Goal: Task Accomplishment & Management: Manage account settings

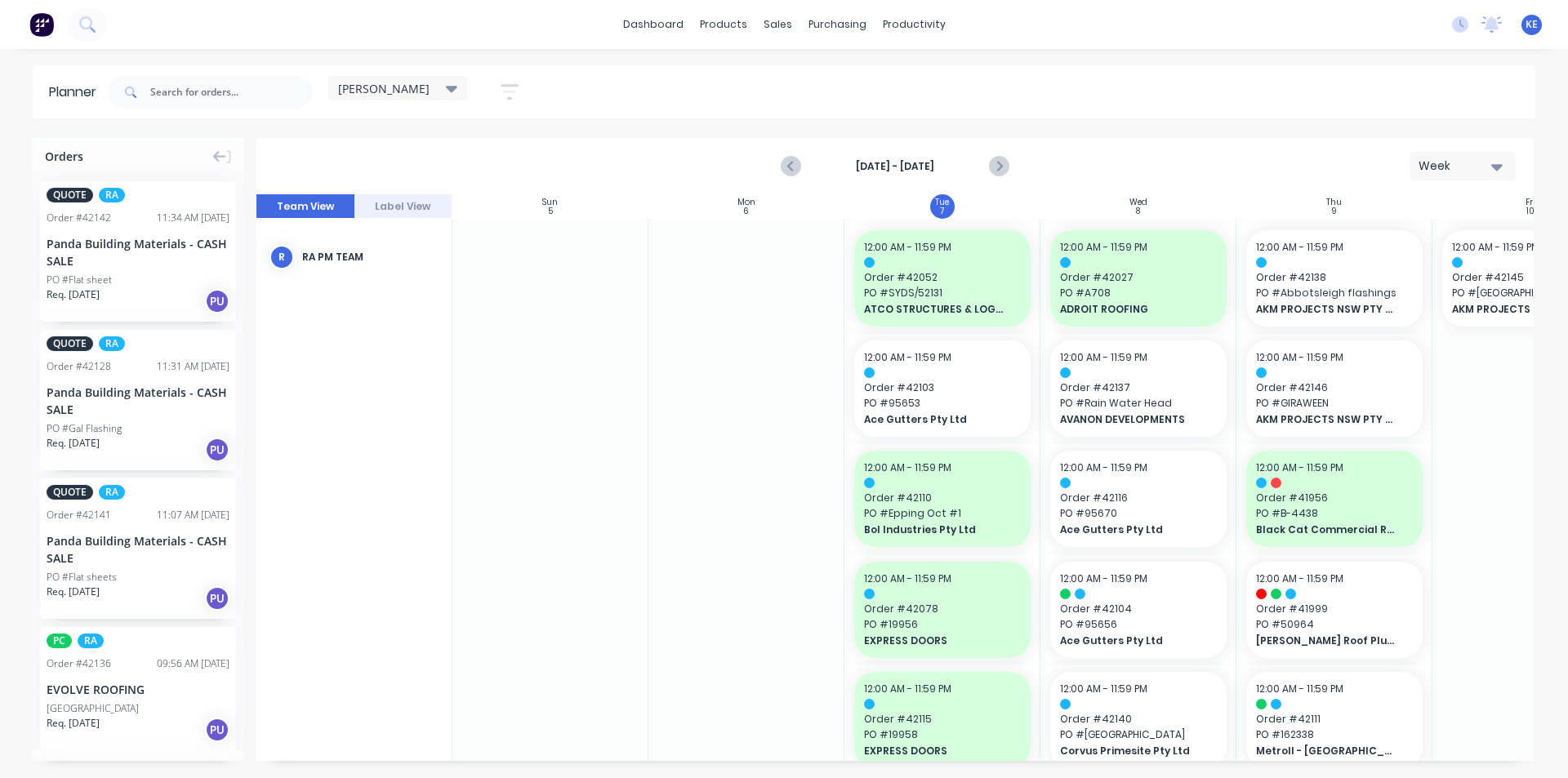
scroll to position [0, 79]
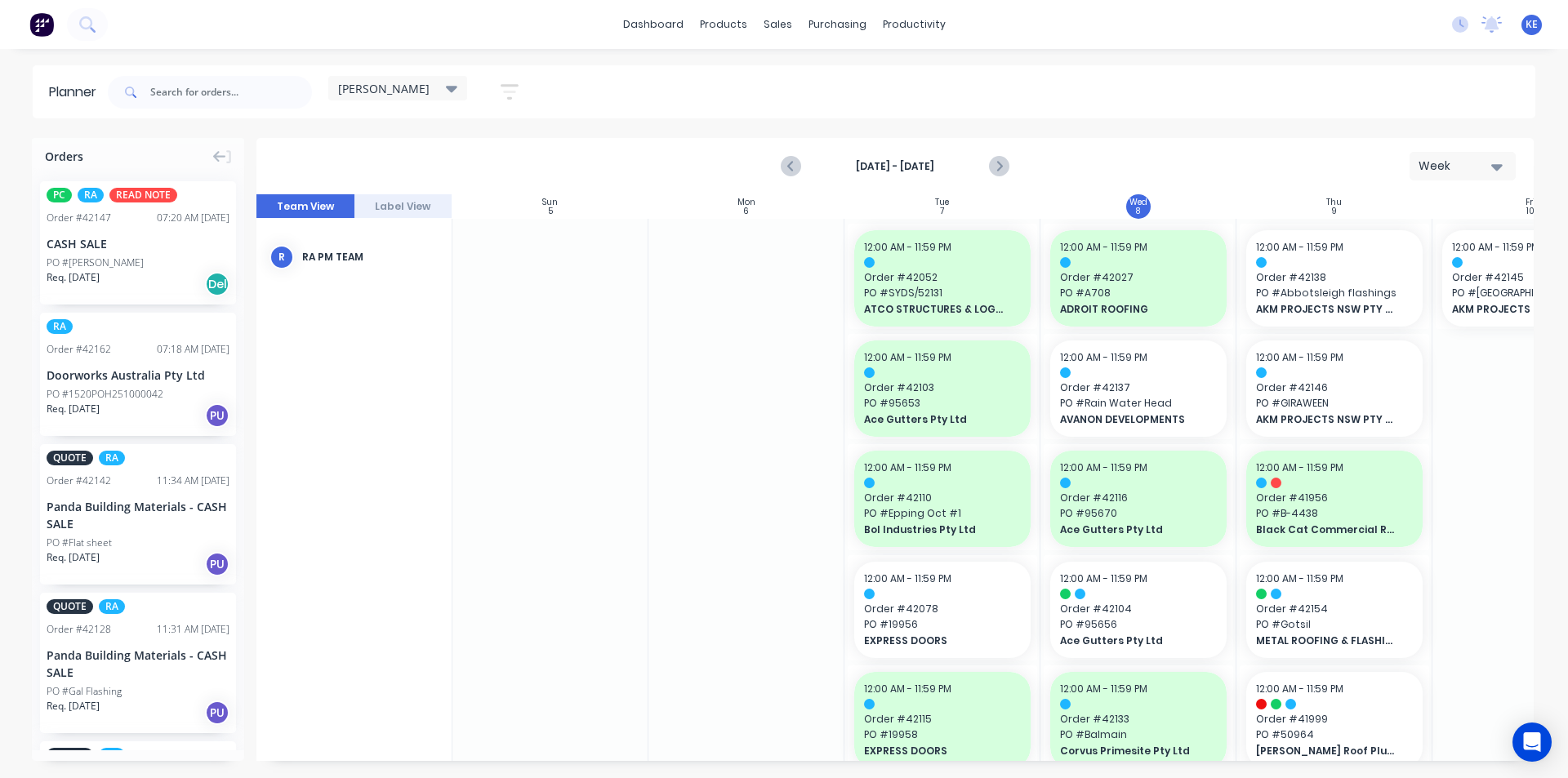
scroll to position [0, 1]
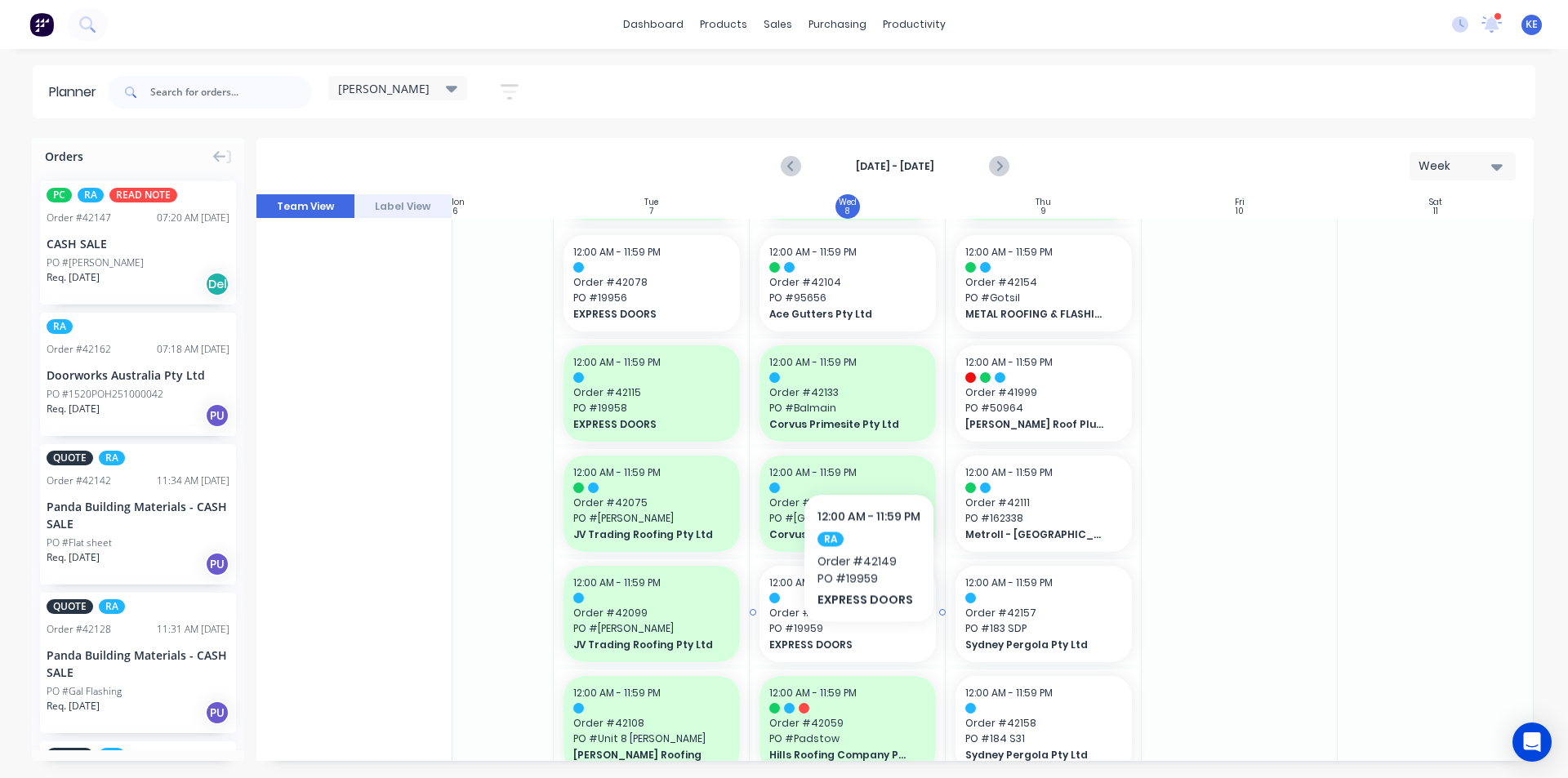
scroll to position [163, 298]
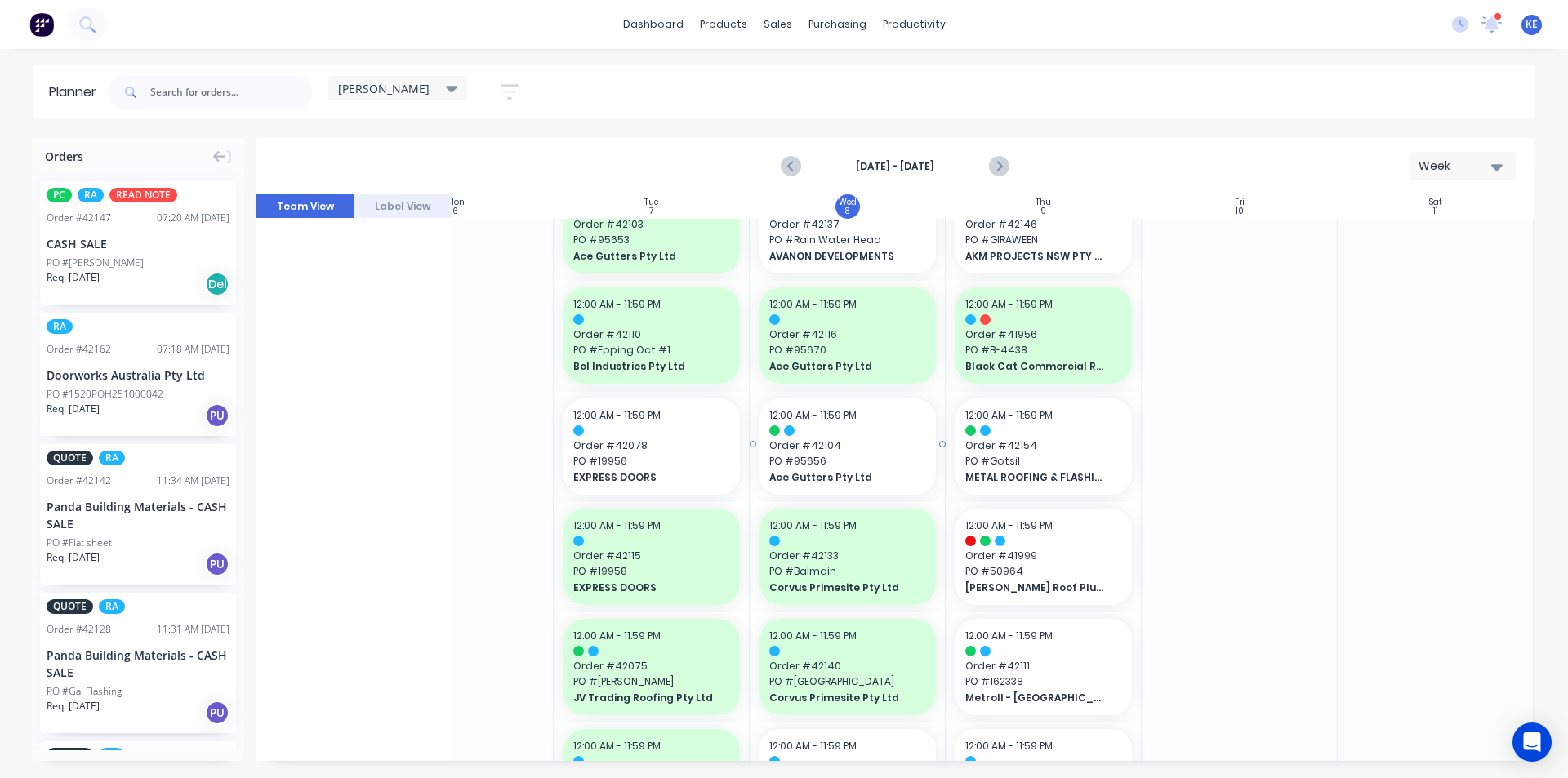
click at [841, 452] on span "Order # 42104" at bounding box center [847, 445] width 156 height 15
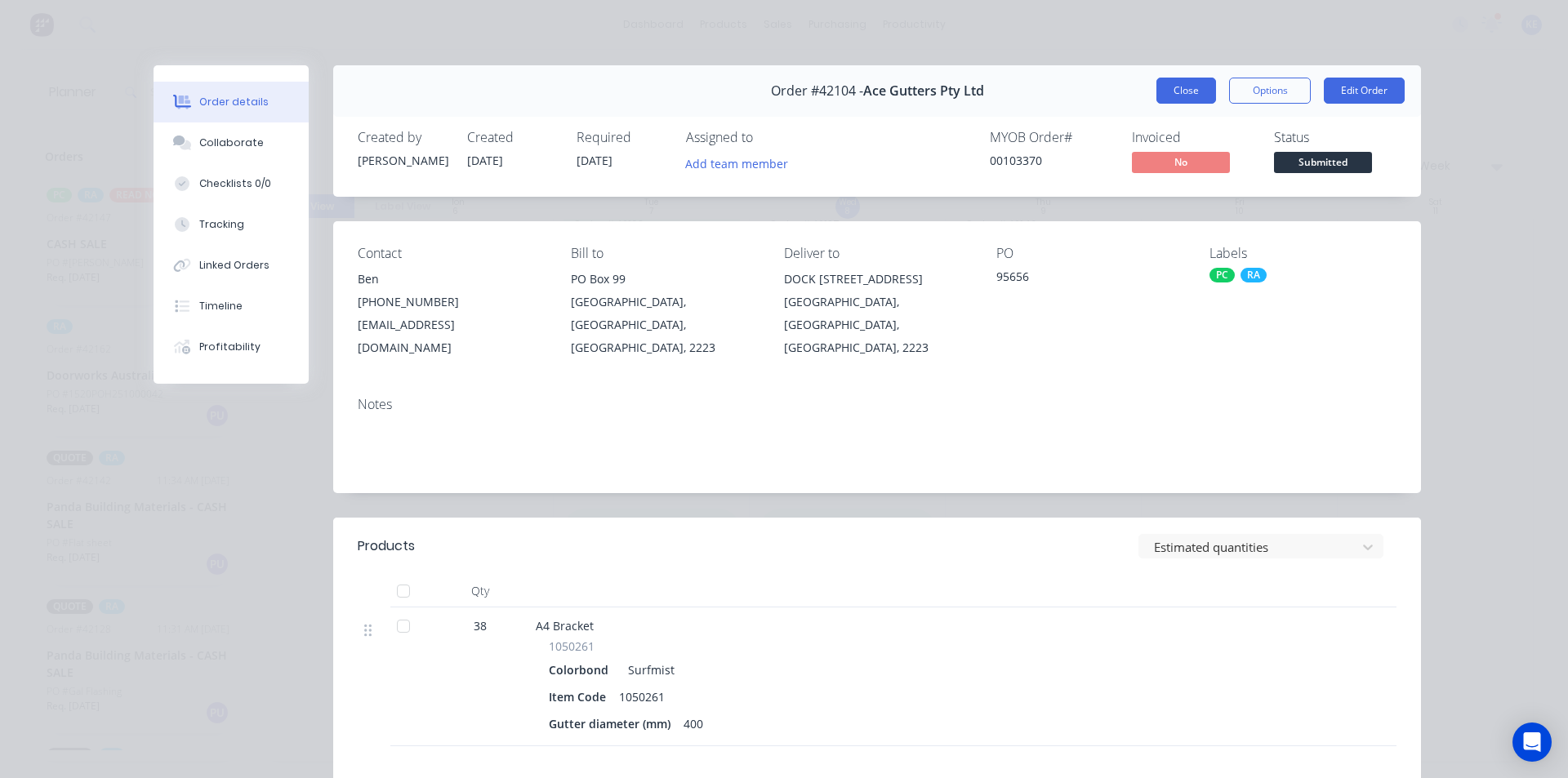
click at [1179, 81] on button "Close" at bounding box center [1185, 91] width 59 height 26
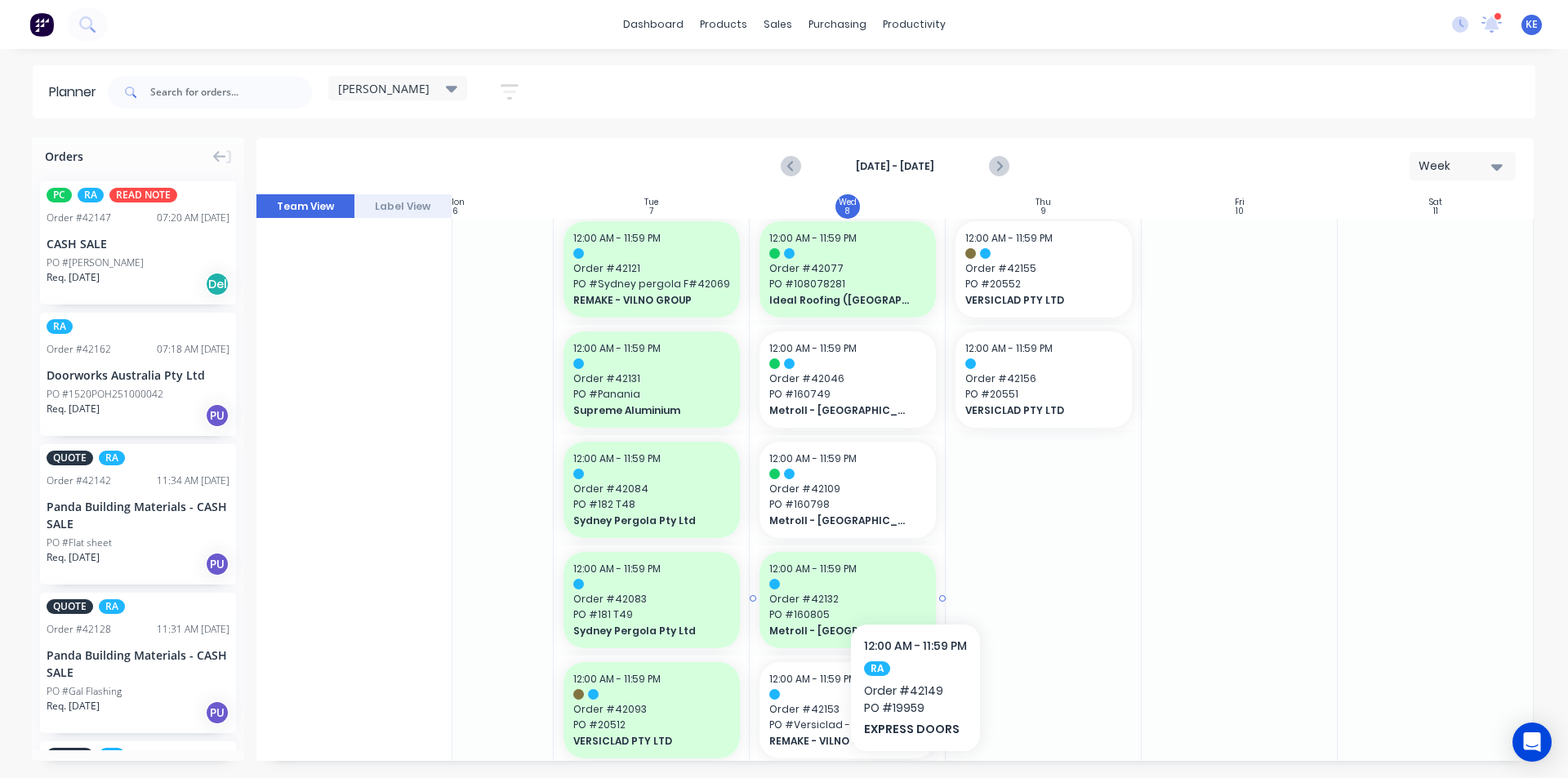
scroll to position [898, 298]
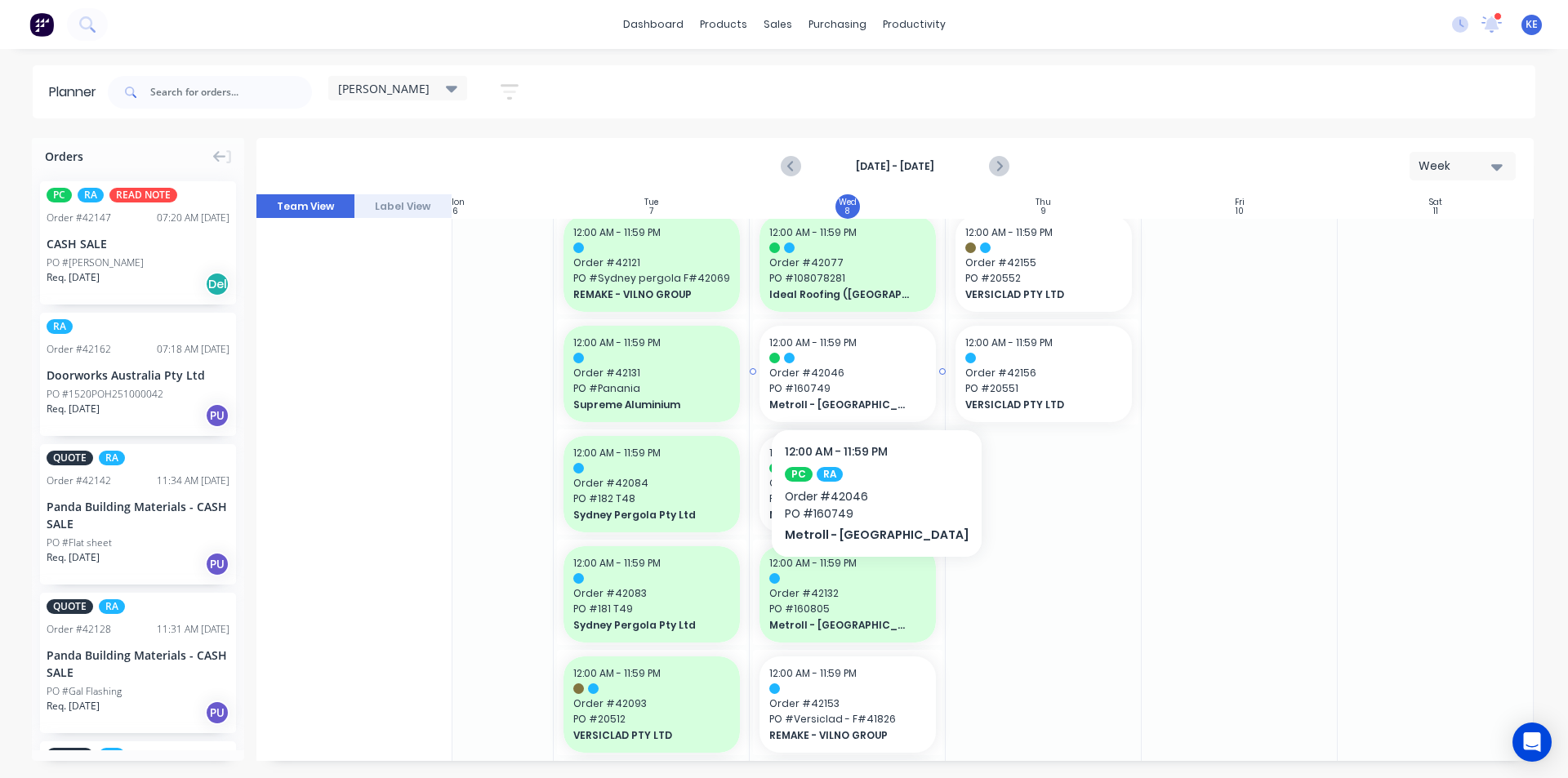
click at [827, 393] on span "PO # 160749" at bounding box center [847, 389] width 156 height 15
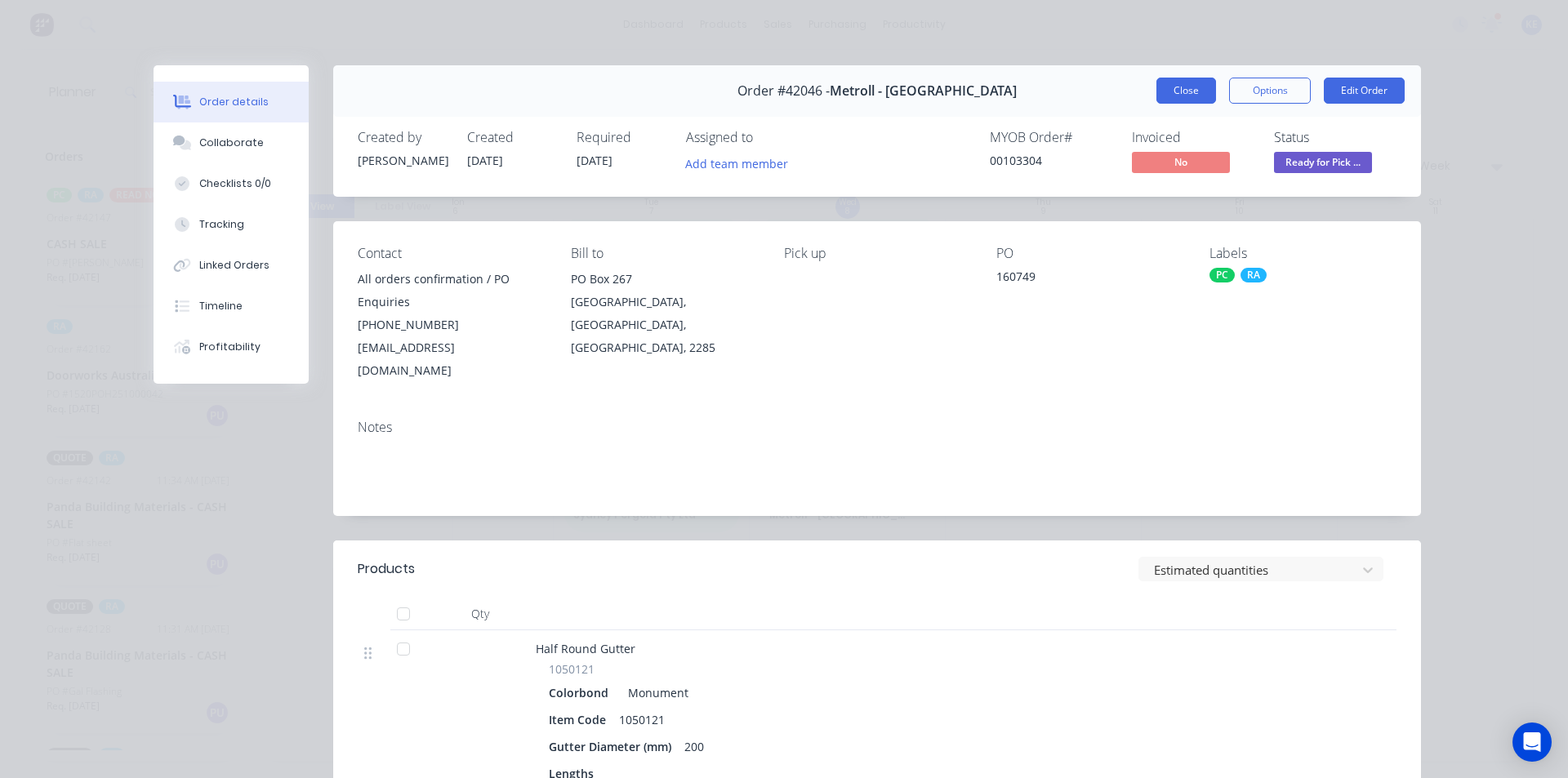
click at [1178, 101] on button "Close" at bounding box center [1185, 91] width 59 height 26
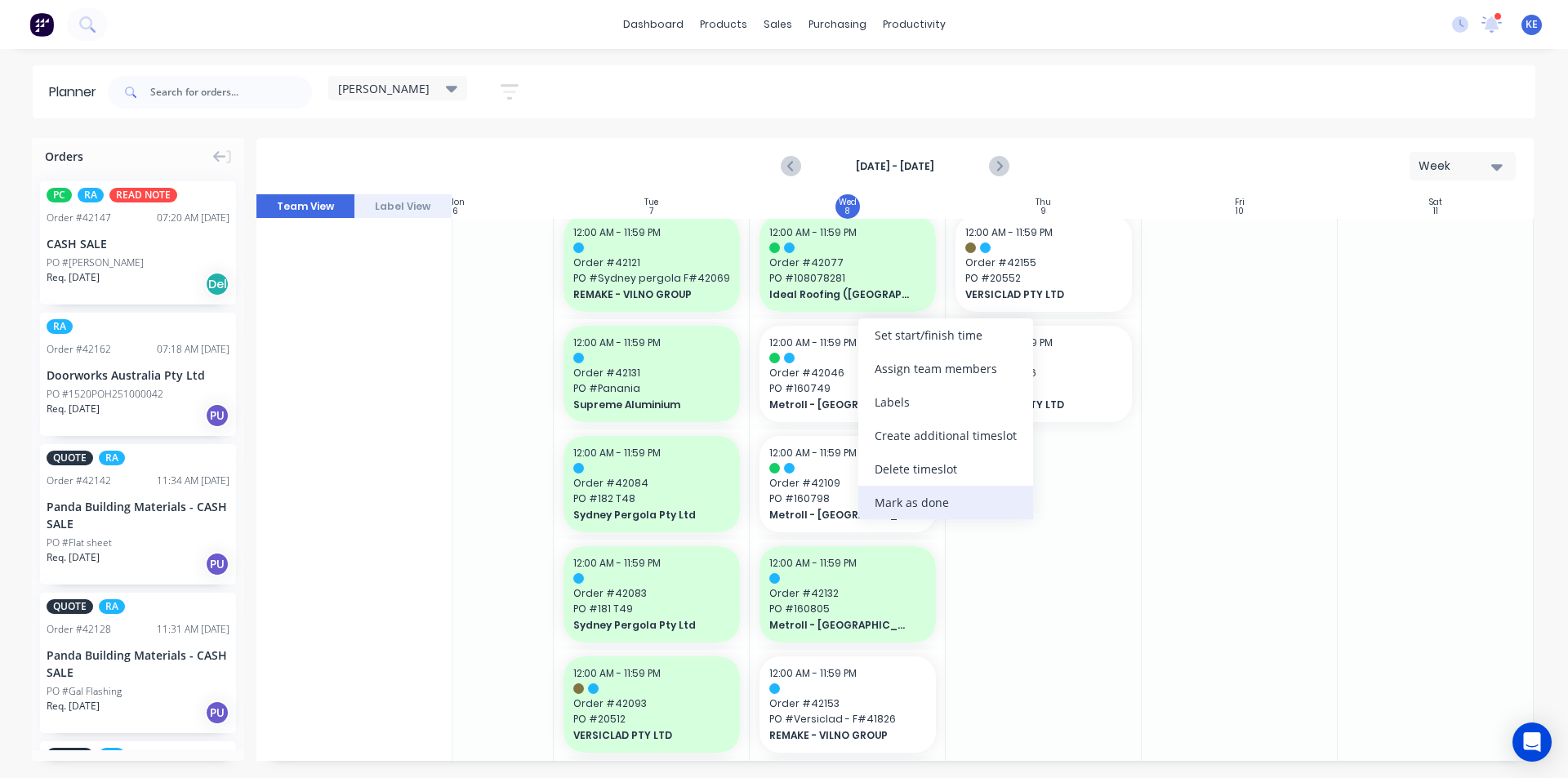
click at [955, 500] on div "Mark as done" at bounding box center [946, 502] width 175 height 34
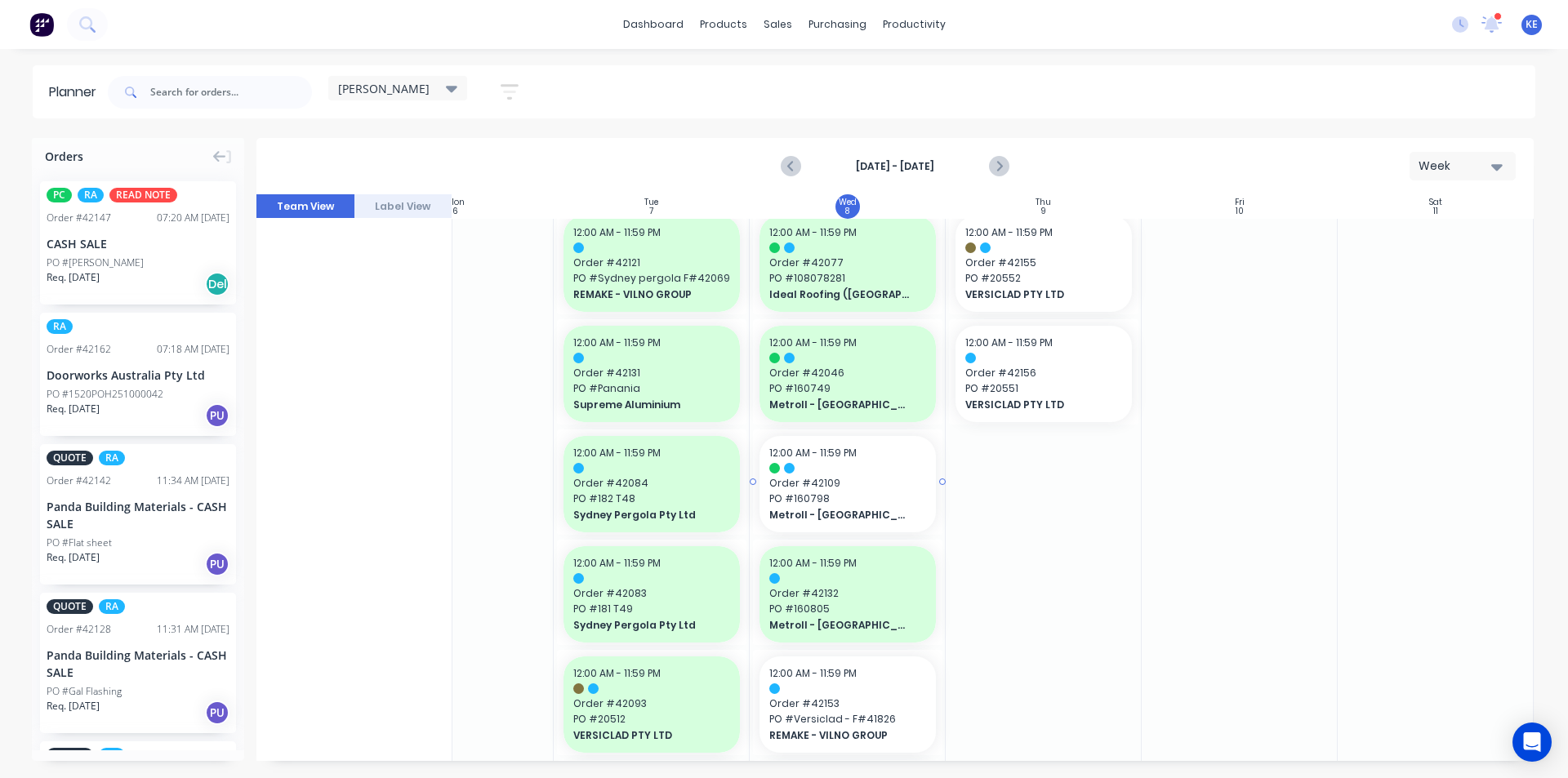
click at [903, 495] on span "PO # 160798" at bounding box center [847, 499] width 156 height 15
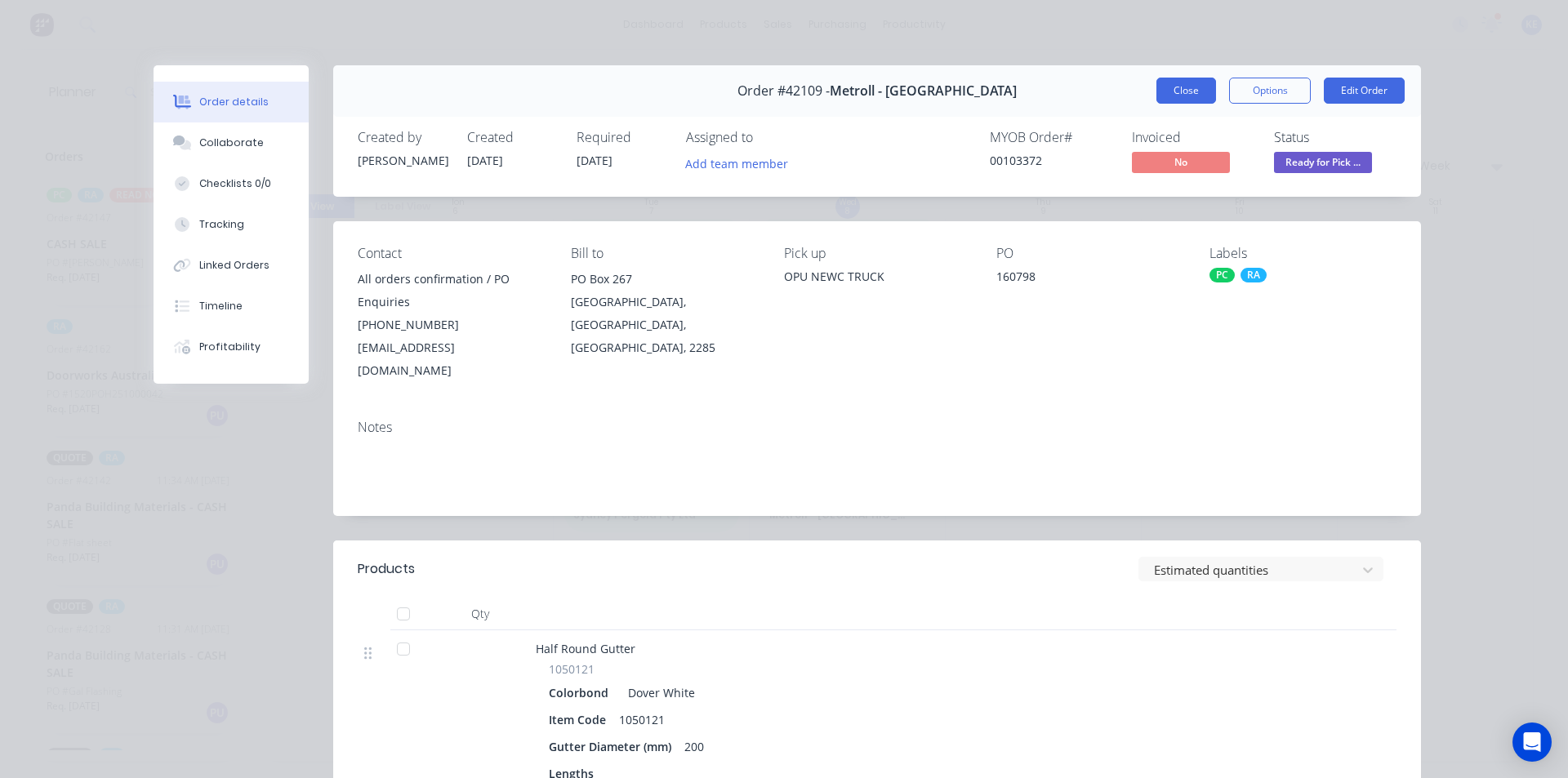
click at [1160, 86] on button "Close" at bounding box center [1185, 91] width 59 height 26
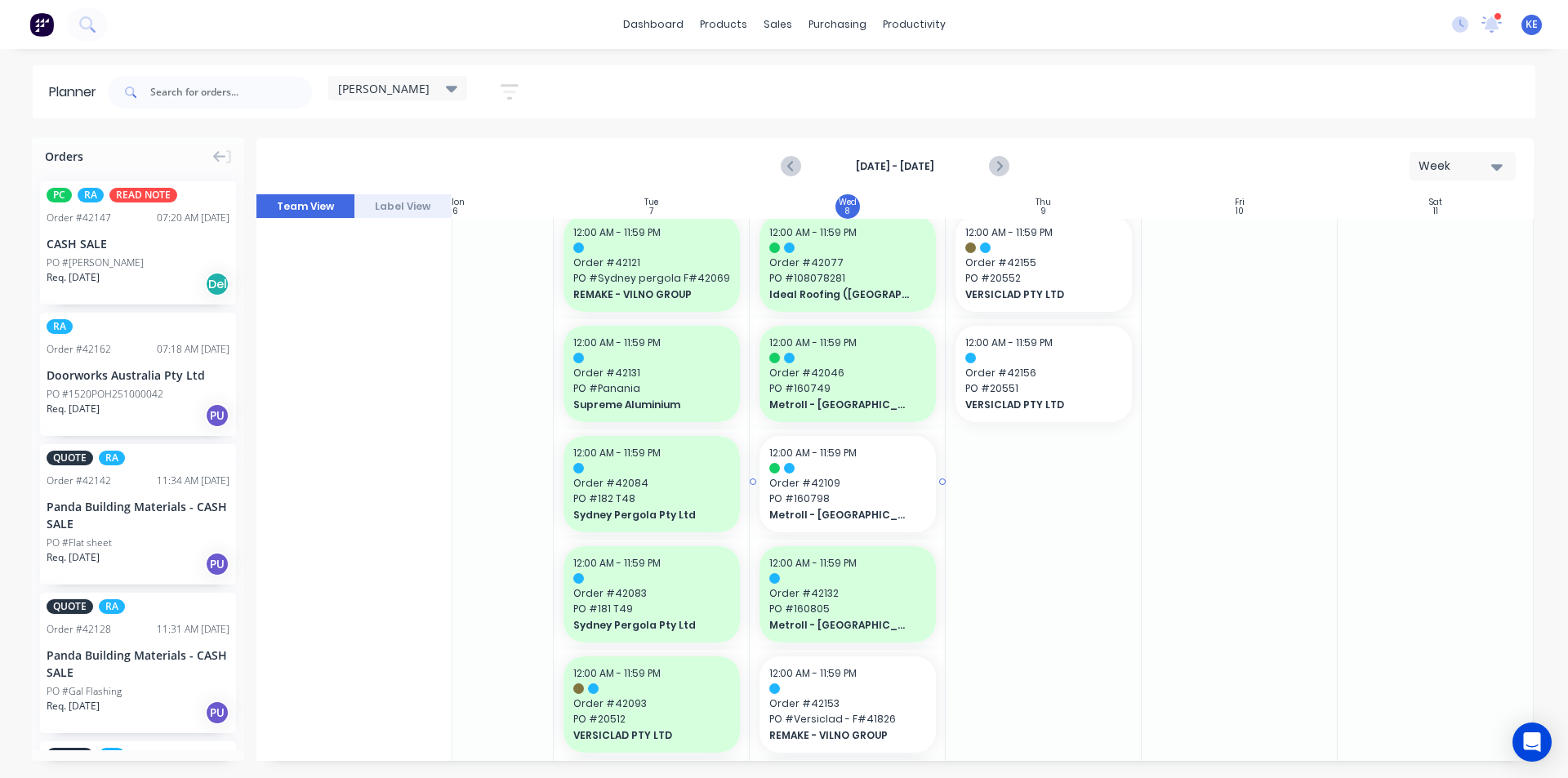
drag, startPoint x: 881, startPoint y: 437, endPoint x: 816, endPoint y: 504, distance: 93.3
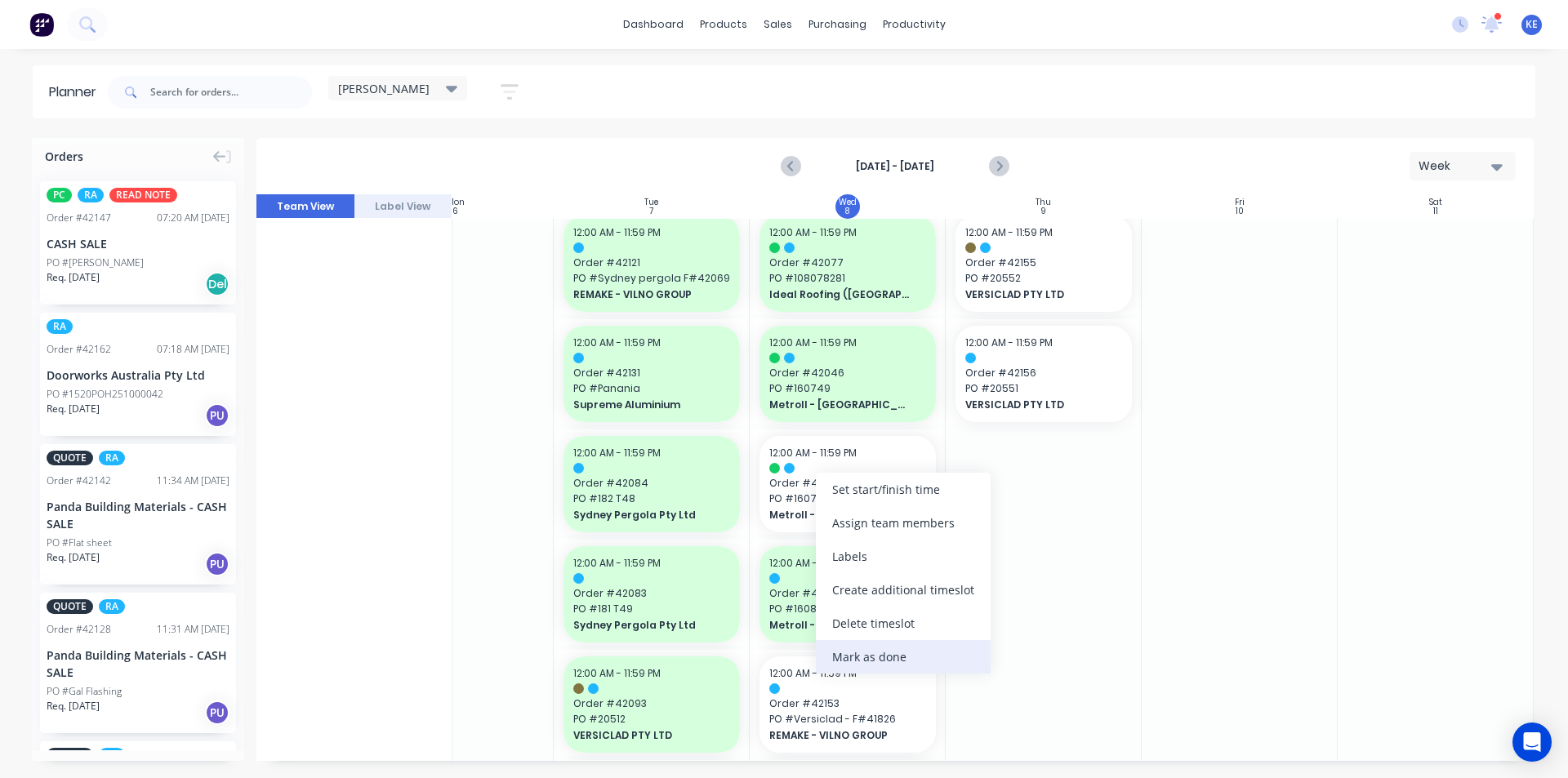
click at [891, 658] on div "Mark as done" at bounding box center [904, 657] width 175 height 34
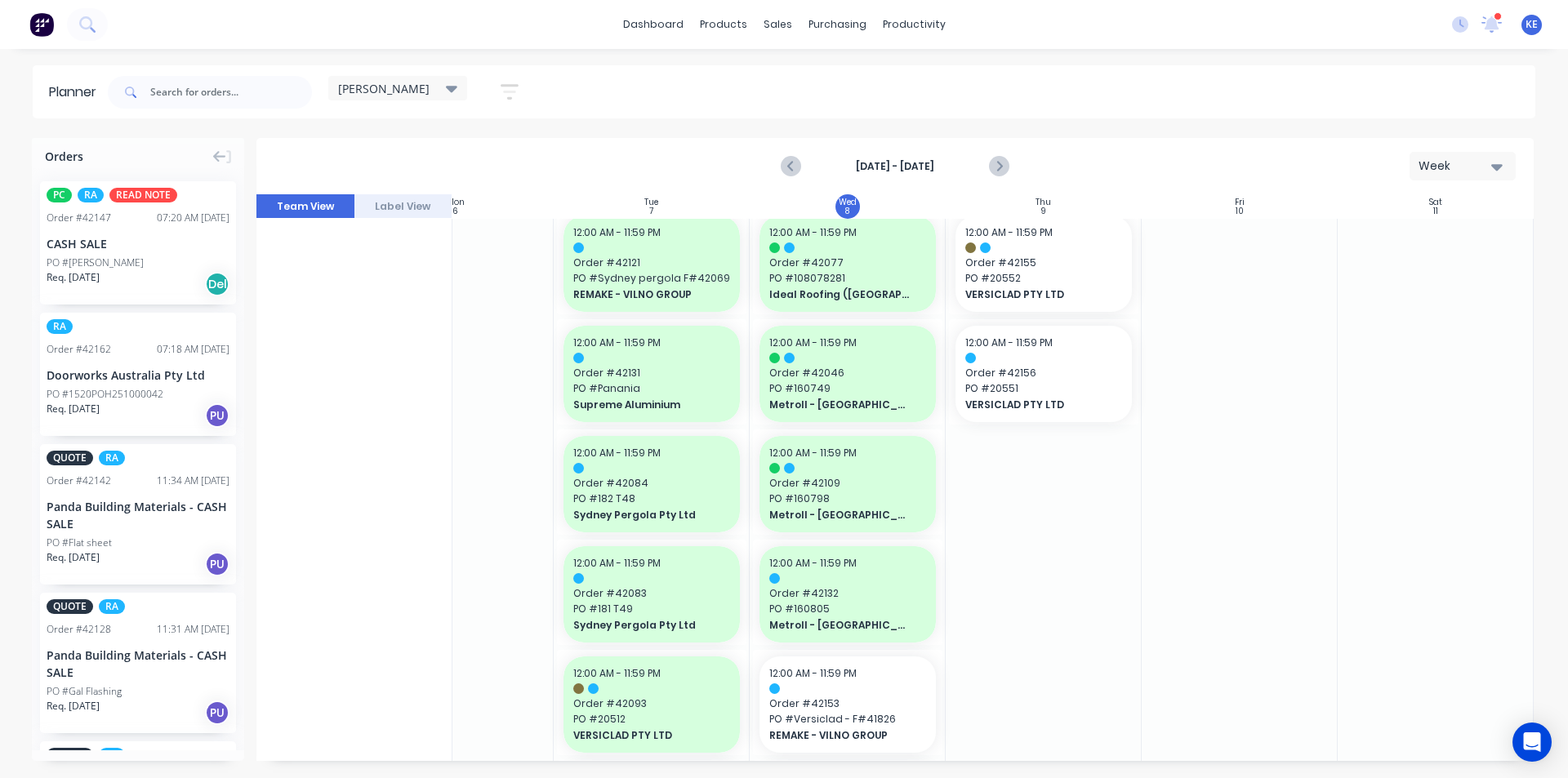
click at [1019, 609] on div at bounding box center [1044, 375] width 196 height 2110
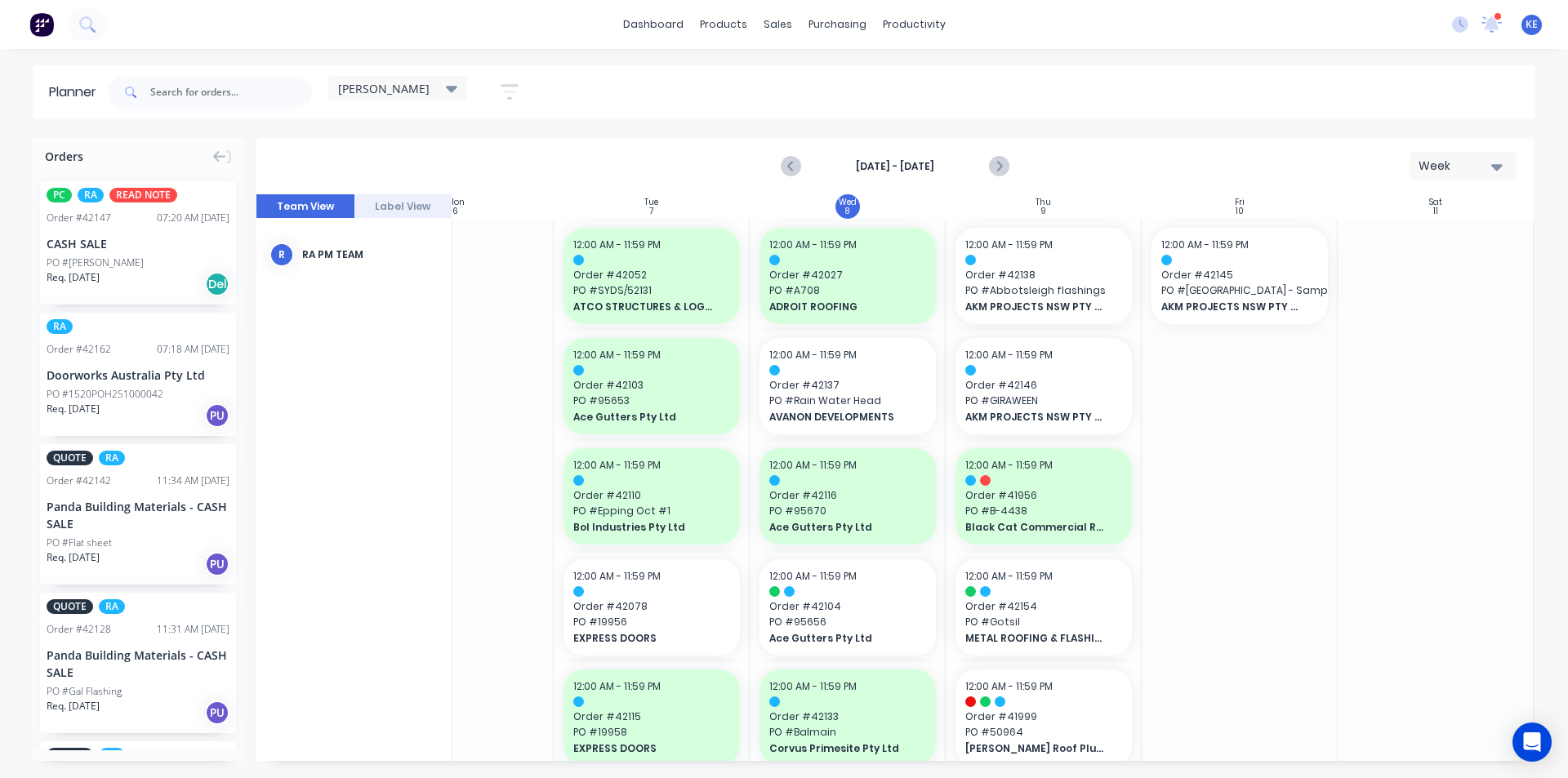
scroll to position [0, 298]
drag, startPoint x: 126, startPoint y: 420, endPoint x: 1057, endPoint y: 352, distance: 933.5
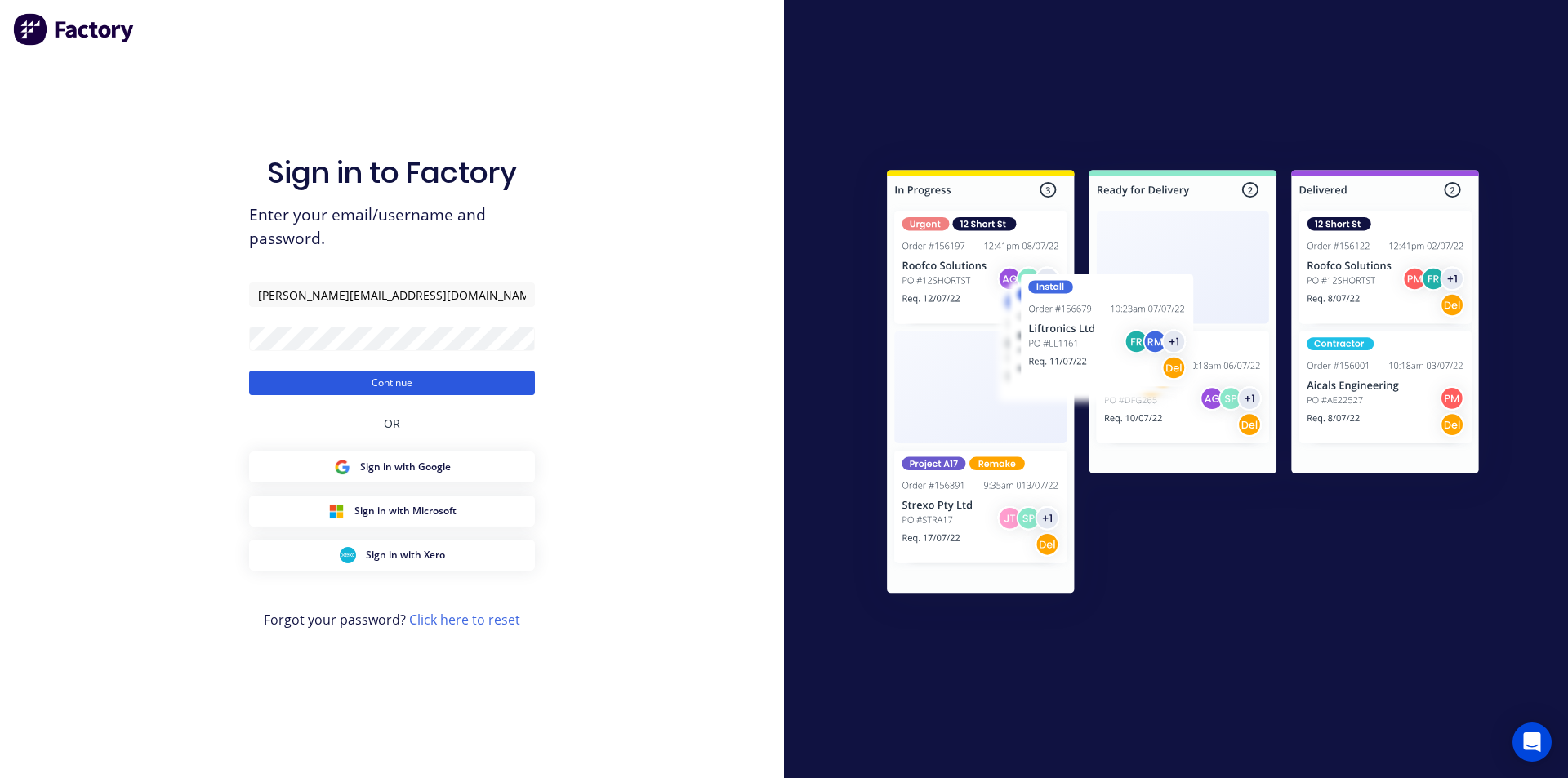
click at [421, 390] on button "Continue" at bounding box center [392, 383] width 286 height 25
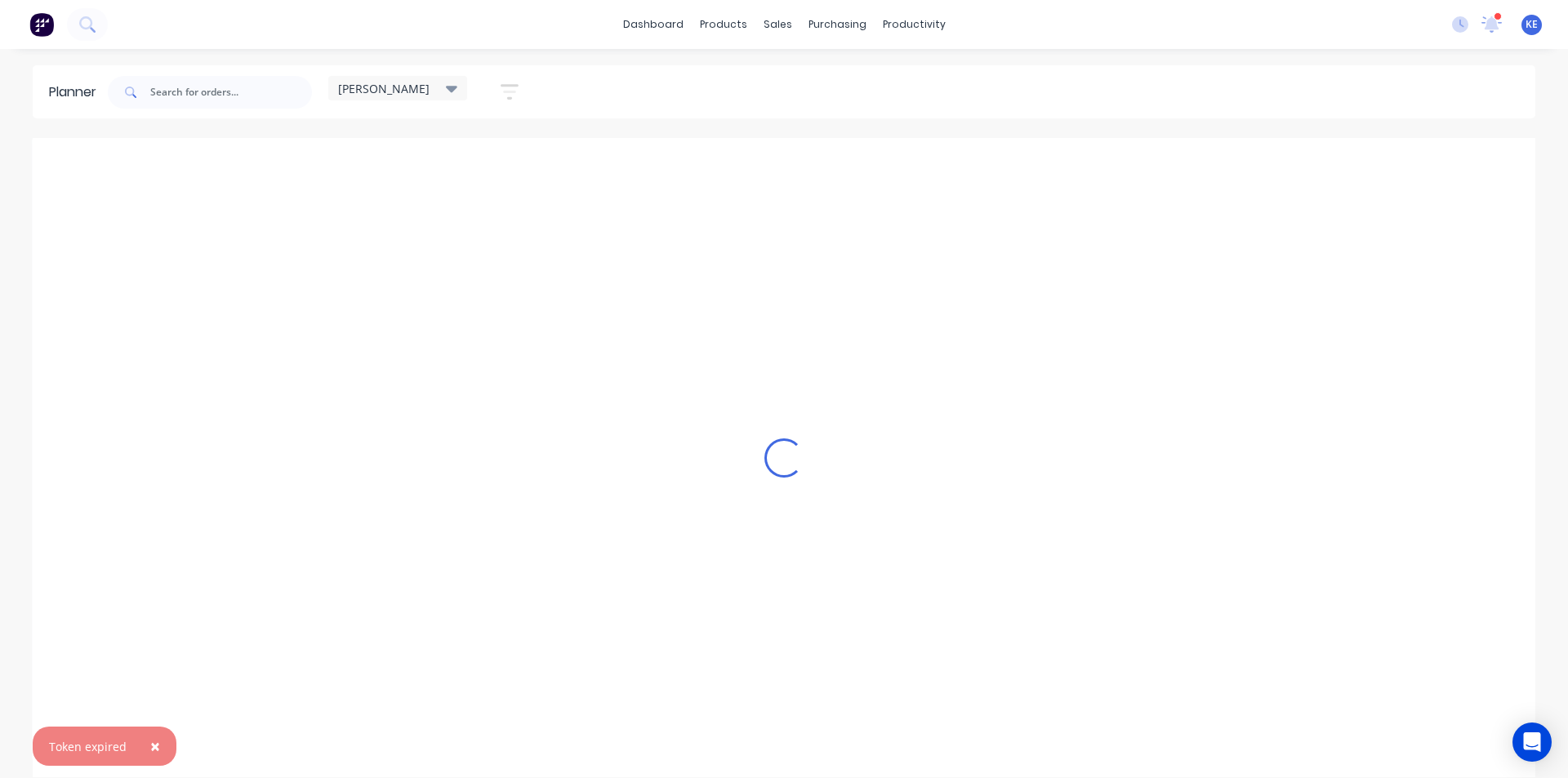
scroll to position [0, 1]
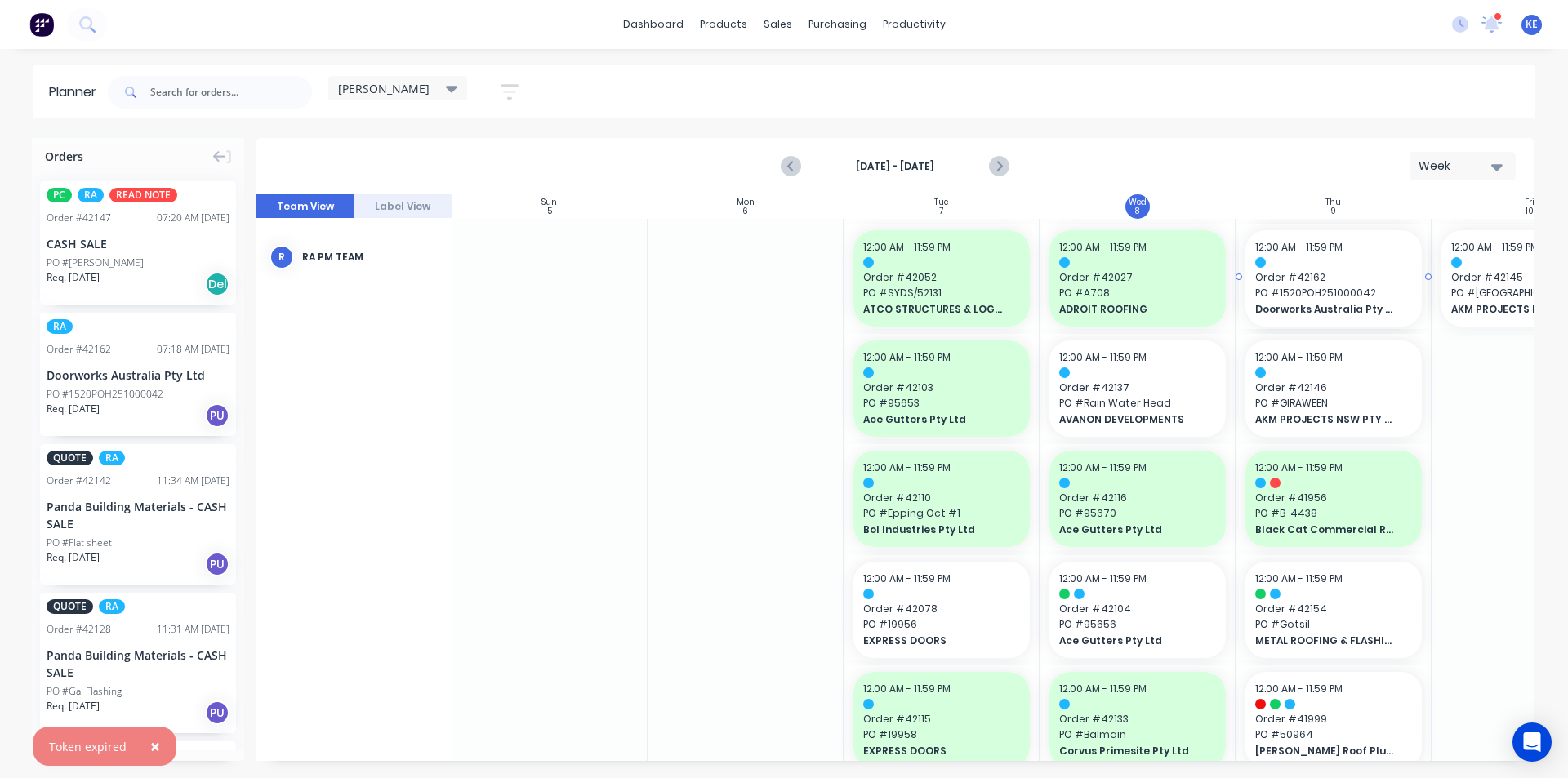
drag, startPoint x: 144, startPoint y: 402, endPoint x: 1267, endPoint y: 274, distance: 1130.3
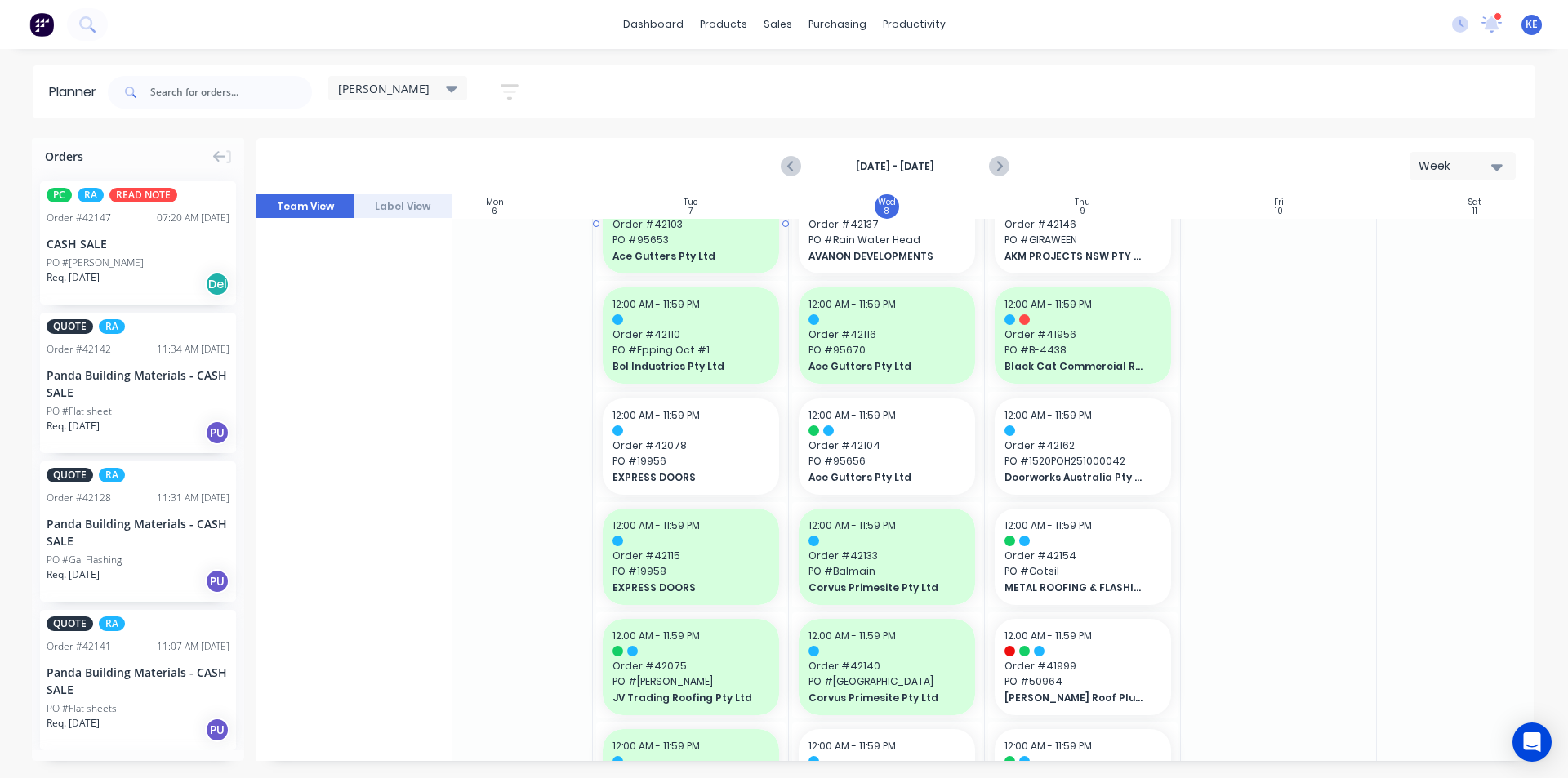
scroll to position [0, 252]
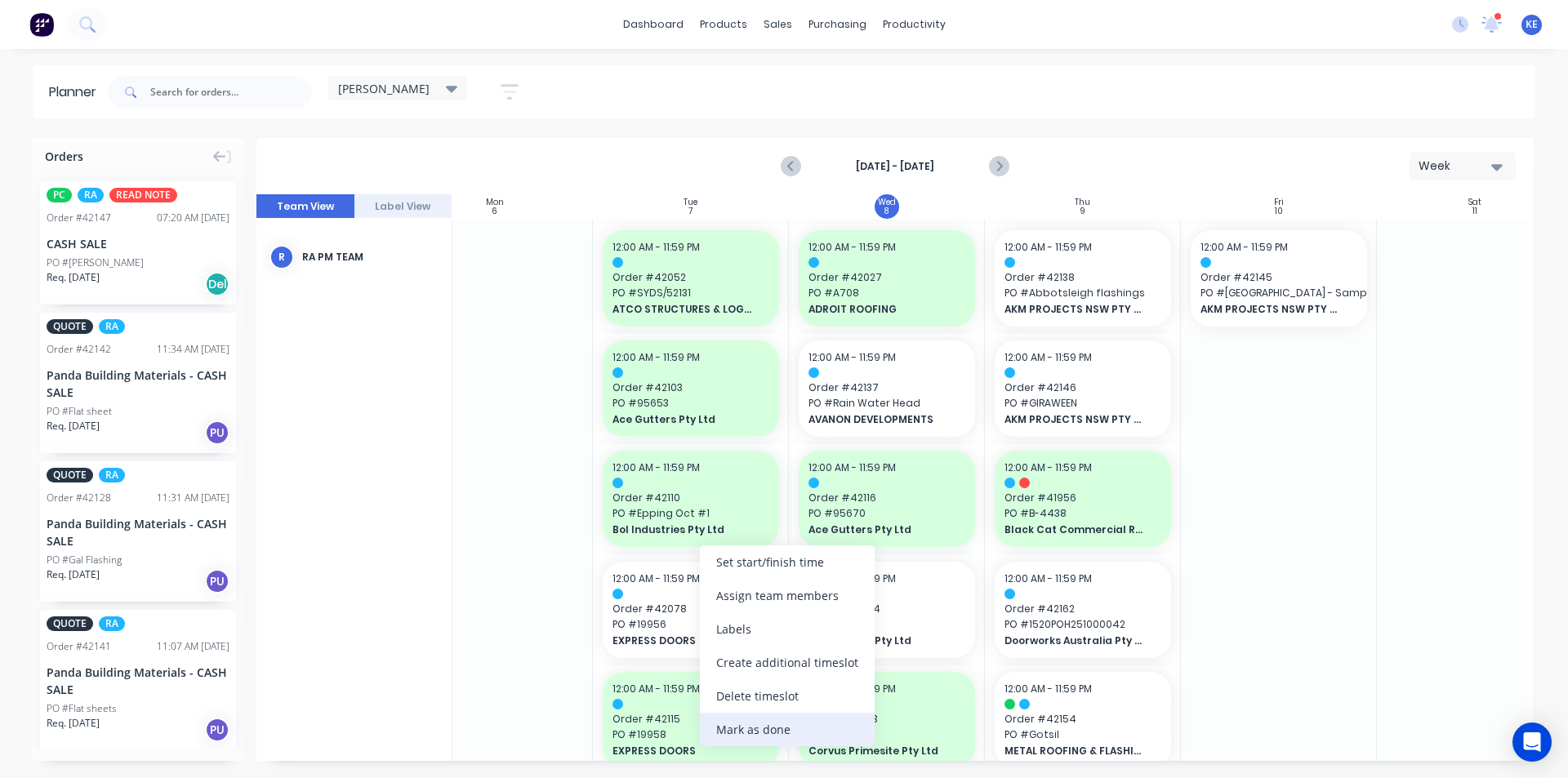
click at [701, 717] on div "Mark as done" at bounding box center [787, 729] width 175 height 34
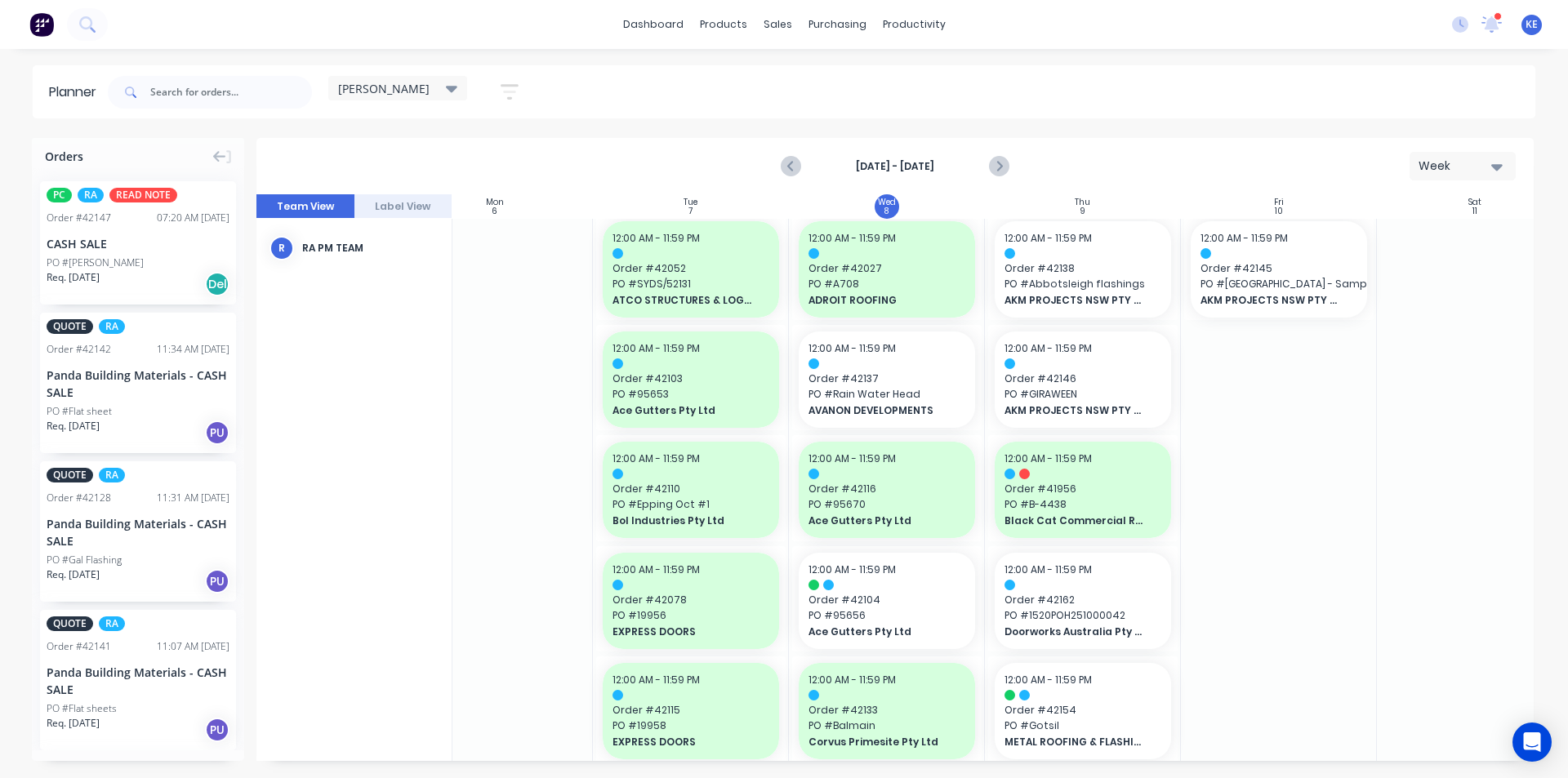
scroll to position [94, 252]
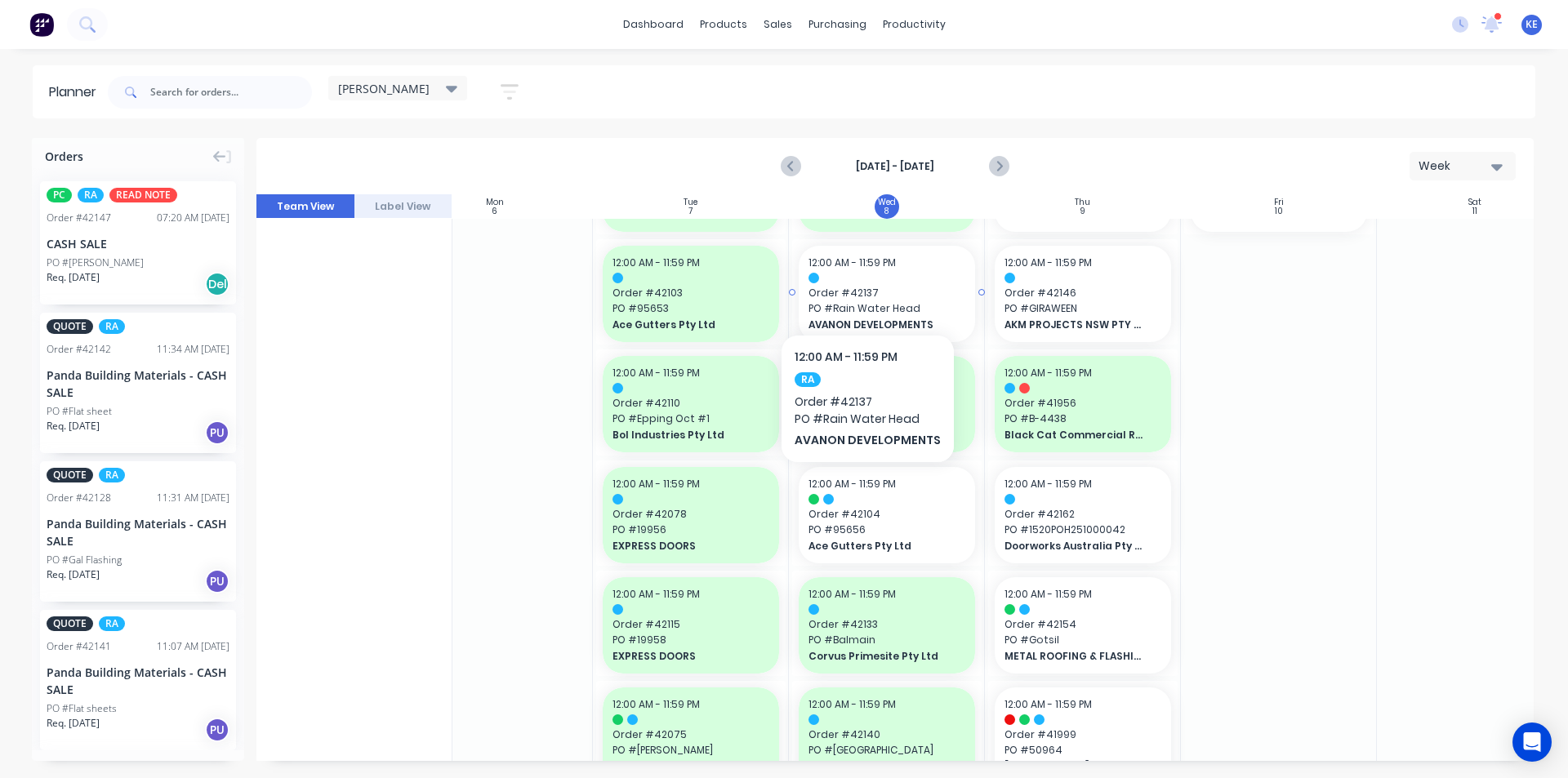
click at [865, 285] on div "12:00 AM - 11:59 PM Order # 42137 PO # Rain Water Head AVANON DEVELOPMENTS" at bounding box center [887, 293] width 177 height 96
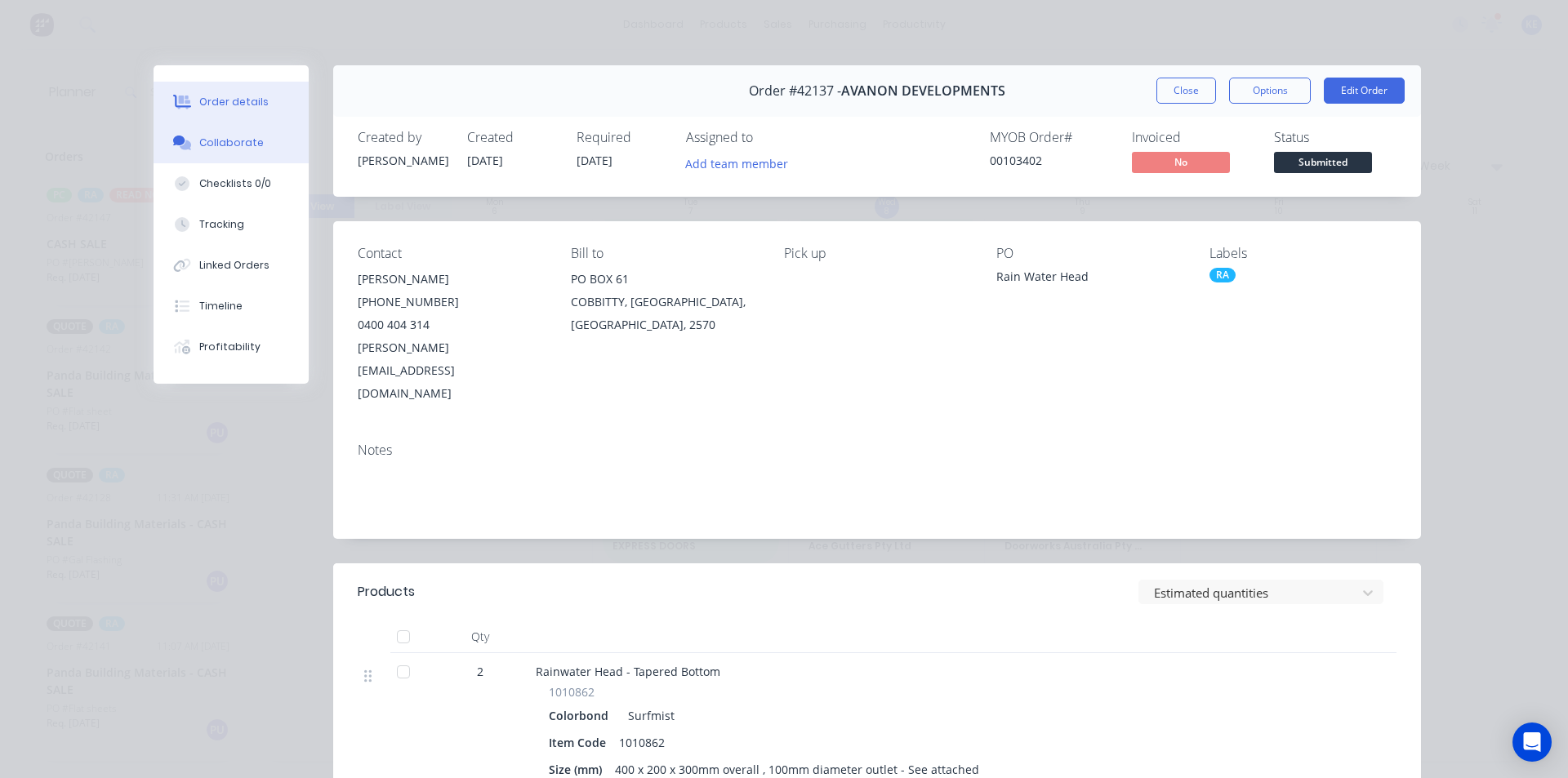
click at [213, 145] on div "Collaborate" at bounding box center [231, 142] width 64 height 15
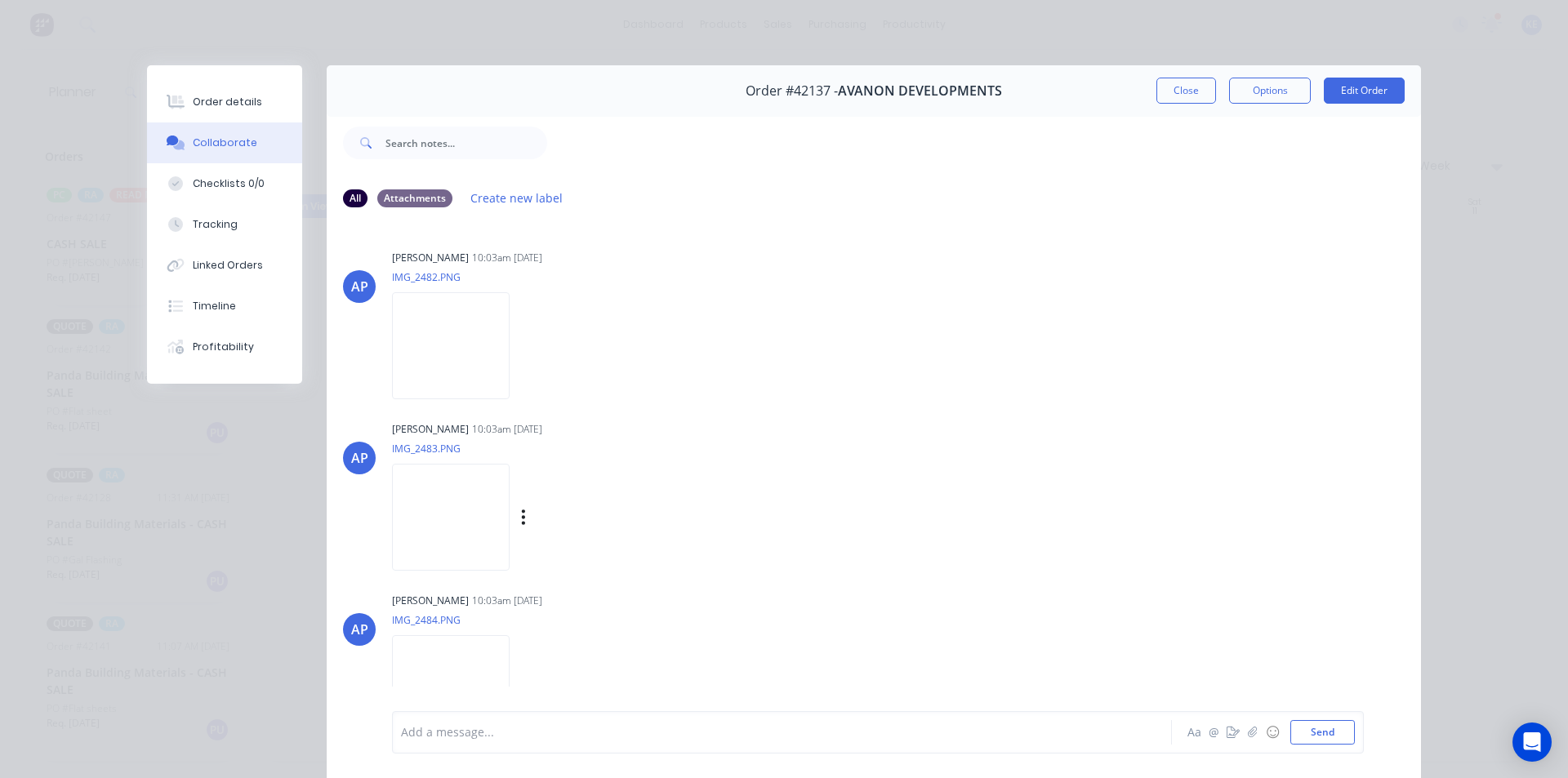
click at [469, 504] on img at bounding box center [451, 517] width 117 height 107
click at [469, 326] on img at bounding box center [451, 345] width 117 height 107
click at [427, 676] on img at bounding box center [451, 688] width 117 height 107
click at [1178, 91] on button "Close" at bounding box center [1185, 91] width 59 height 26
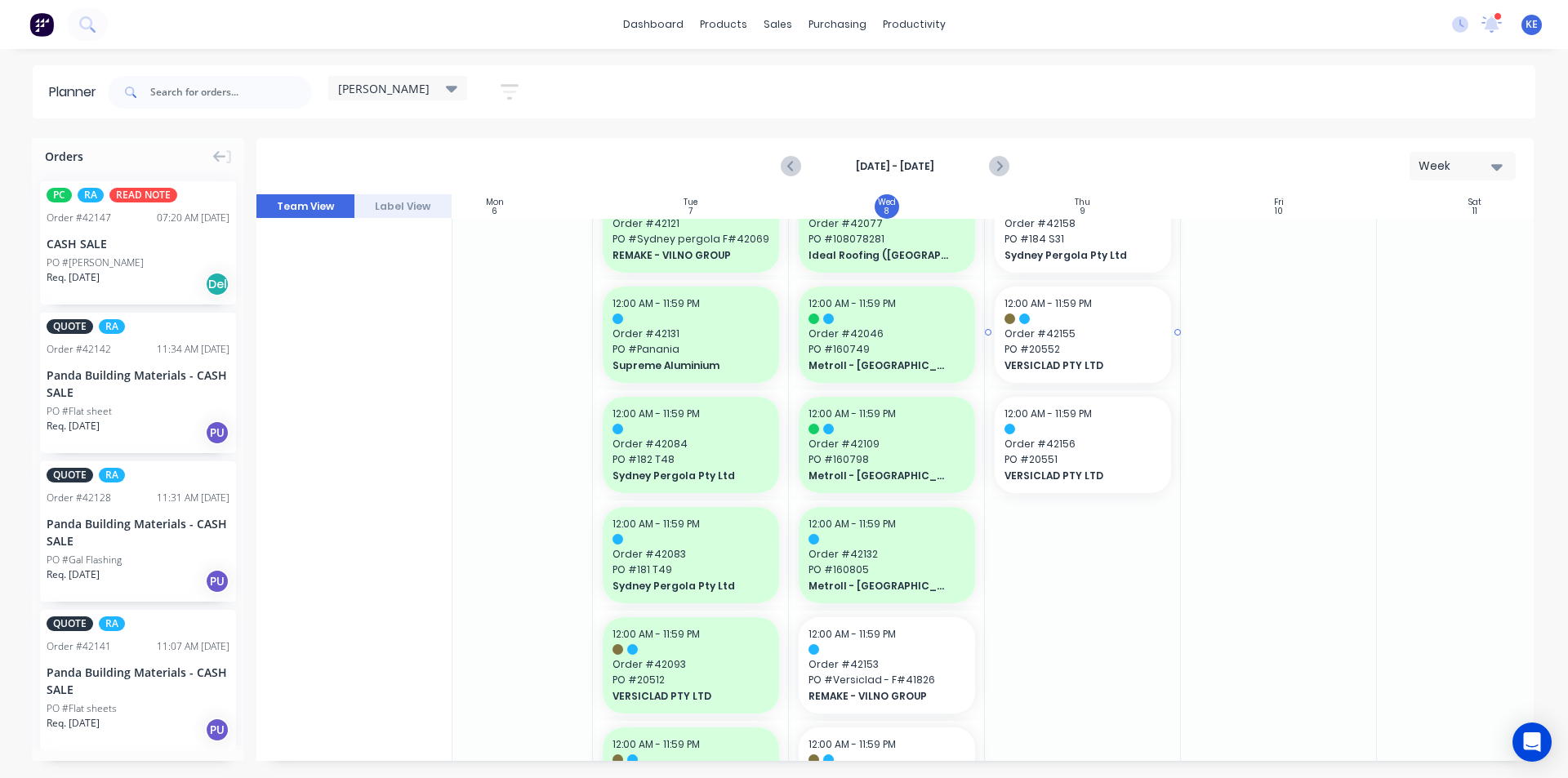
scroll to position [872, 252]
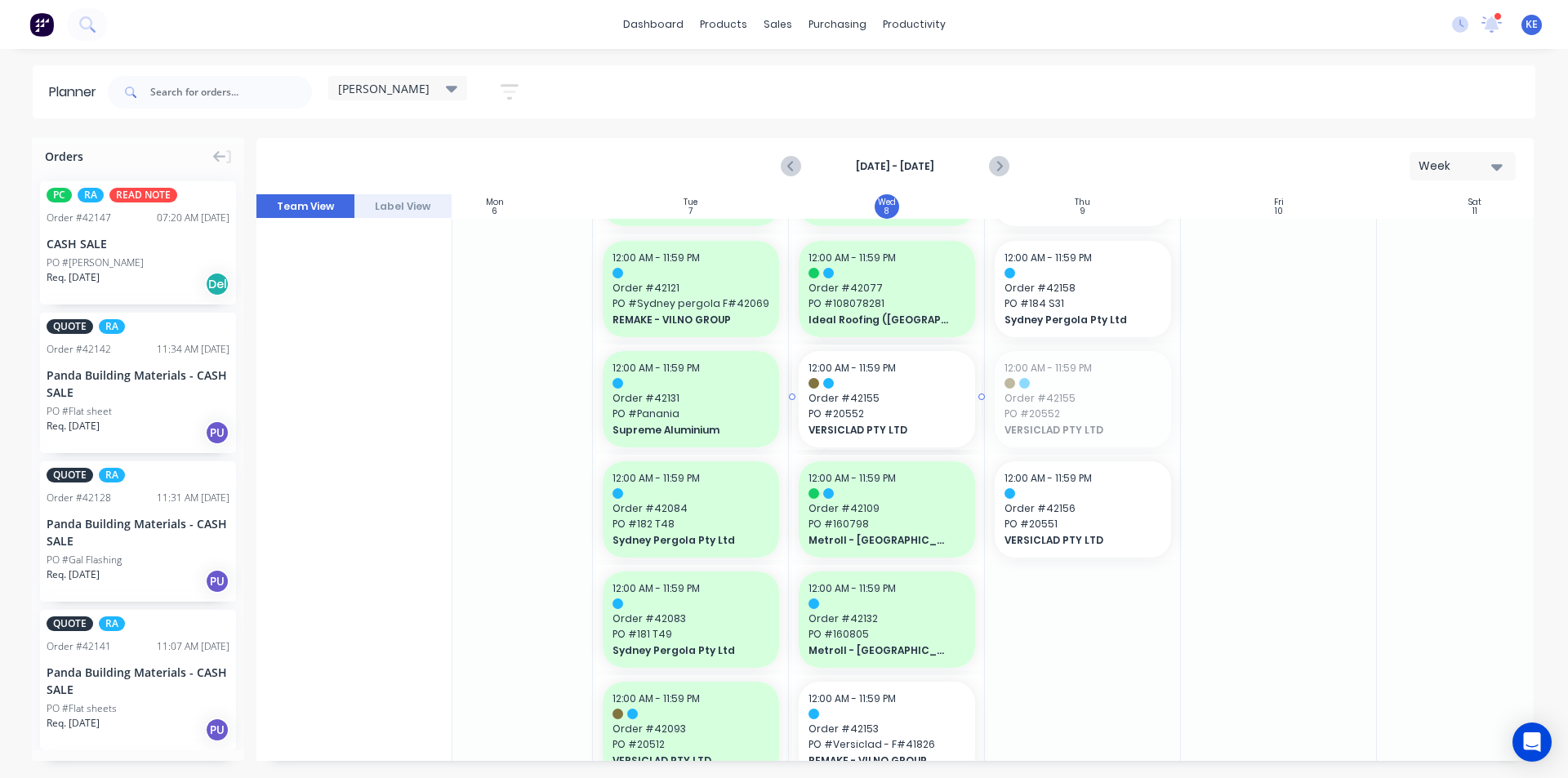
drag, startPoint x: 1071, startPoint y: 412, endPoint x: 906, endPoint y: 512, distance: 192.9
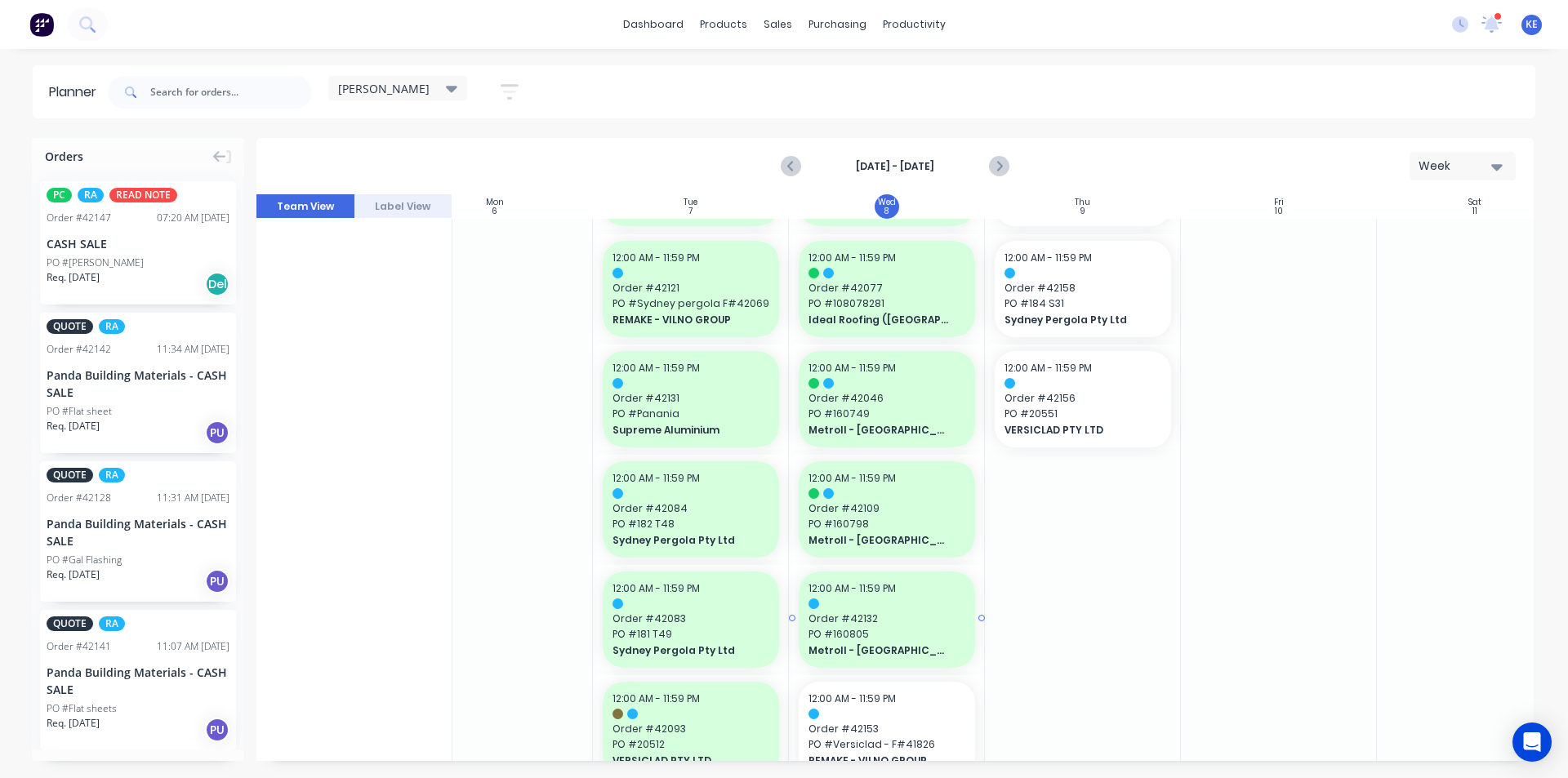
scroll to position [983, 252]
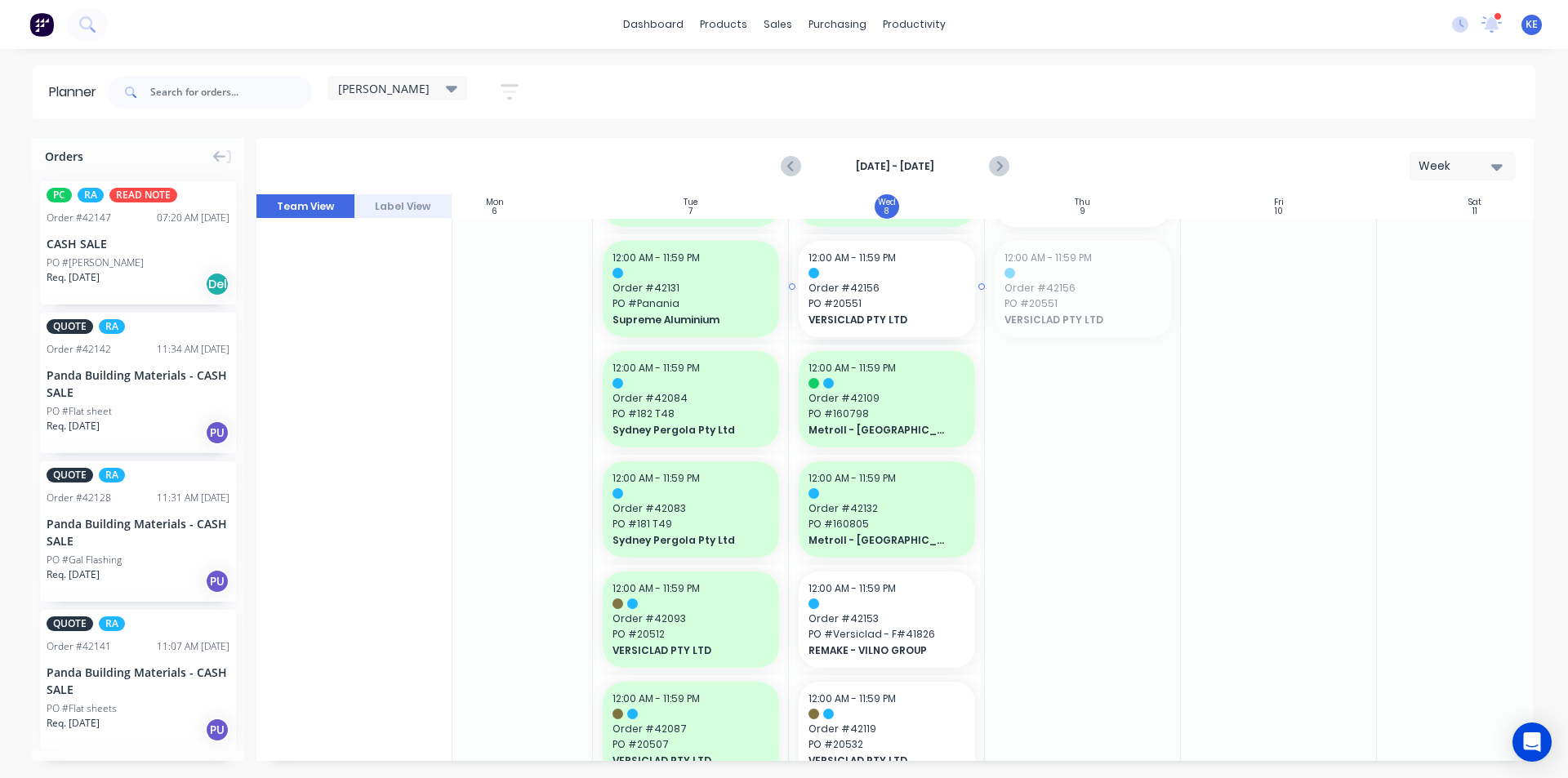
drag, startPoint x: 1118, startPoint y: 292, endPoint x: 881, endPoint y: 565, distance: 361.5
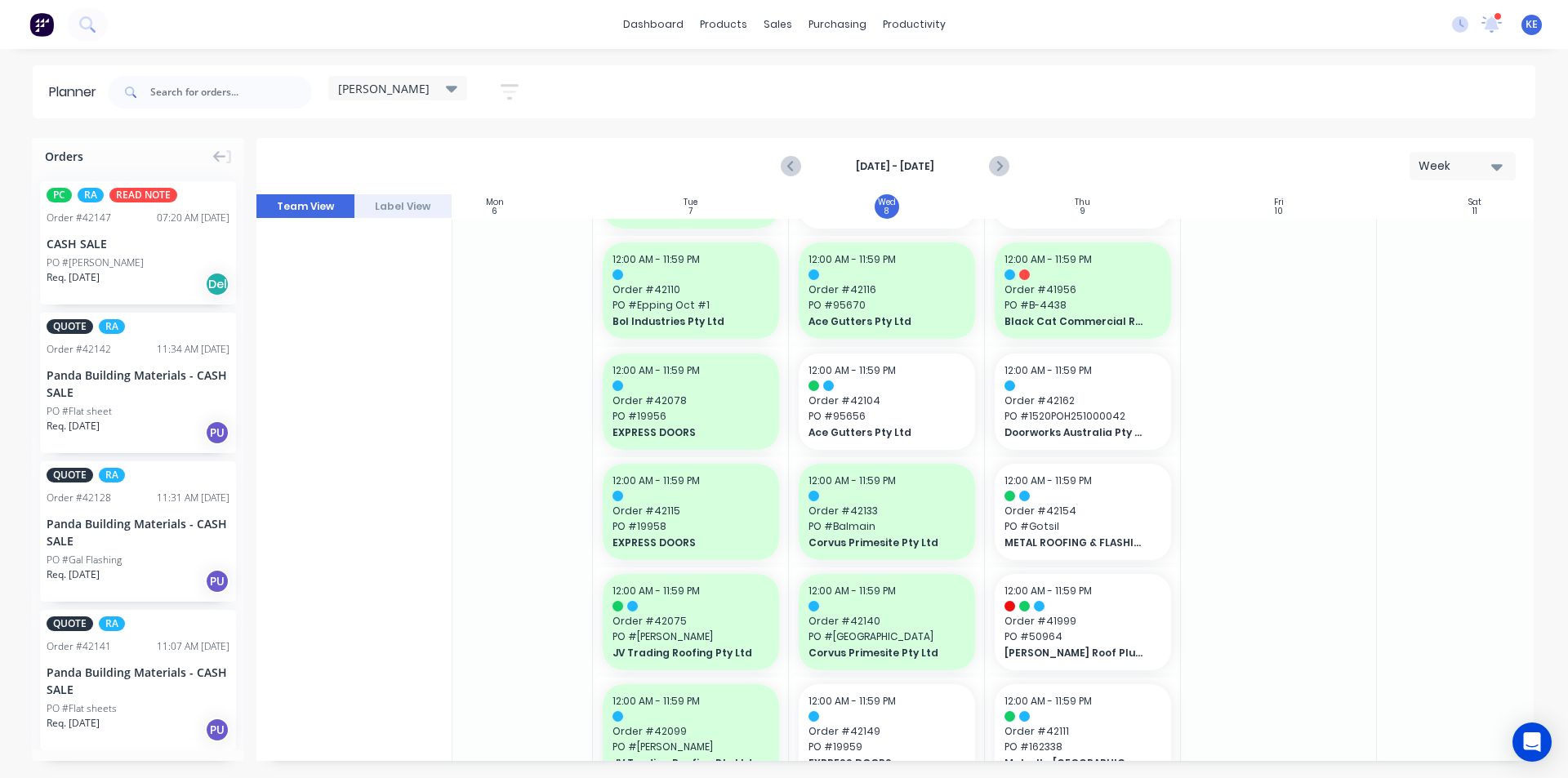
scroll to position [0, 252]
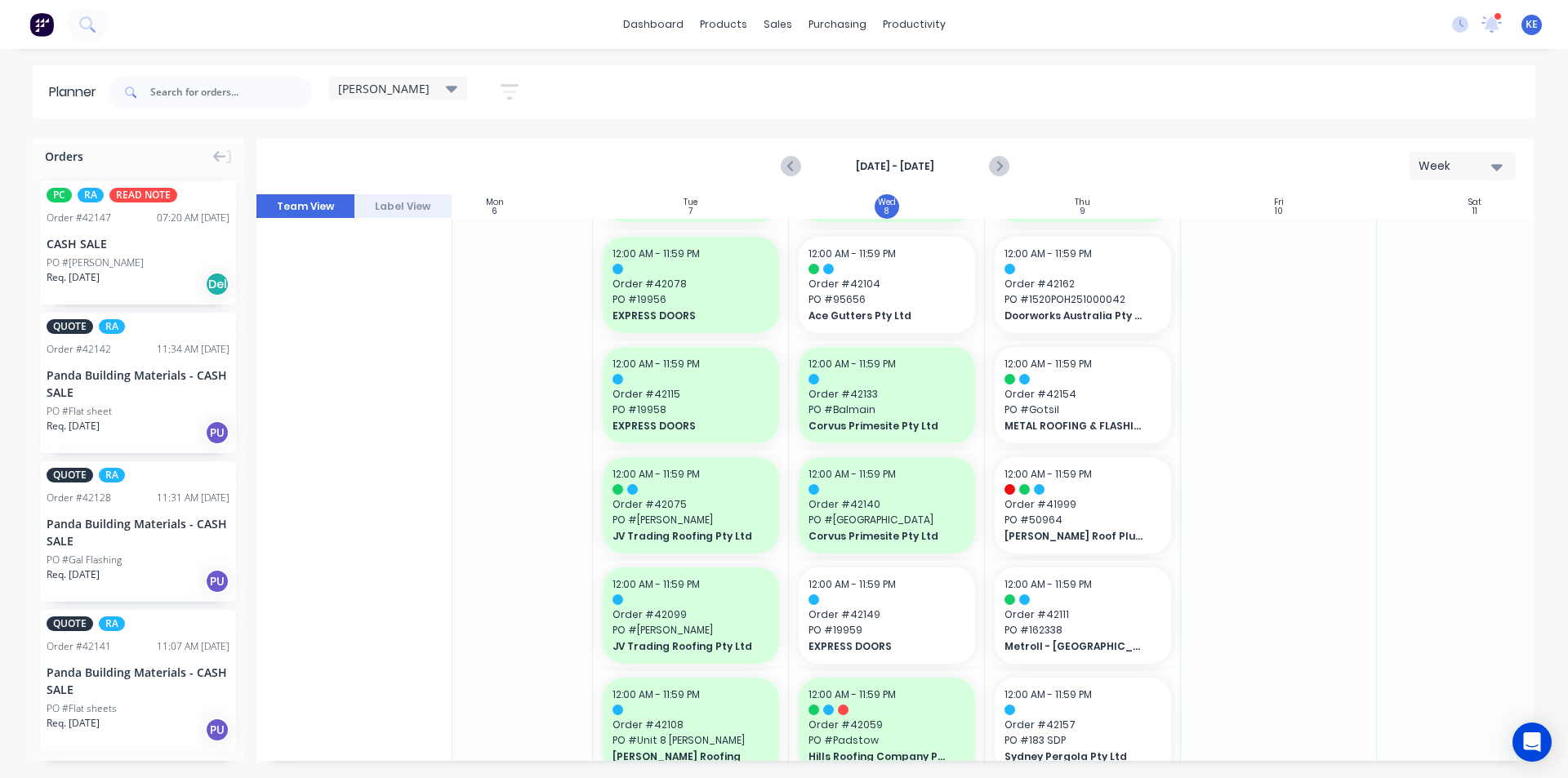
scroll to position [327, 252]
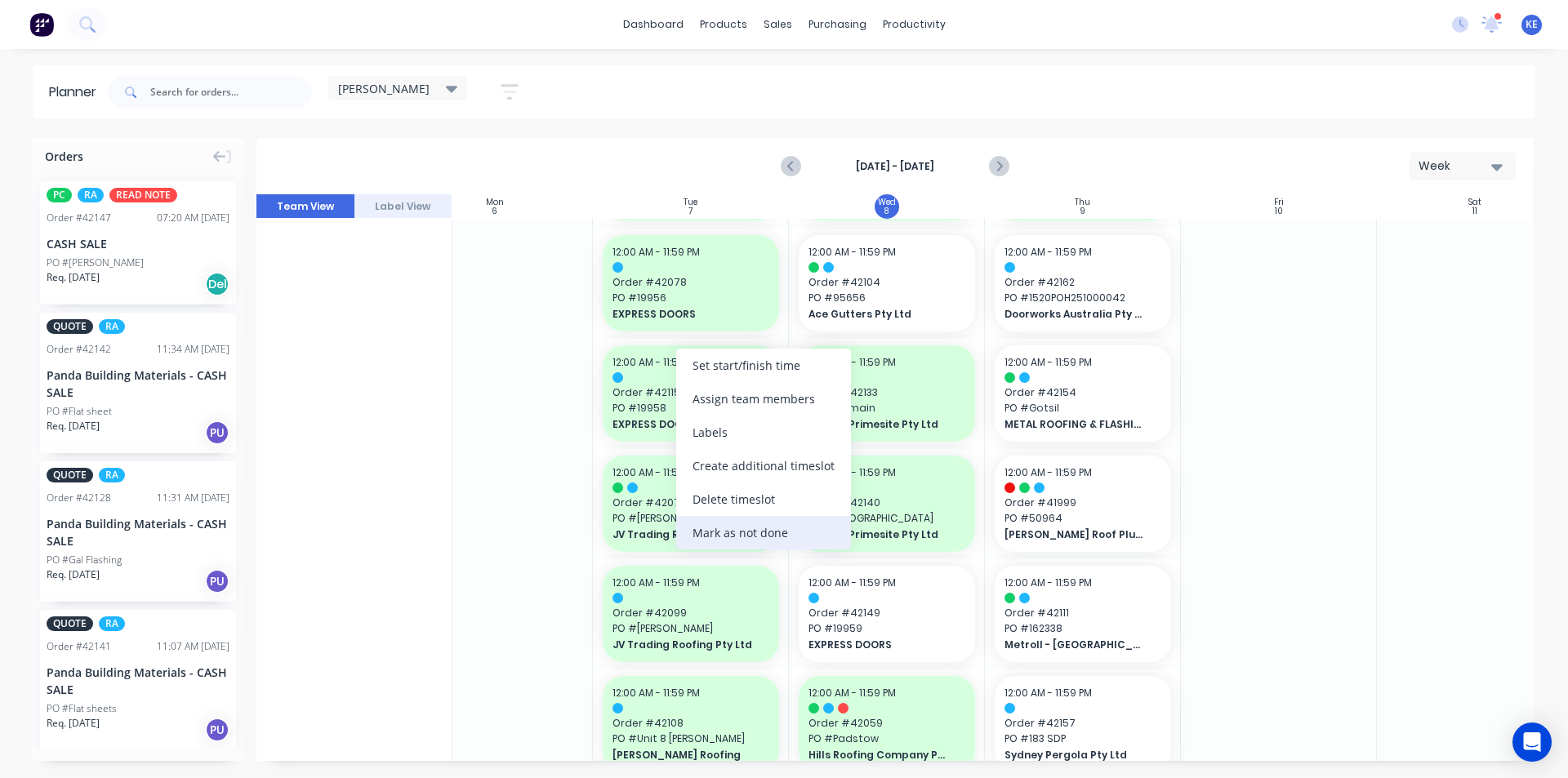
click at [754, 521] on div "Mark as not done" at bounding box center [763, 533] width 175 height 34
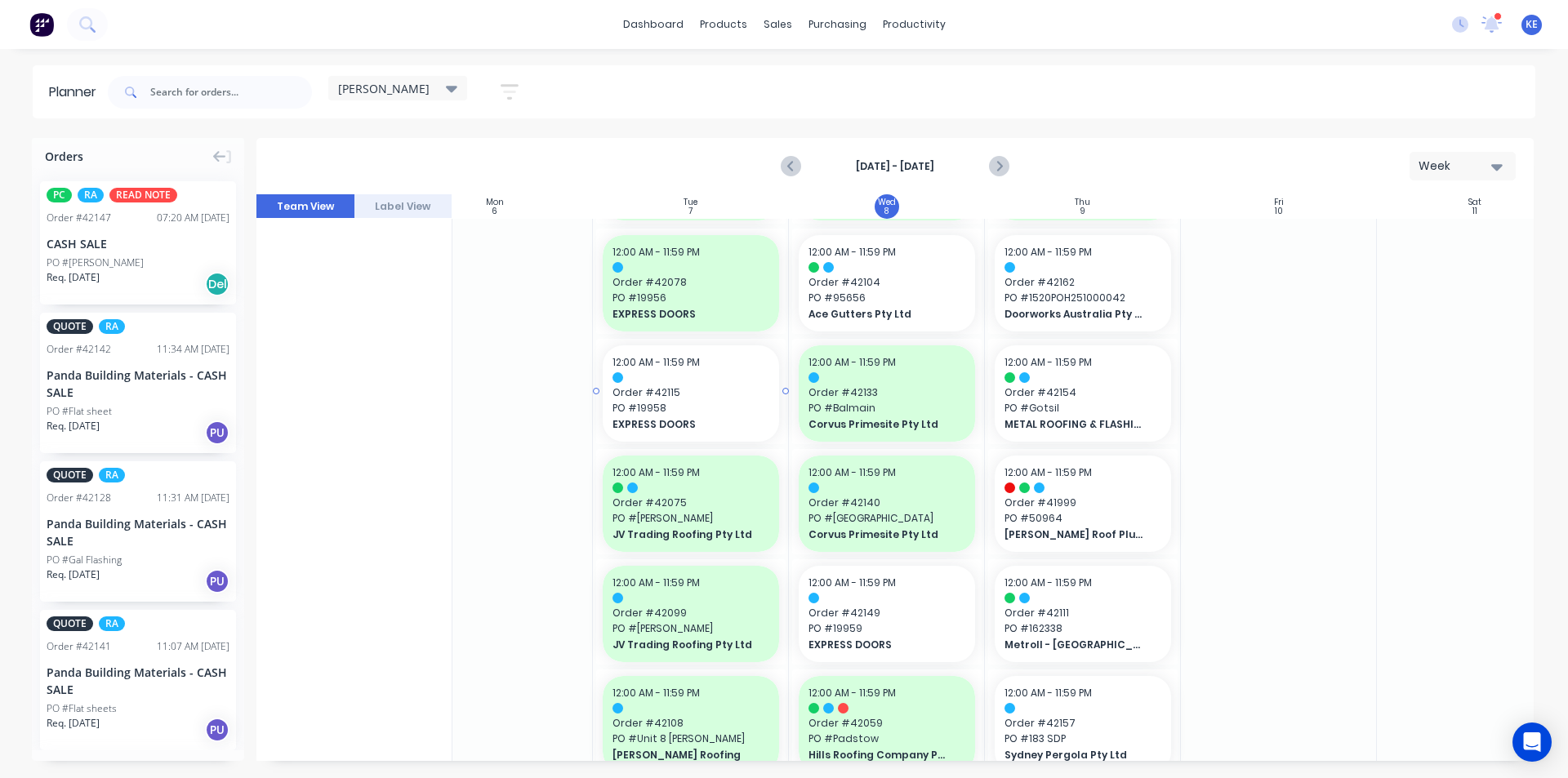
click at [657, 402] on span "PO # 19958" at bounding box center [690, 408] width 156 height 15
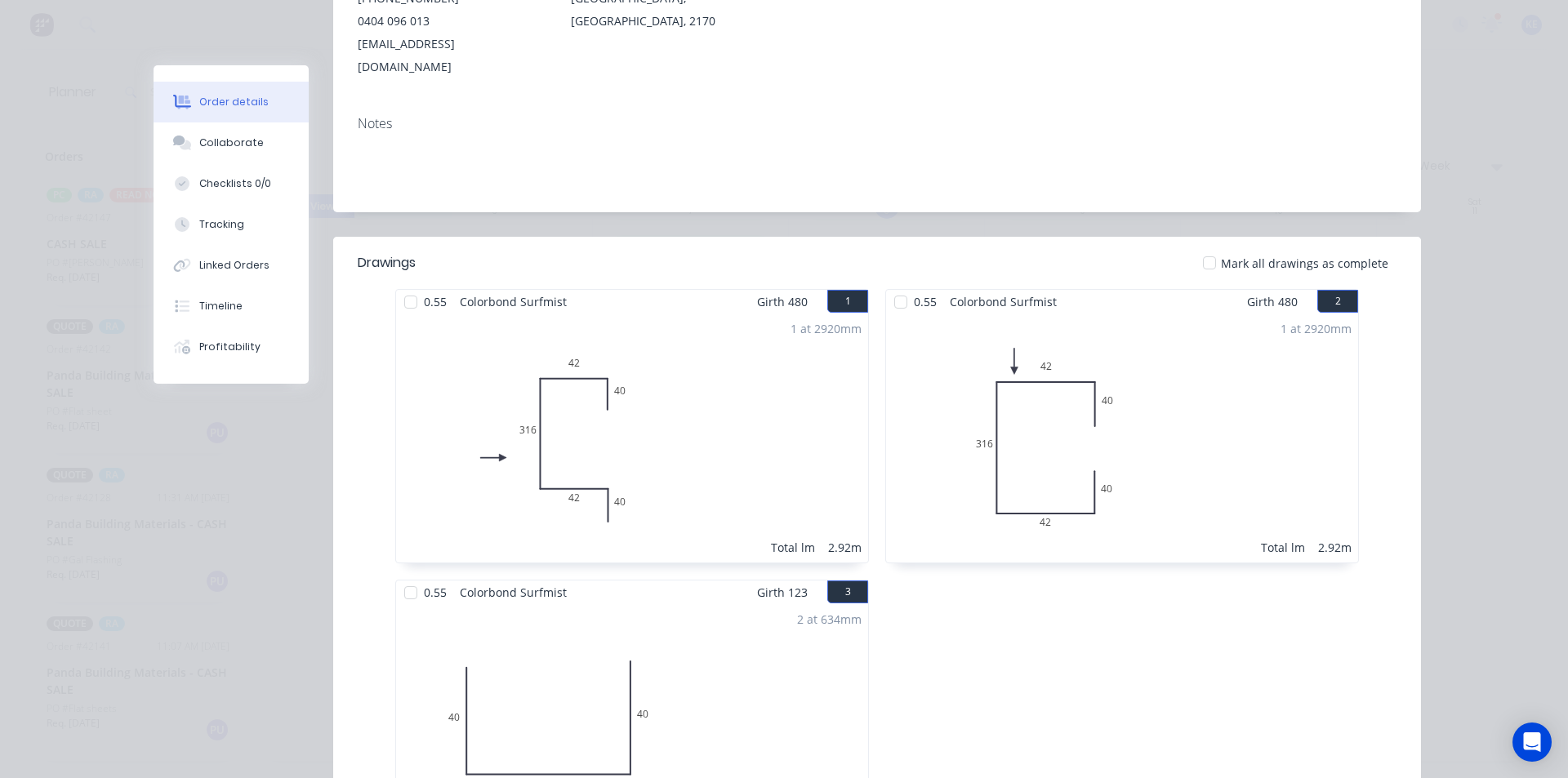
scroll to position [0, 0]
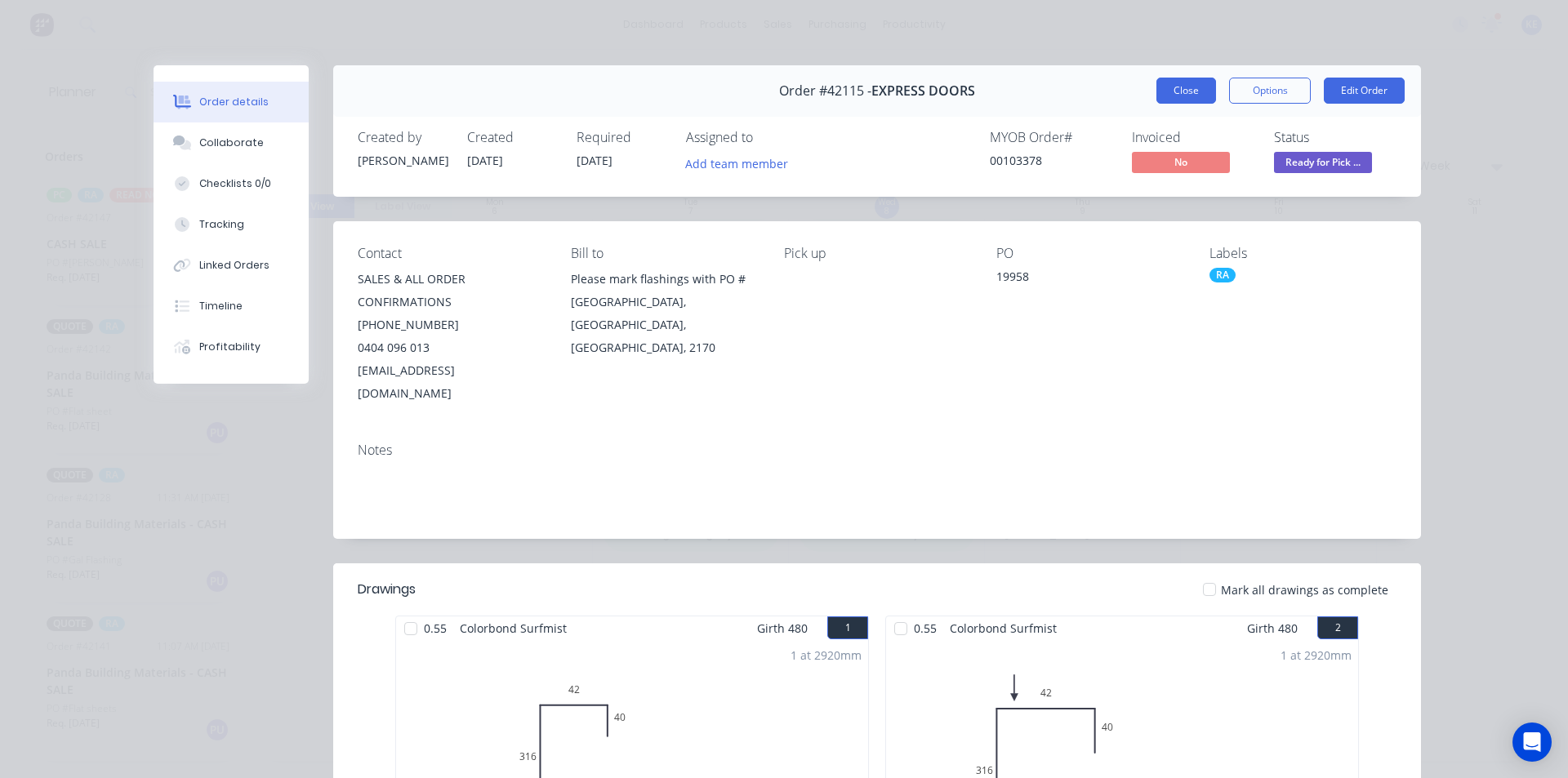
click at [1174, 88] on button "Close" at bounding box center [1185, 91] width 59 height 26
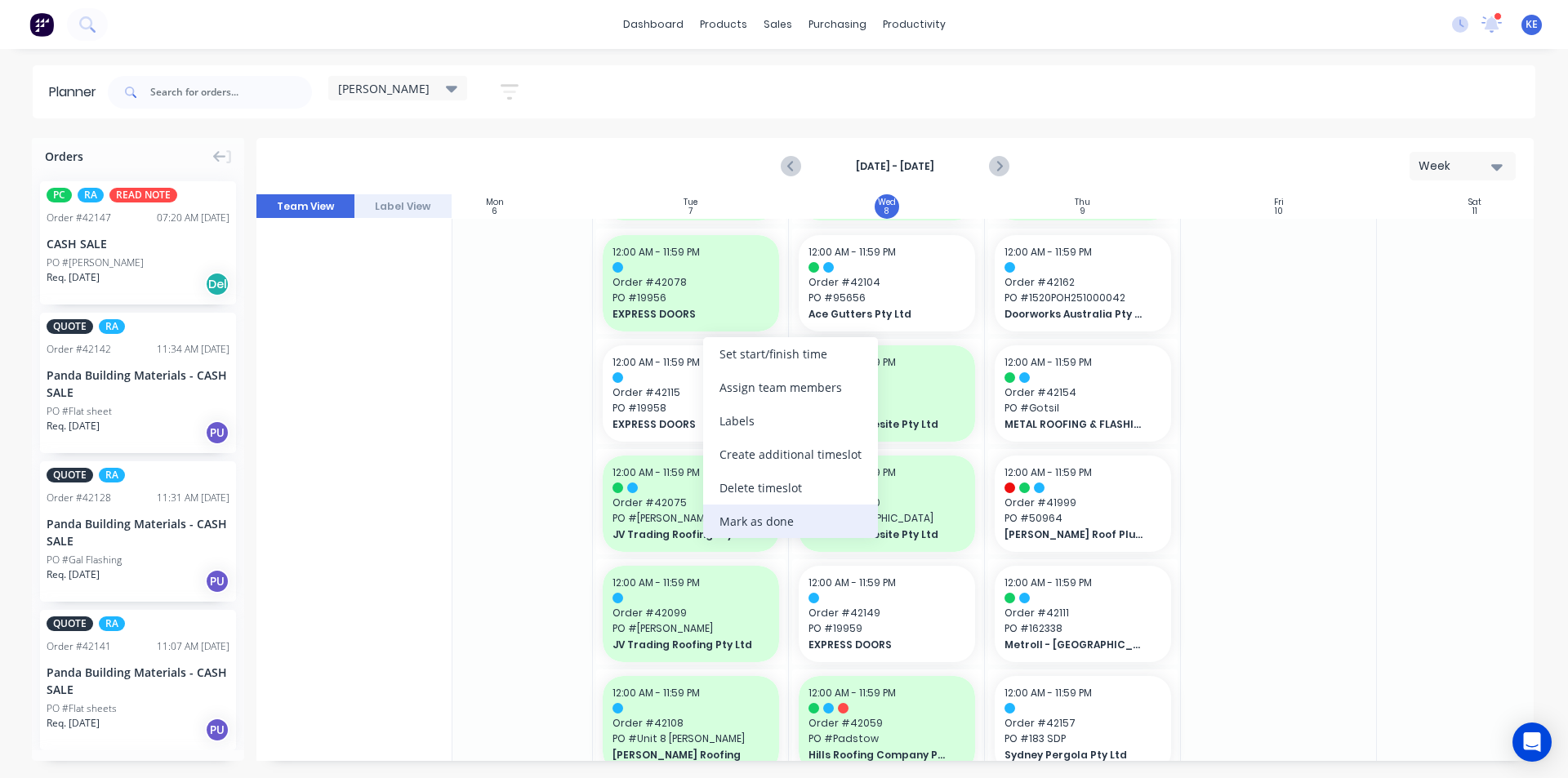
click at [776, 527] on div "Mark as done" at bounding box center [791, 521] width 175 height 34
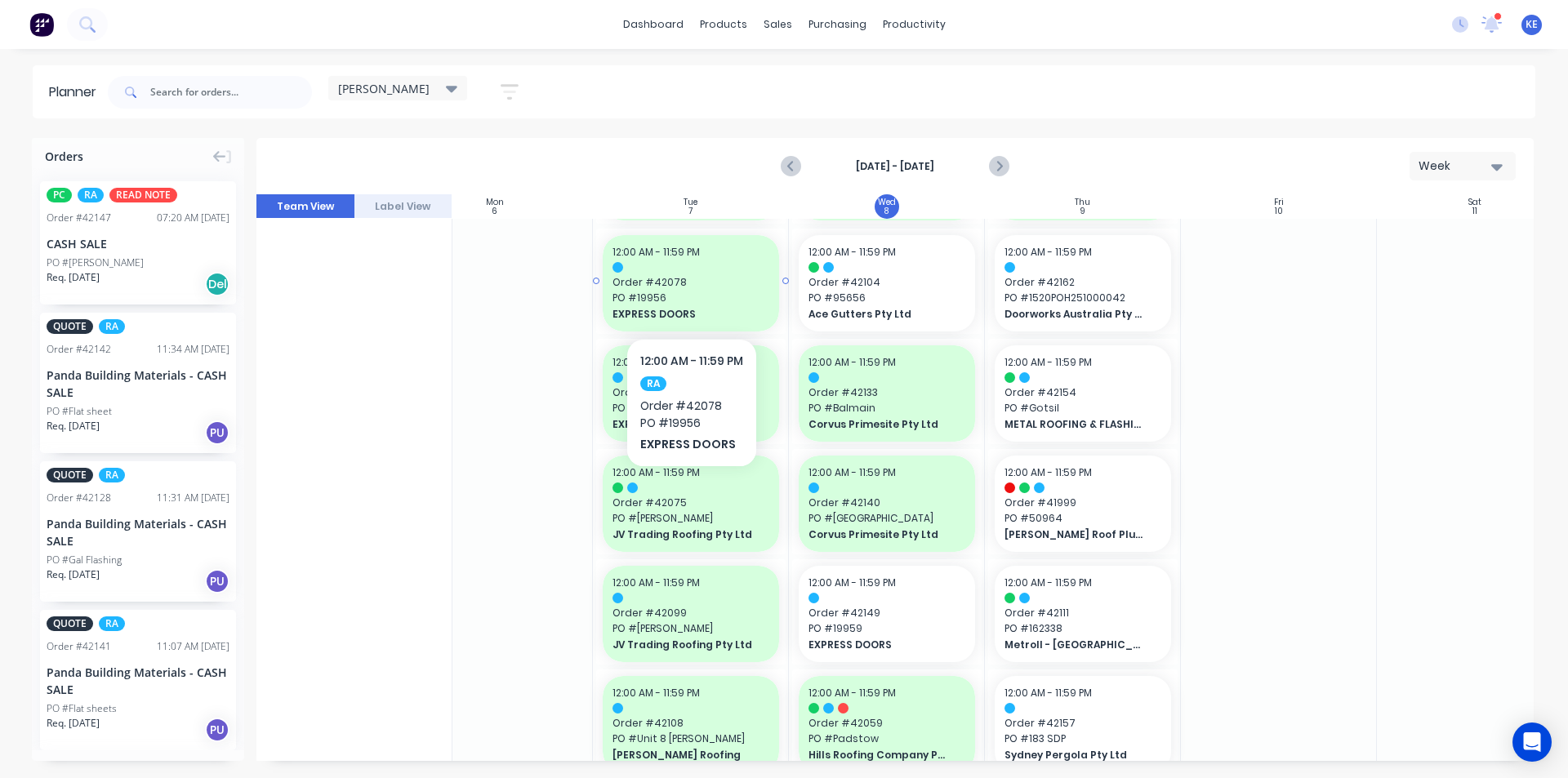
click at [680, 253] on span "12:00 AM - 11:59 PM" at bounding box center [655, 252] width 87 height 14
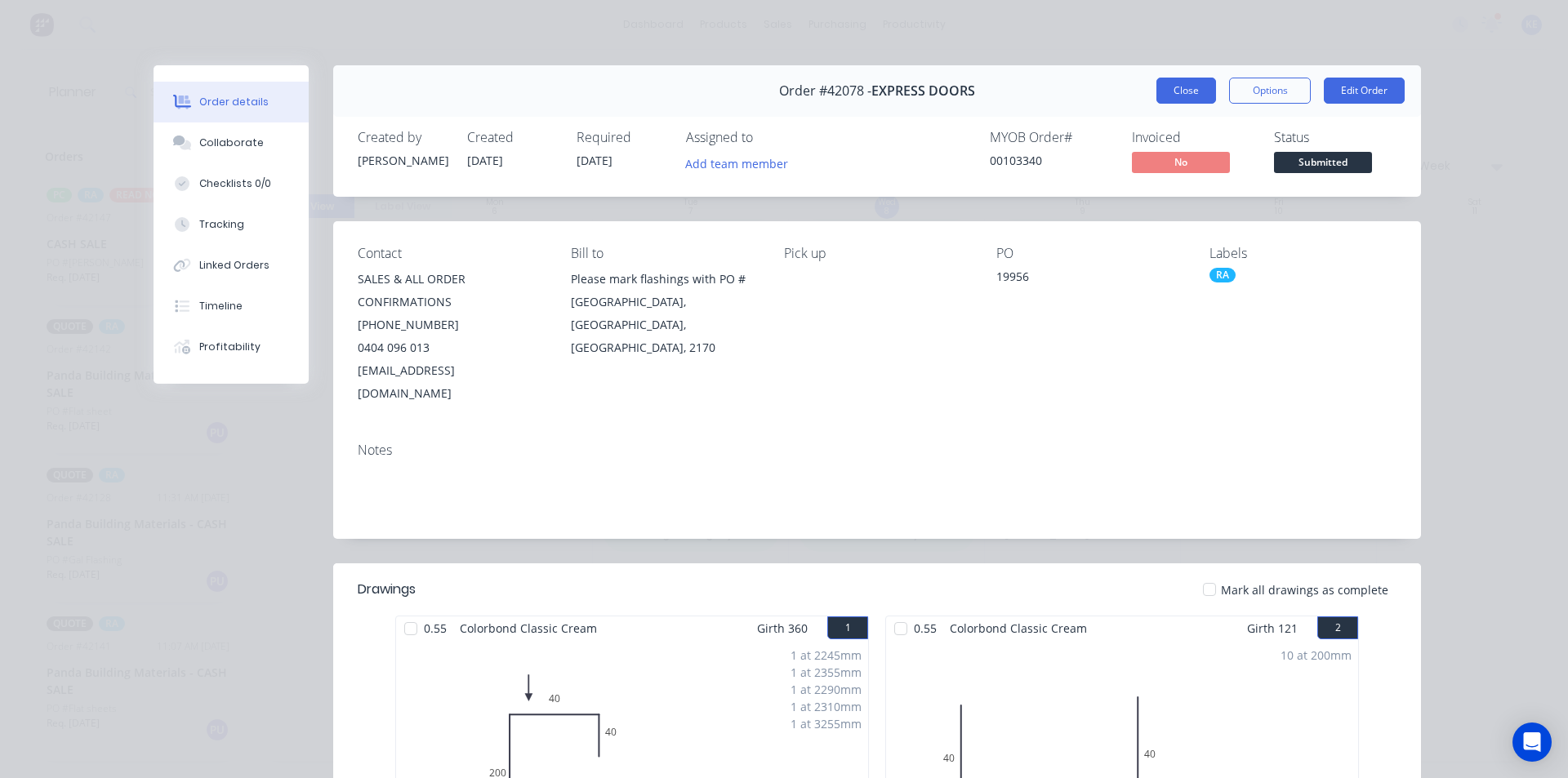
click at [1179, 90] on button "Close" at bounding box center [1185, 91] width 59 height 26
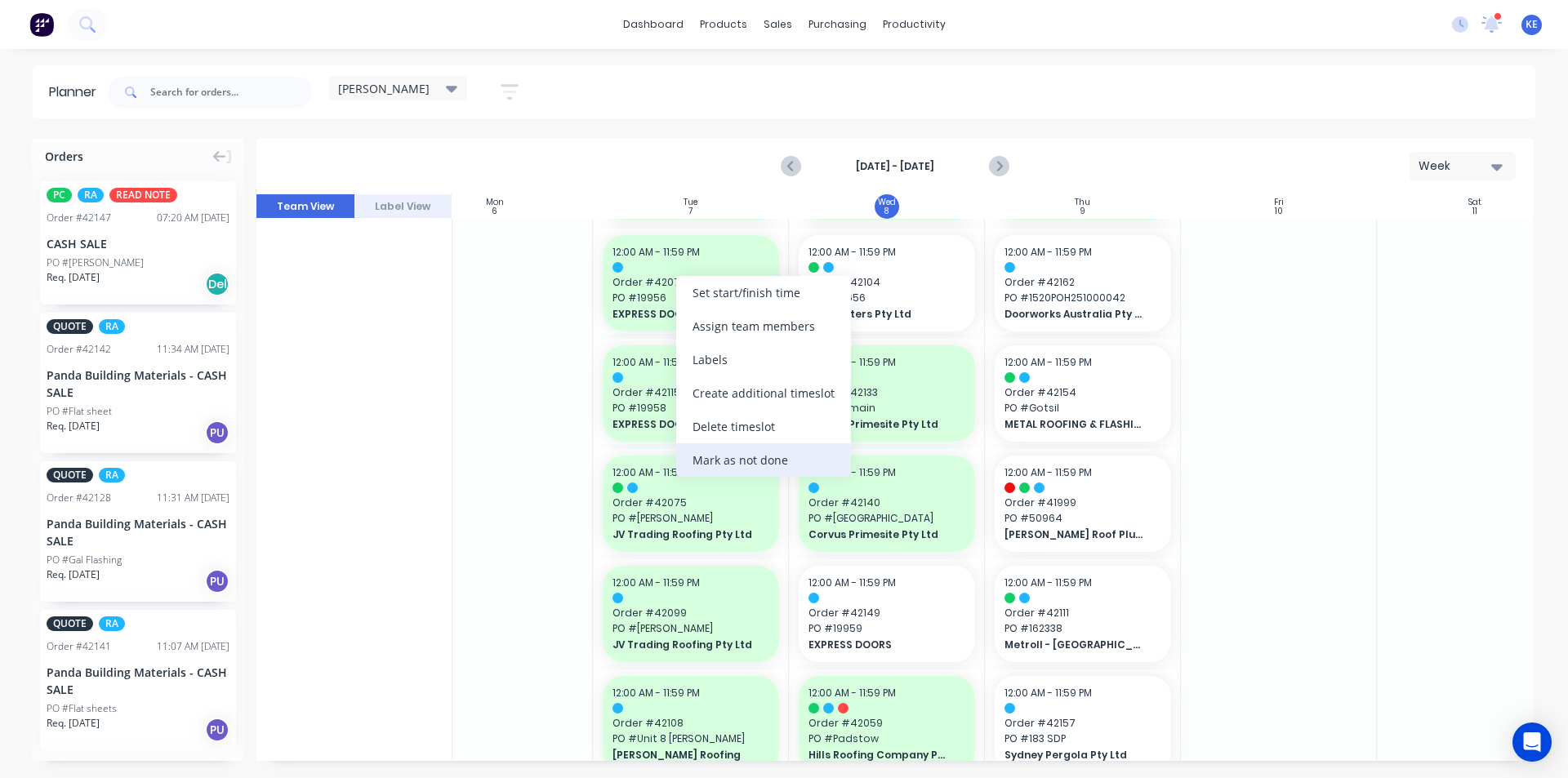
click at [751, 458] on div "Mark as not done" at bounding box center [763, 460] width 175 height 34
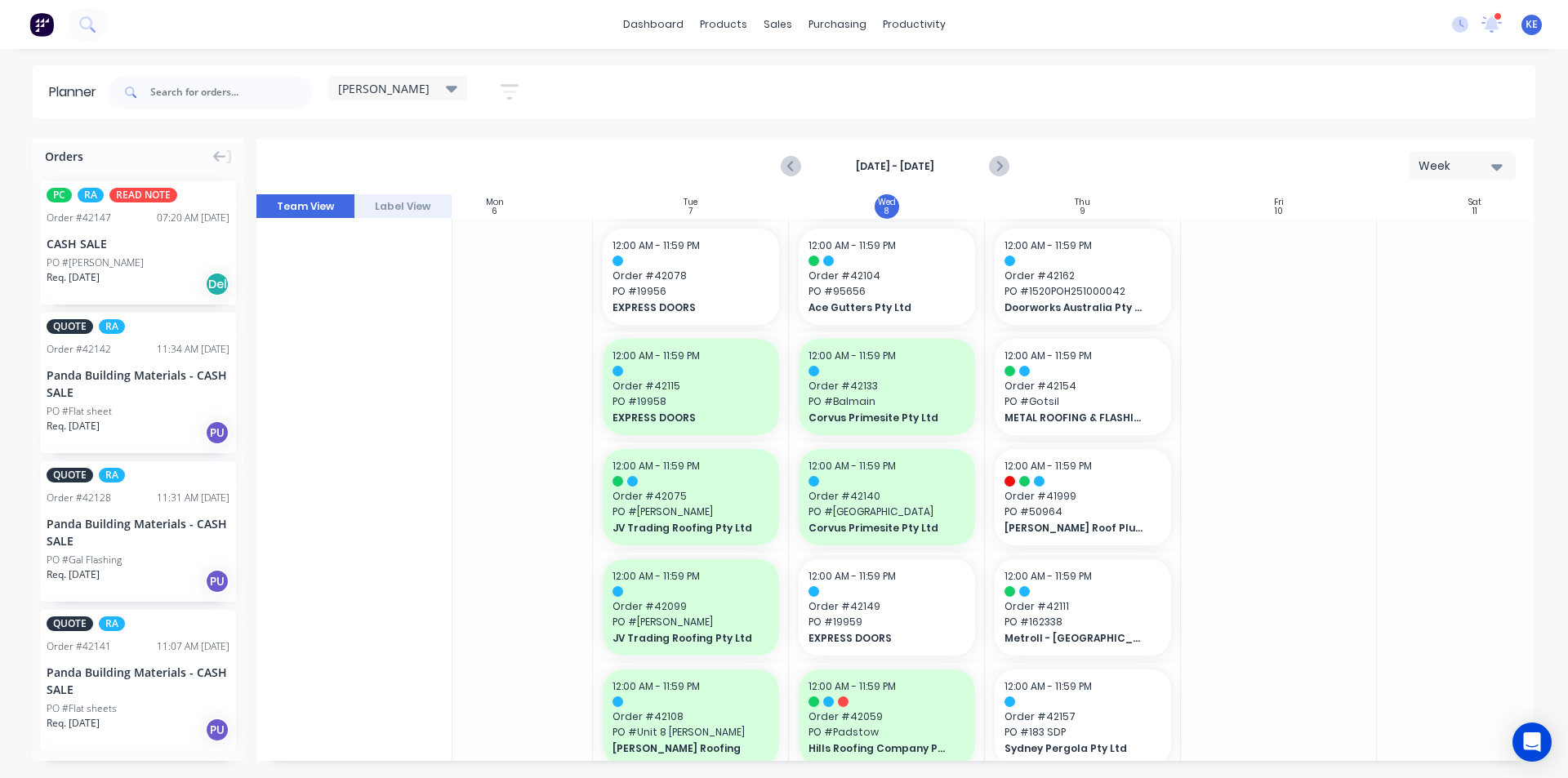
scroll to position [0, 252]
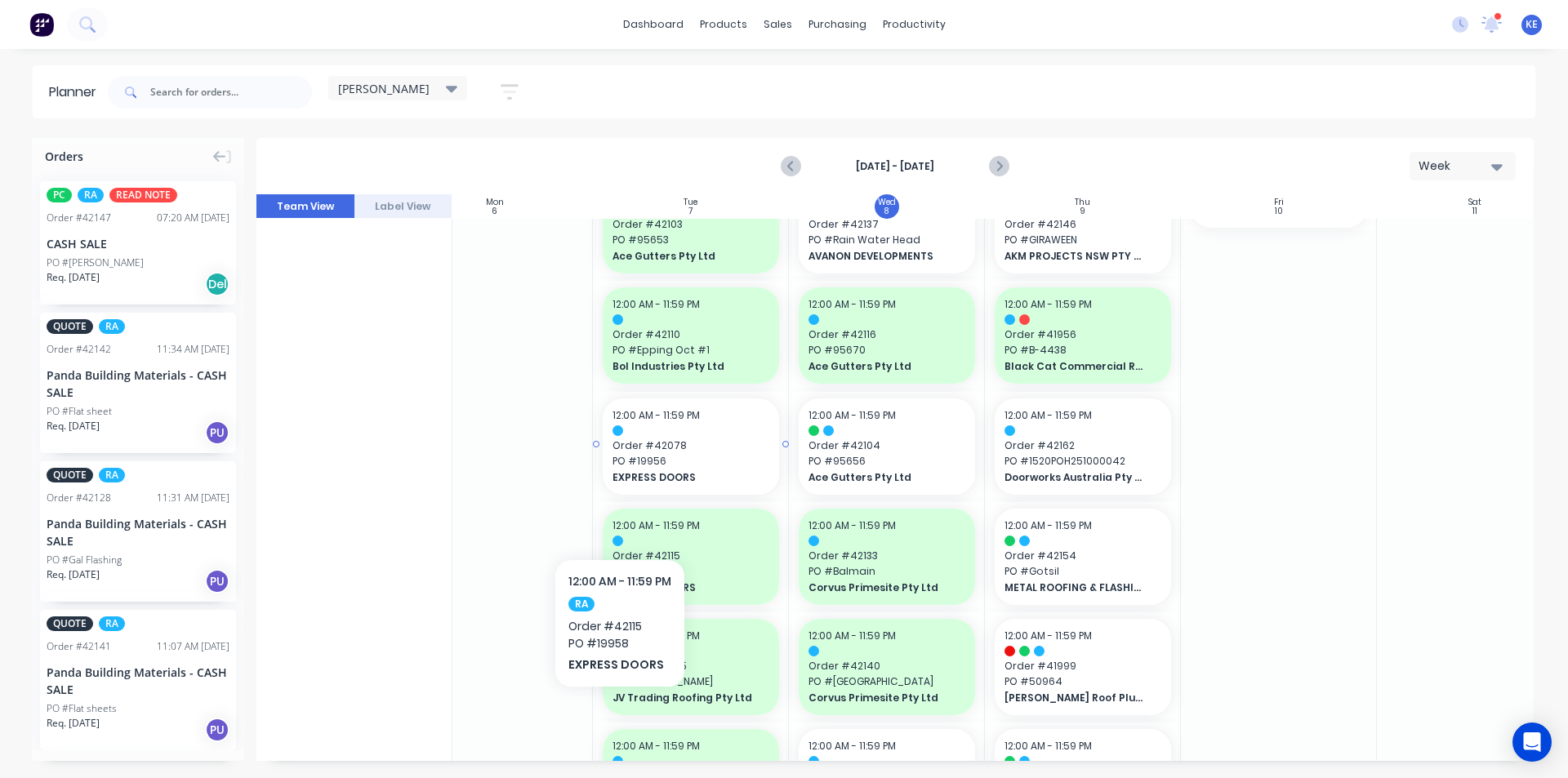
click at [658, 444] on span "Order # 42078" at bounding box center [690, 445] width 156 height 15
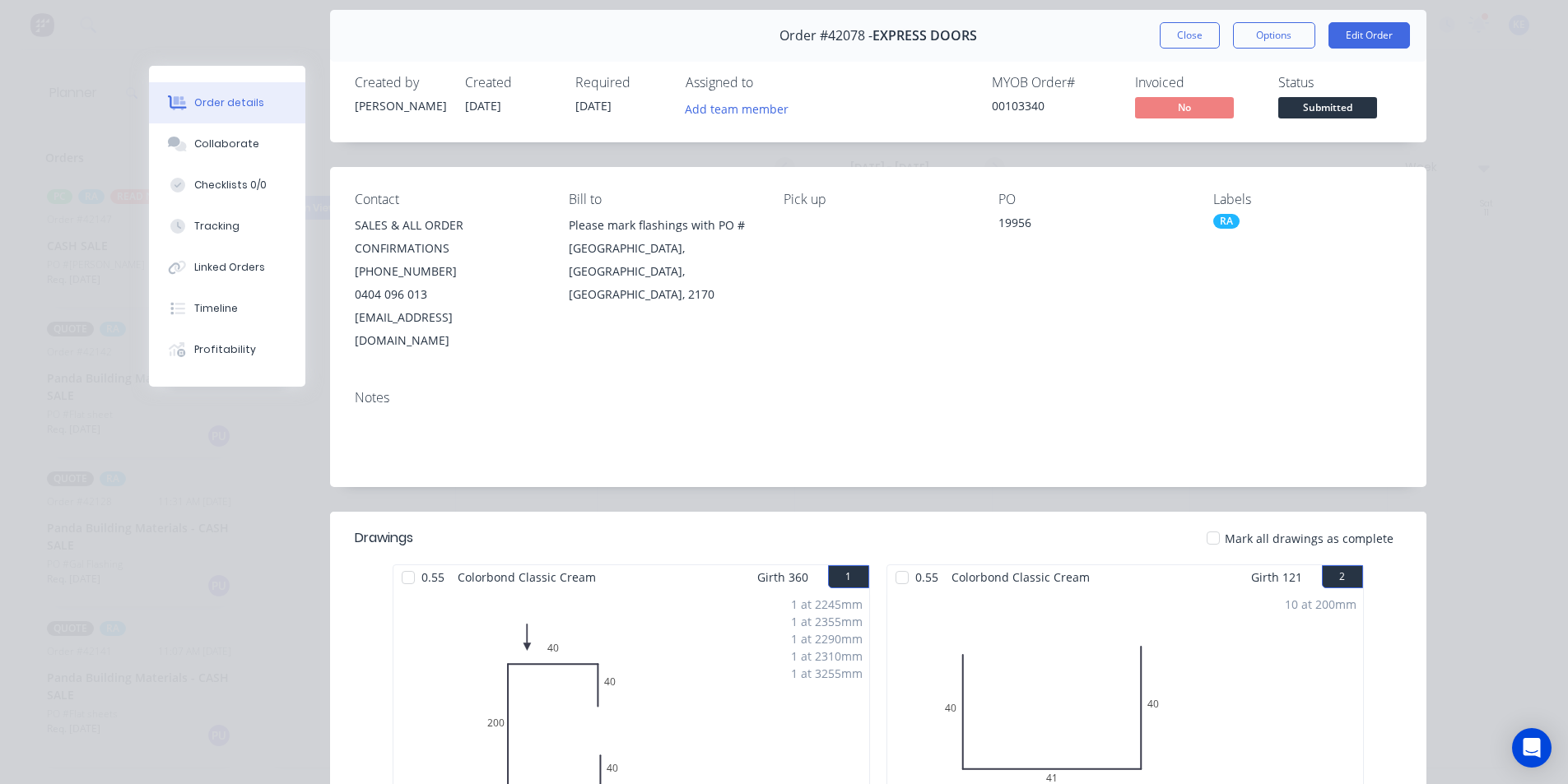
scroll to position [0, 0]
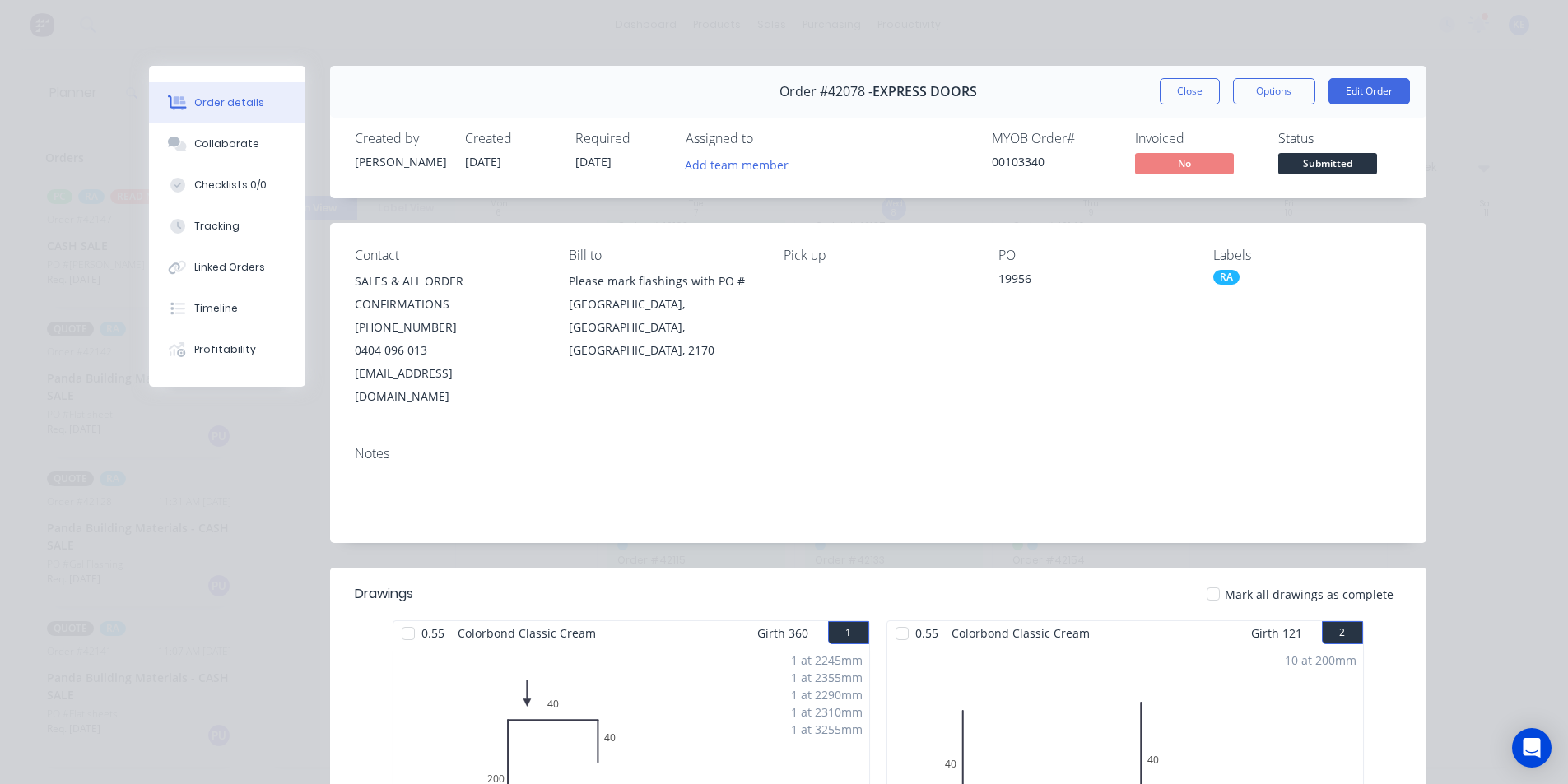
drag, startPoint x: 1181, startPoint y: 95, endPoint x: 1174, endPoint y: 104, distance: 11.4
click at [1174, 104] on div "Order #42078 - EXPRESS DOORS Close Options Edit Order" at bounding box center [878, 92] width 1096 height 52
click at [1182, 101] on button "Close" at bounding box center [1190, 92] width 60 height 27
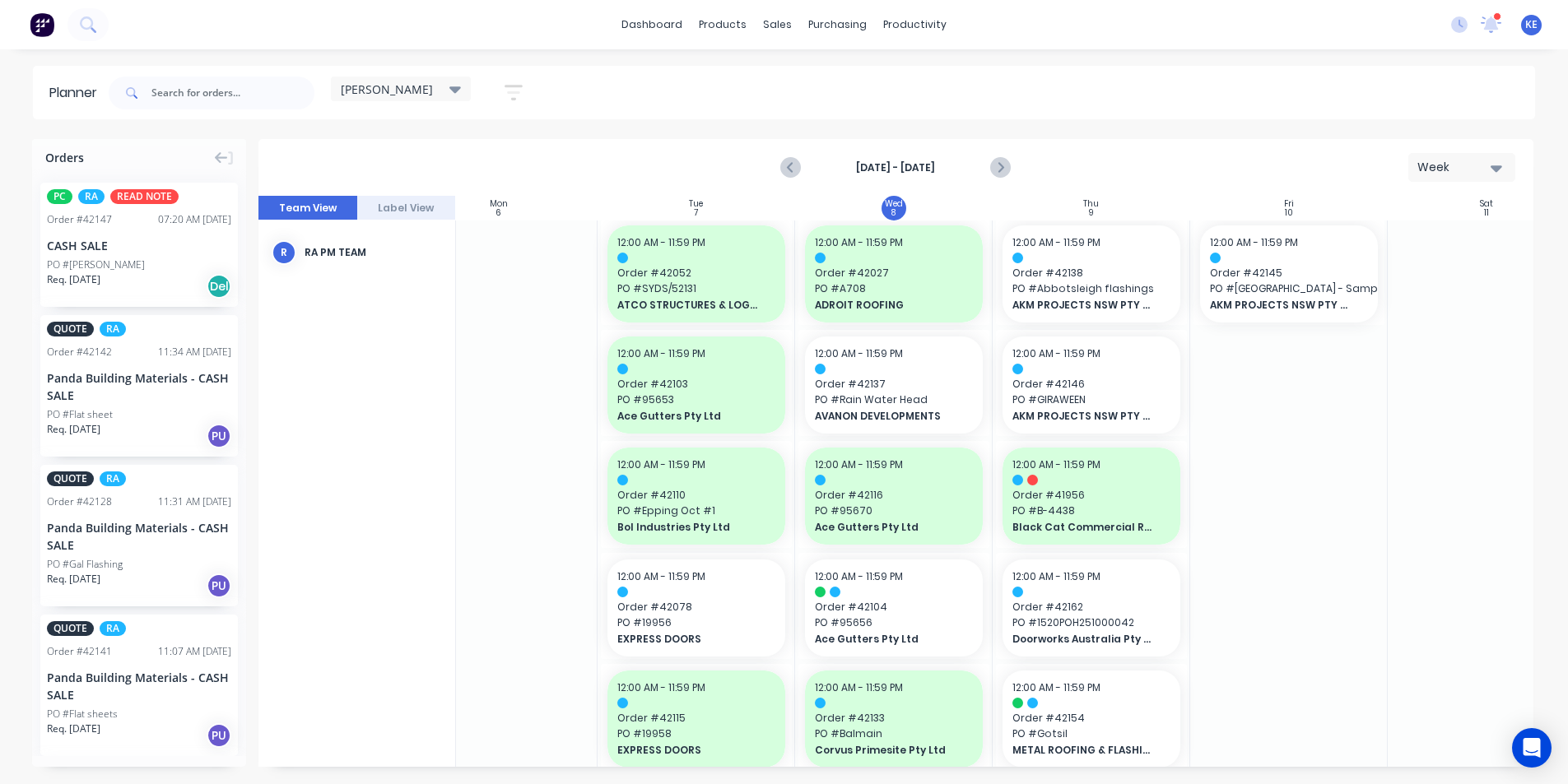
scroll to position [0, 254]
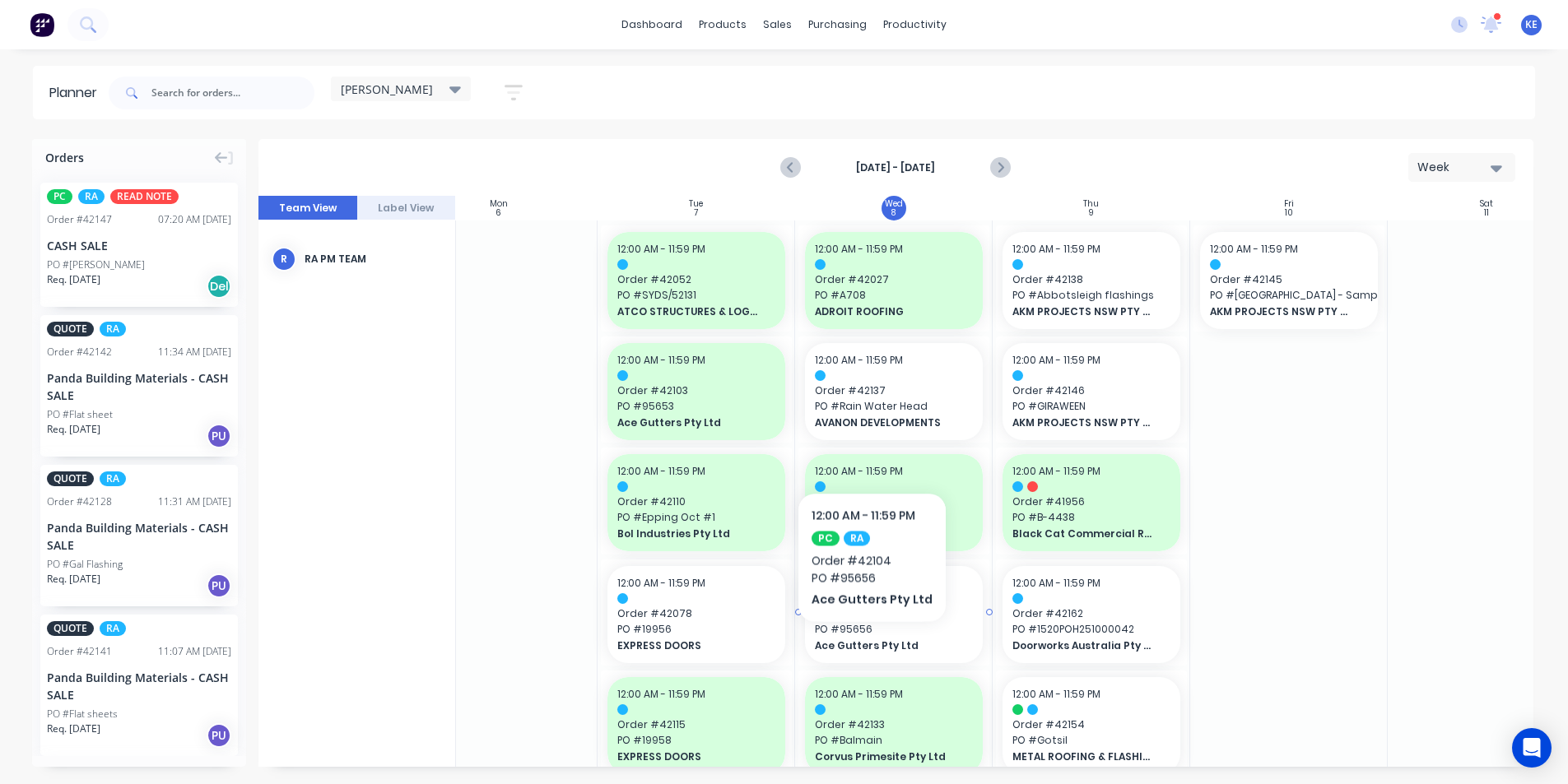
click at [866, 647] on span "Ace Gutters Pty Ltd" at bounding box center [886, 645] width 142 height 15
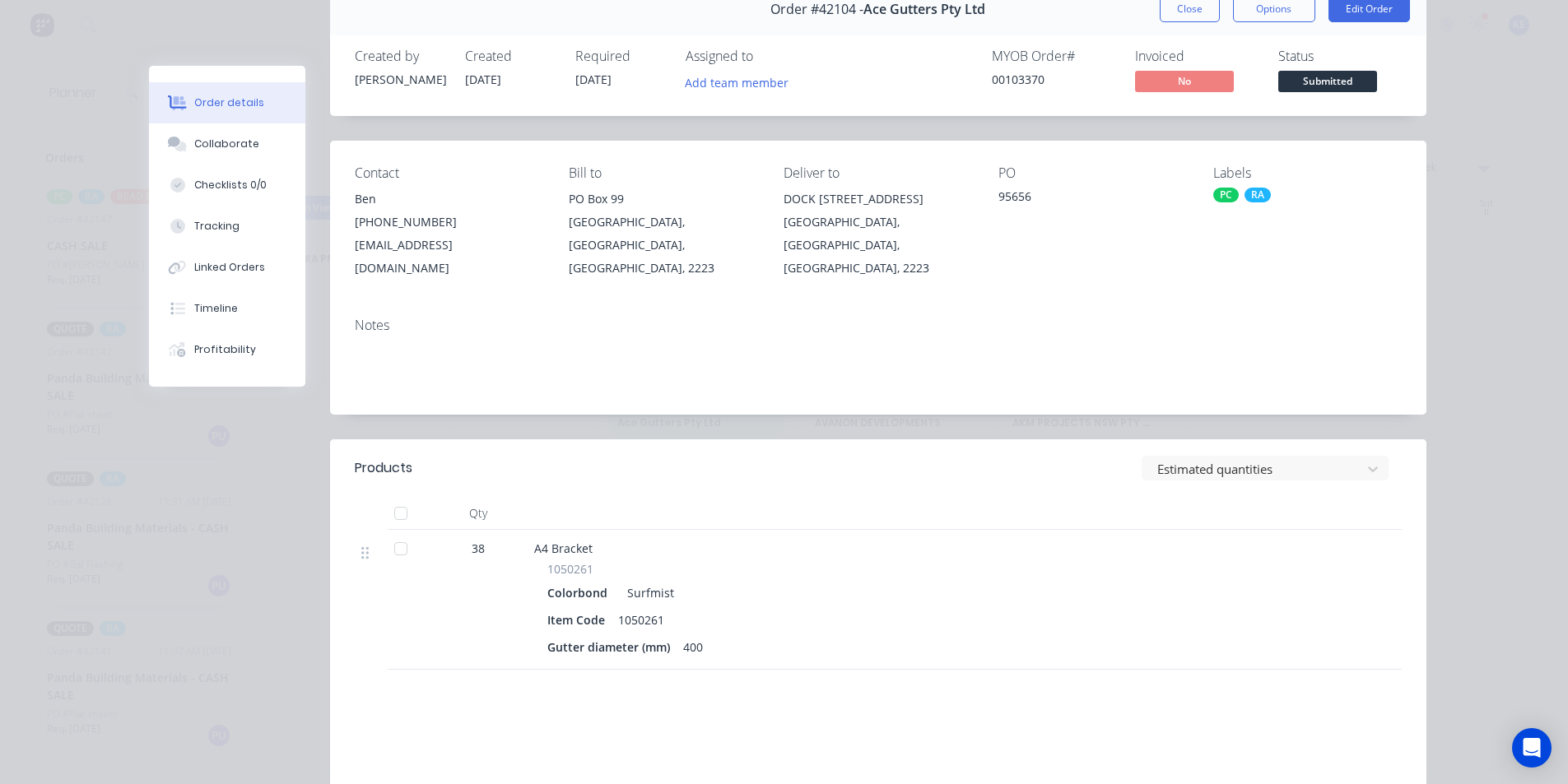
scroll to position [0, 0]
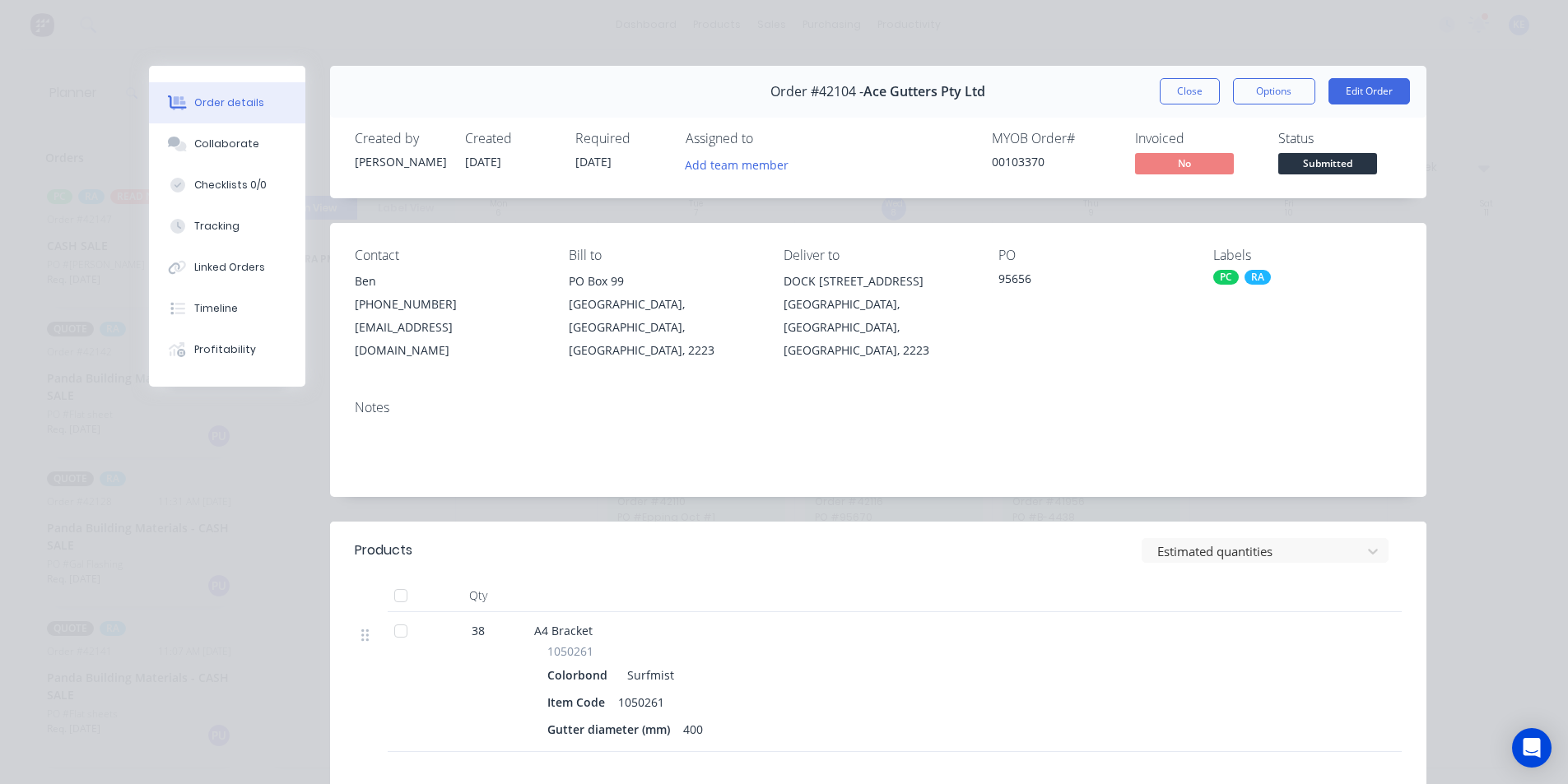
click at [1340, 633] on div at bounding box center [1320, 682] width 54 height 140
click at [1183, 93] on button "Close" at bounding box center [1190, 92] width 60 height 27
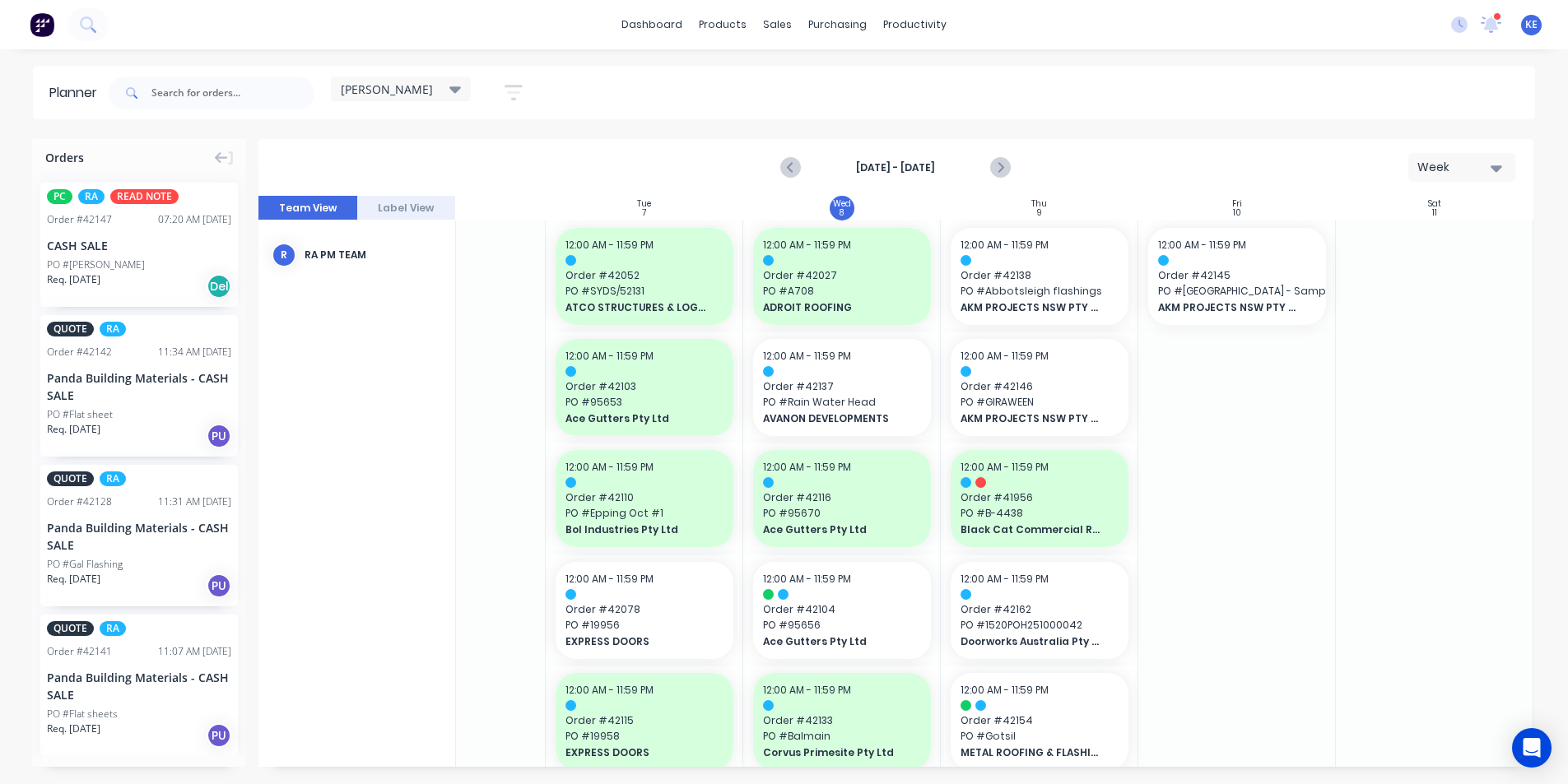
scroll to position [0, 312]
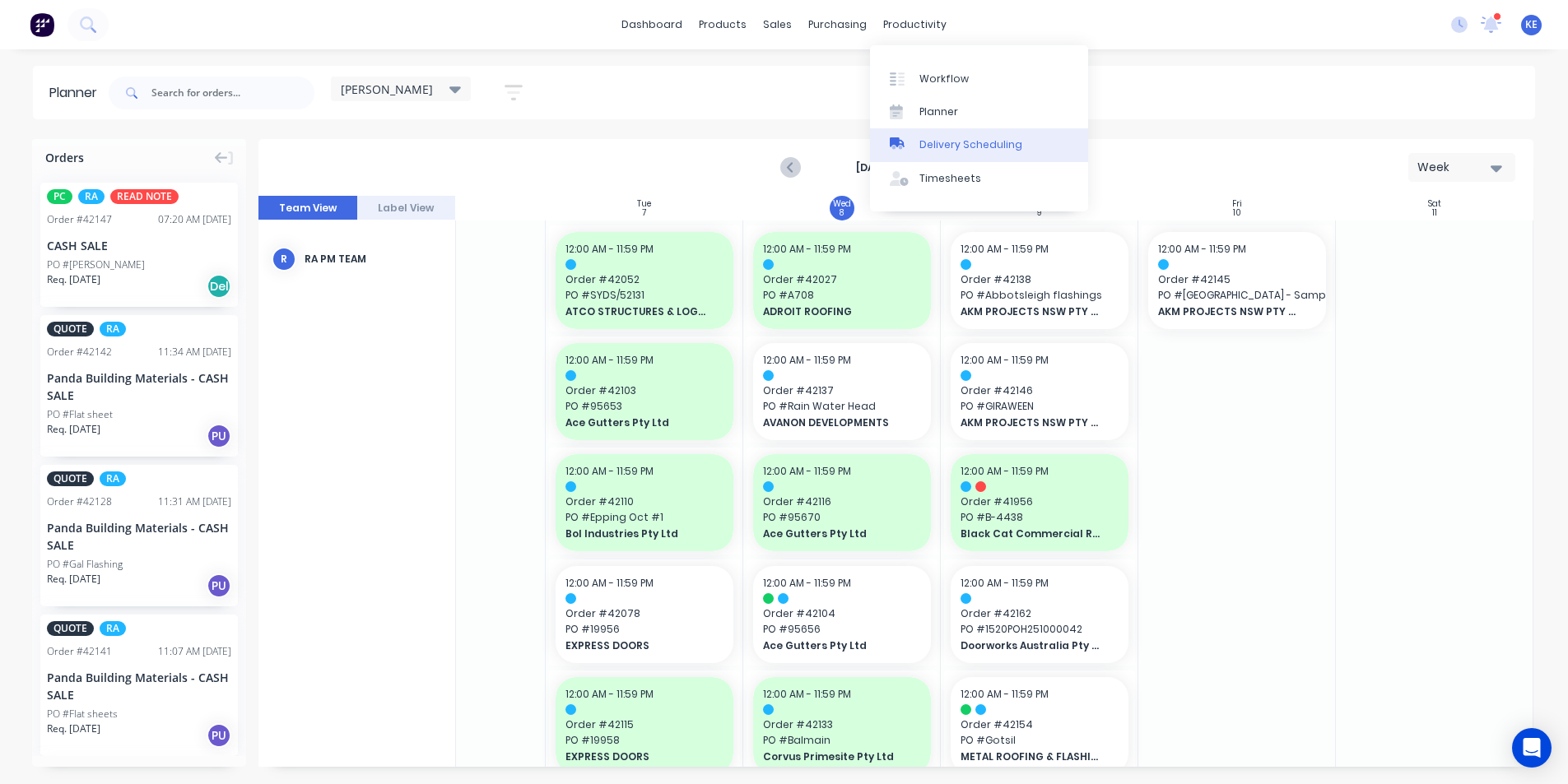
click at [979, 144] on div "Delivery Scheduling" at bounding box center [971, 144] width 103 height 15
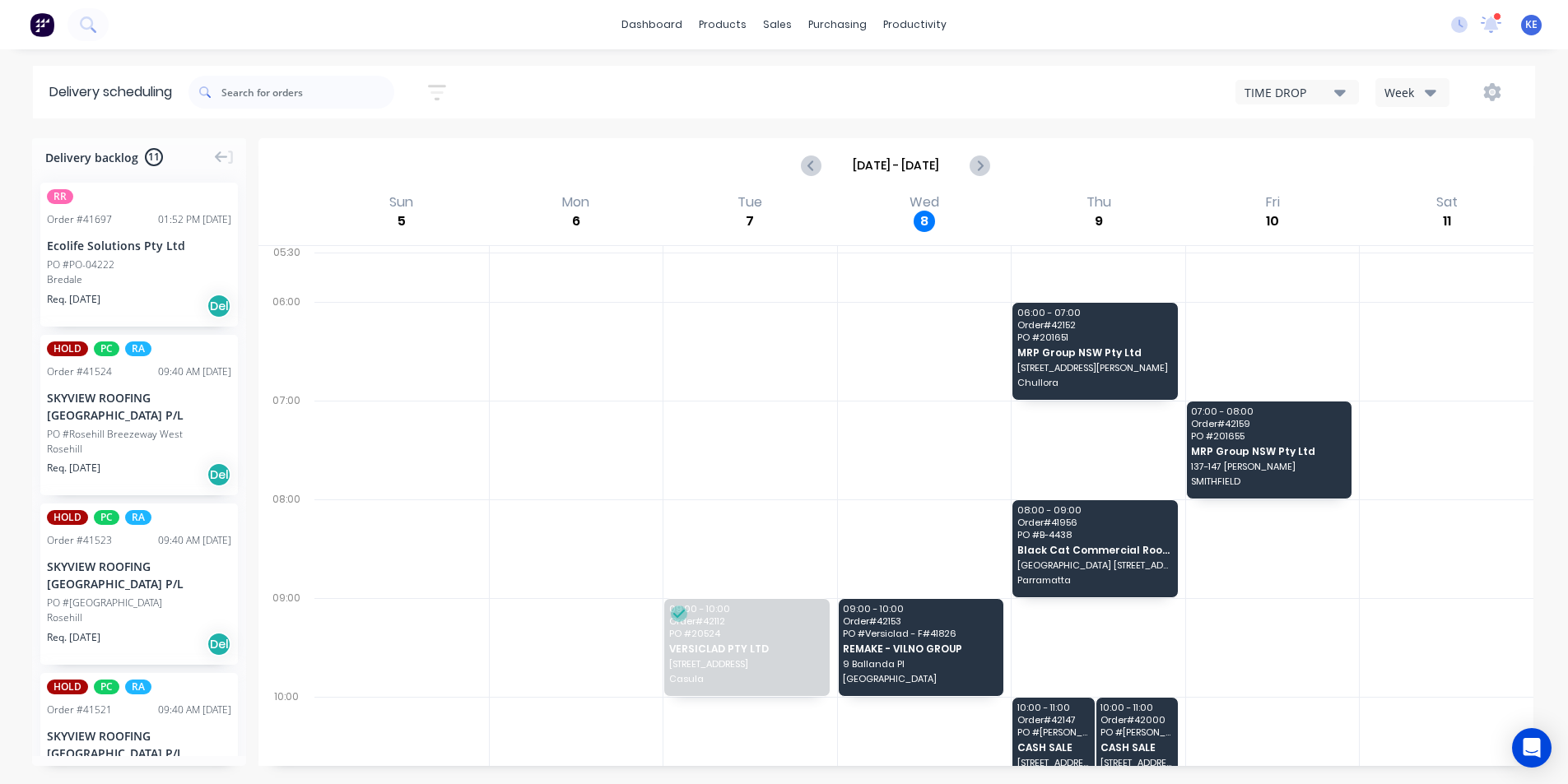
click at [1435, 94] on icon "button" at bounding box center [1430, 92] width 12 height 18
click at [1415, 172] on div "Vehicle" at bounding box center [1458, 168] width 163 height 33
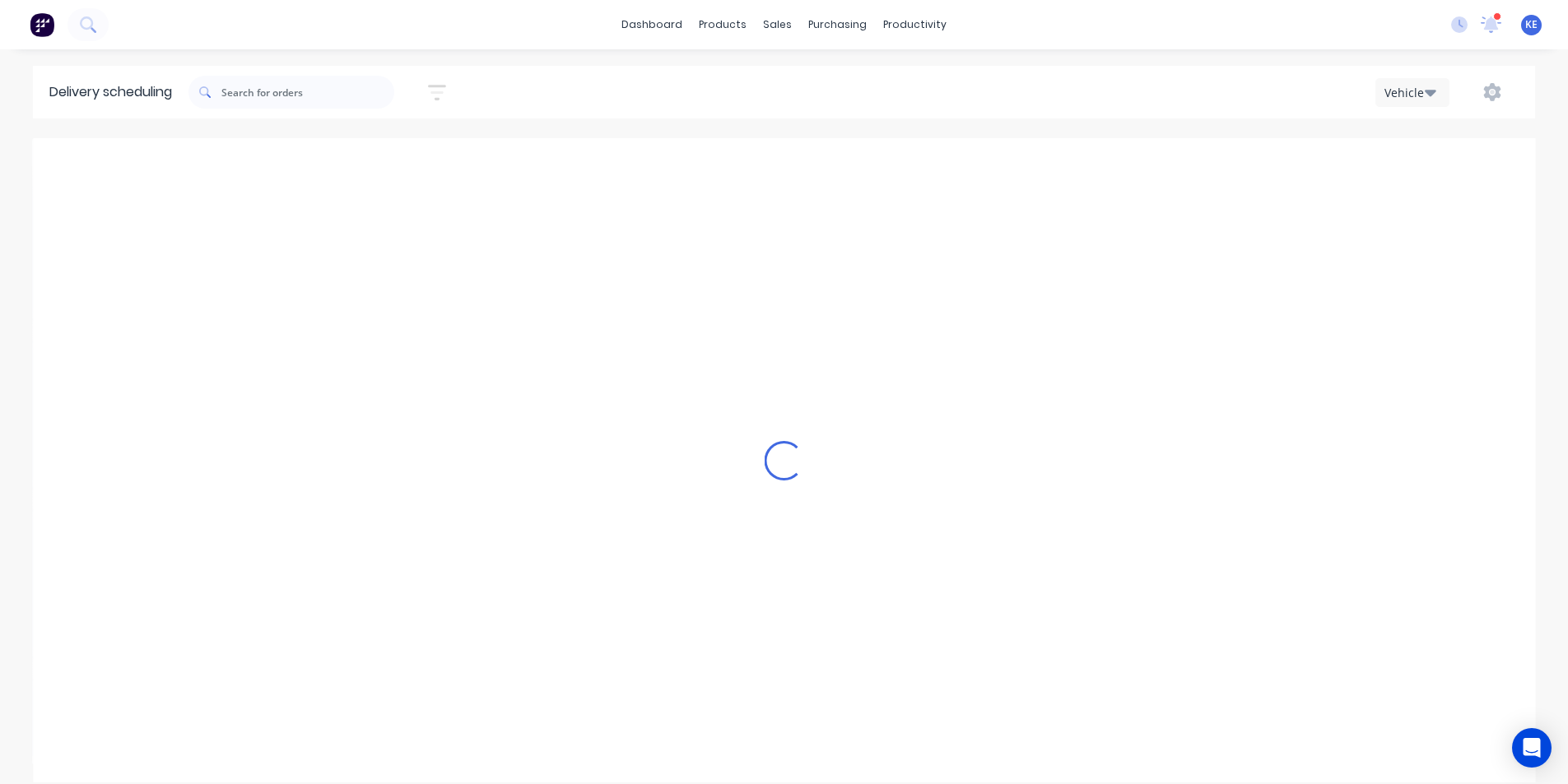
scroll to position [0, 1]
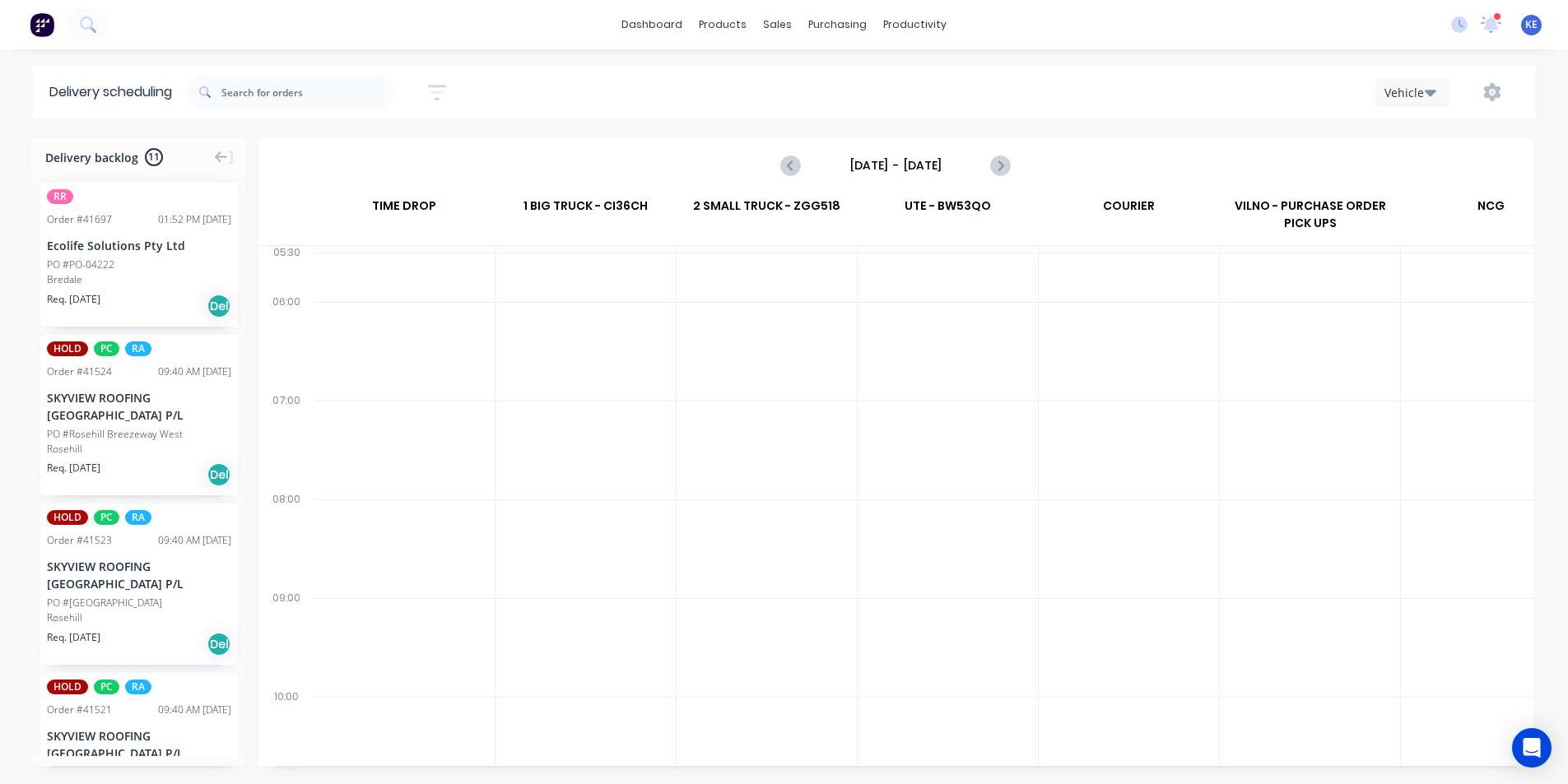
click at [933, 159] on input "Sunday - 05/10/25" at bounding box center [895, 166] width 163 height 25
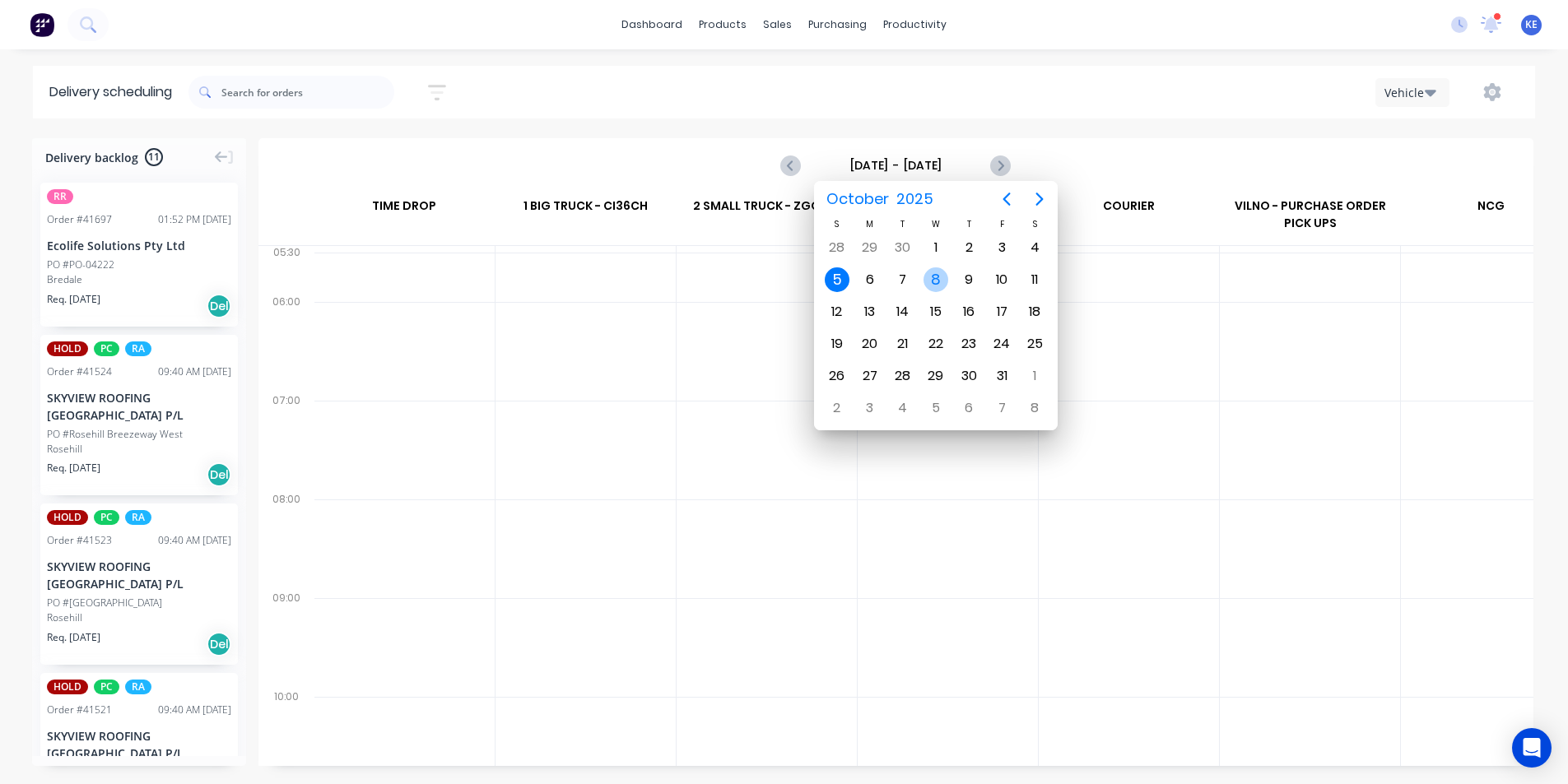
click at [933, 275] on div "8" at bounding box center [936, 279] width 25 height 25
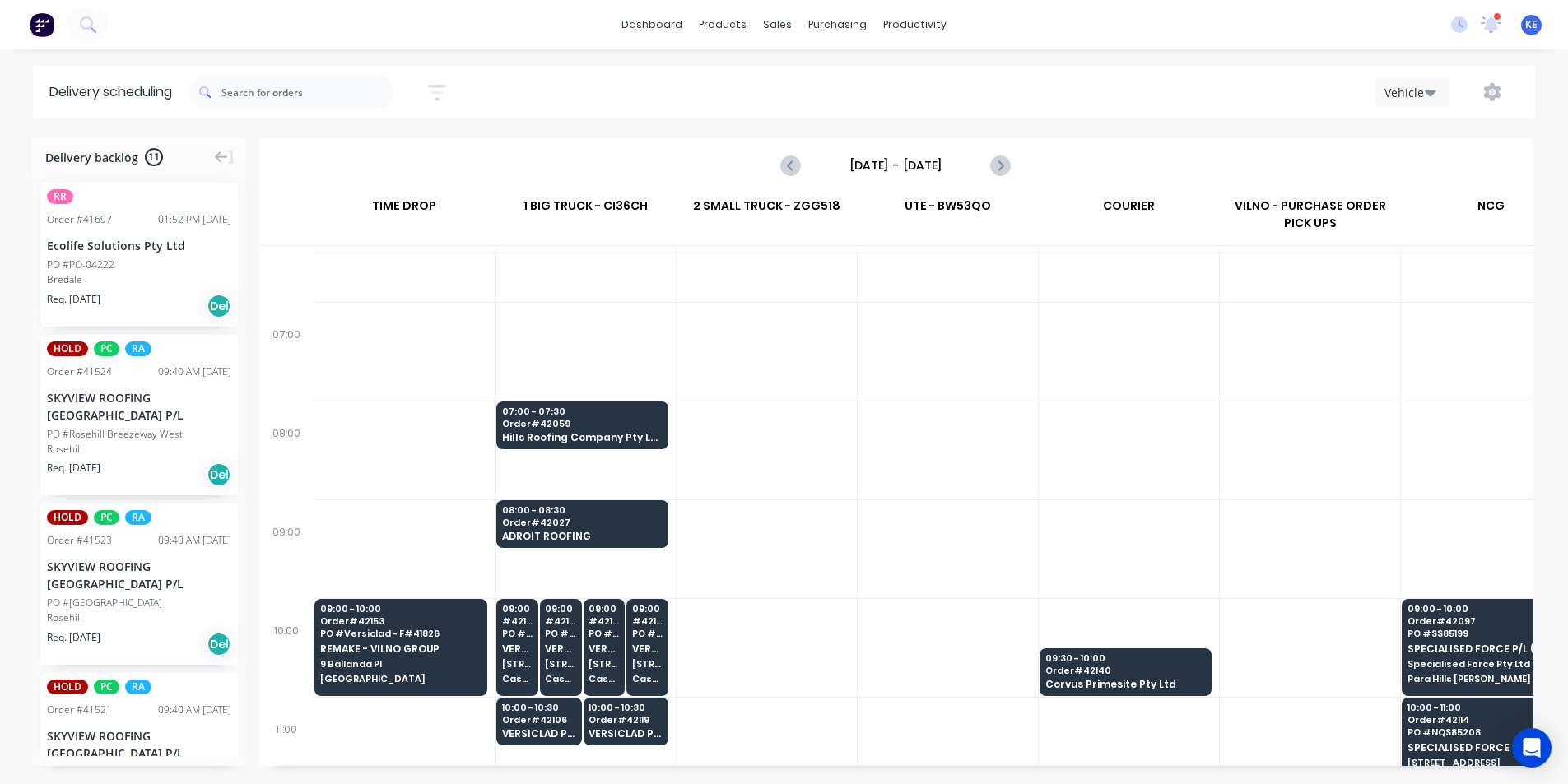
scroll to position [82, 1]
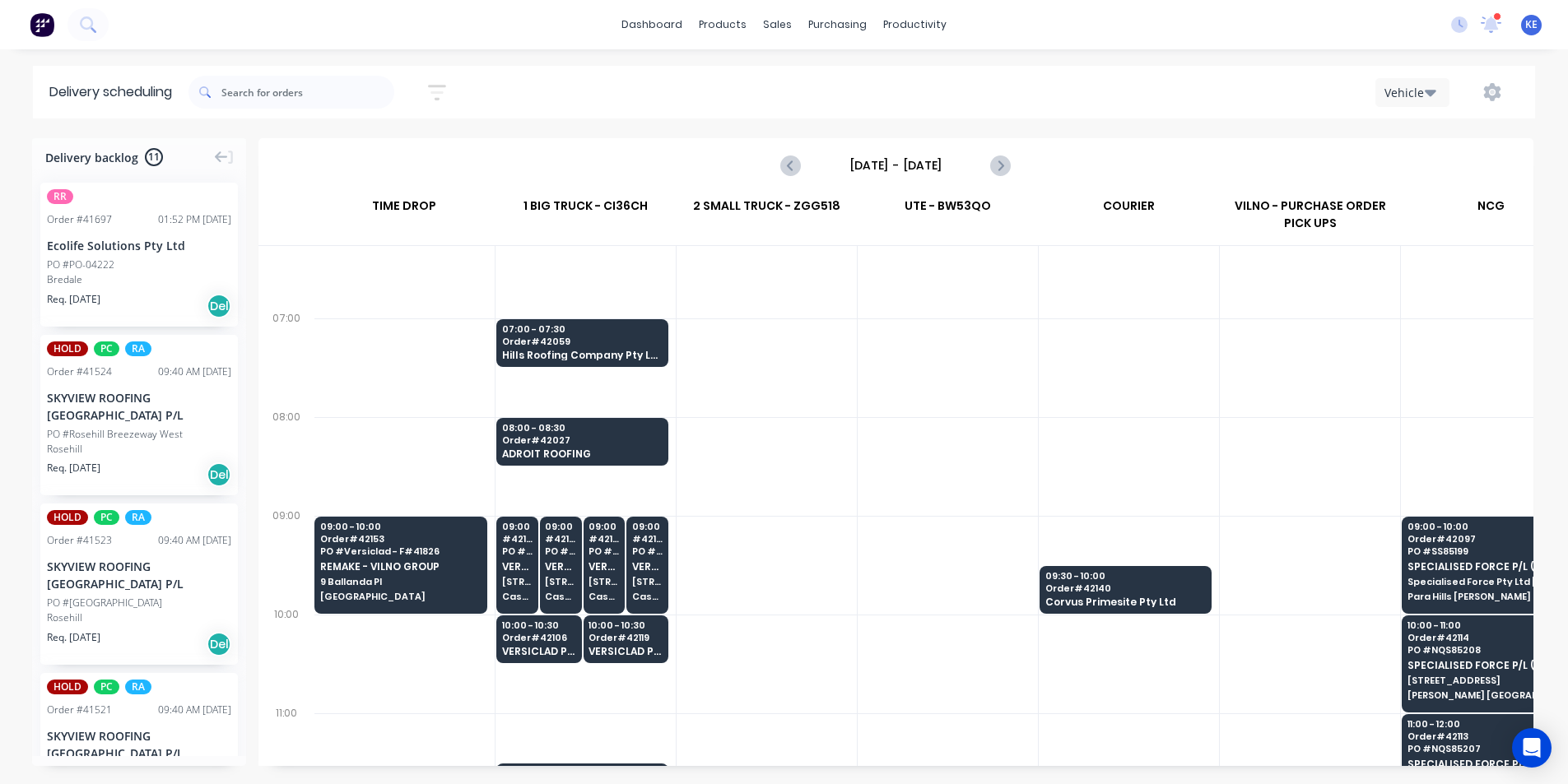
click at [865, 519] on div at bounding box center [947, 565] width 180 height 99
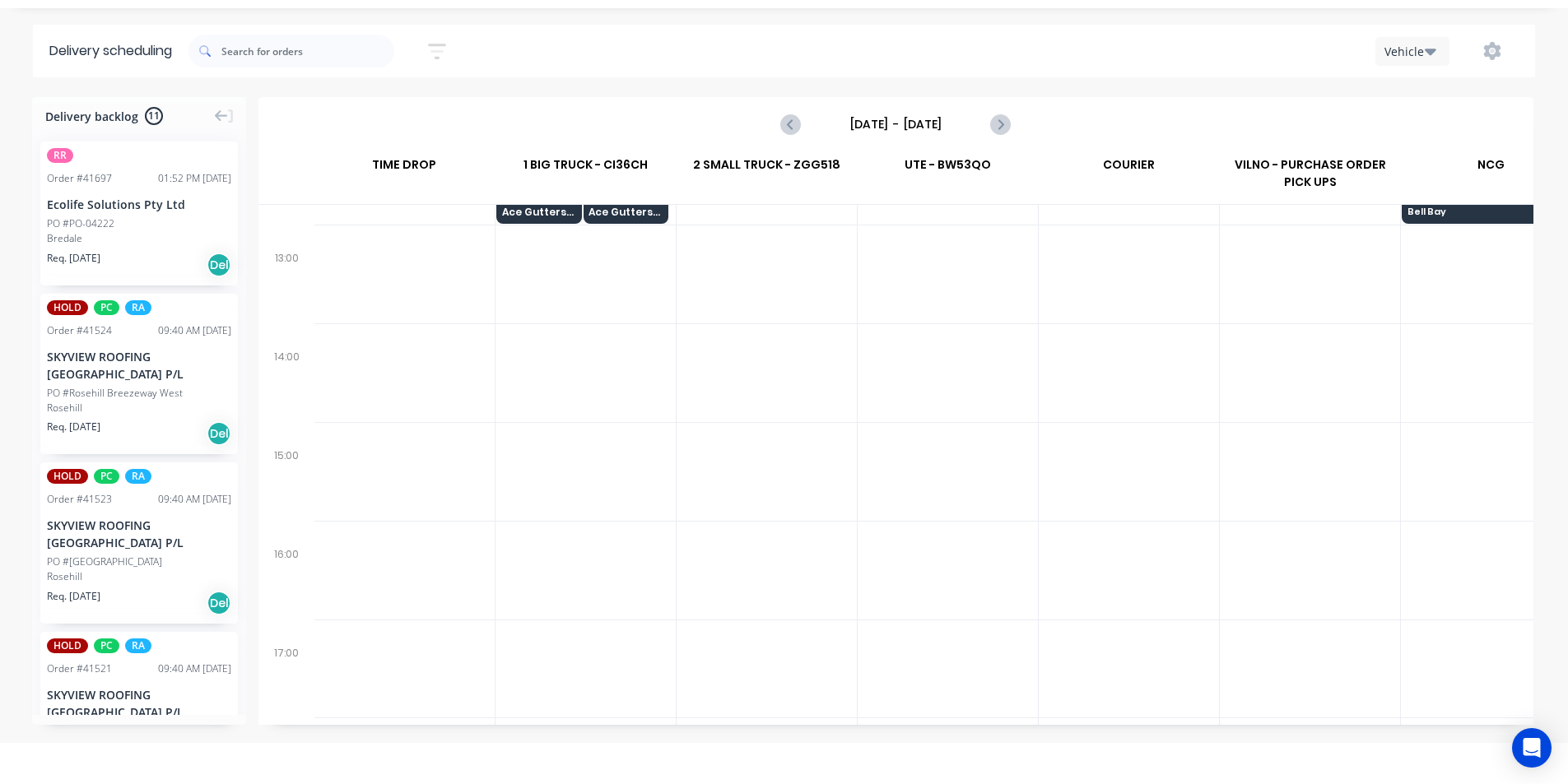
scroll to position [575, 1]
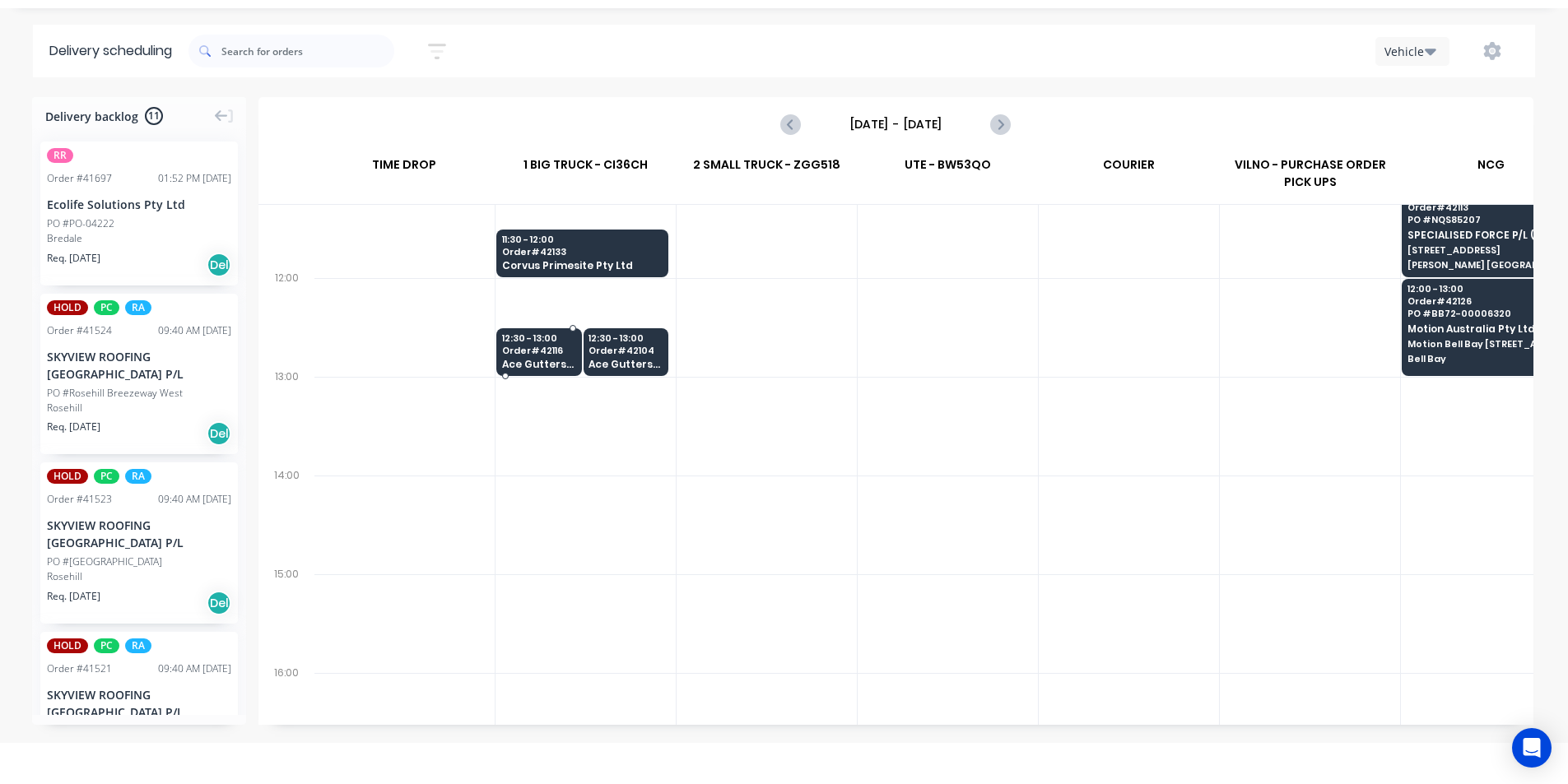
click at [543, 368] on span "Ace Gutters Pty Ltd" at bounding box center [539, 364] width 73 height 11
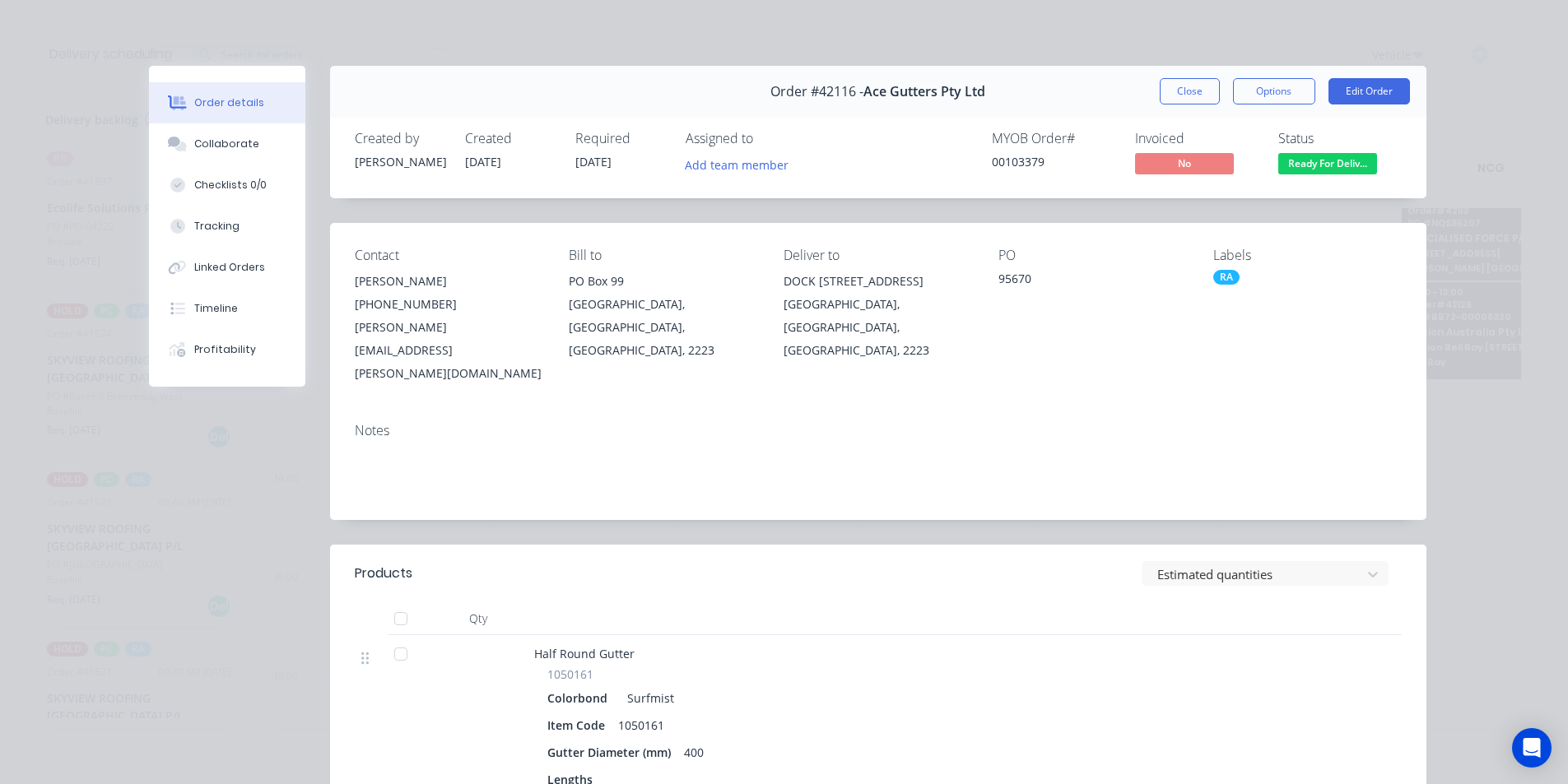
scroll to position [0, 0]
click at [1191, 102] on button "Close" at bounding box center [1190, 92] width 60 height 27
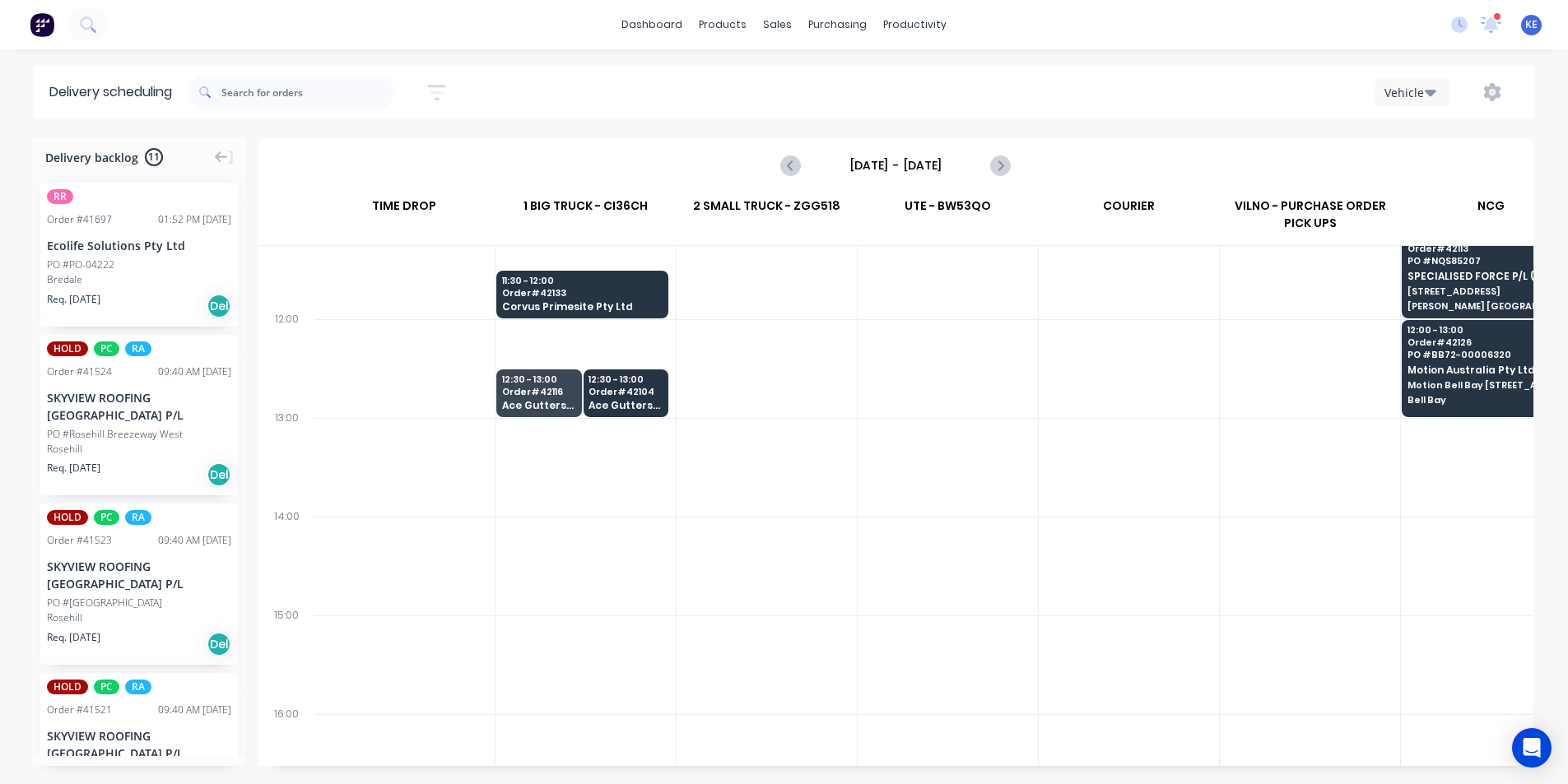
click at [1165, 642] on div at bounding box center [1129, 664] width 180 height 99
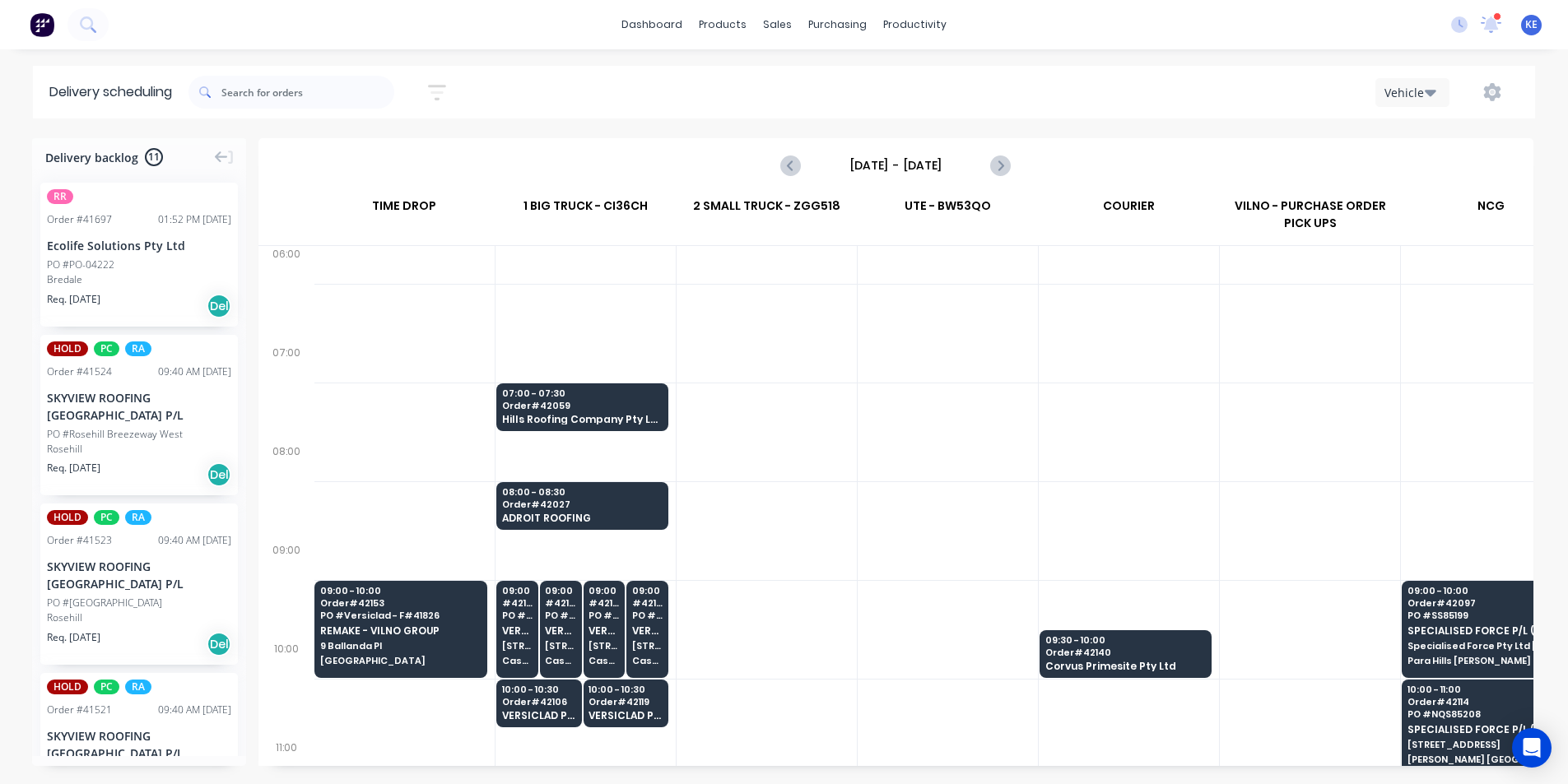
scroll to position [0, 1]
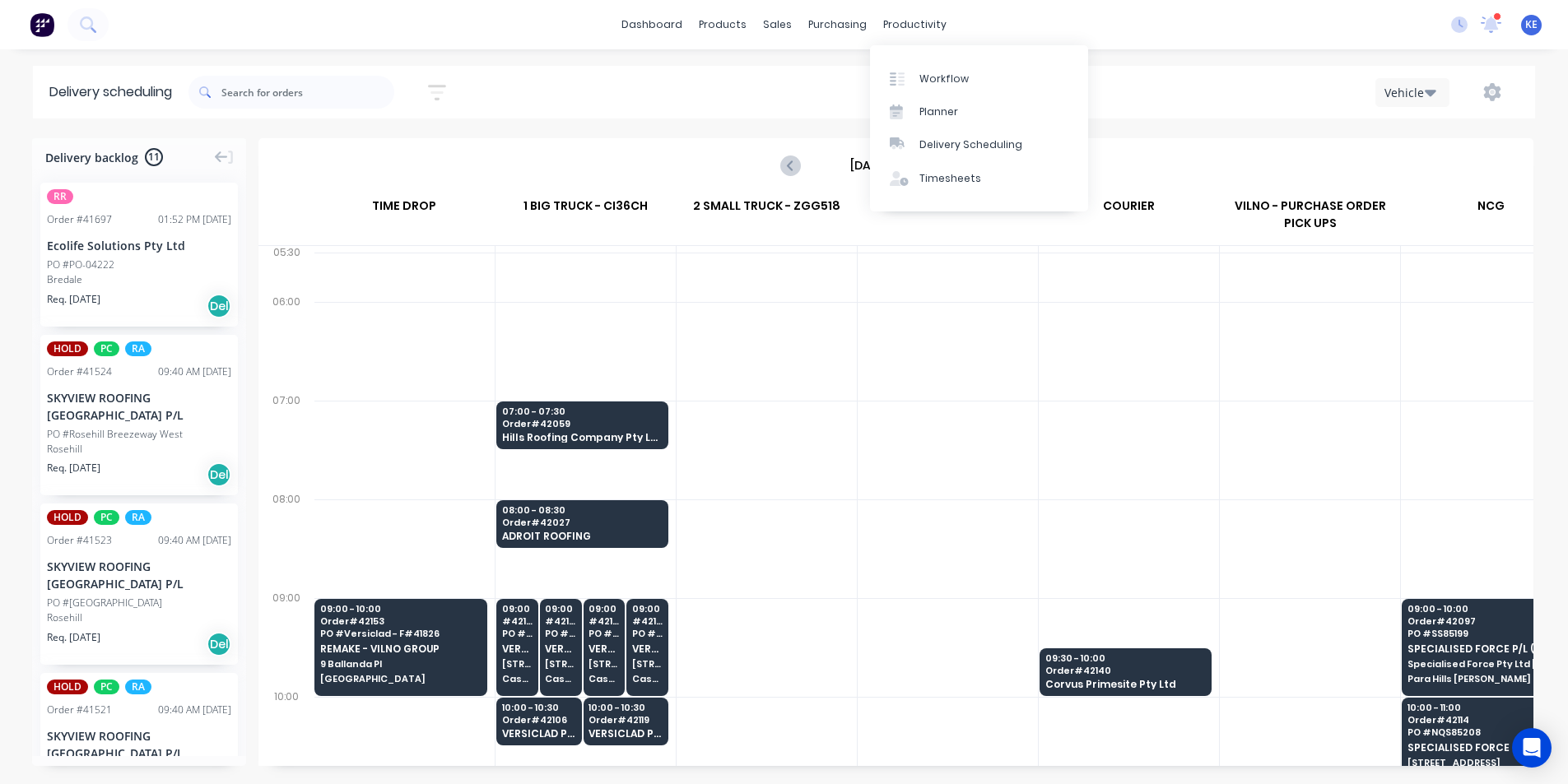
click at [1251, 53] on div "dashboard products sales purchasing productivity dashboard products Product Cat…" at bounding box center [784, 392] width 1568 height 784
click at [1001, 169] on icon "Next page" at bounding box center [1000, 166] width 20 height 20
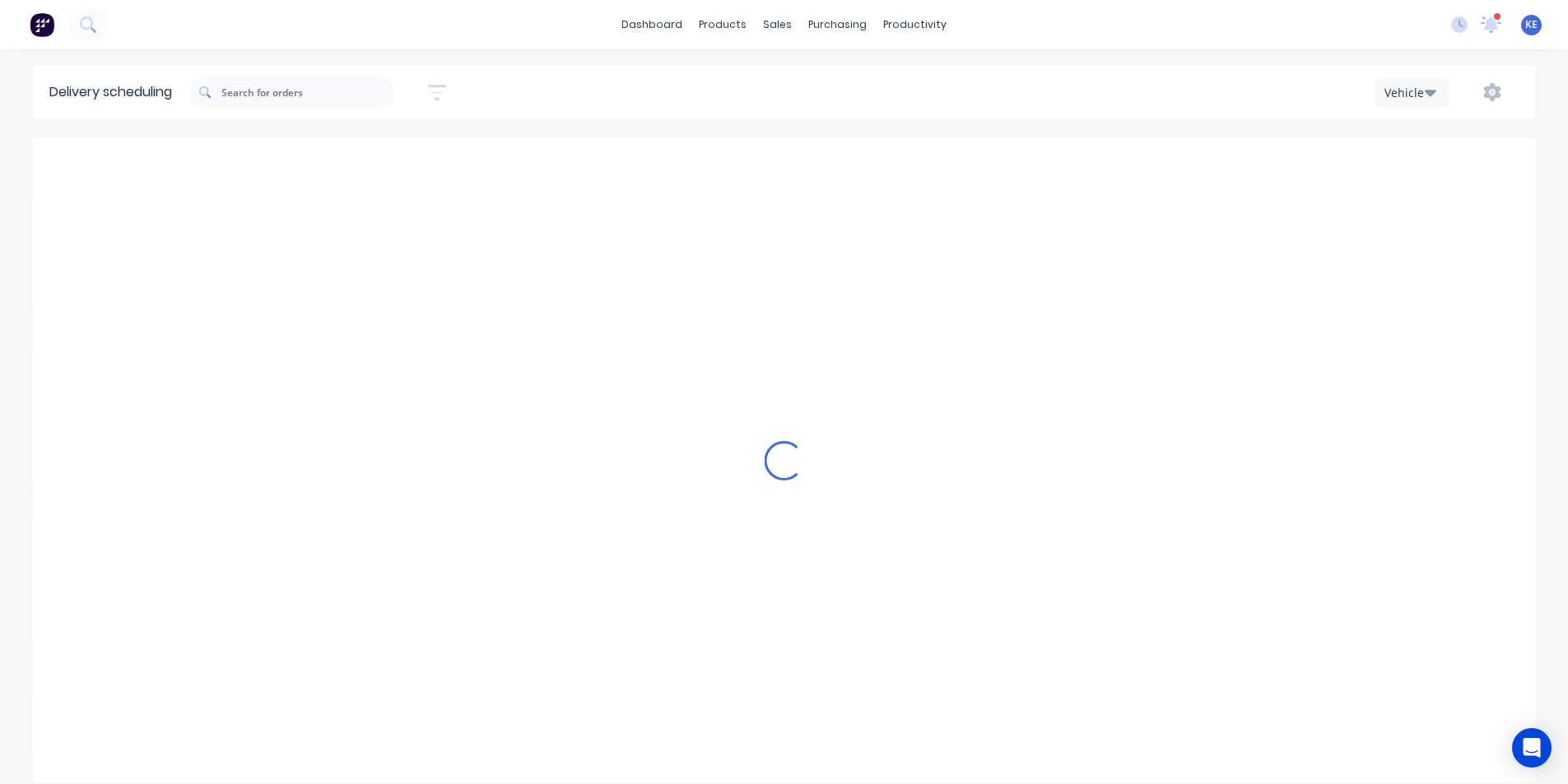
type input "Thursday - 09/10/25"
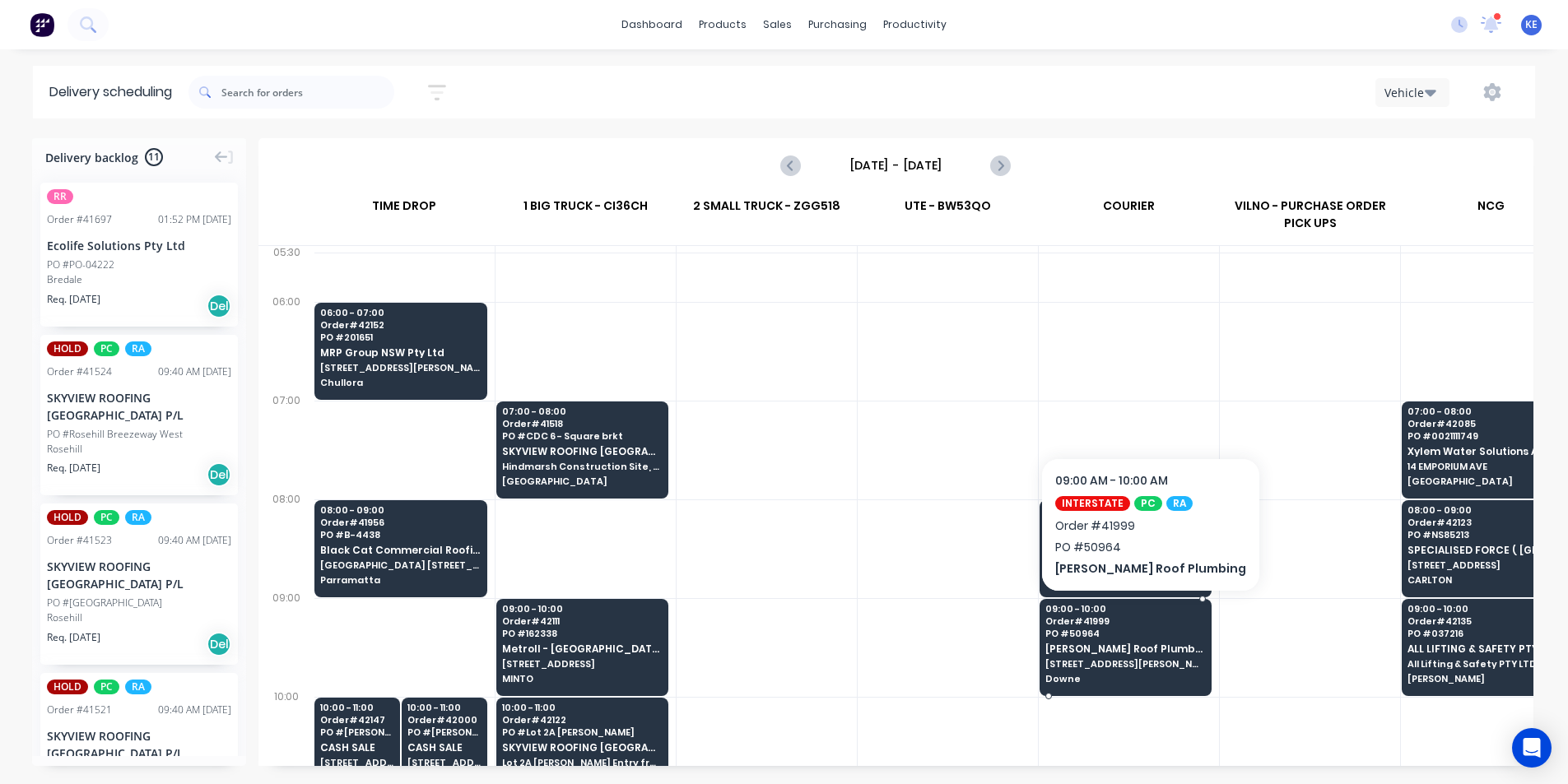
click at [1162, 684] on div "09:00 - 10:00 Order # 41999 PO # 50964 Meredith Roof Plumbing 12 Bradfield St D…" at bounding box center [1125, 645] width 170 height 93
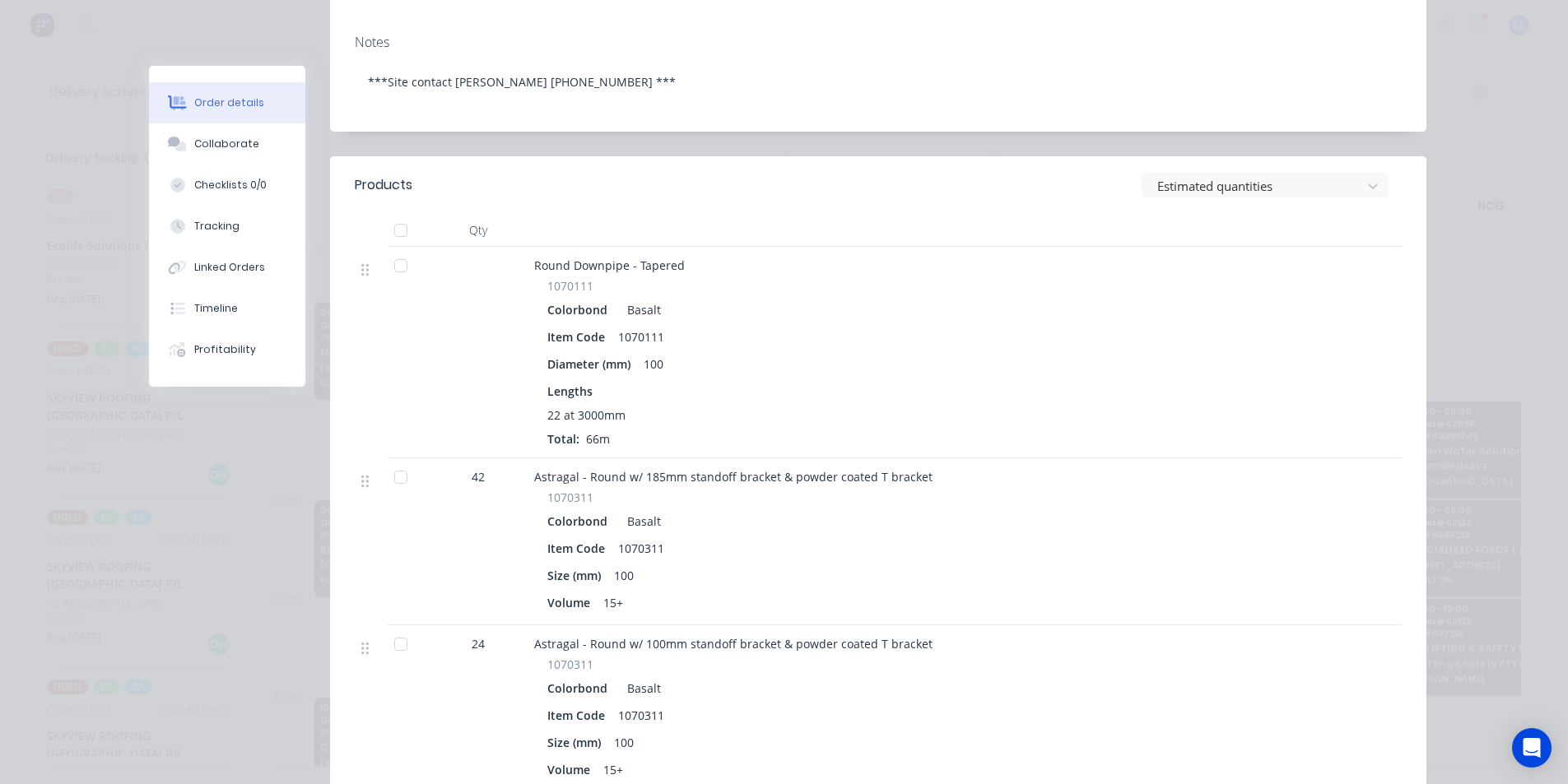
scroll to position [0, 0]
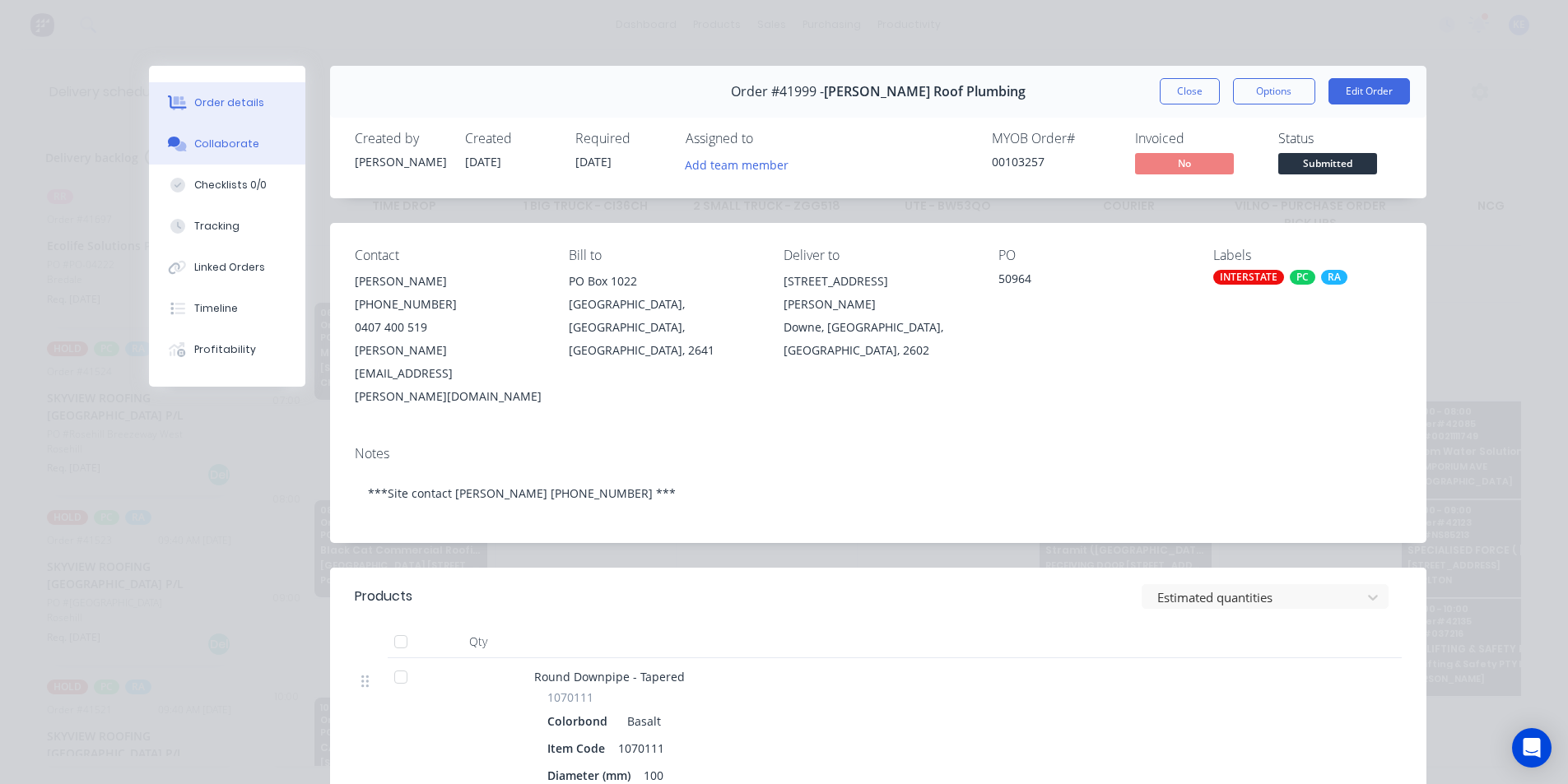
click at [204, 146] on div "Collaborate" at bounding box center [226, 143] width 65 height 15
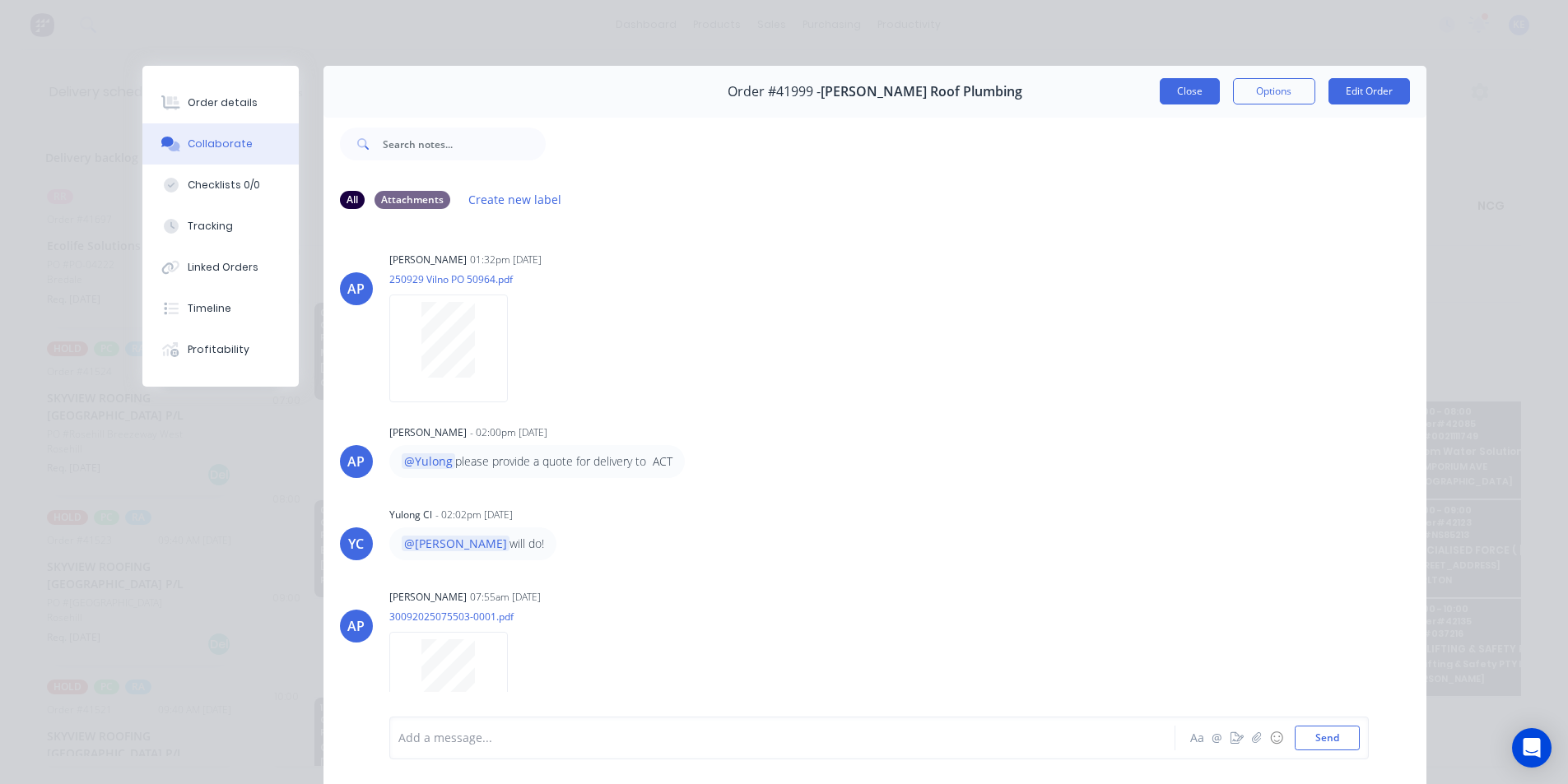
click at [1188, 93] on button "Close" at bounding box center [1190, 92] width 60 height 27
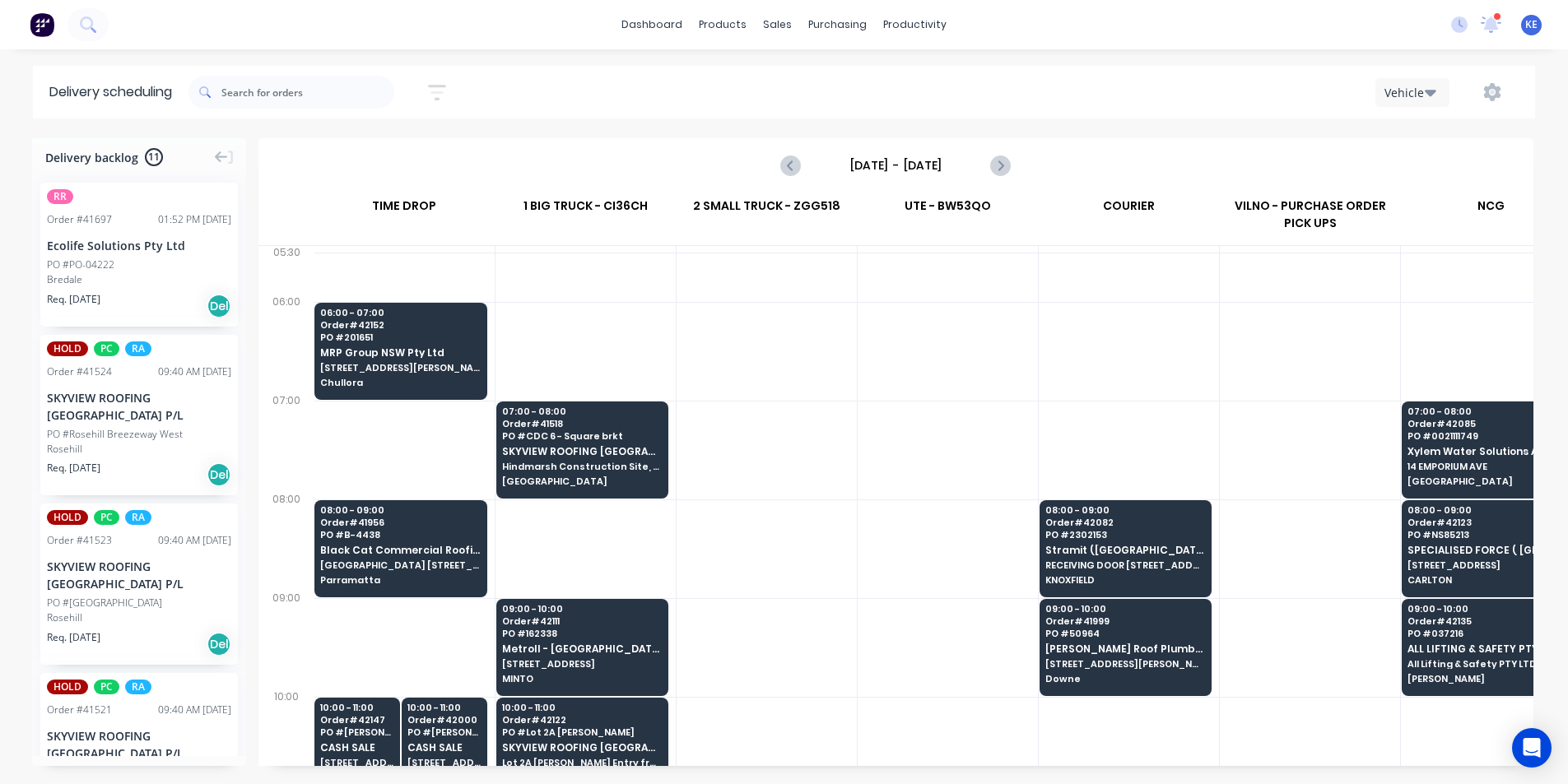
click at [722, 434] on div at bounding box center [767, 449] width 180 height 99
click at [1115, 648] on span "[PERSON_NAME] Roof Plumbing" at bounding box center [1125, 649] width 159 height 11
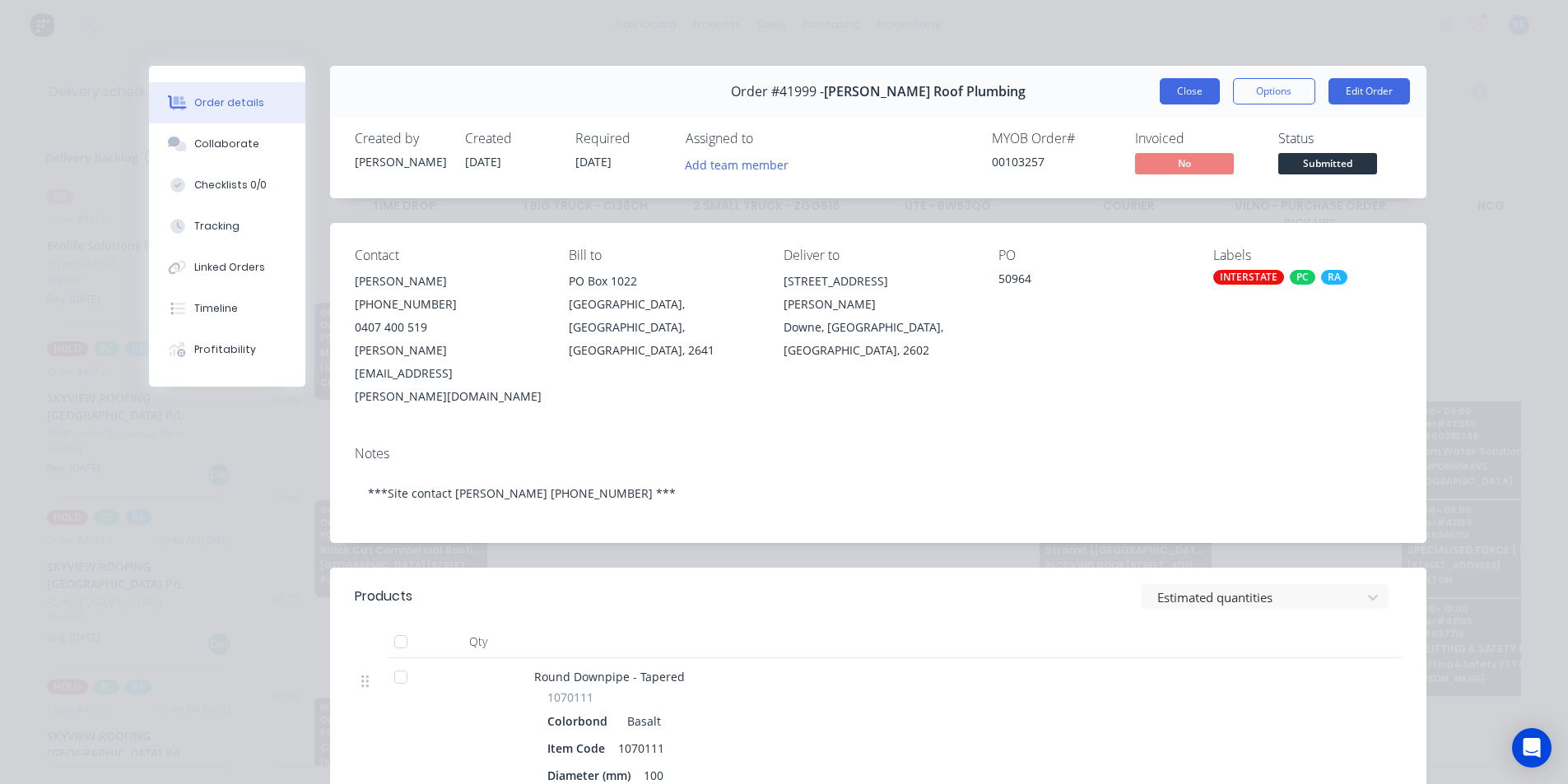
click at [1179, 87] on button "Close" at bounding box center [1190, 92] width 60 height 27
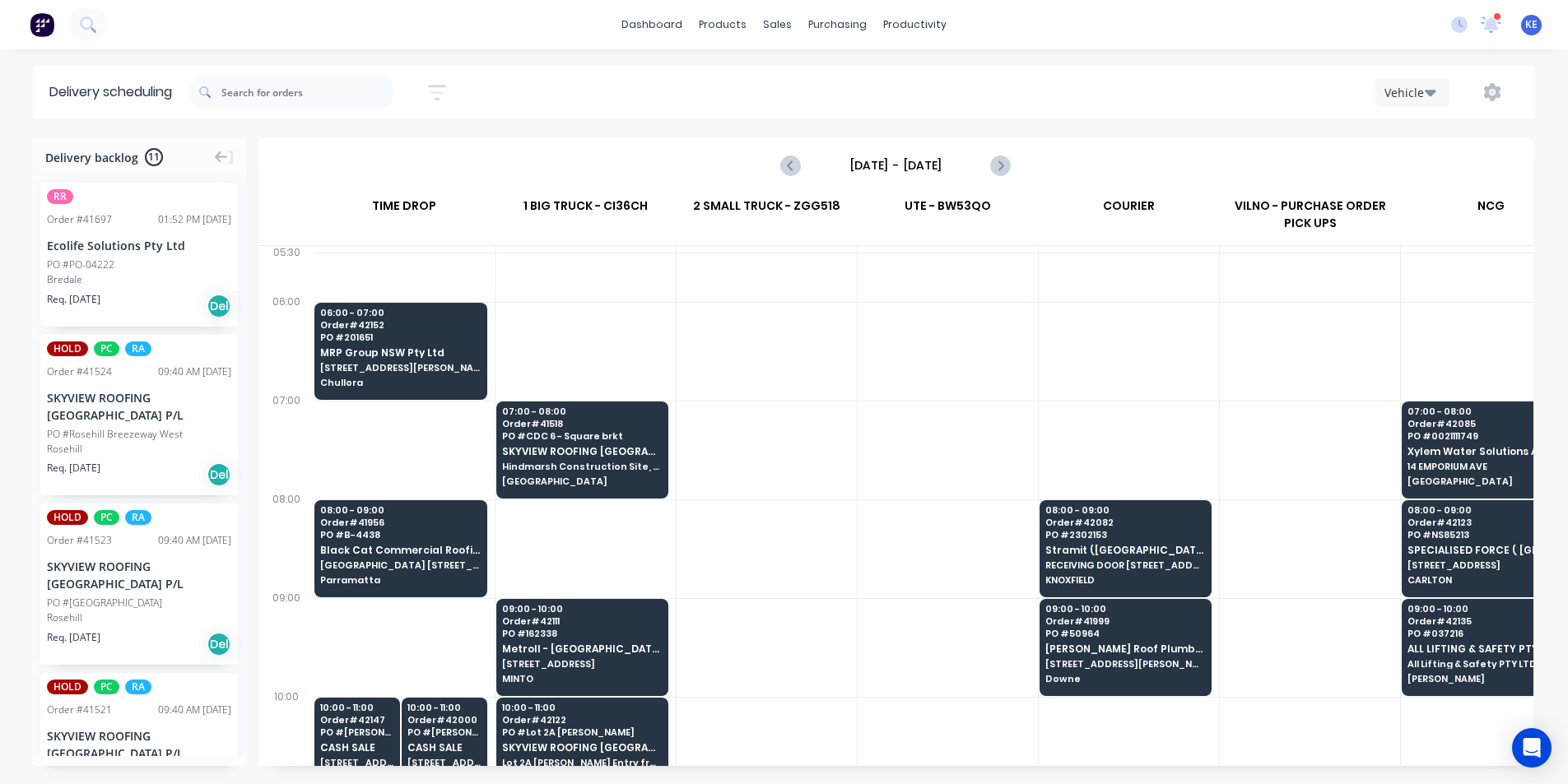
click at [1044, 365] on div at bounding box center [1129, 351] width 180 height 99
click at [963, 125] on link "Planner" at bounding box center [979, 111] width 218 height 33
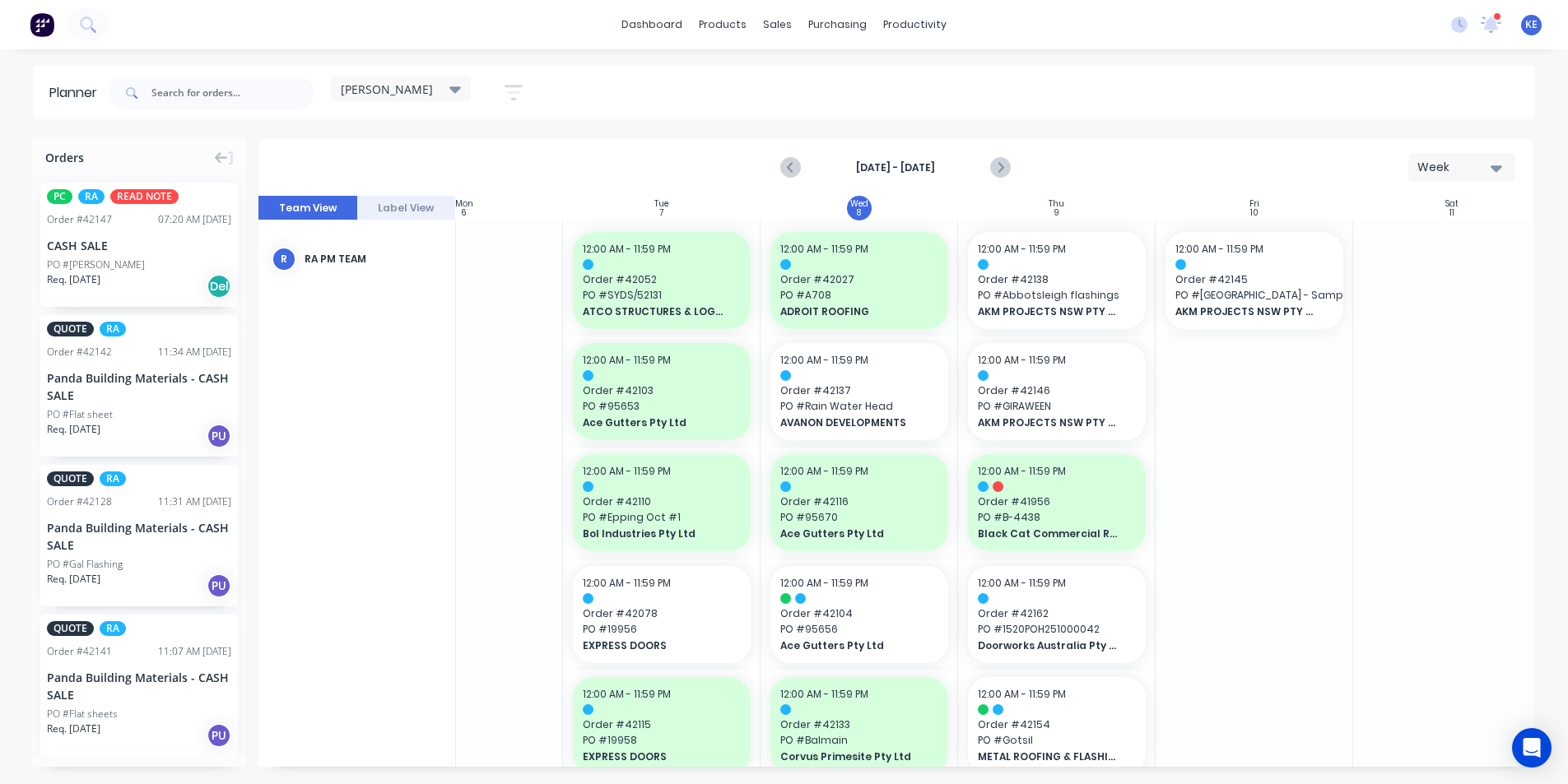
scroll to position [2, 0]
click at [542, 82] on div "kyle Save new view None edit kyle (Default) edit Iraking edit Michael's View ed…" at bounding box center [820, 91] width 1430 height 49
click at [521, 90] on icon "button" at bounding box center [514, 91] width 18 height 20
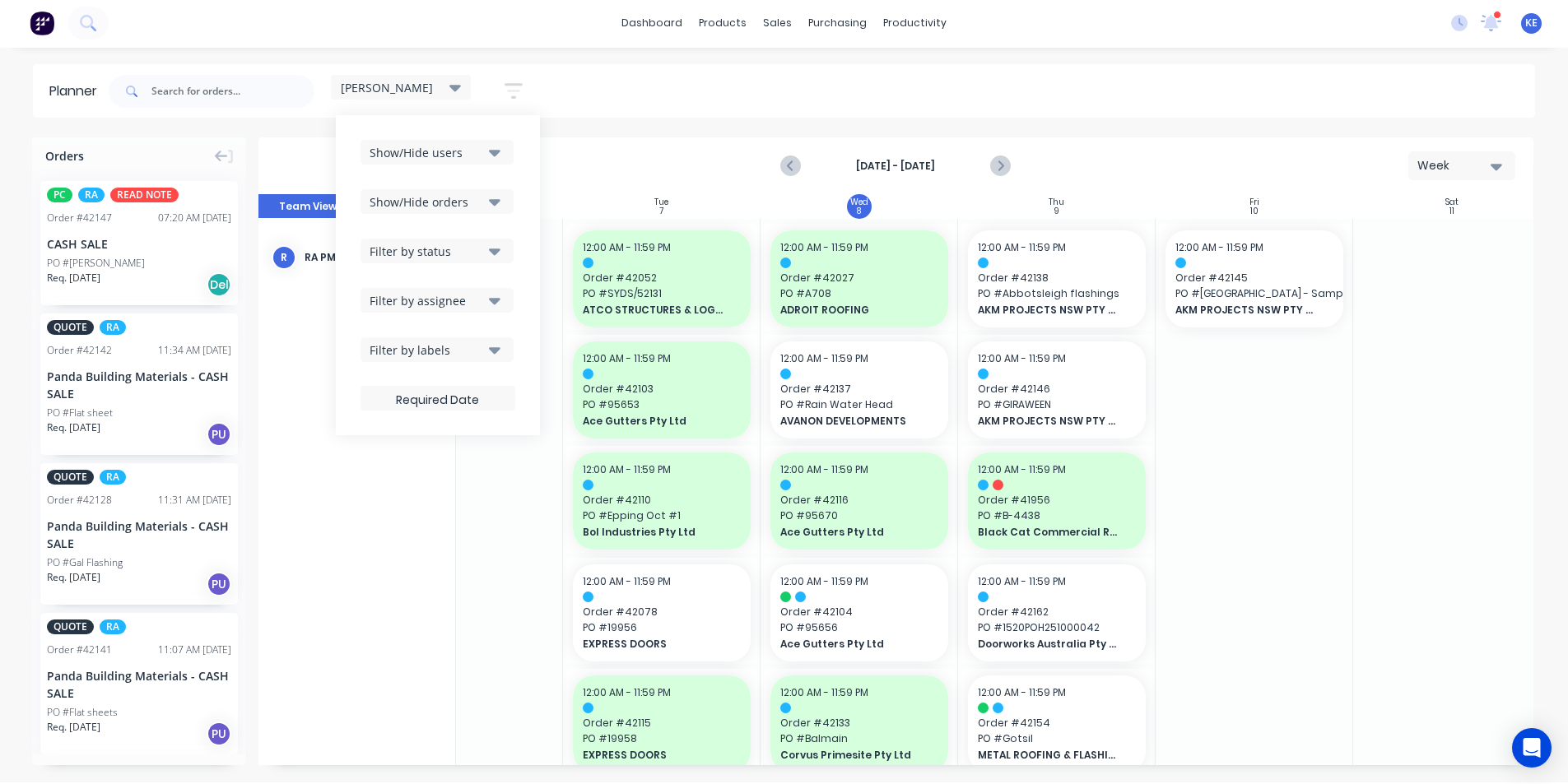
click at [510, 135] on div "Show/Hide users Show/Hide orders Filter by status Filter by assignee Filter by …" at bounding box center [437, 275] width 204 height 320
click at [505, 158] on button "Show/Hide users" at bounding box center [437, 152] width 153 height 25
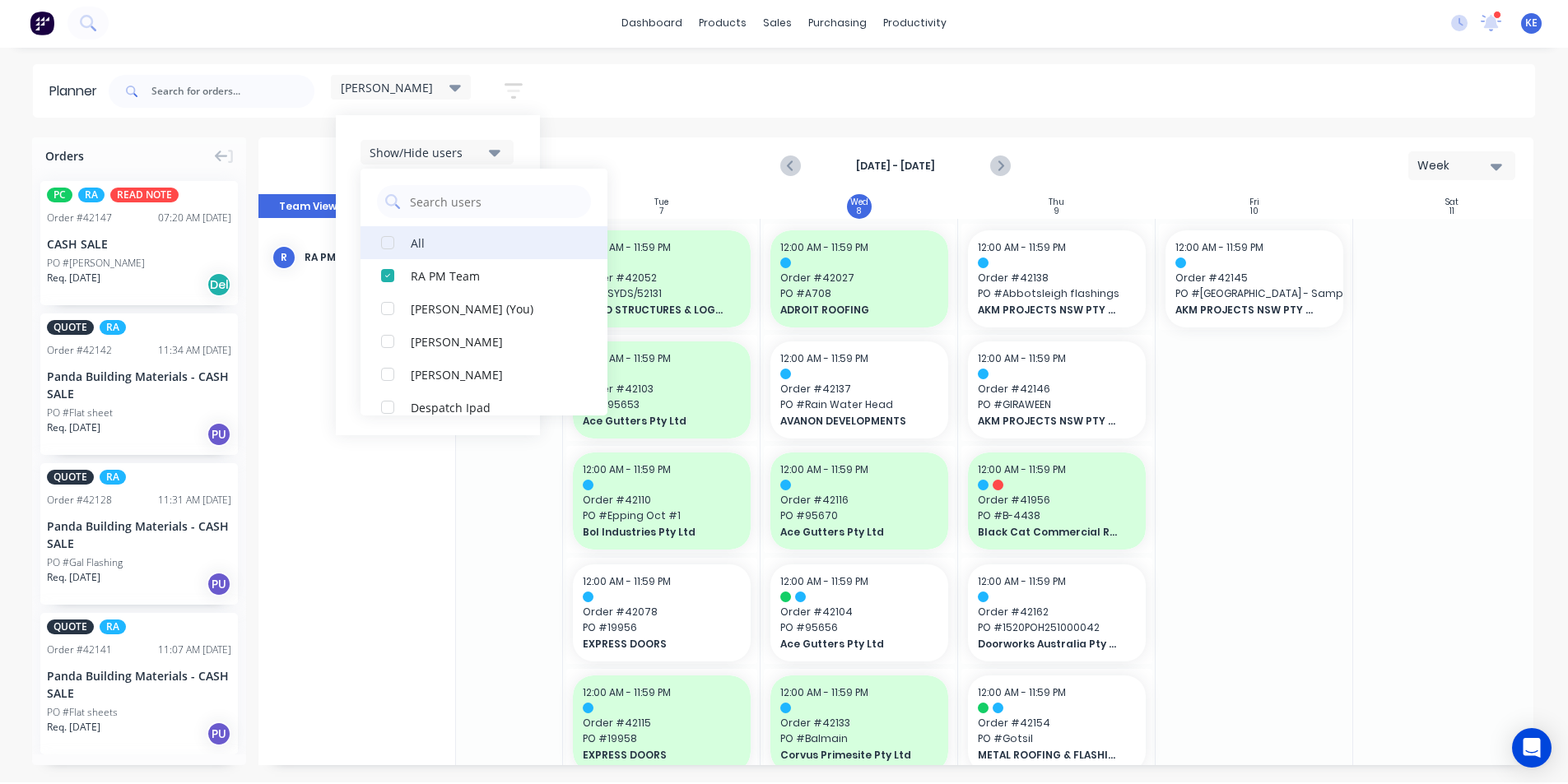
click at [466, 234] on div "All" at bounding box center [492, 242] width 165 height 17
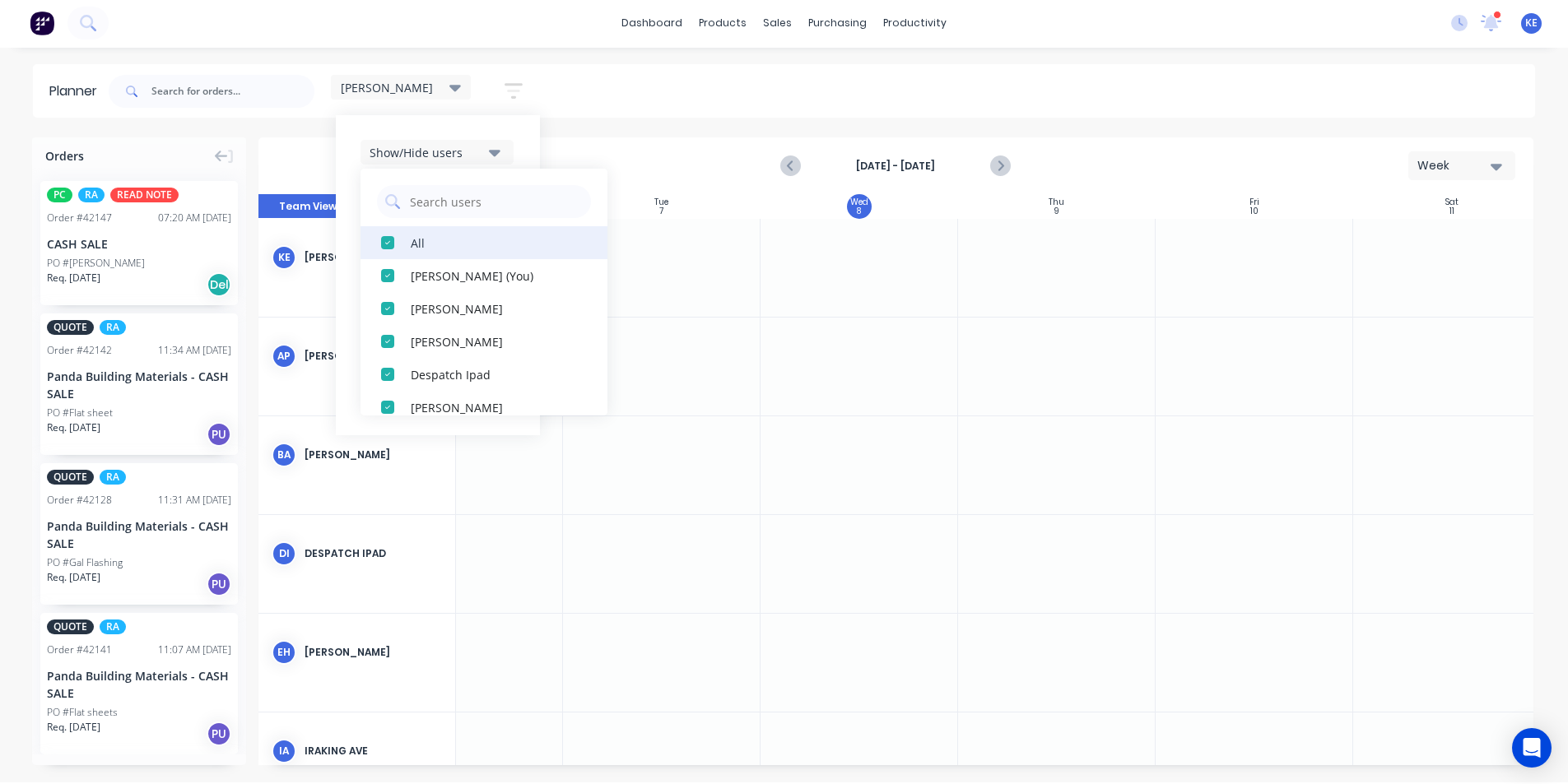
click at [466, 234] on div "All" at bounding box center [492, 242] width 165 height 17
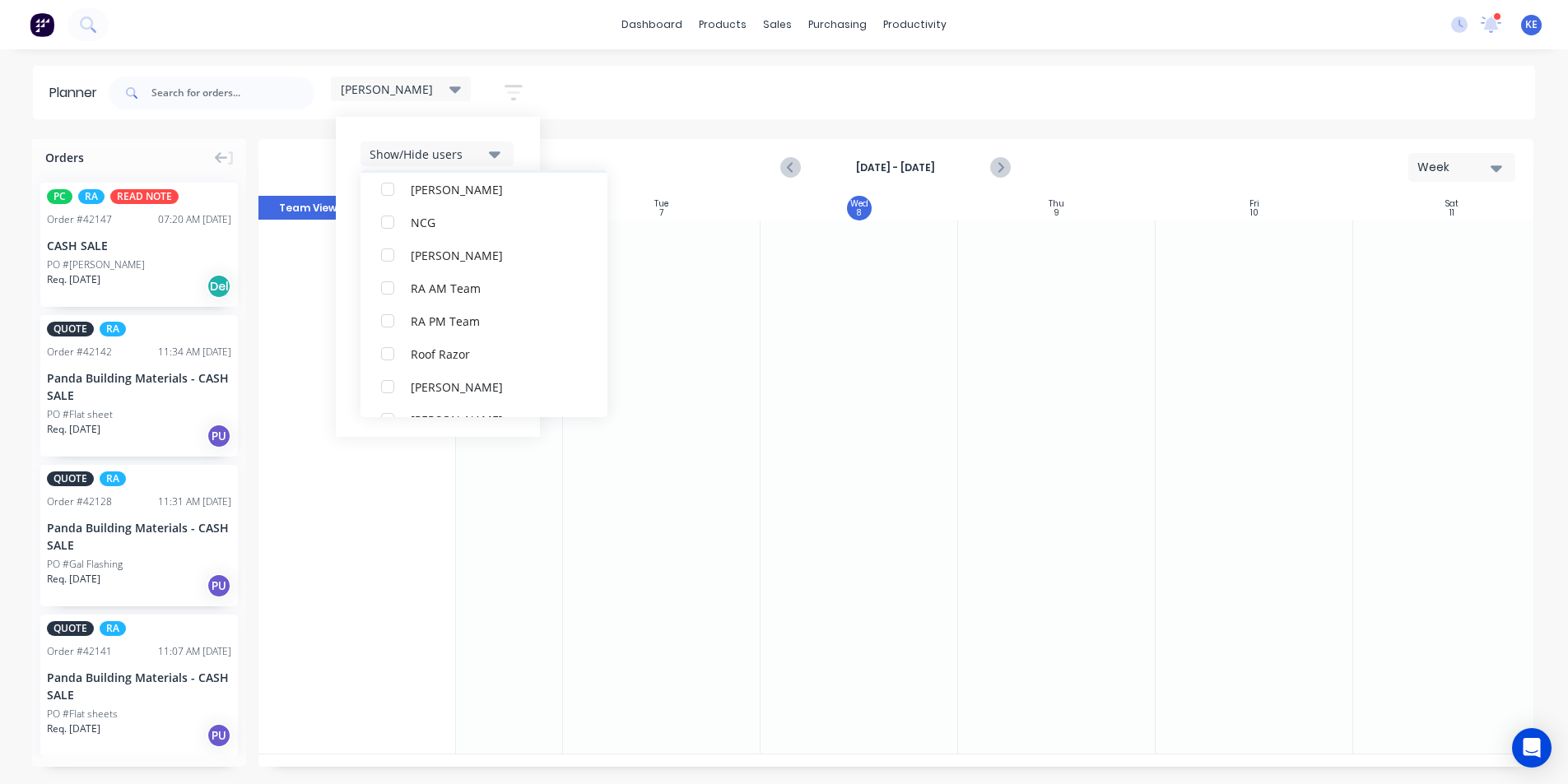
scroll to position [543, 0]
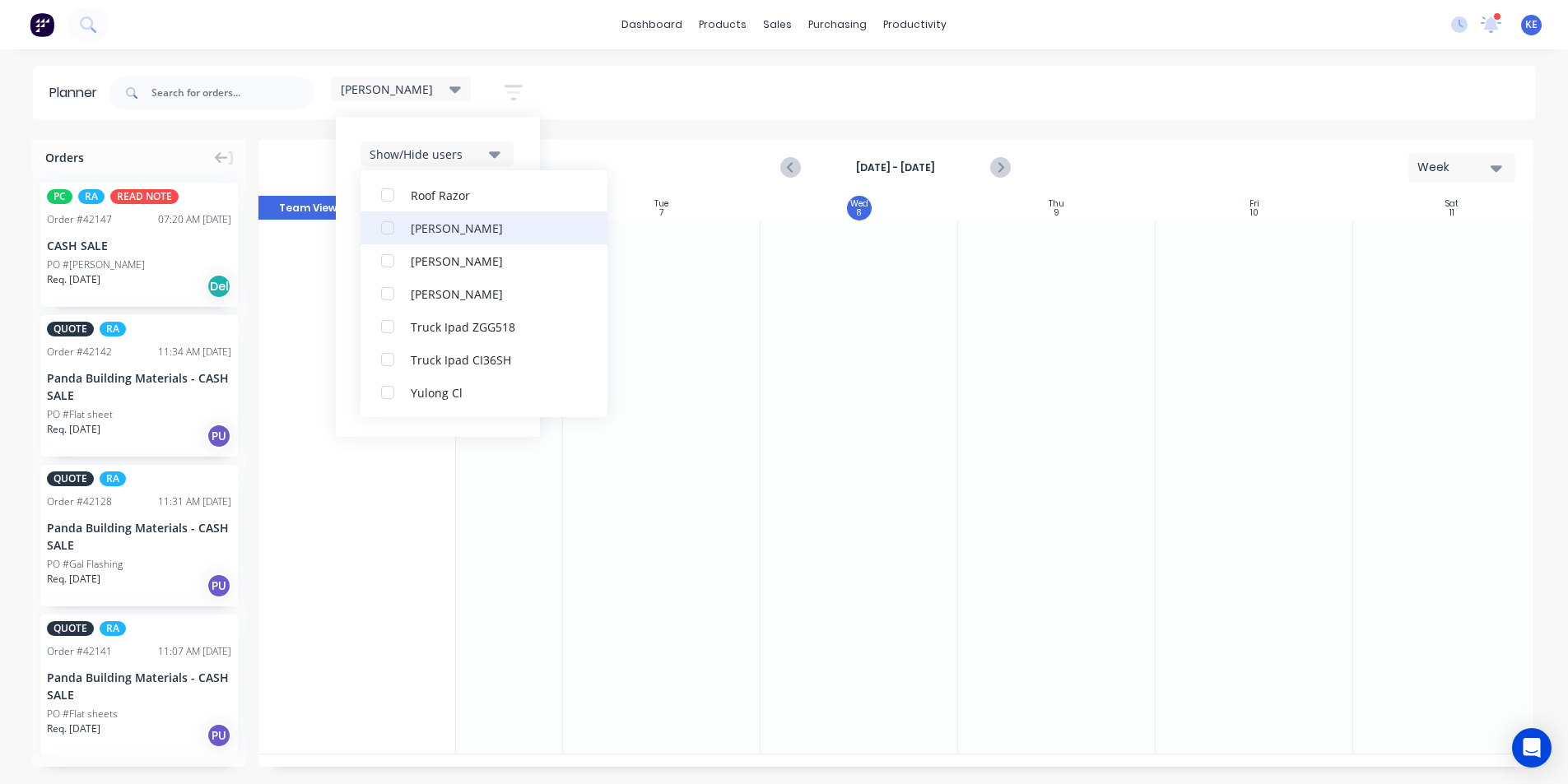
click at [456, 238] on button "Rupesh Karki" at bounding box center [483, 228] width 247 height 33
click at [524, 153] on div "Show/Hide users All Rupesh Karki Kyle Edmonds (You) Angela Perez Byron Aird Des…" at bounding box center [437, 277] width 204 height 320
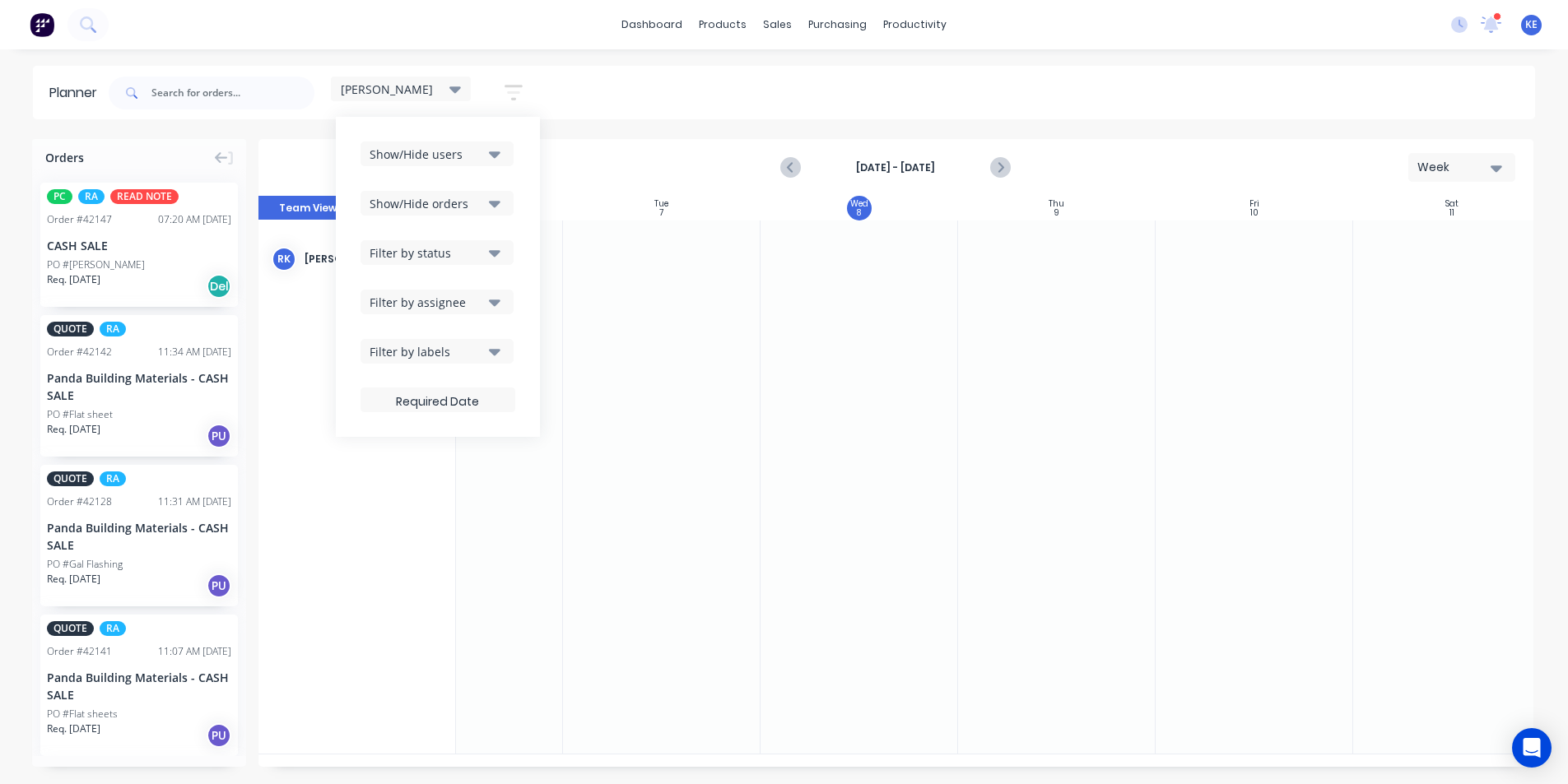
click at [480, 344] on div "Filter by labels" at bounding box center [427, 351] width 114 height 17
click at [446, 442] on button "All" at bounding box center [483, 441] width 247 height 33
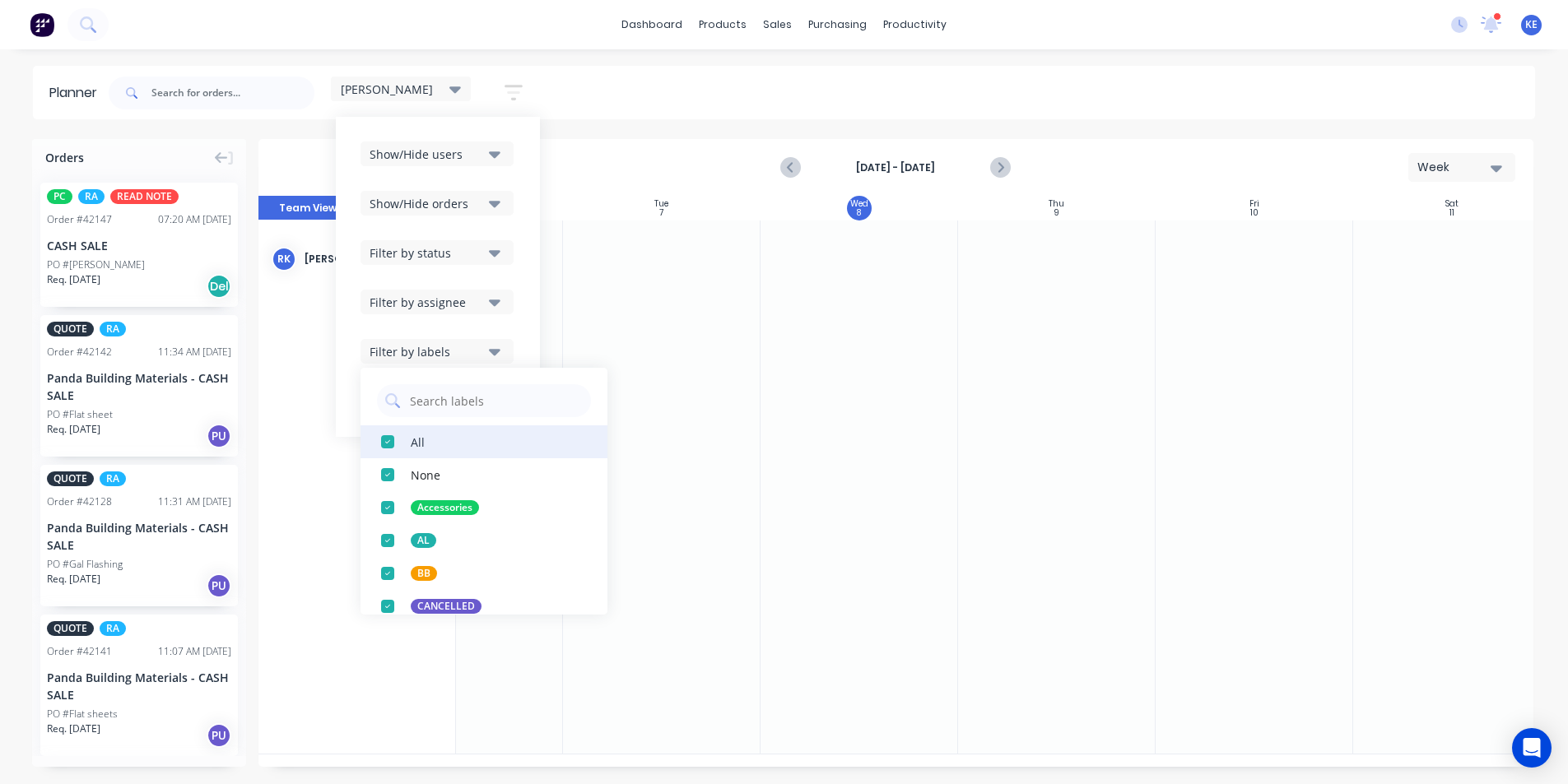
click at [446, 442] on button "All" at bounding box center [483, 441] width 247 height 33
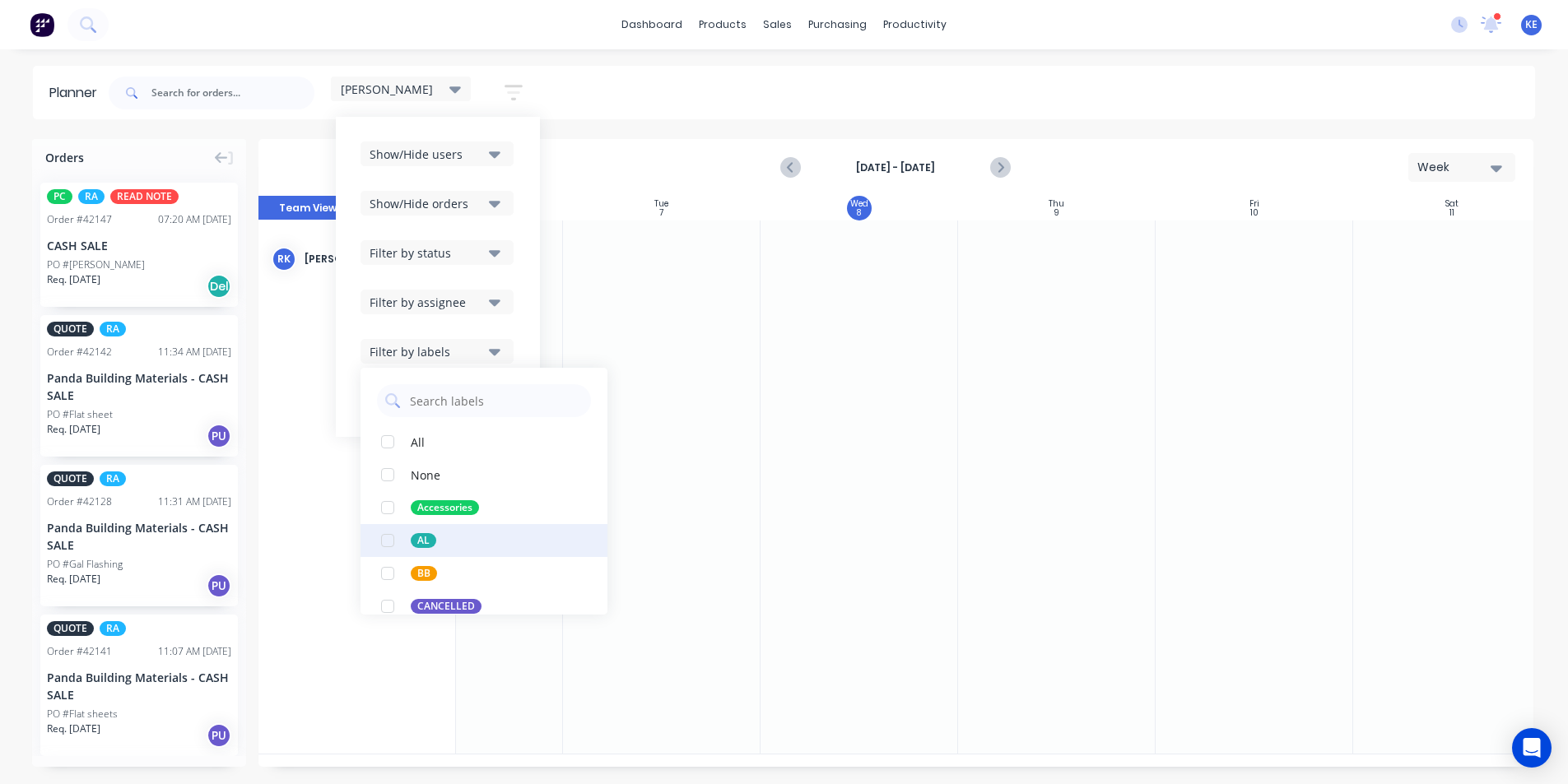
click at [452, 546] on button "AL" at bounding box center [483, 540] width 247 height 33
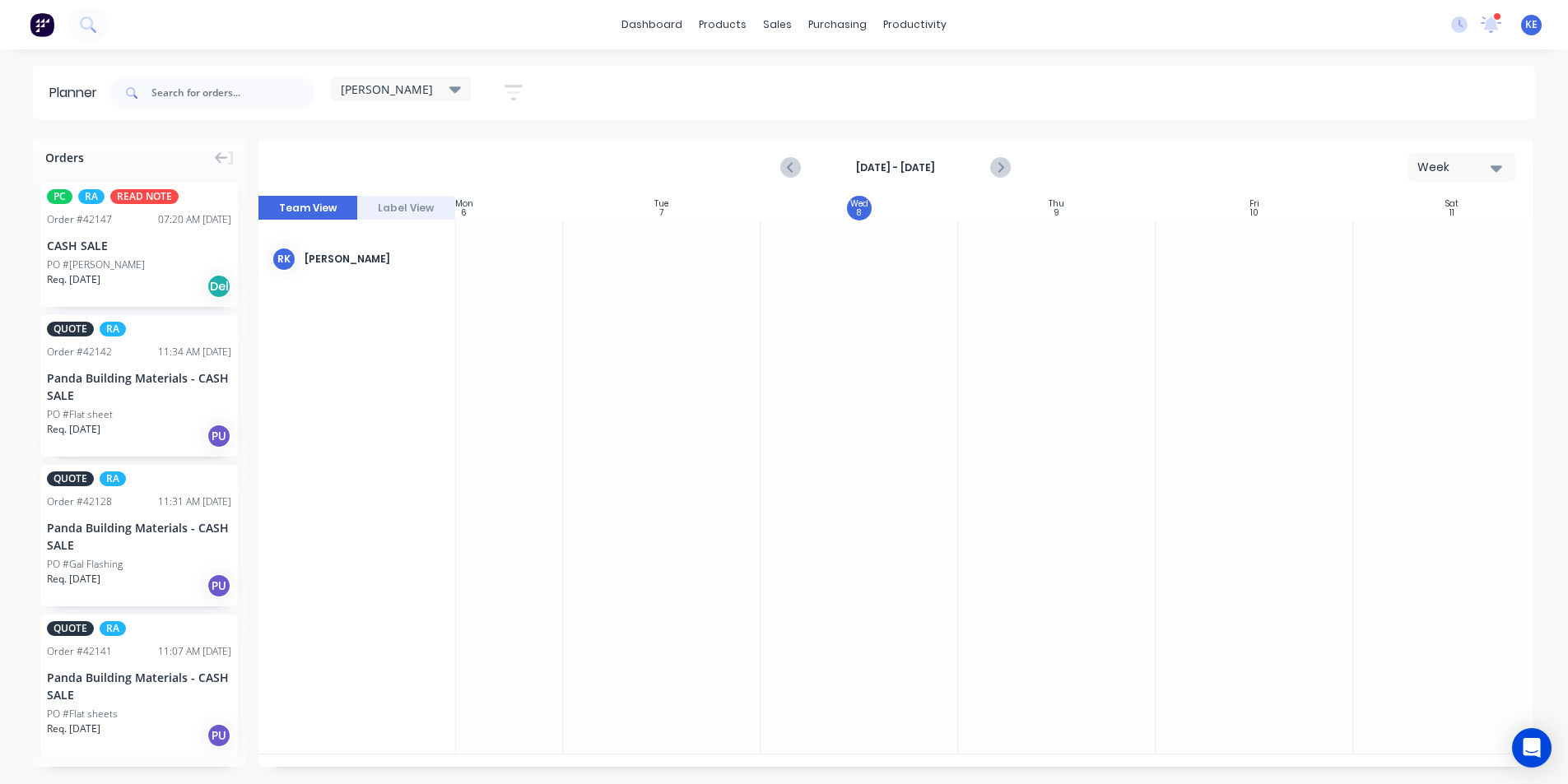
click at [1371, 355] on div at bounding box center [1452, 487] width 198 height 533
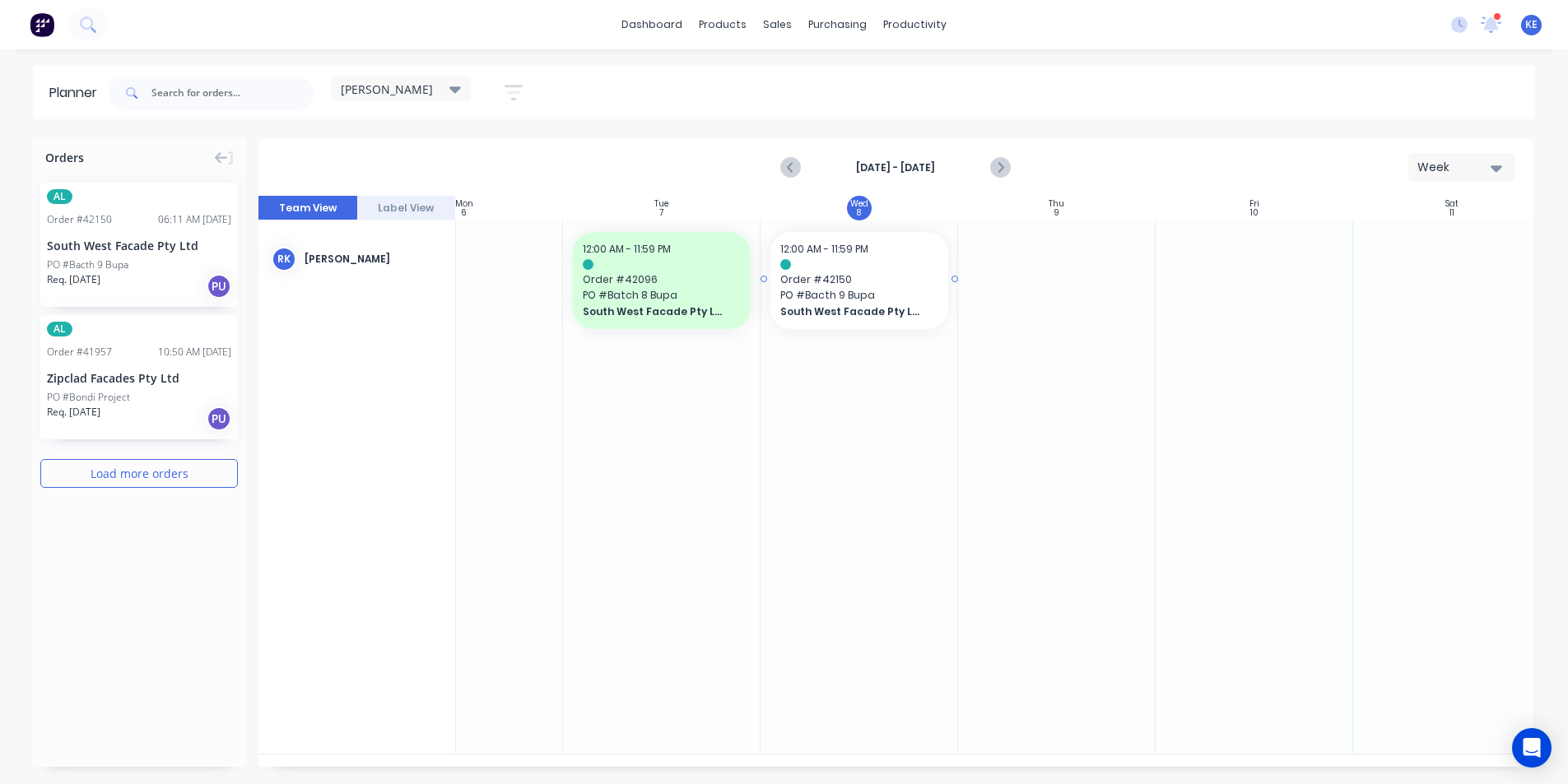
drag, startPoint x: 174, startPoint y: 245, endPoint x: 787, endPoint y: 250, distance: 613.0
click at [159, 284] on div "Req. 02/10/25 PU" at bounding box center [139, 286] width 184 height 28
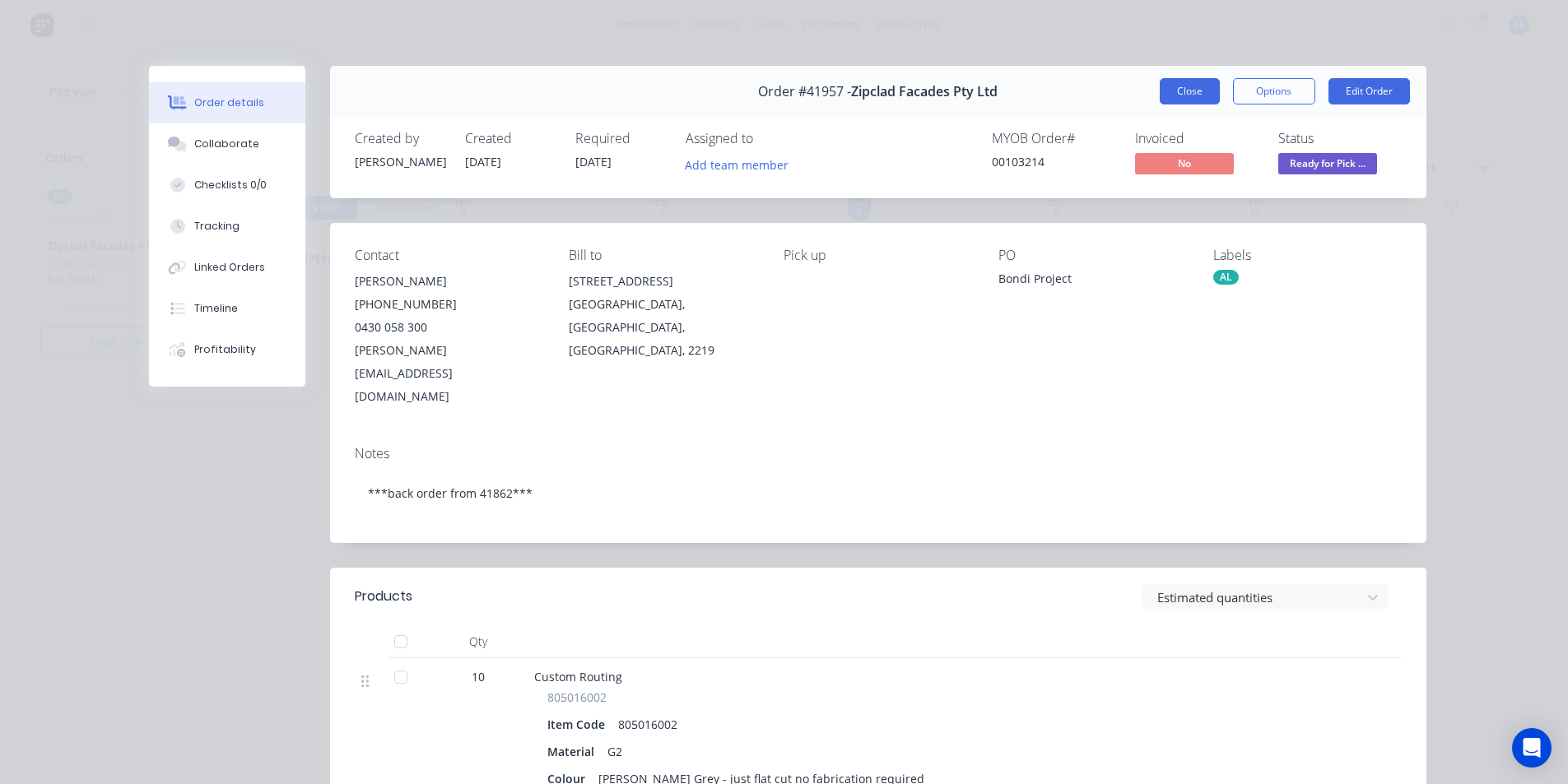
click at [1172, 90] on button "Close" at bounding box center [1190, 92] width 60 height 27
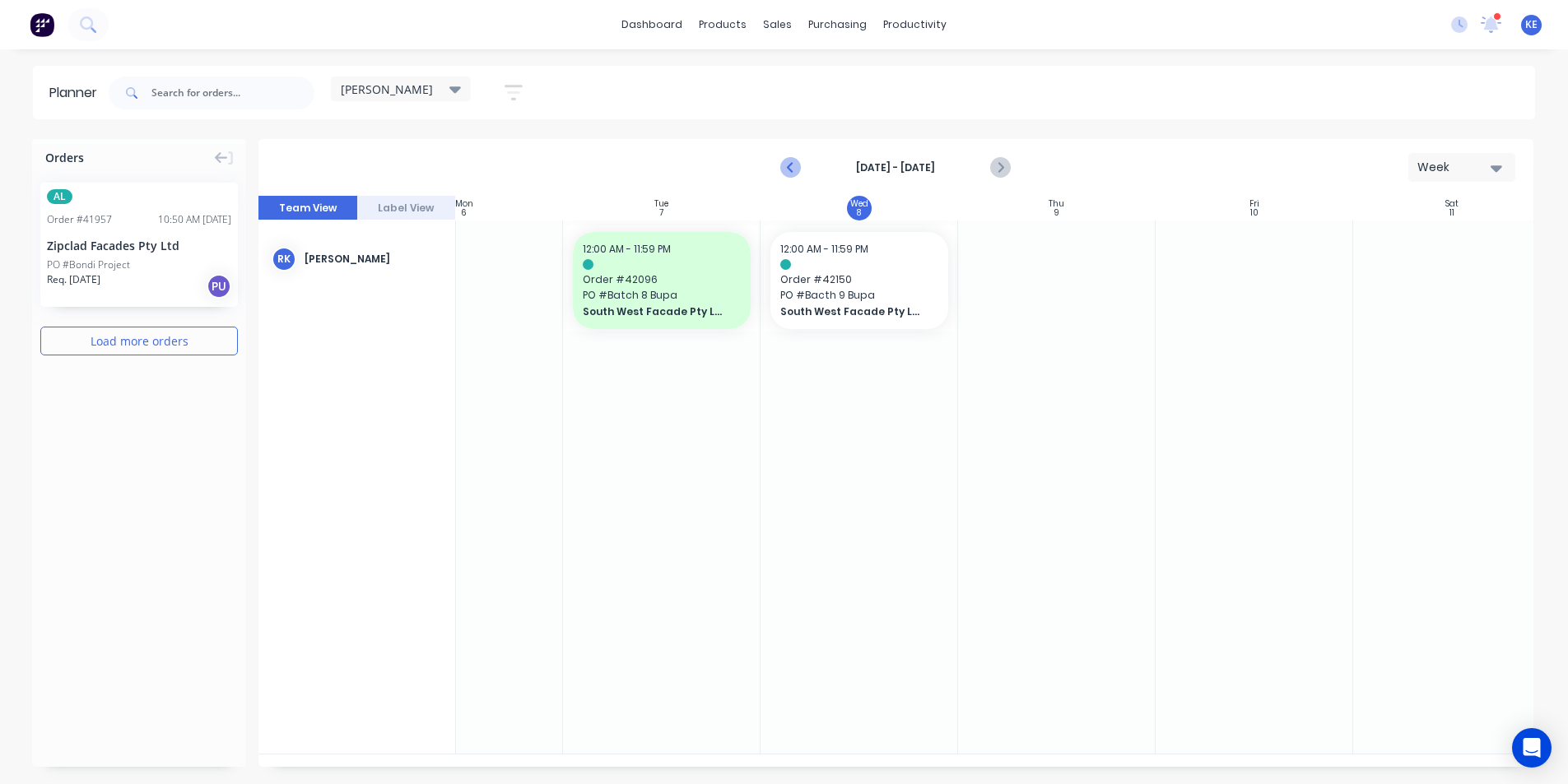
click at [792, 164] on icon "Previous page" at bounding box center [792, 167] width 7 height 13
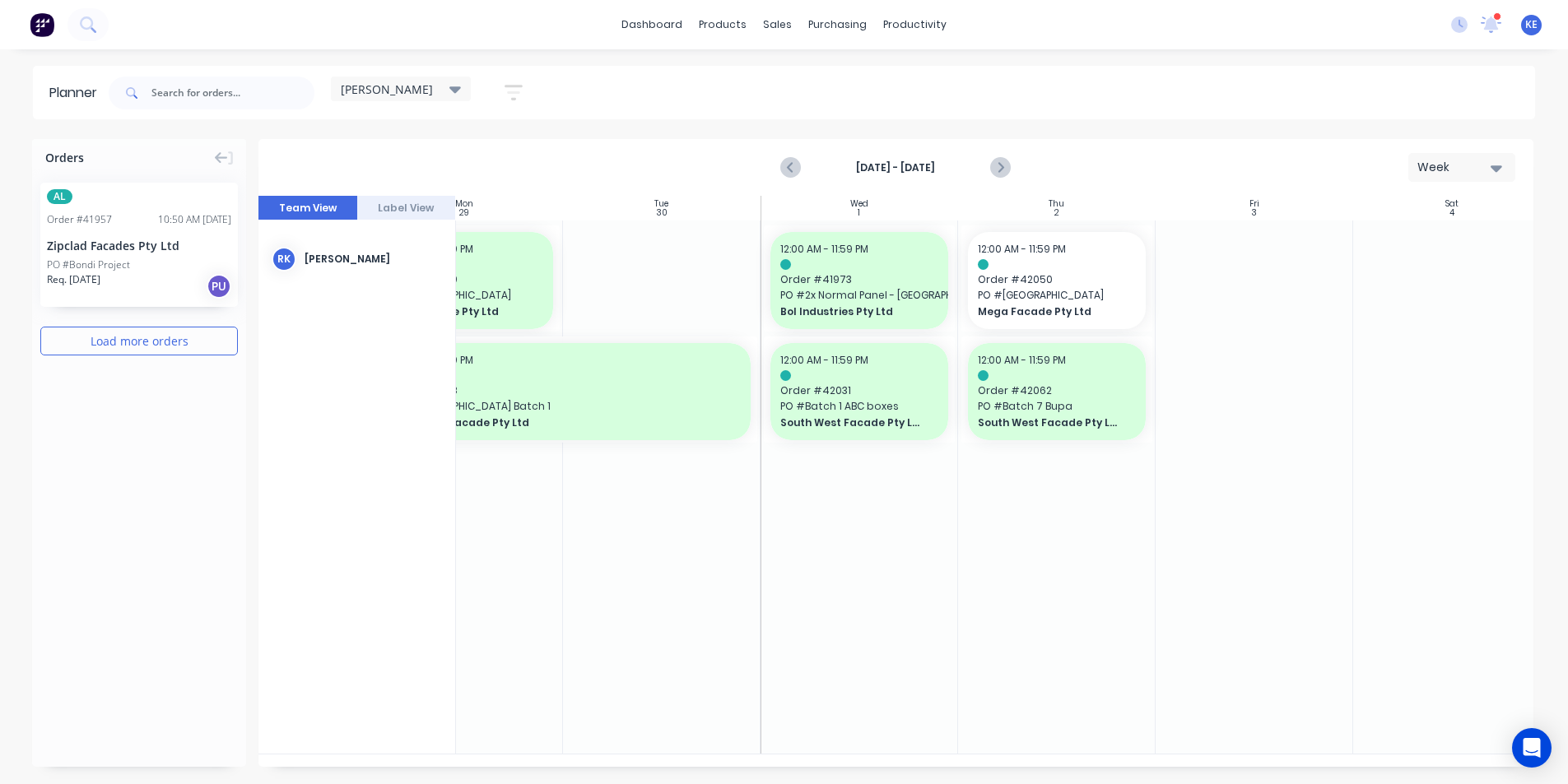
drag, startPoint x: 274, startPoint y: 275, endPoint x: 384, endPoint y: 306, distance: 114.3
click at [384, 306] on div "RK Rupesh Karki" at bounding box center [357, 488] width 198 height 534
drag, startPoint x: 186, startPoint y: 263, endPoint x: 1107, endPoint y: 589, distance: 977.0
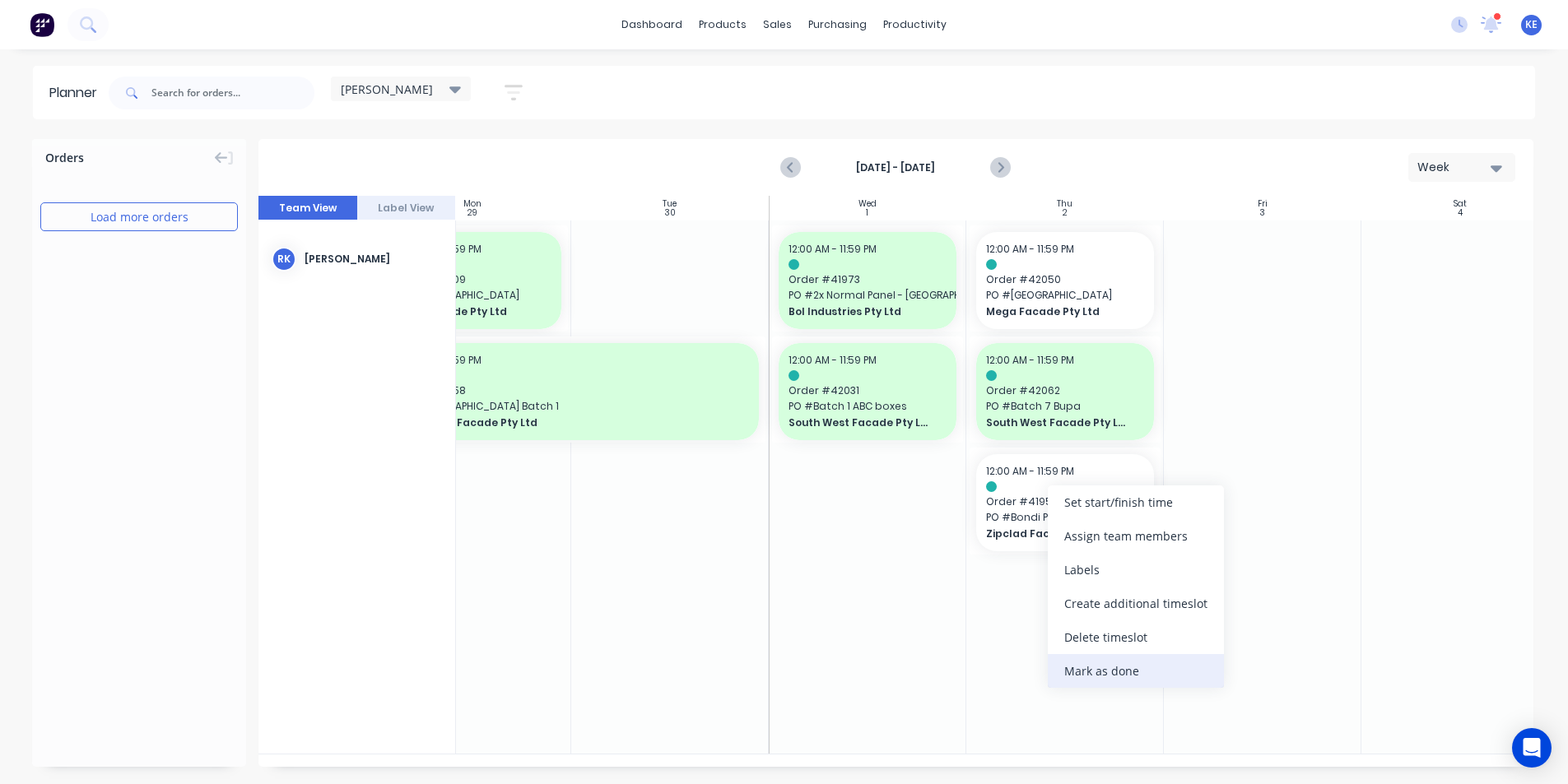
click at [1153, 667] on div "Mark as done" at bounding box center [1136, 671] width 176 height 34
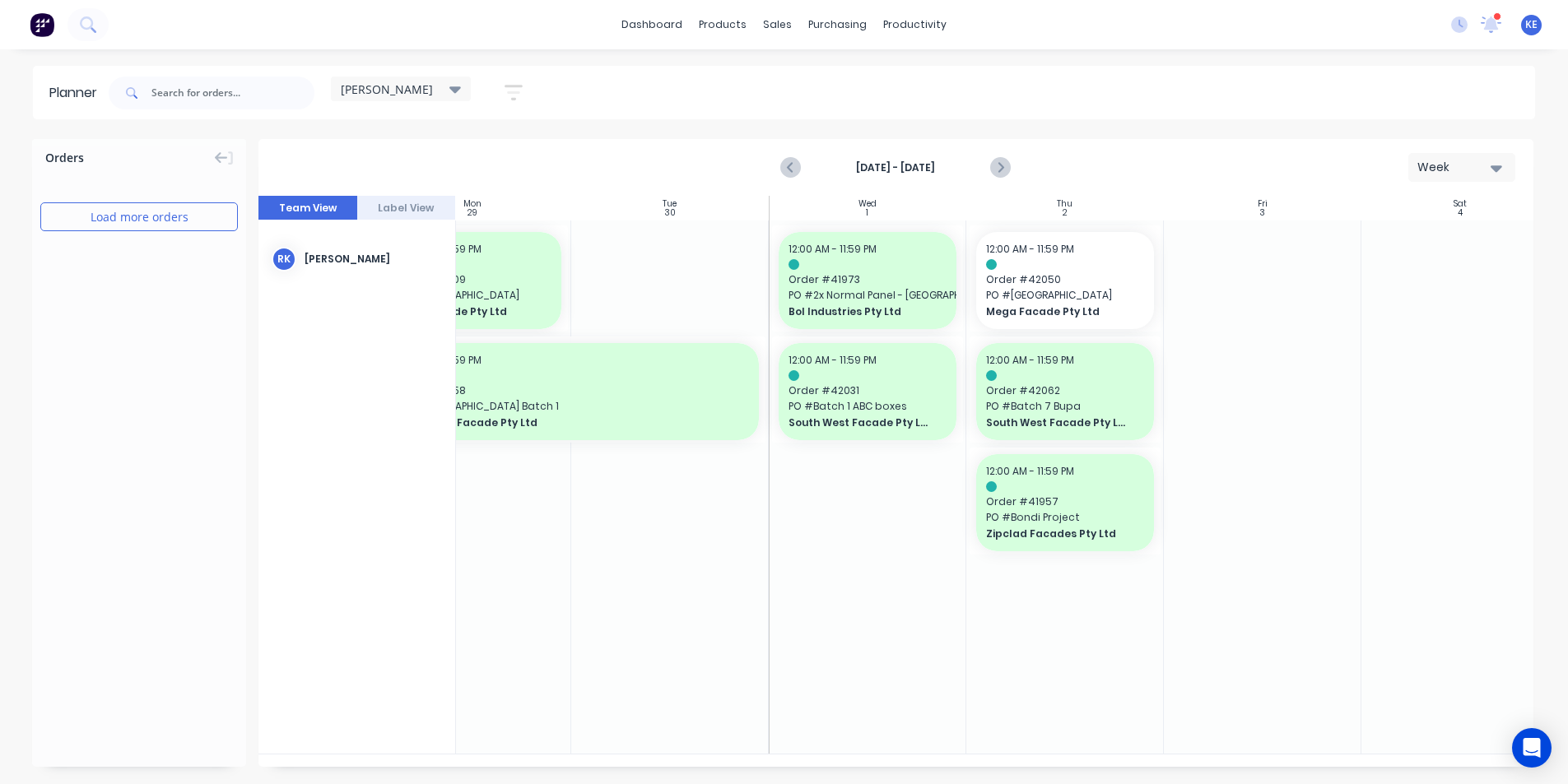
click at [985, 191] on div "Sep 28th - Oct 4th Week" at bounding box center [896, 167] width 1271 height 53
click at [1011, 172] on button "Next page" at bounding box center [1000, 167] width 33 height 33
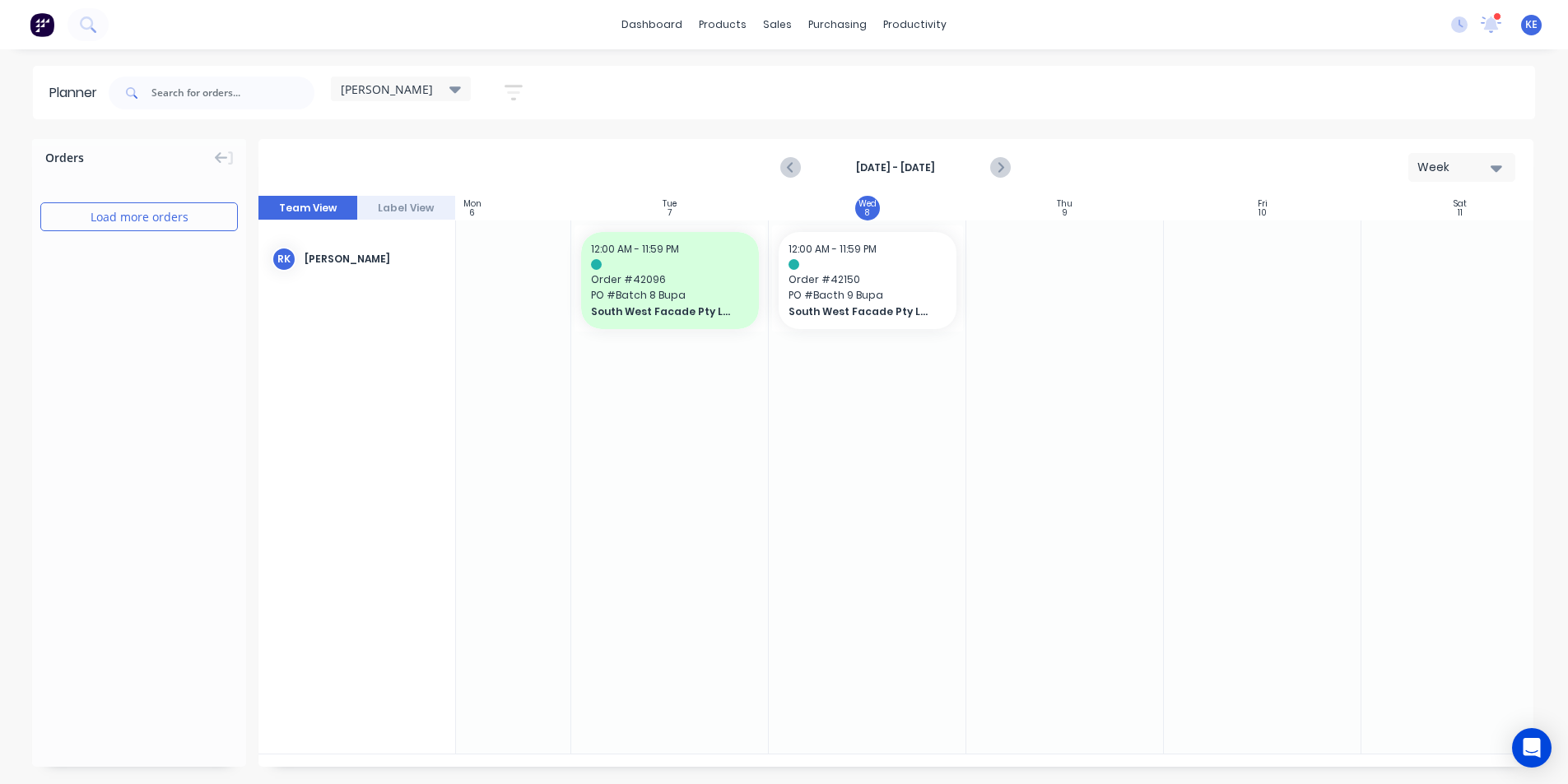
click at [856, 353] on div at bounding box center [867, 487] width 198 height 533
click at [860, 313] on span "South West Facade Pty Ltd" at bounding box center [860, 311] width 142 height 15
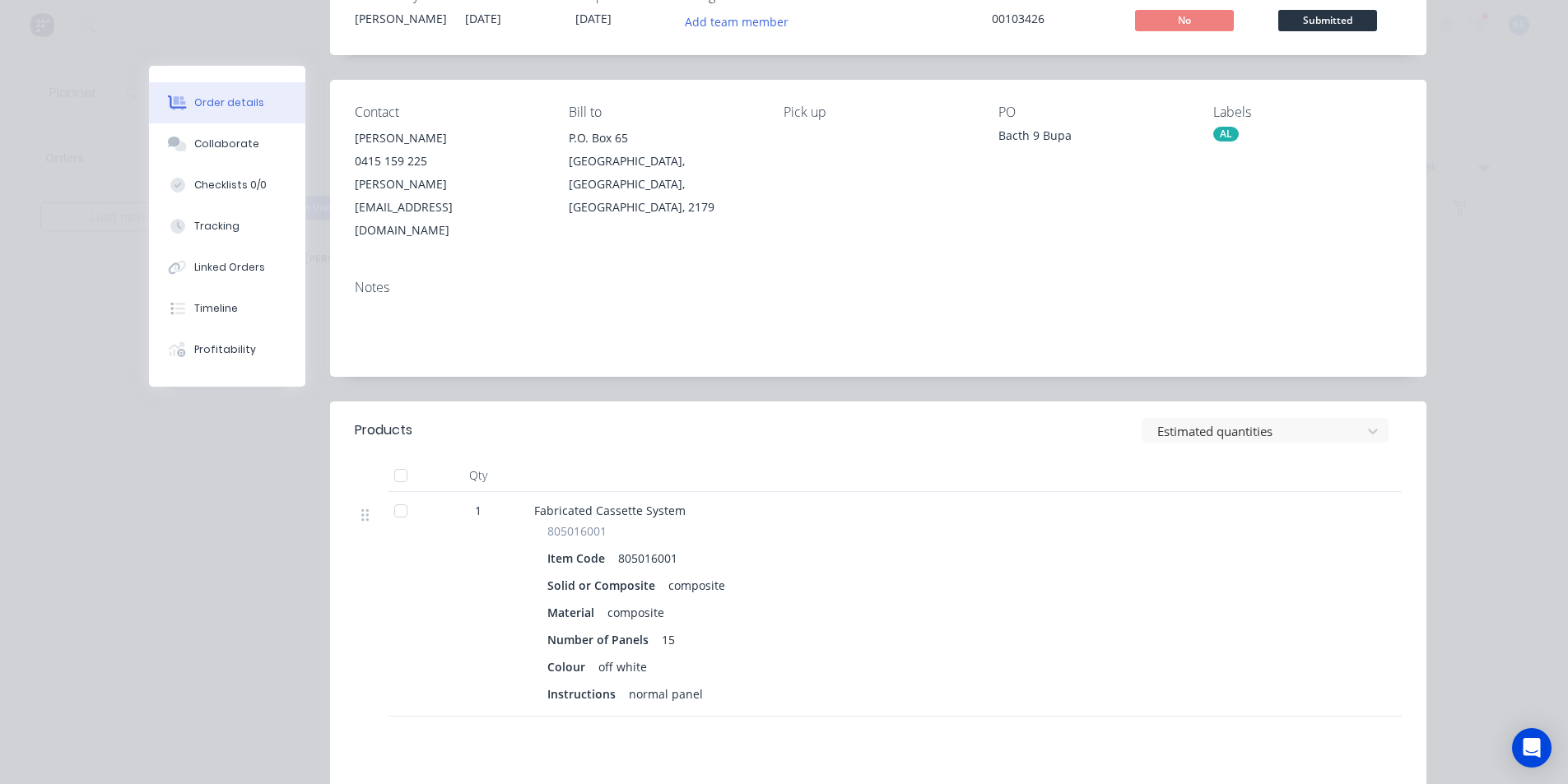
scroll to position [0, 0]
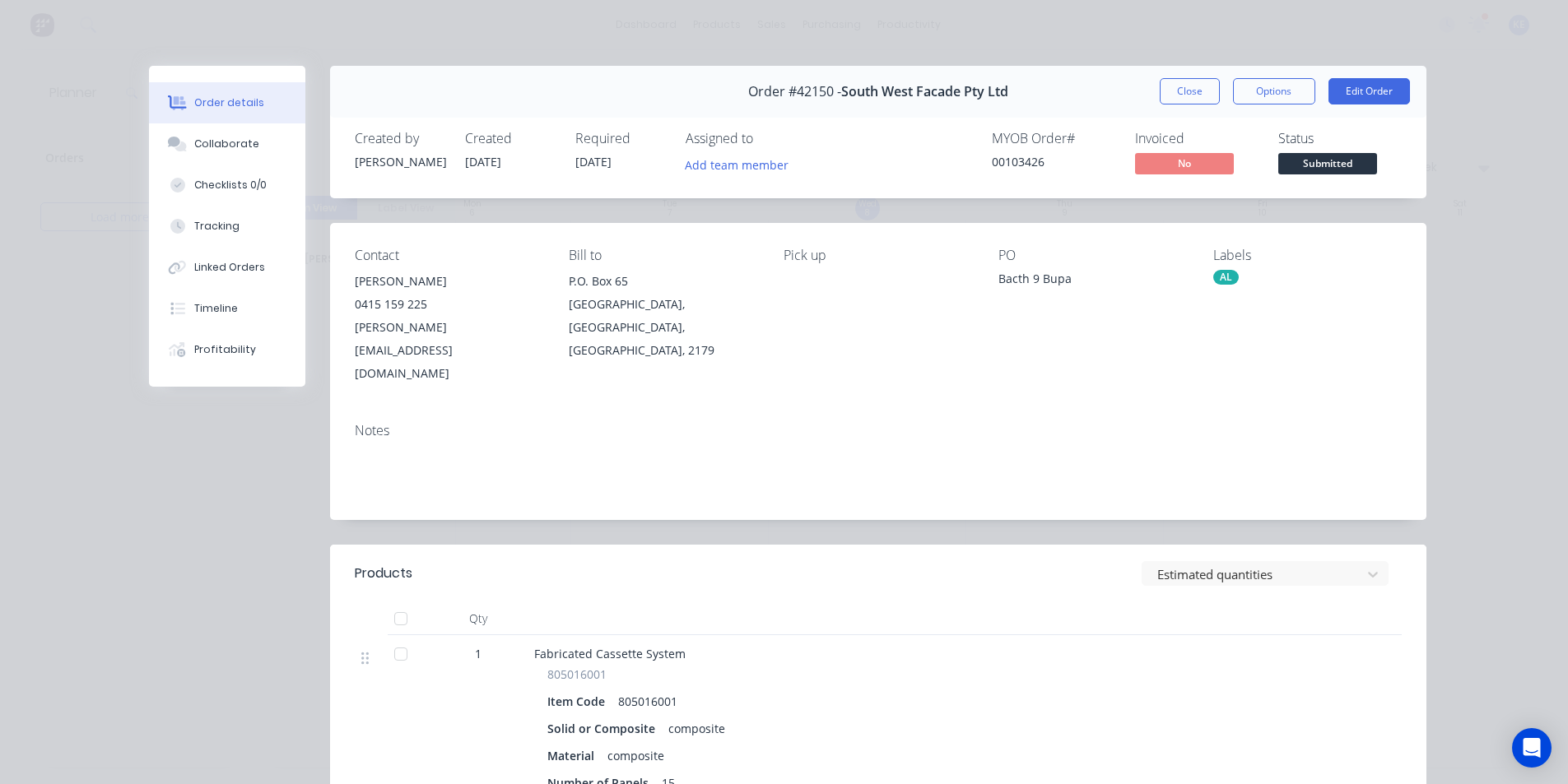
click at [1162, 77] on div "Order #42150 - South West Facade Pty Ltd Close Options Edit Order" at bounding box center [878, 92] width 1096 height 52
click at [1161, 86] on button "Close" at bounding box center [1190, 92] width 60 height 27
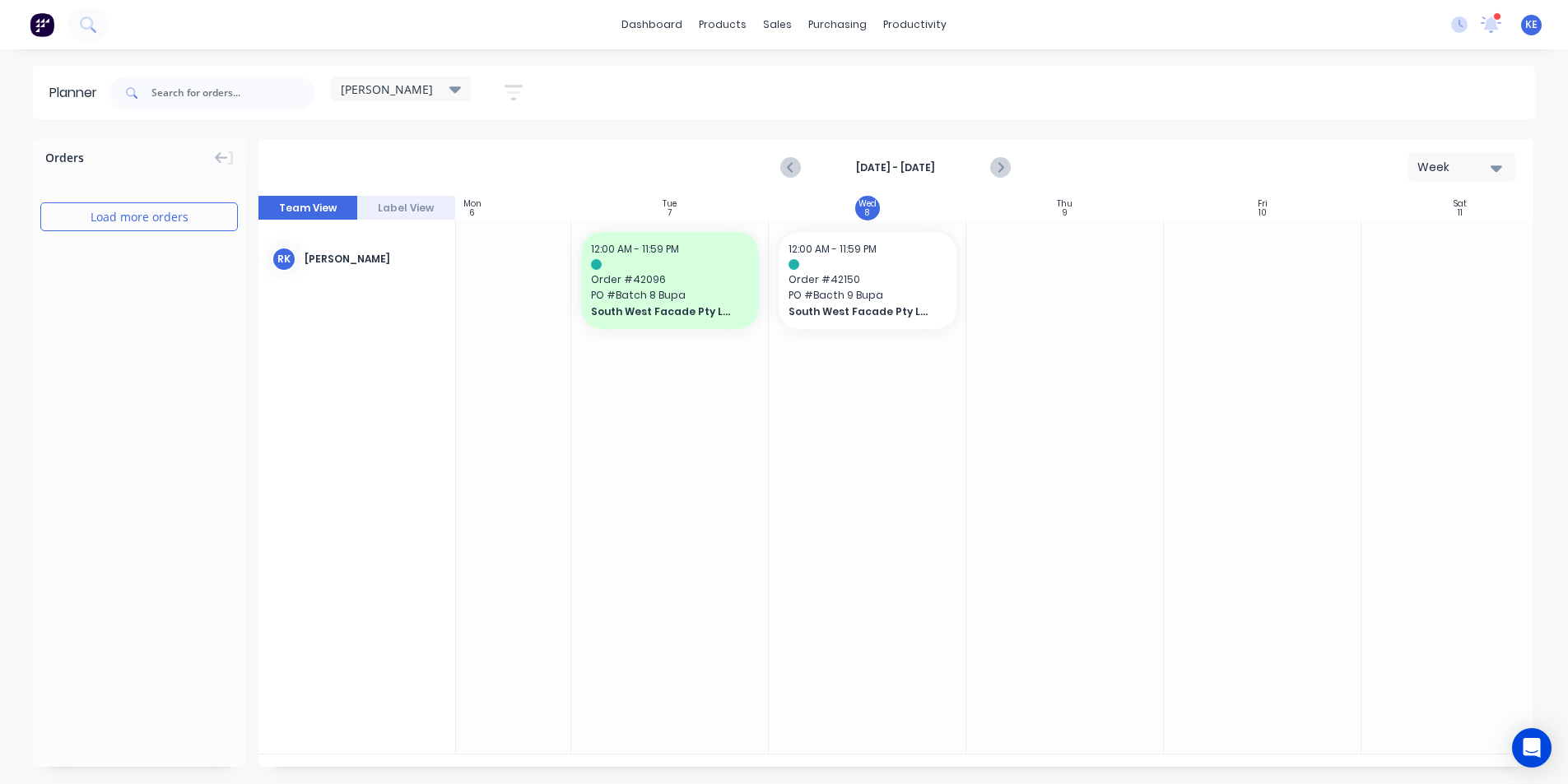
click at [523, 93] on icon "button" at bounding box center [514, 92] width 18 height 20
click at [493, 188] on div "Show/Hide users Show/Hide orders Filter by status Filter by assignee Filter by …" at bounding box center [438, 277] width 155 height 271
click at [500, 149] on icon "button" at bounding box center [494, 154] width 12 height 18
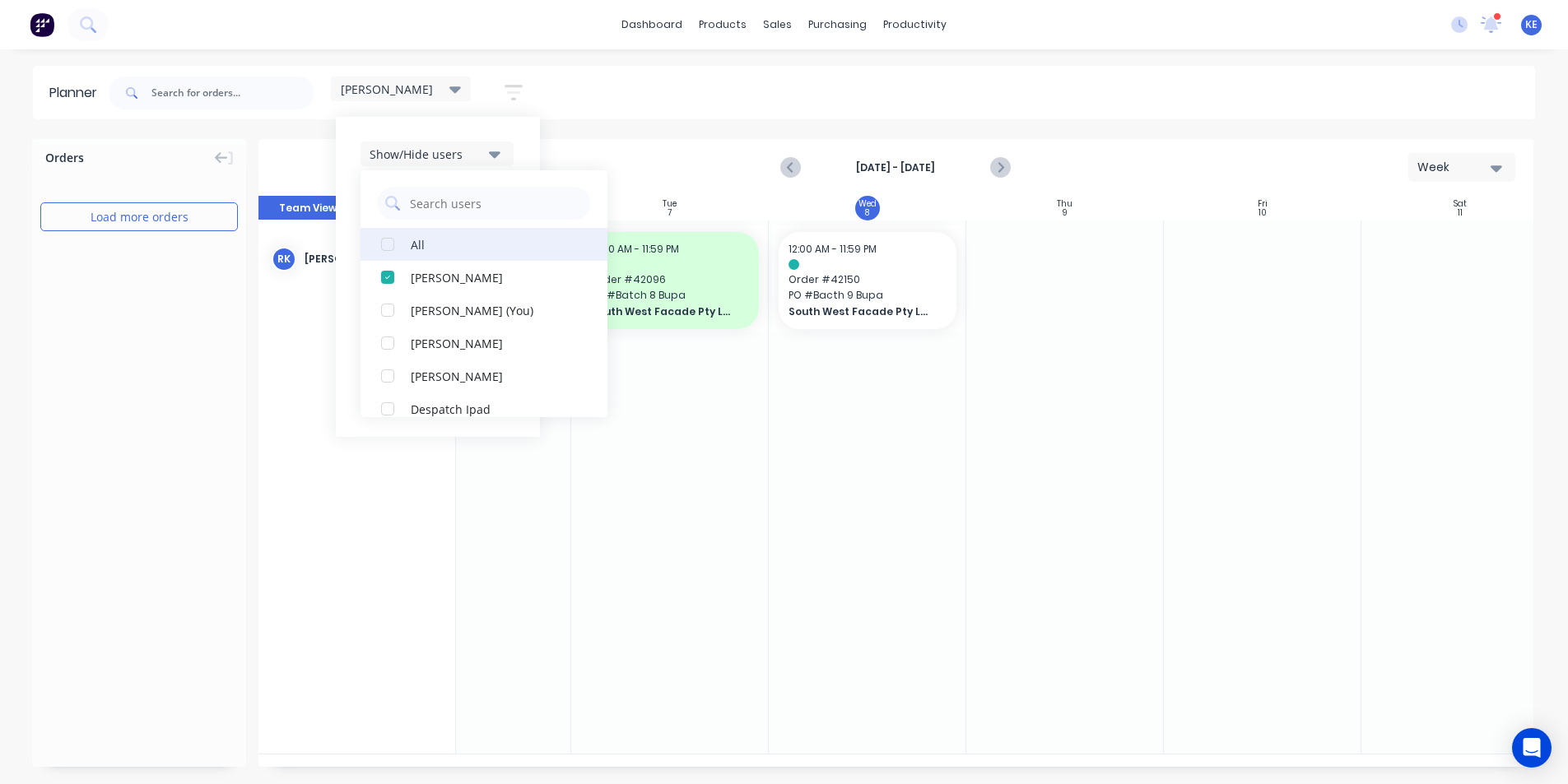
click at [460, 245] on div "All" at bounding box center [492, 243] width 165 height 17
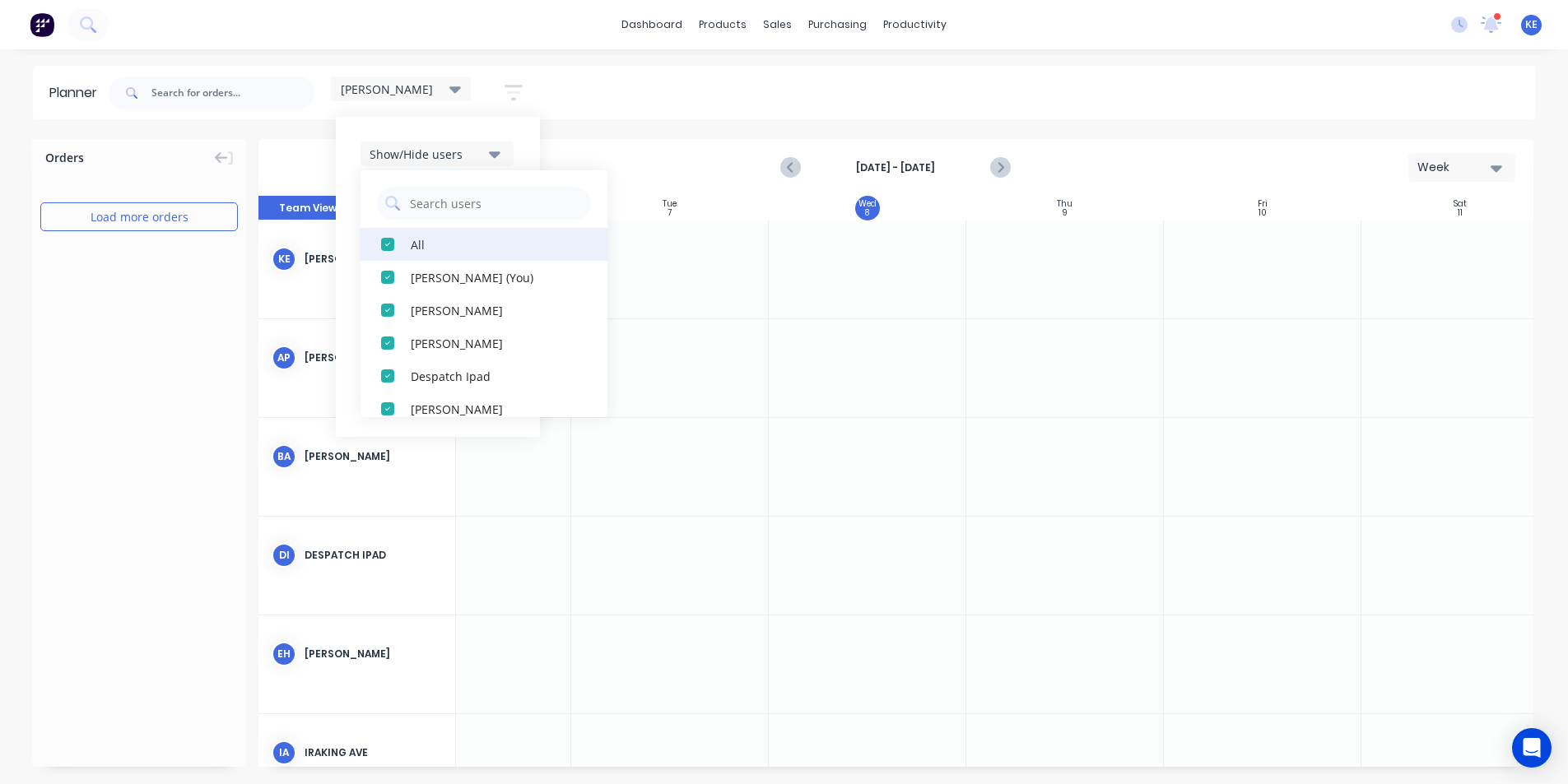
click at [460, 245] on div "All" at bounding box center [492, 243] width 165 height 17
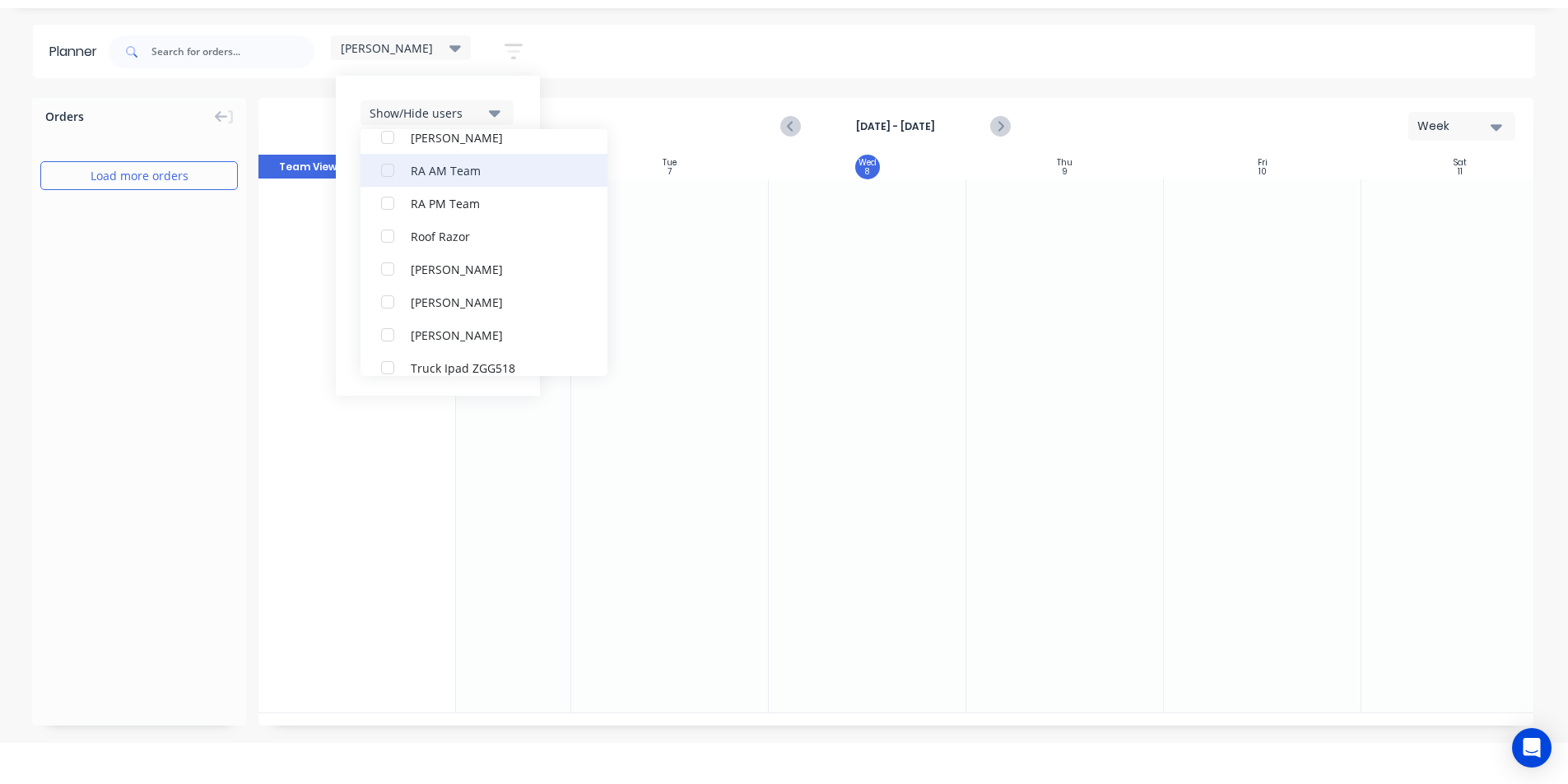
scroll to position [378, 0]
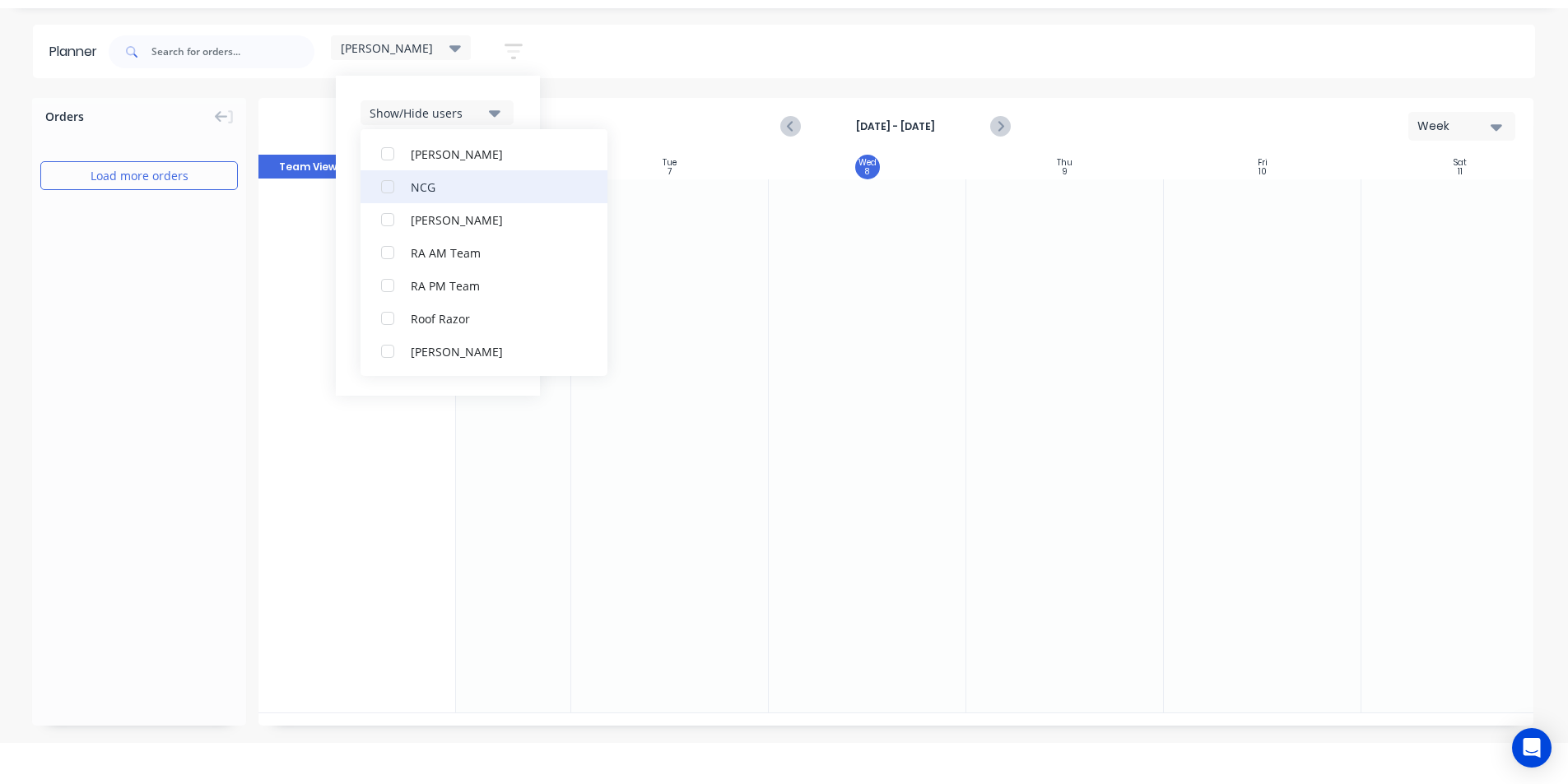
click at [457, 192] on div "NCG" at bounding box center [492, 186] width 165 height 17
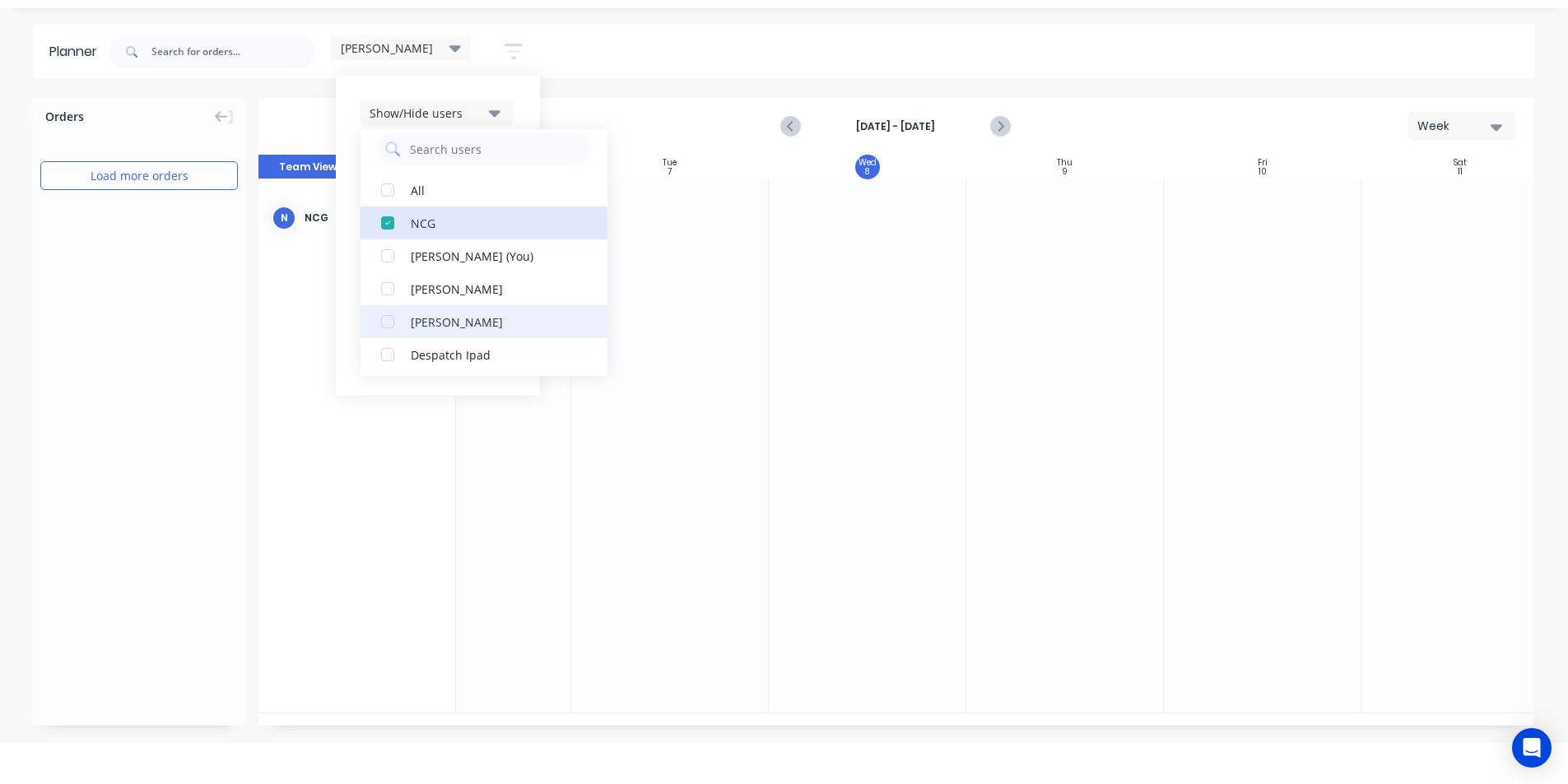
scroll to position [0, 0]
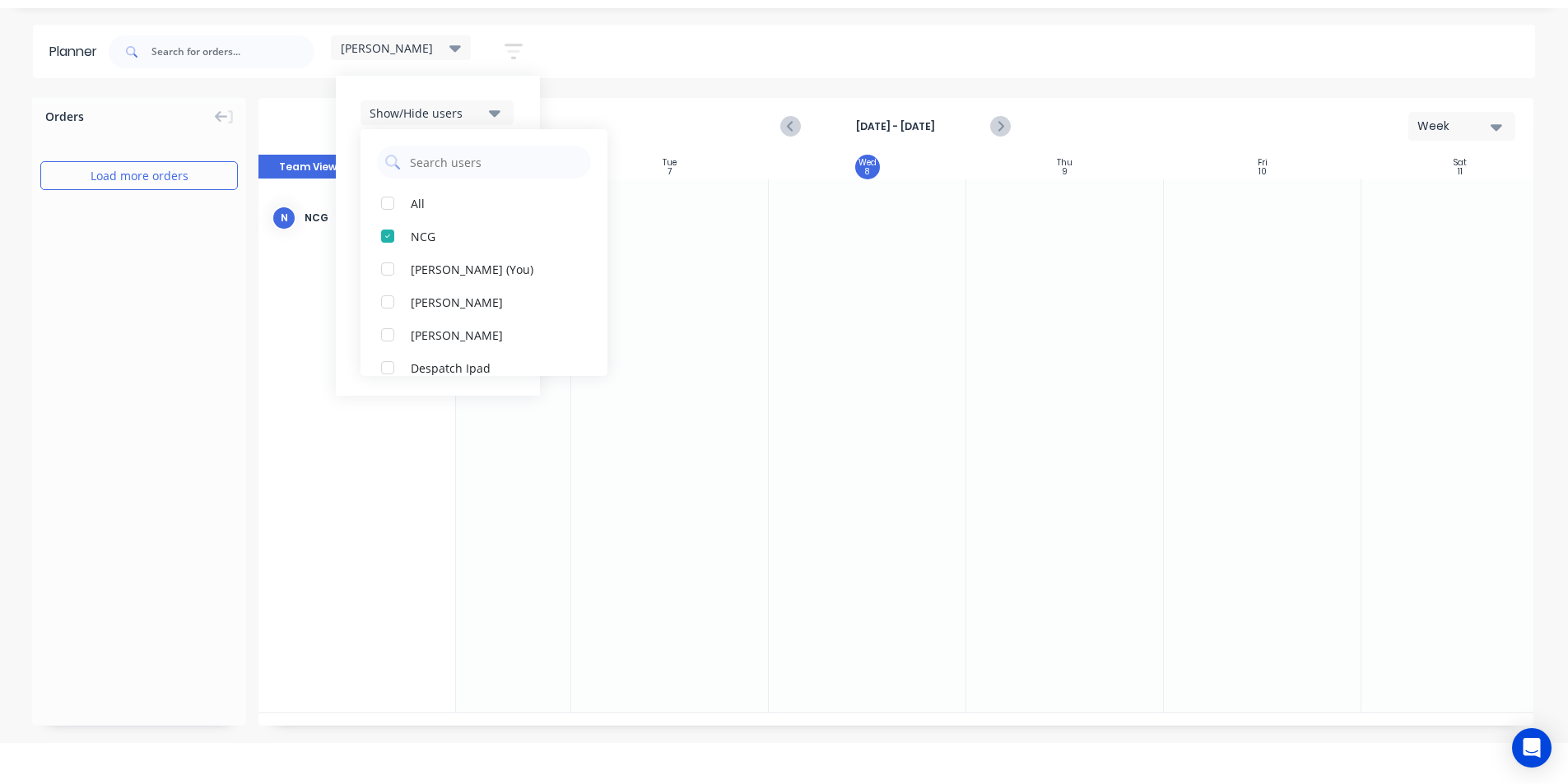
click at [349, 382] on div "Show/Hide users All NCG Kyle Edmonds (You) Angela Perez Byron Aird Despatch Ipa…" at bounding box center [437, 236] width 204 height 320
click at [434, 325] on div "Show/Hide users Show/Hide orders Filter by status Filter by assignee Filter by …" at bounding box center [438, 236] width 155 height 271
click at [435, 318] on div "Filter by labels" at bounding box center [427, 310] width 114 height 17
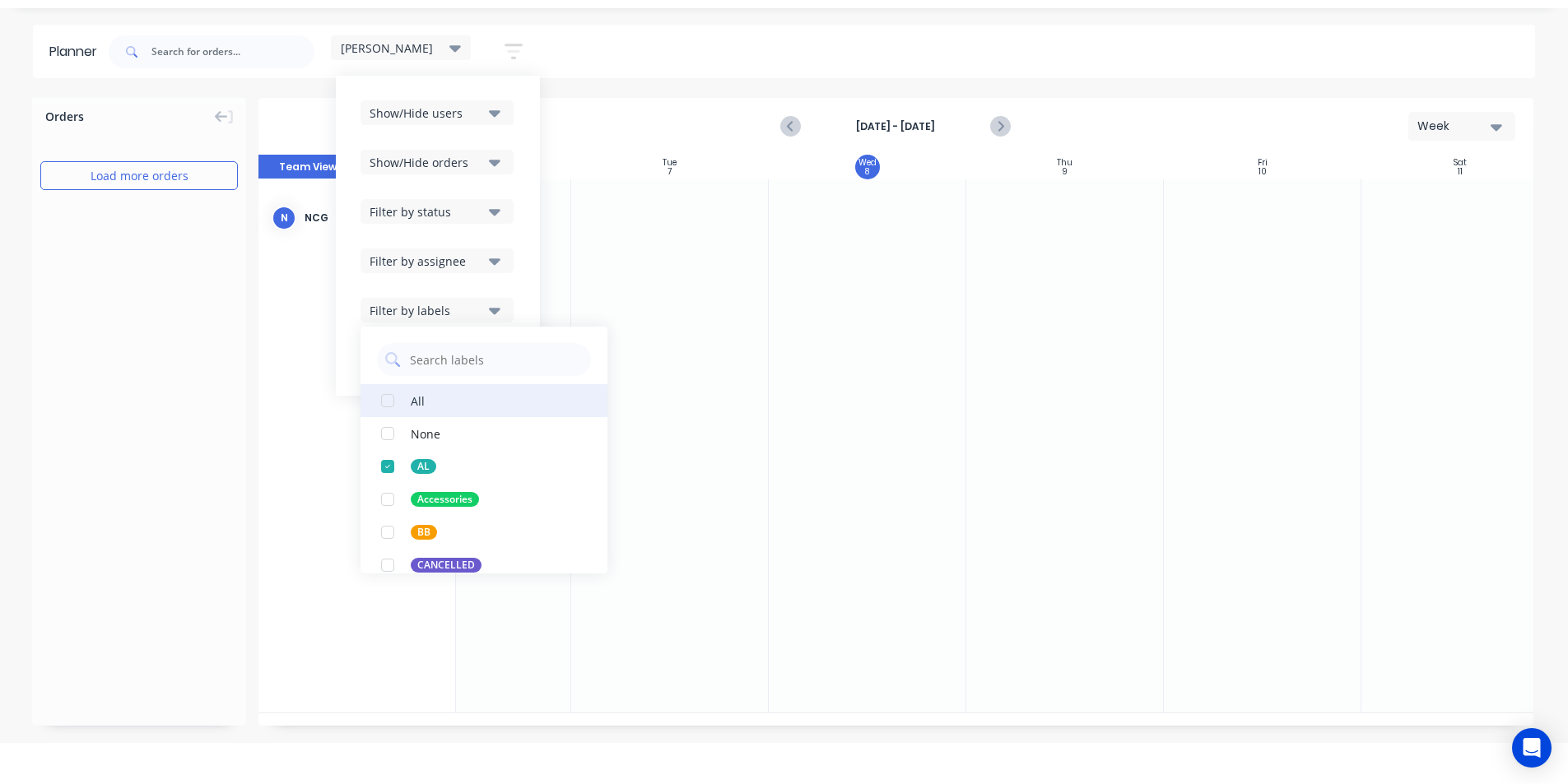
click at [436, 388] on button "All" at bounding box center [483, 400] width 247 height 33
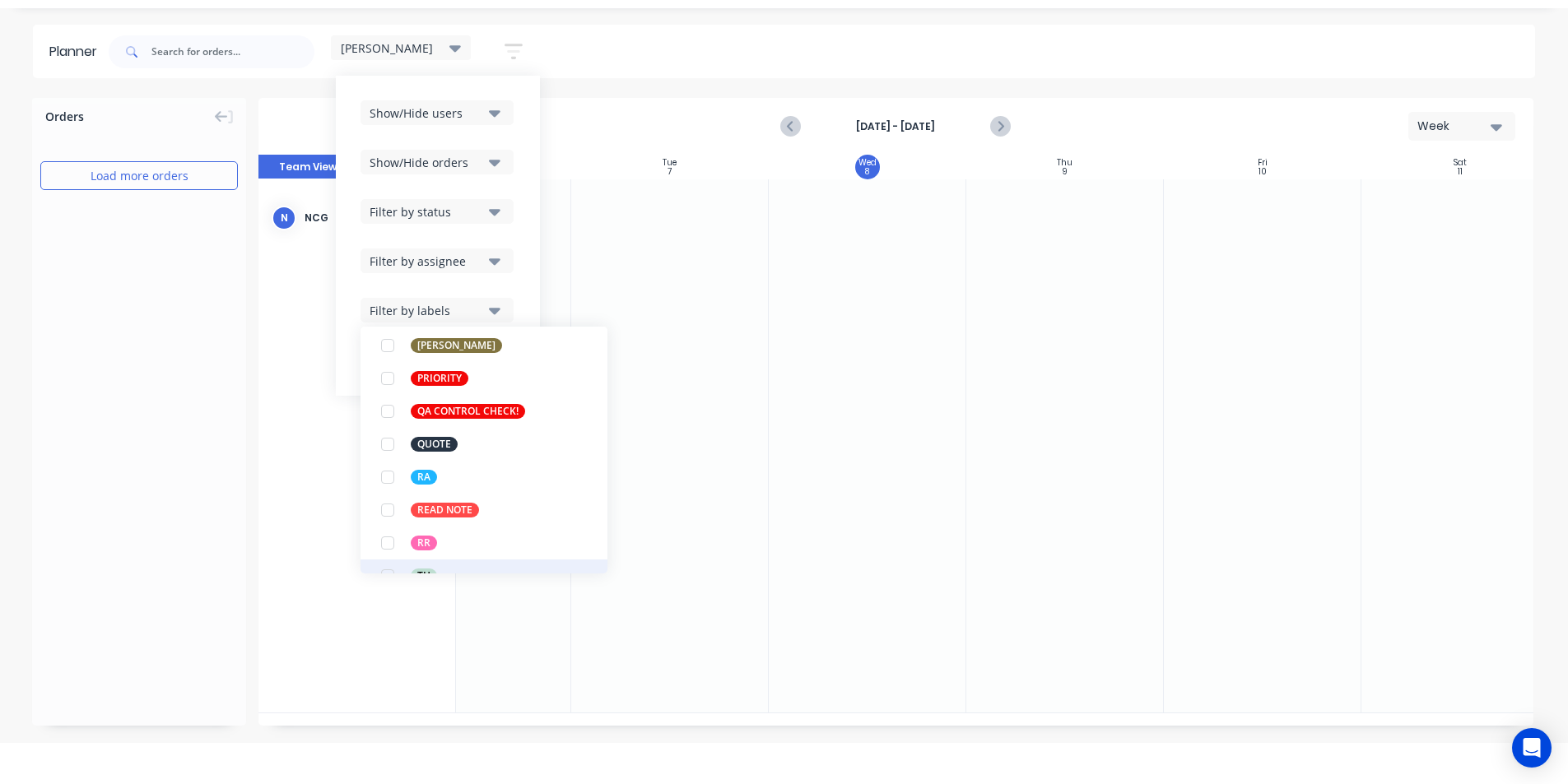
scroll to position [378, 0]
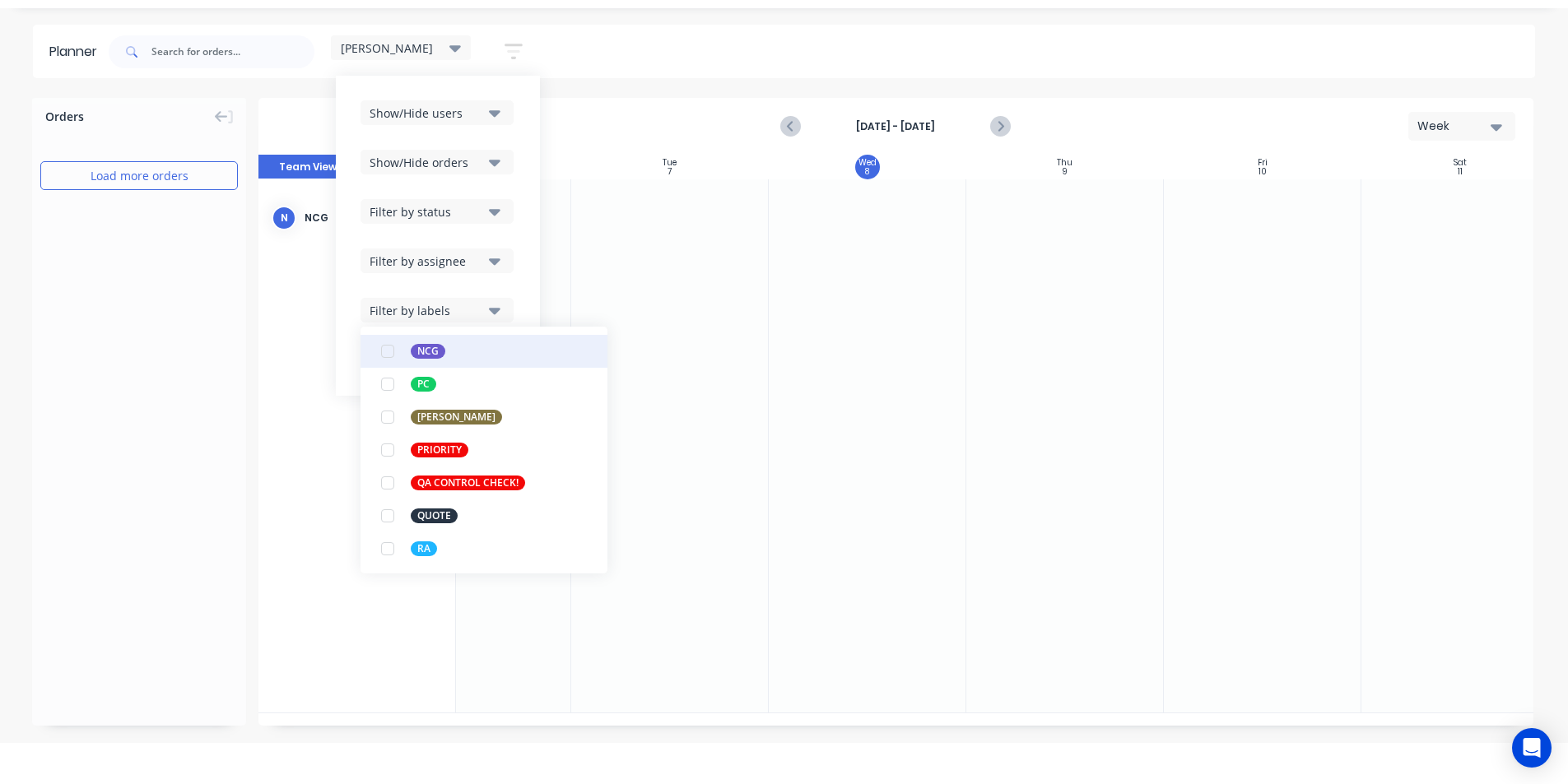
click at [452, 352] on button "NCG" at bounding box center [483, 351] width 247 height 33
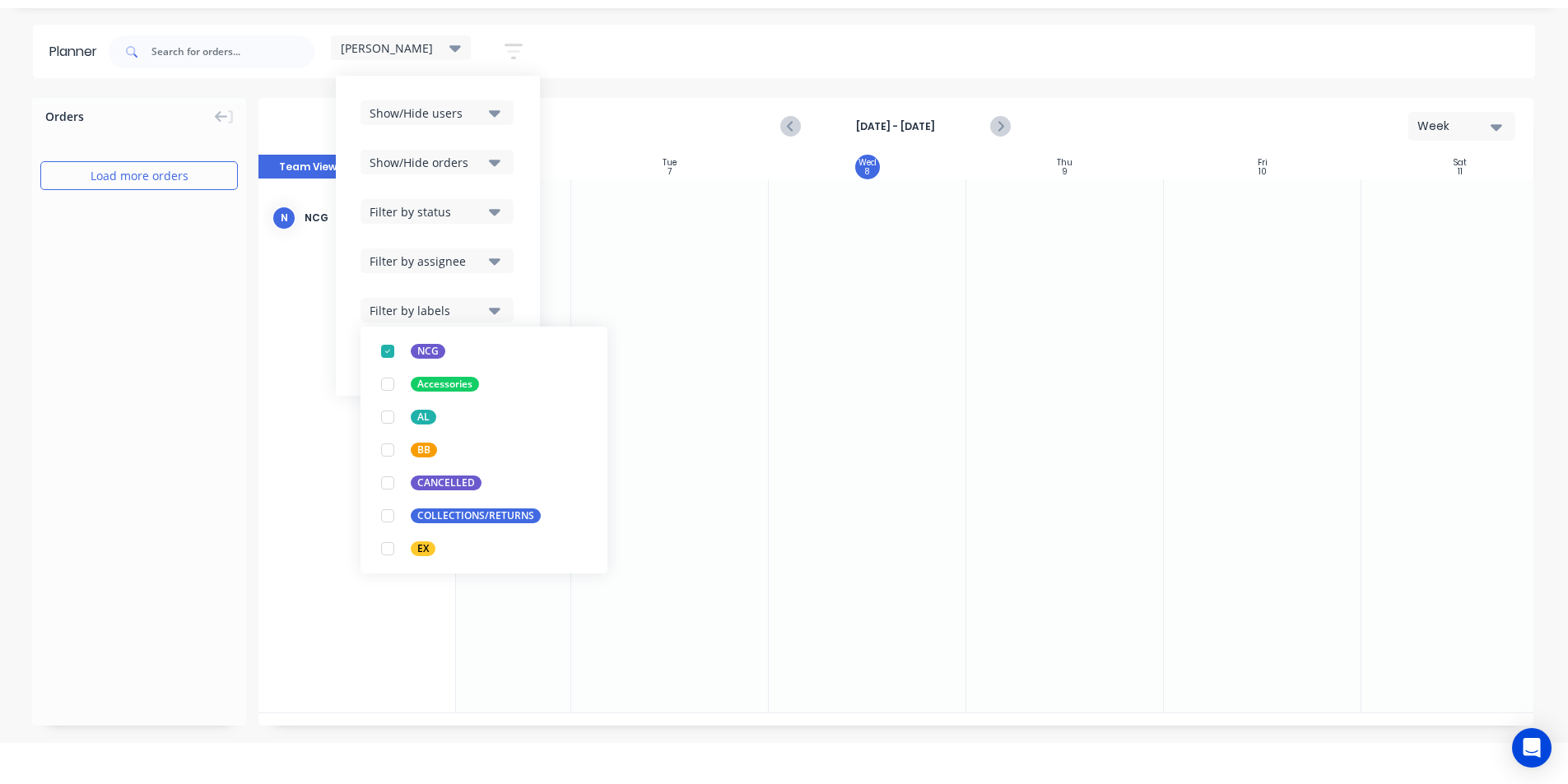
click at [1470, 335] on div at bounding box center [1460, 446] width 198 height 533
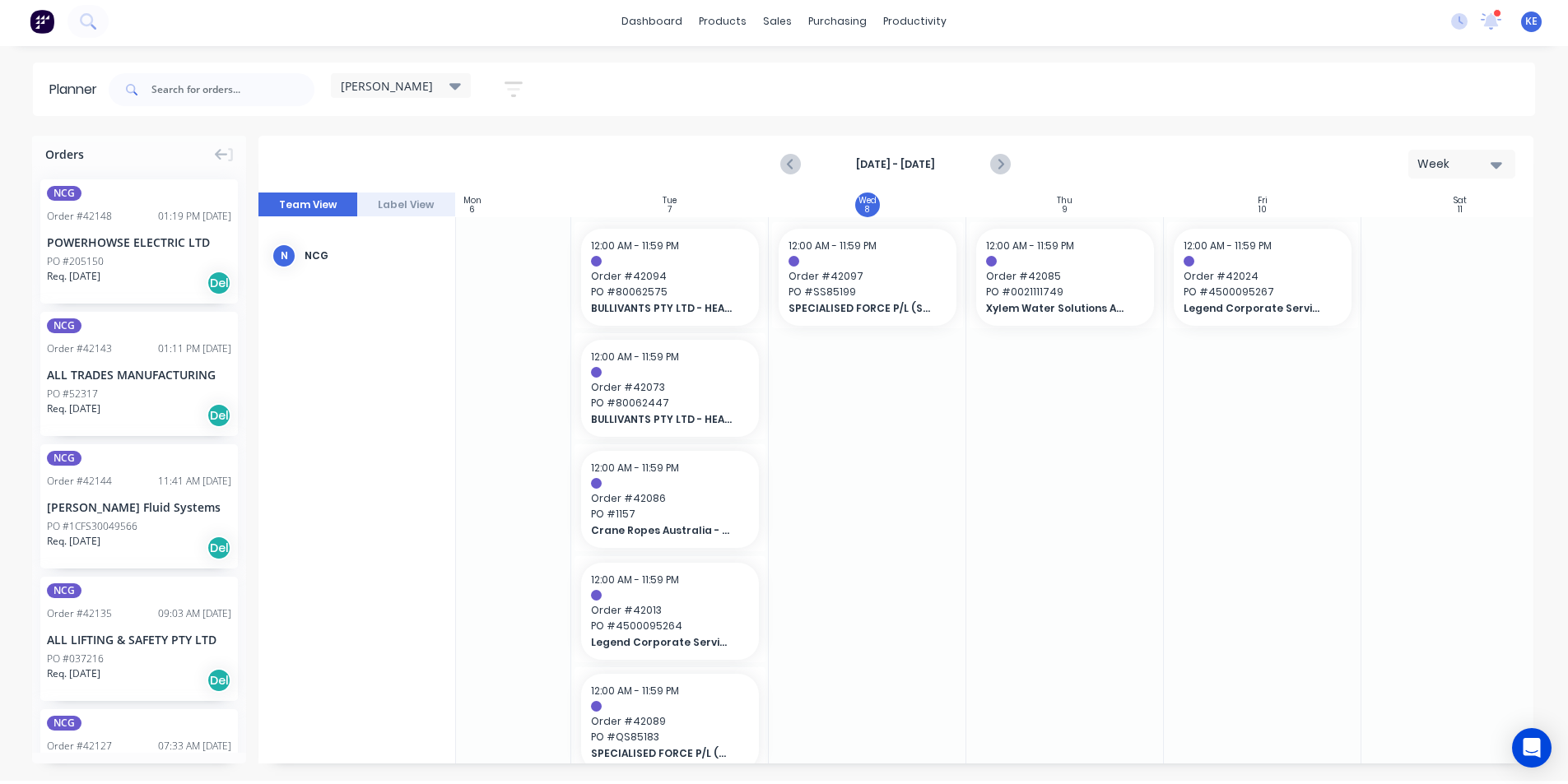
scroll to position [0, 0]
click at [1466, 651] on div at bounding box center [1460, 561] width 198 height 680
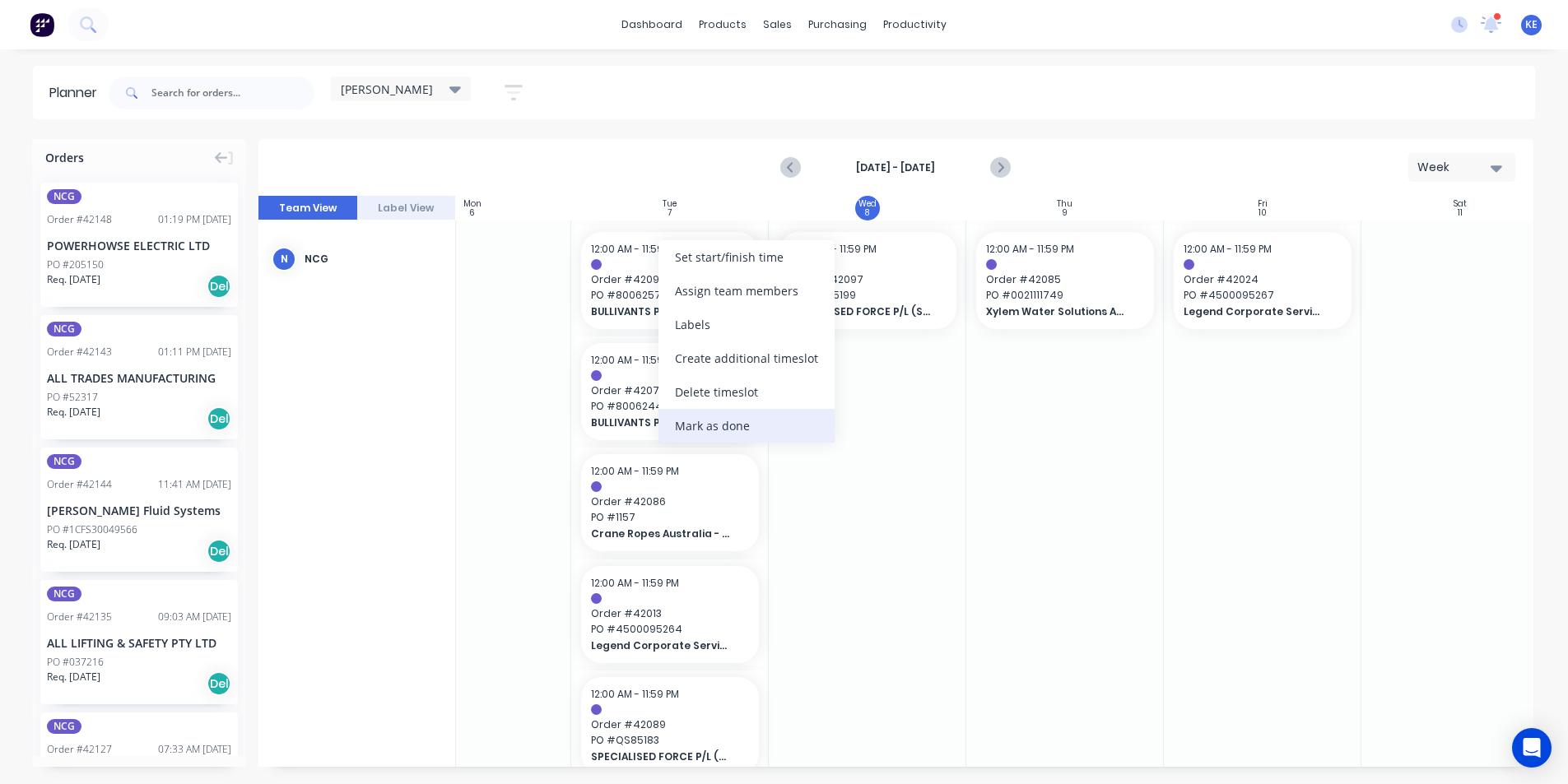
click at [682, 439] on div "Mark as done" at bounding box center [747, 425] width 176 height 34
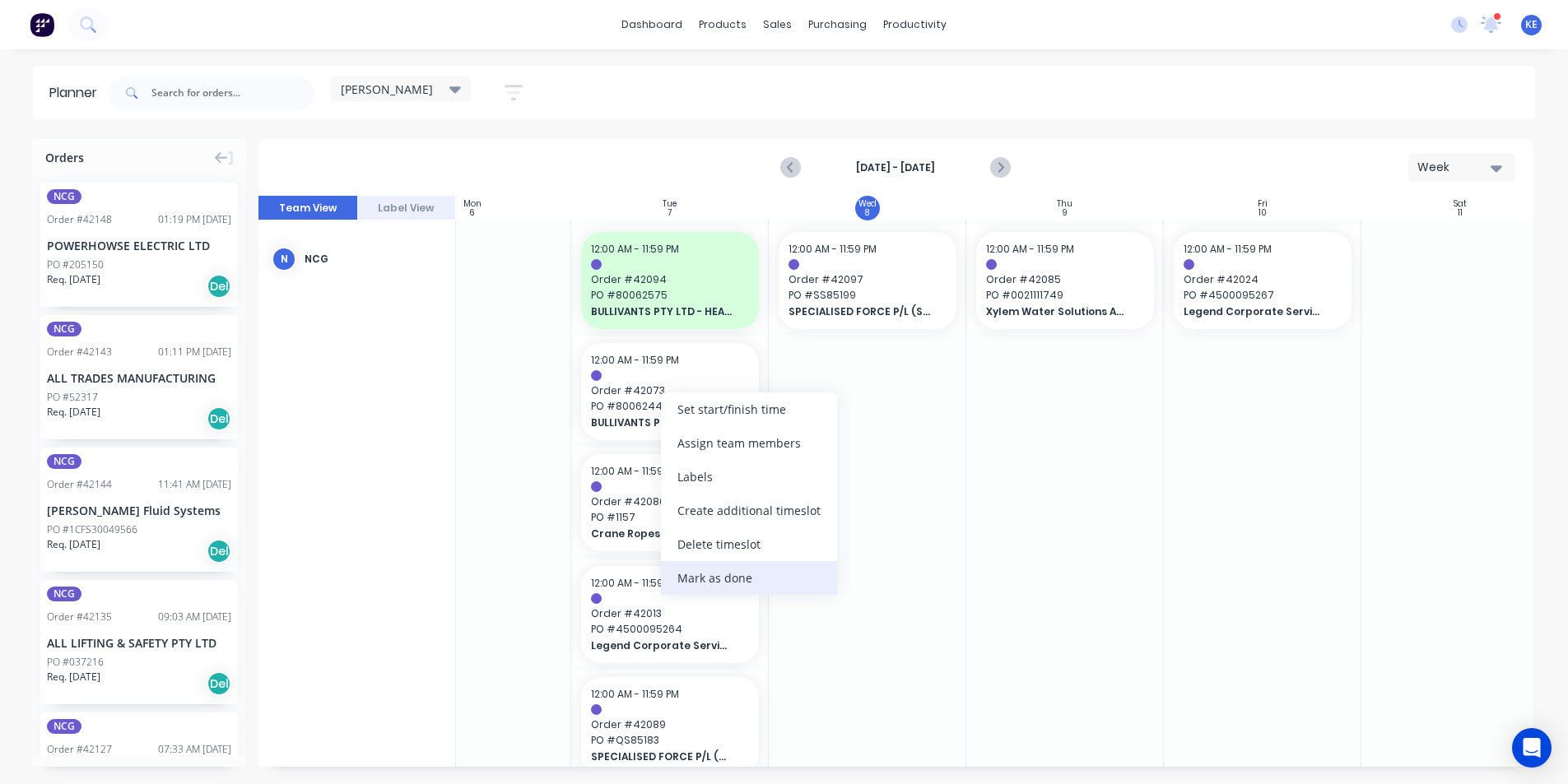
click at [711, 571] on div "Mark as done" at bounding box center [749, 578] width 176 height 34
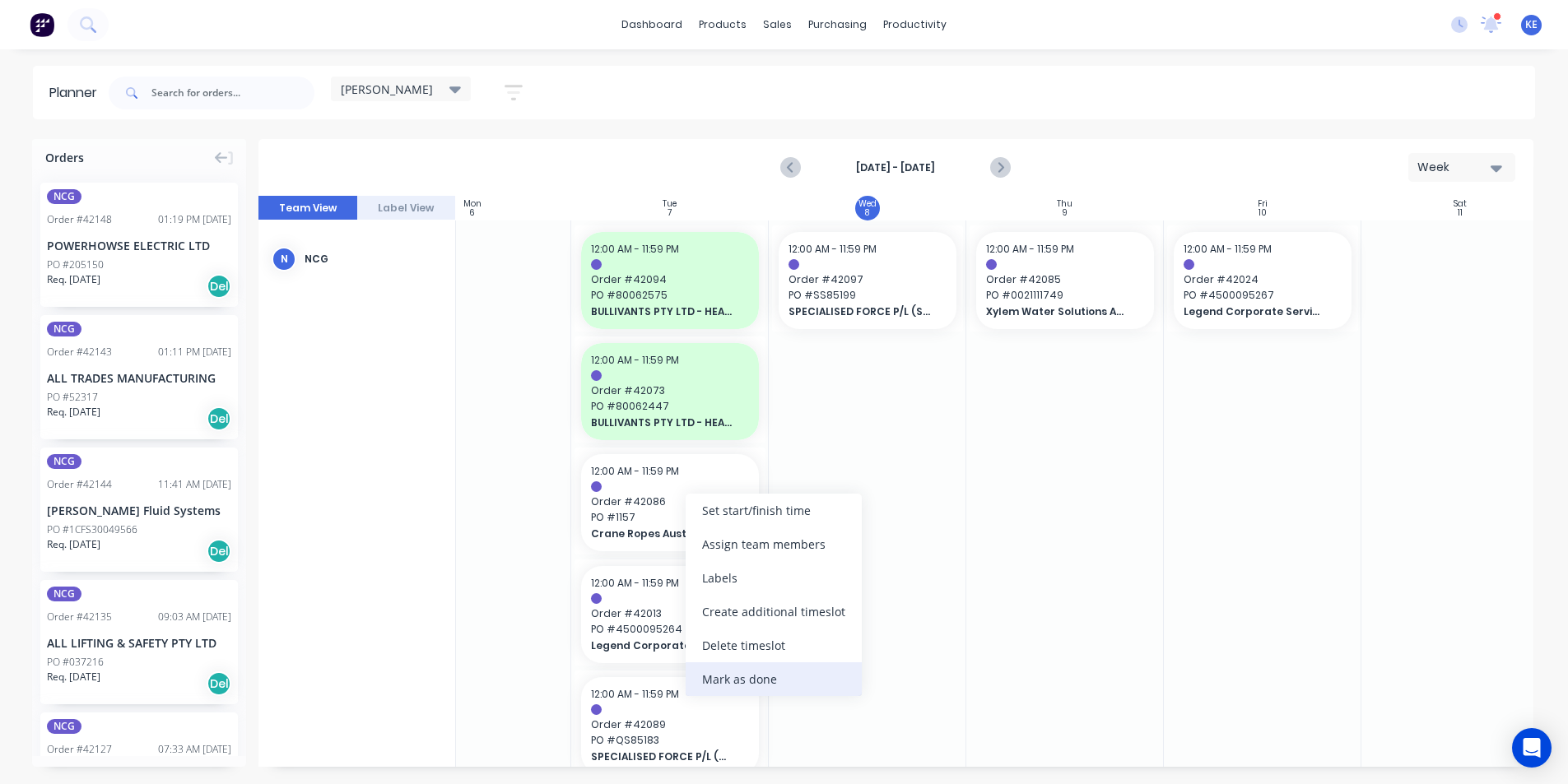
click at [722, 674] on div "Mark as done" at bounding box center [774, 679] width 176 height 34
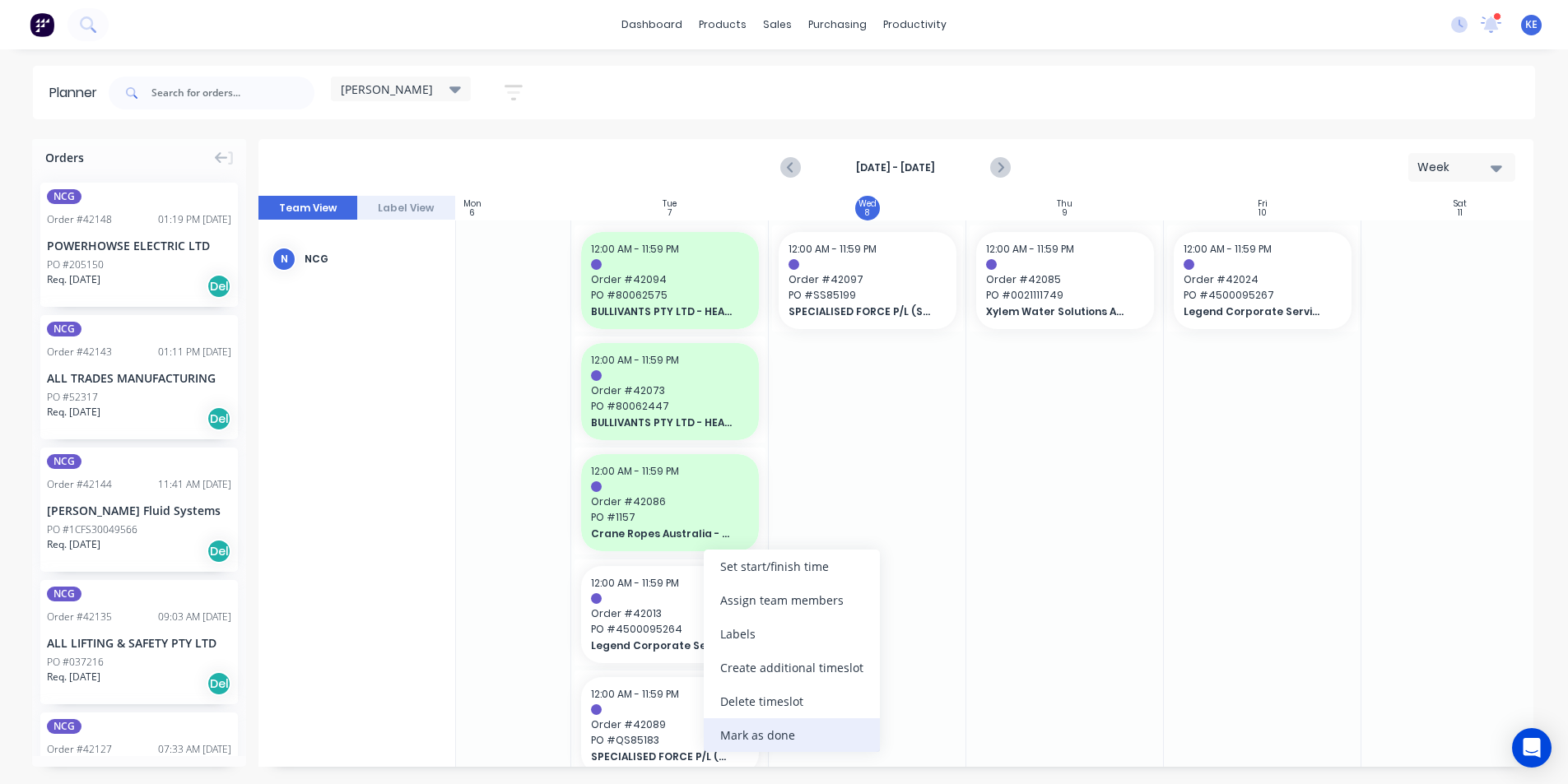
click at [755, 744] on div "Mark as done" at bounding box center [792, 735] width 176 height 34
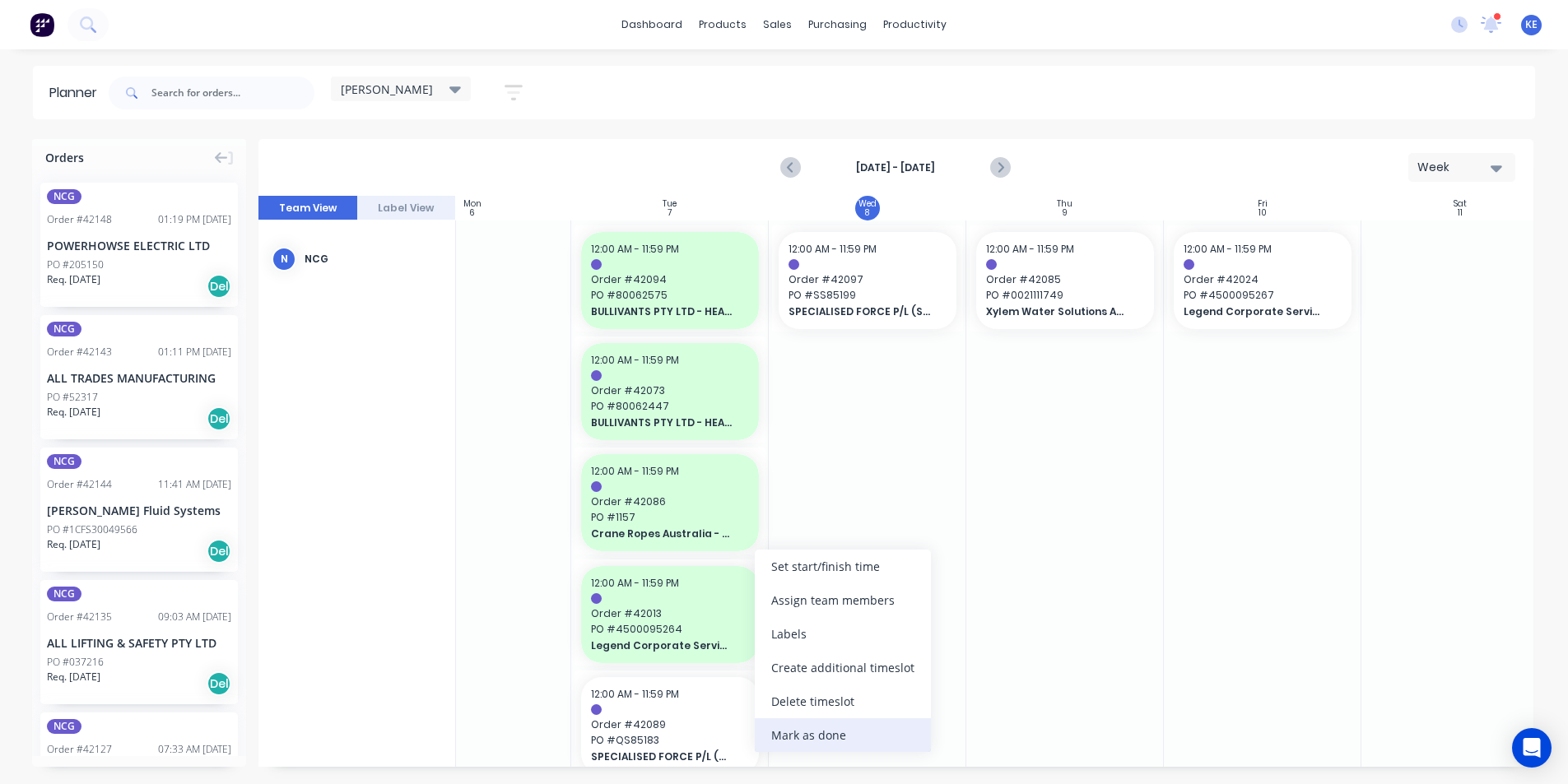
click at [761, 741] on div "Mark as done" at bounding box center [843, 735] width 176 height 34
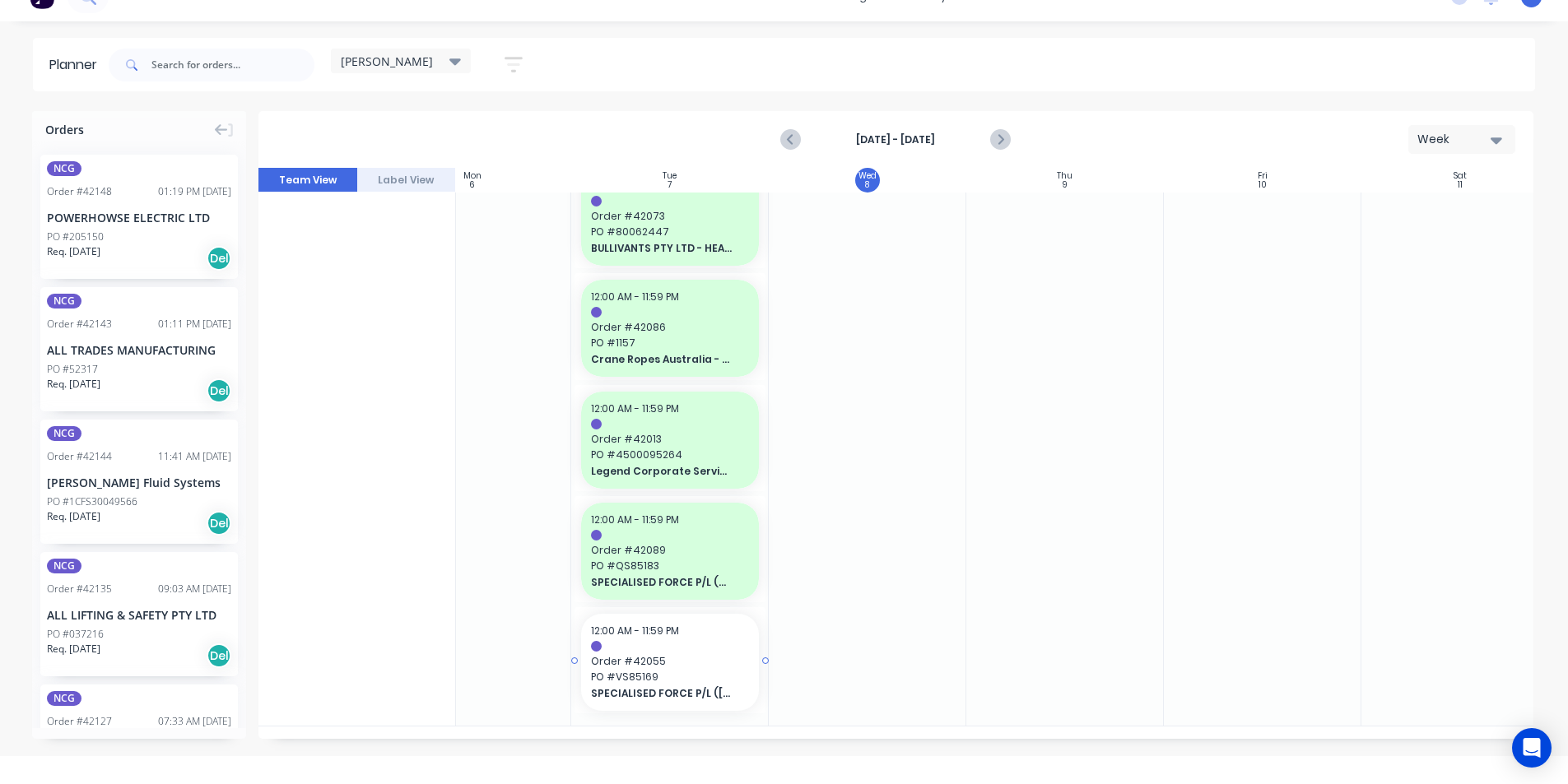
scroll to position [41, 0]
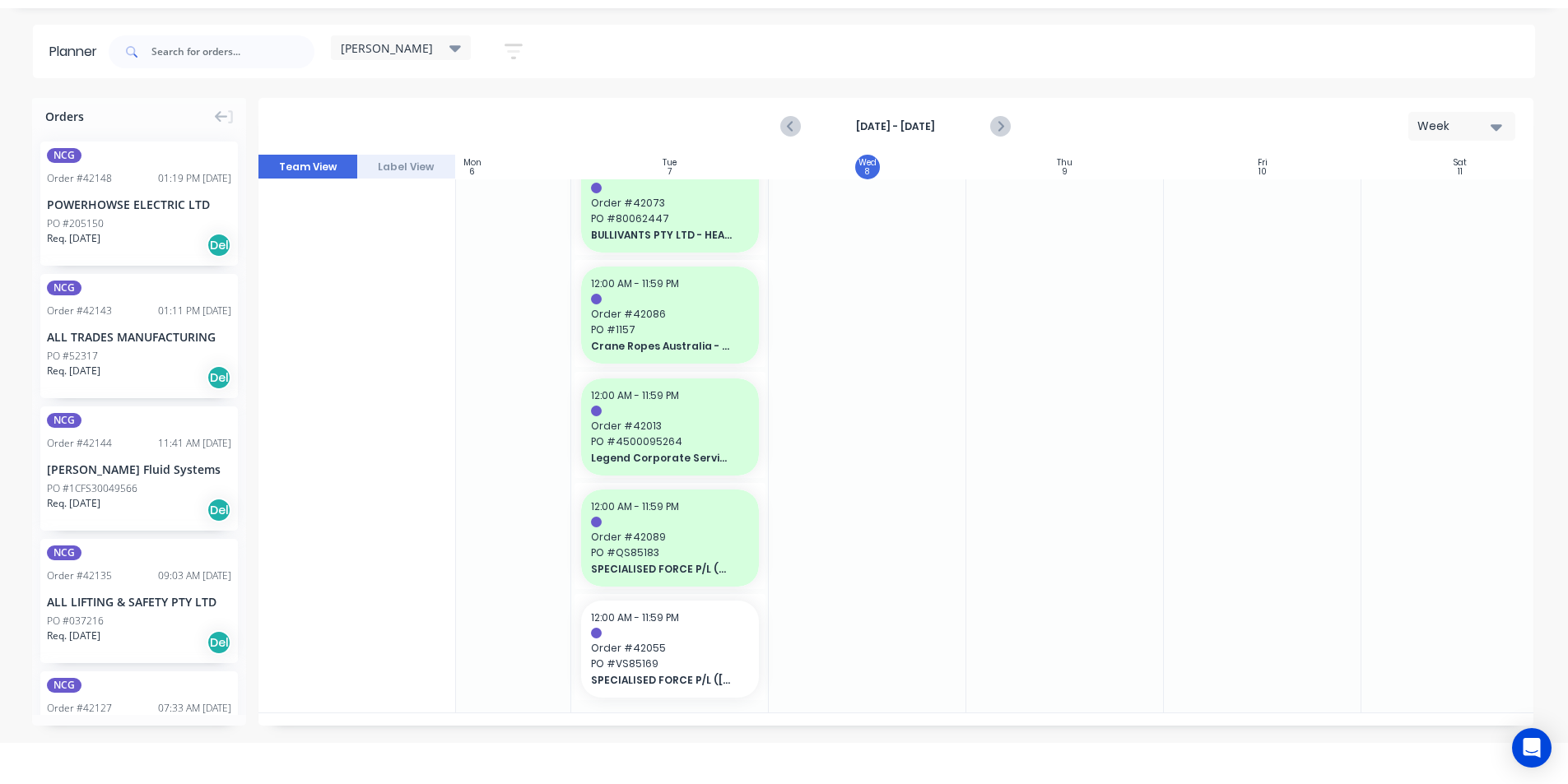
click at [486, 608] on div at bounding box center [473, 373] width 198 height 680
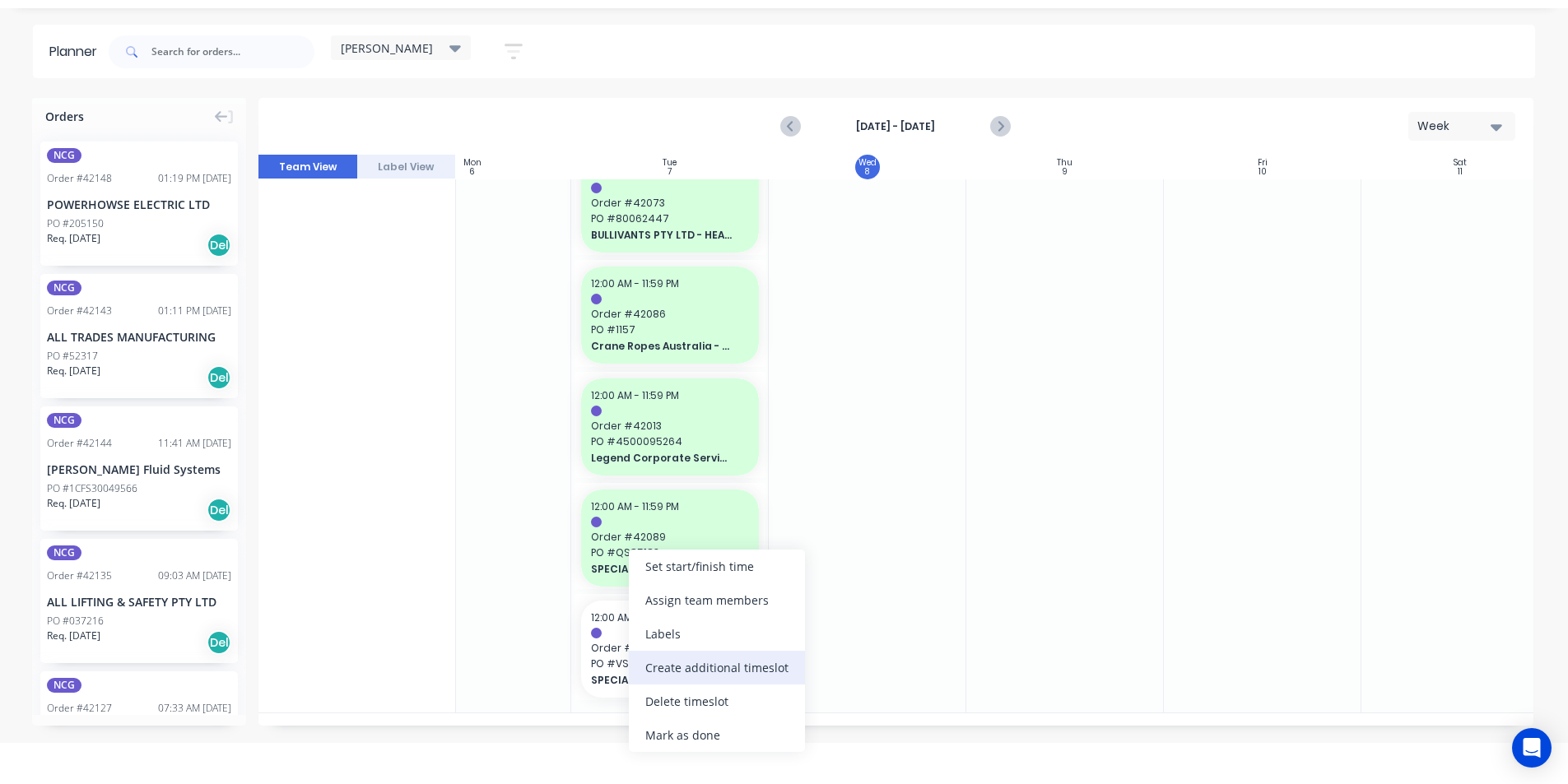
scroll to position [141, 280]
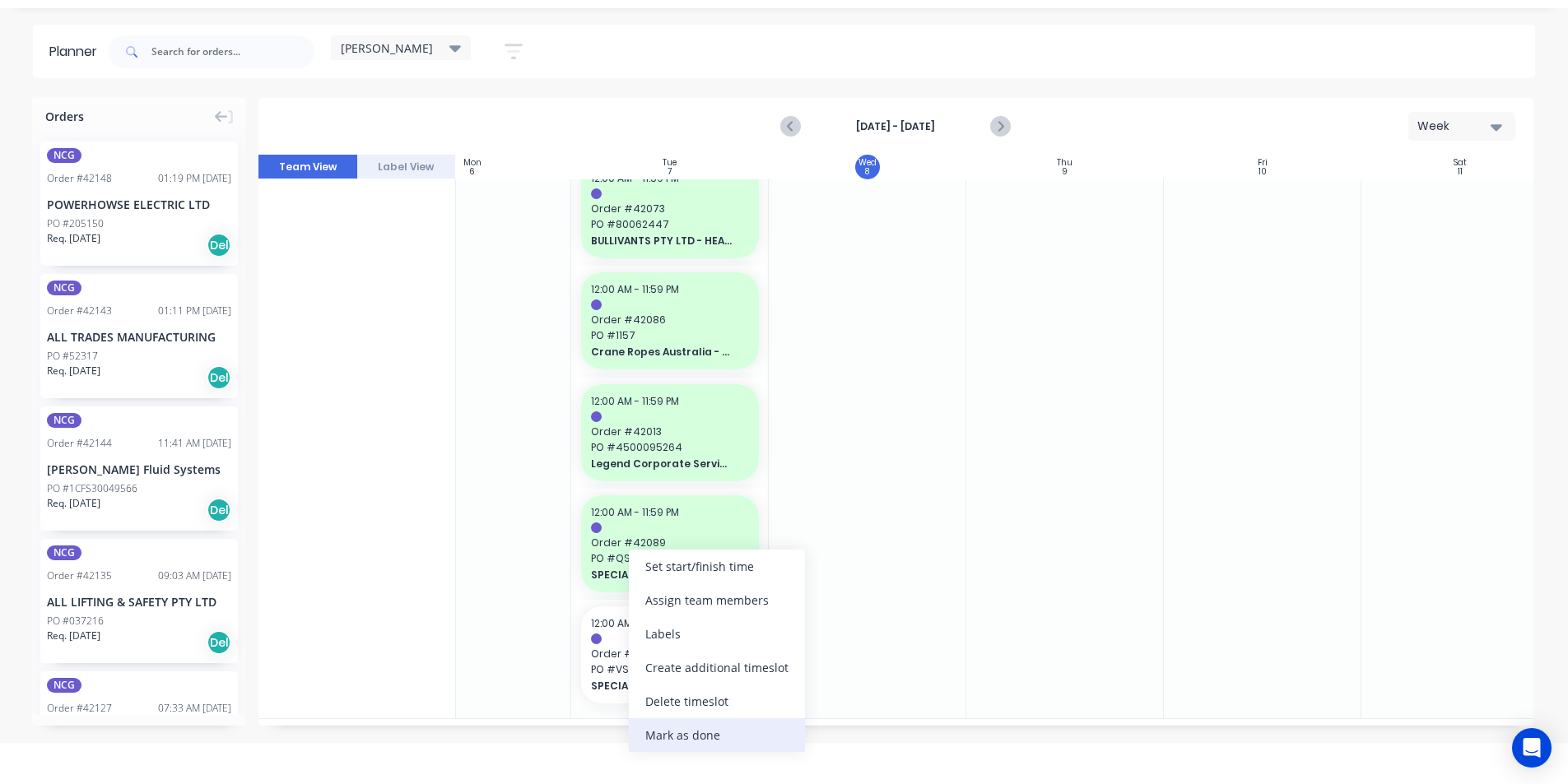
click at [671, 723] on div "Mark as done" at bounding box center [717, 735] width 176 height 34
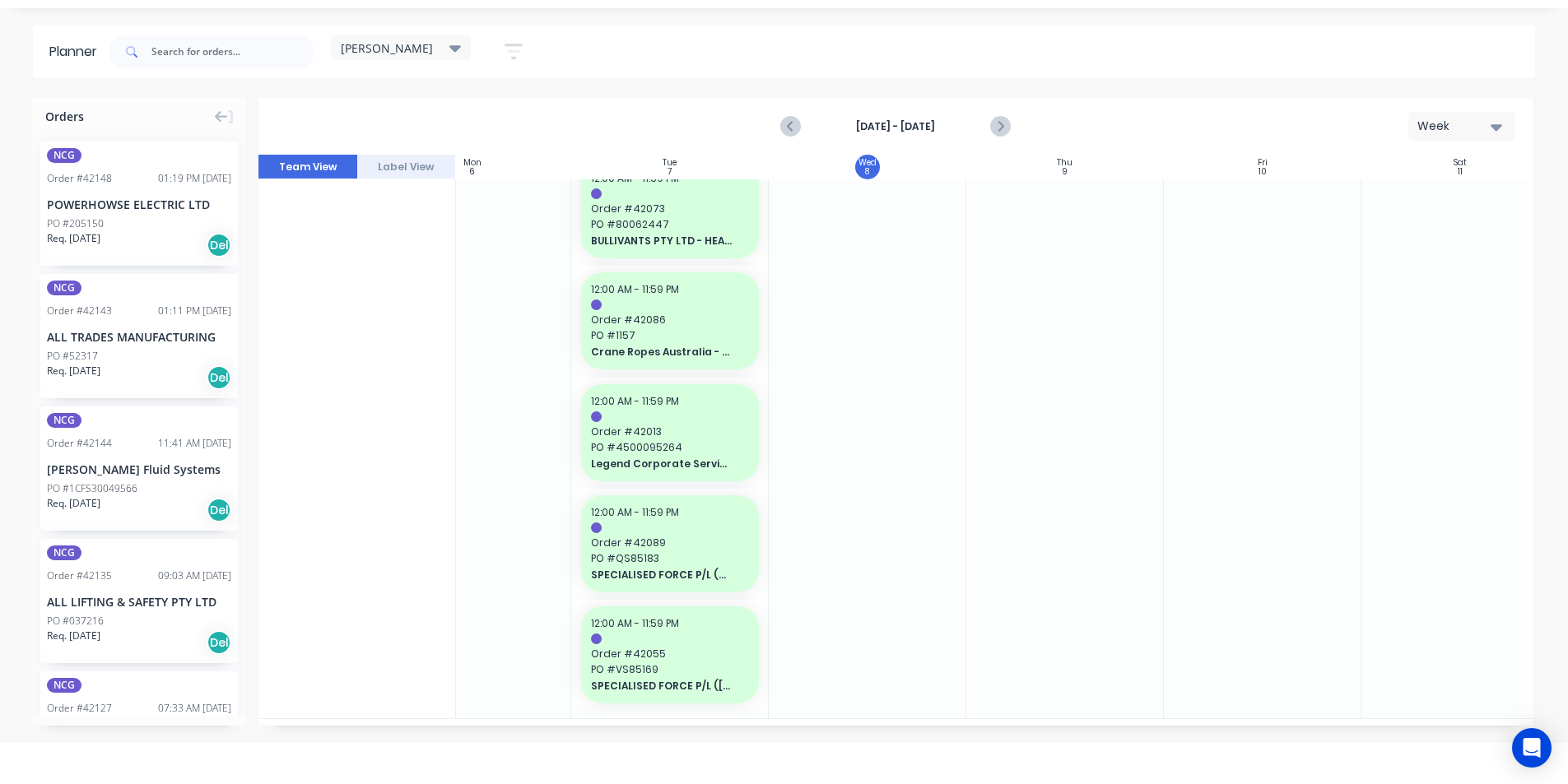
drag, startPoint x: 805, startPoint y: 633, endPoint x: 839, endPoint y: 645, distance: 36.1
click at [801, 639] on div at bounding box center [867, 378] width 198 height 680
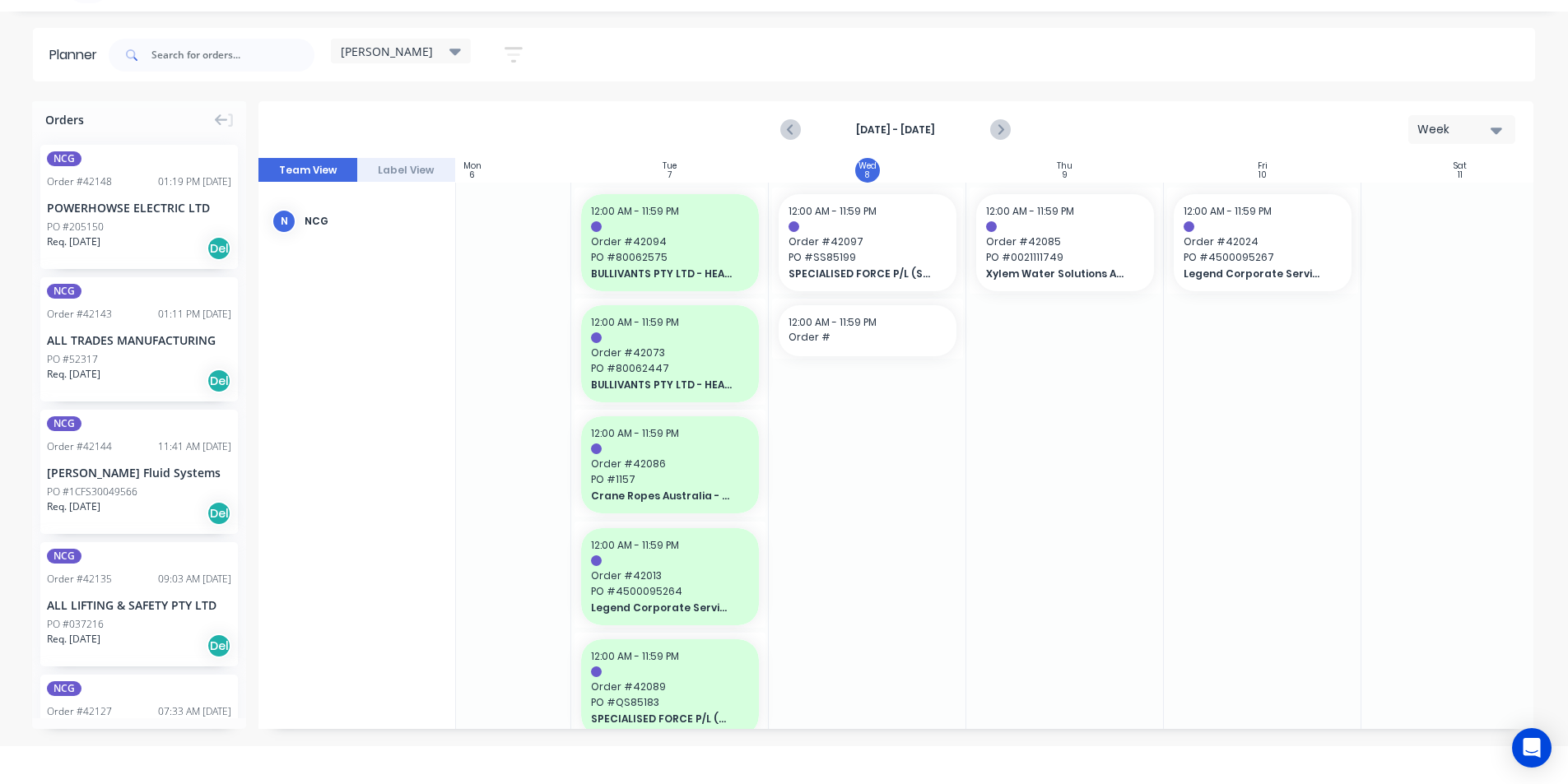
scroll to position [0, 0]
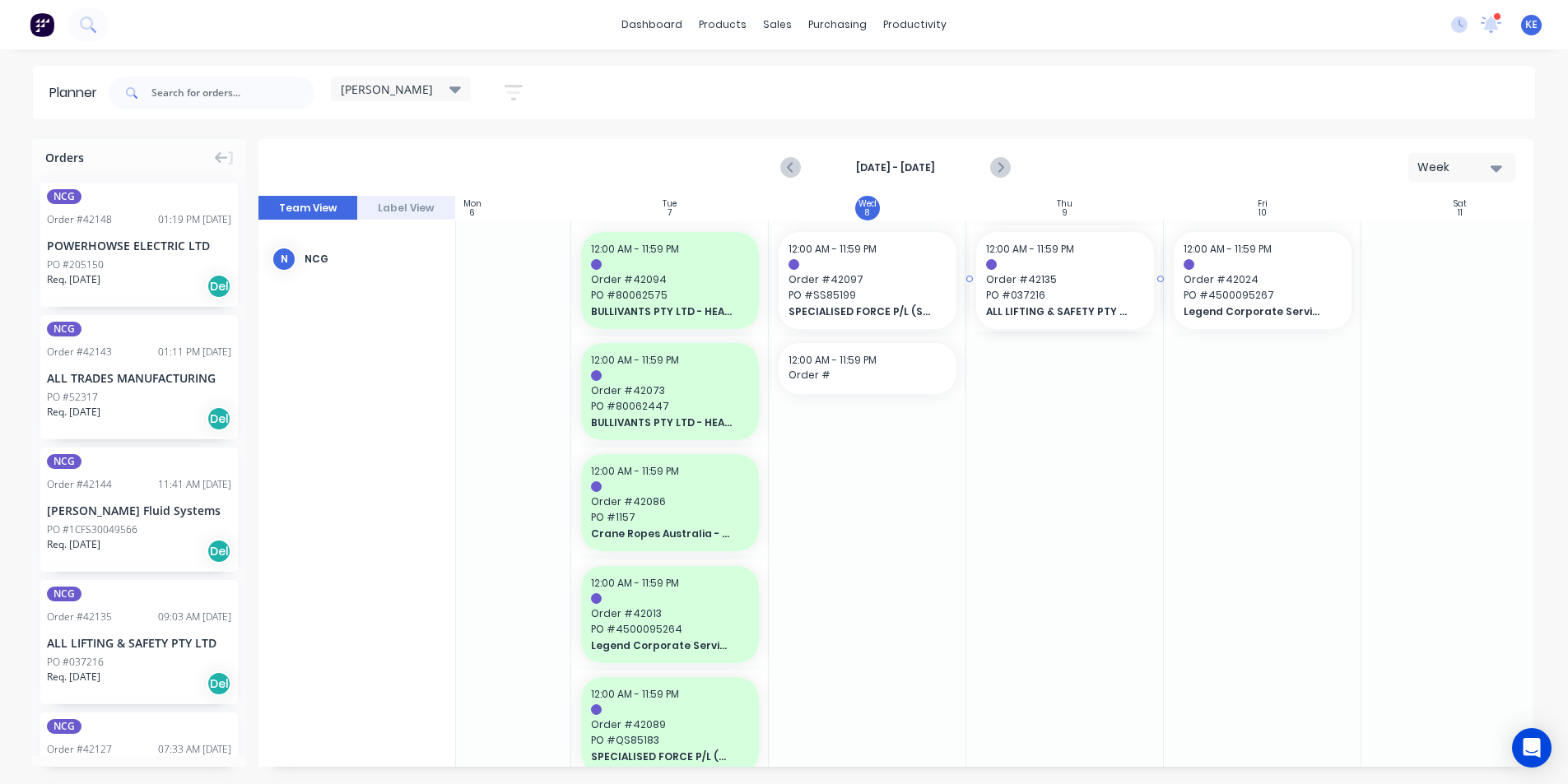
drag, startPoint x: 106, startPoint y: 651, endPoint x: 1028, endPoint y: 446, distance: 944.5
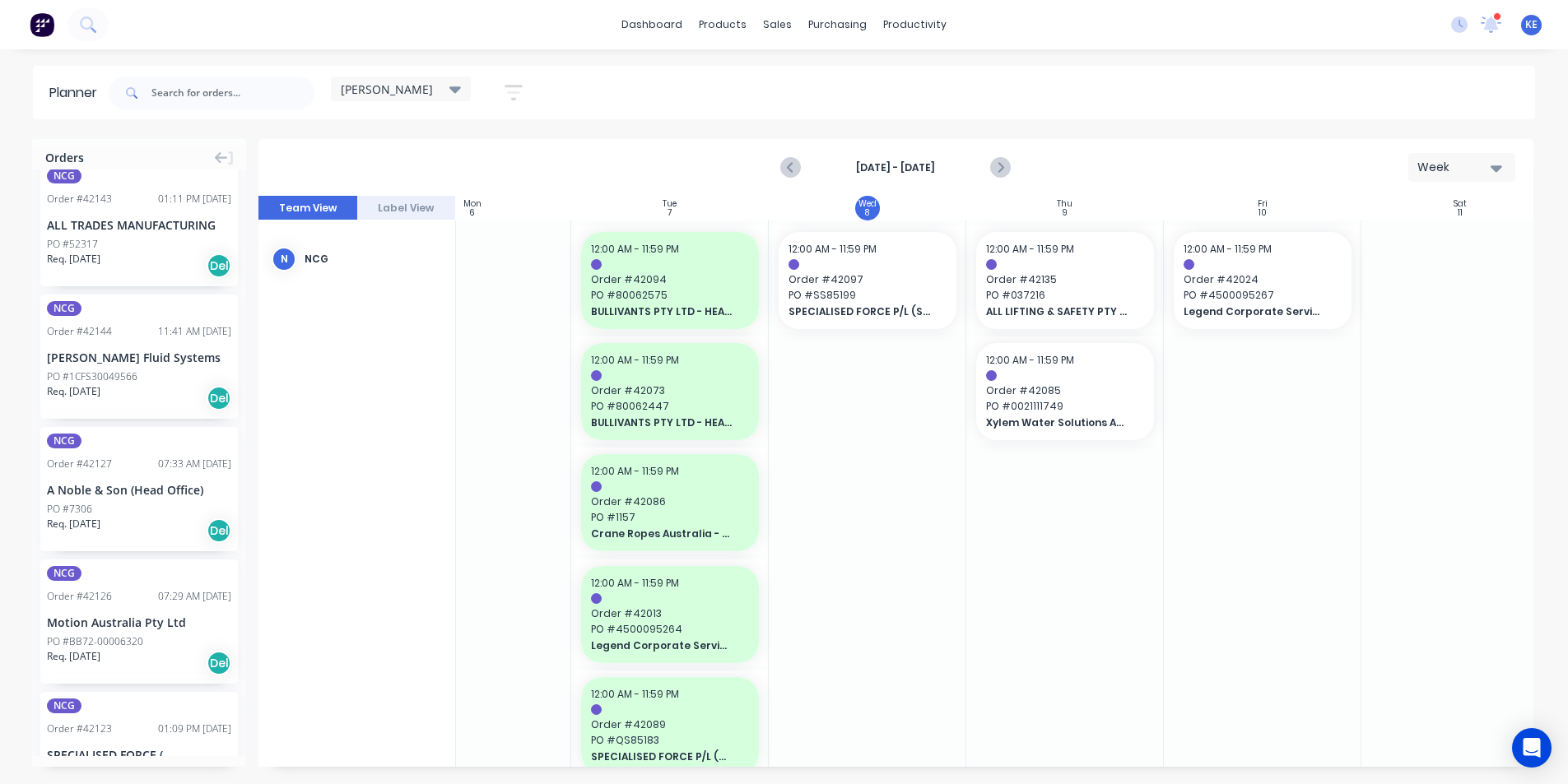
scroll to position [165, 0]
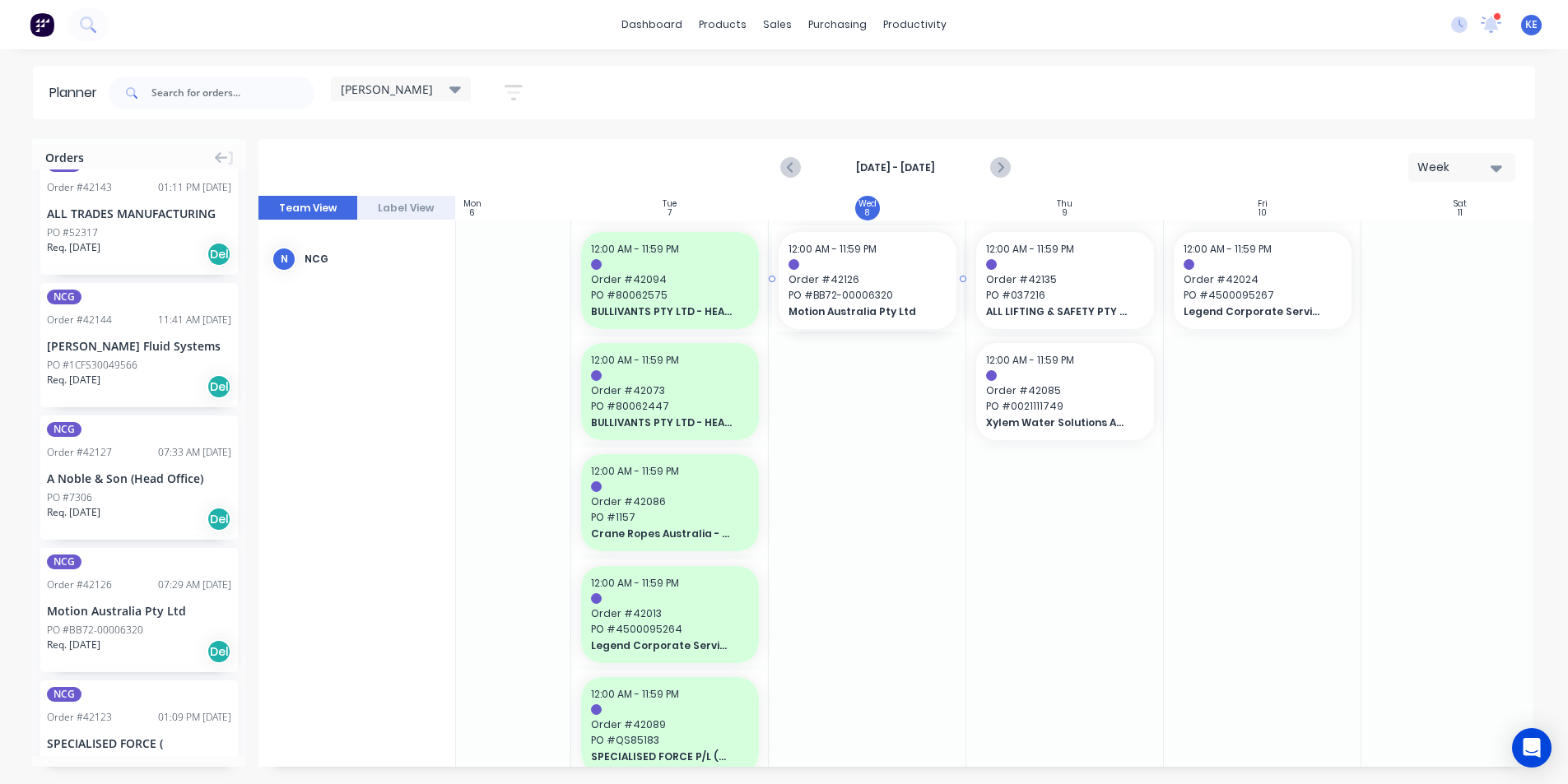
drag, startPoint x: 129, startPoint y: 624, endPoint x: 796, endPoint y: 486, distance: 681.1
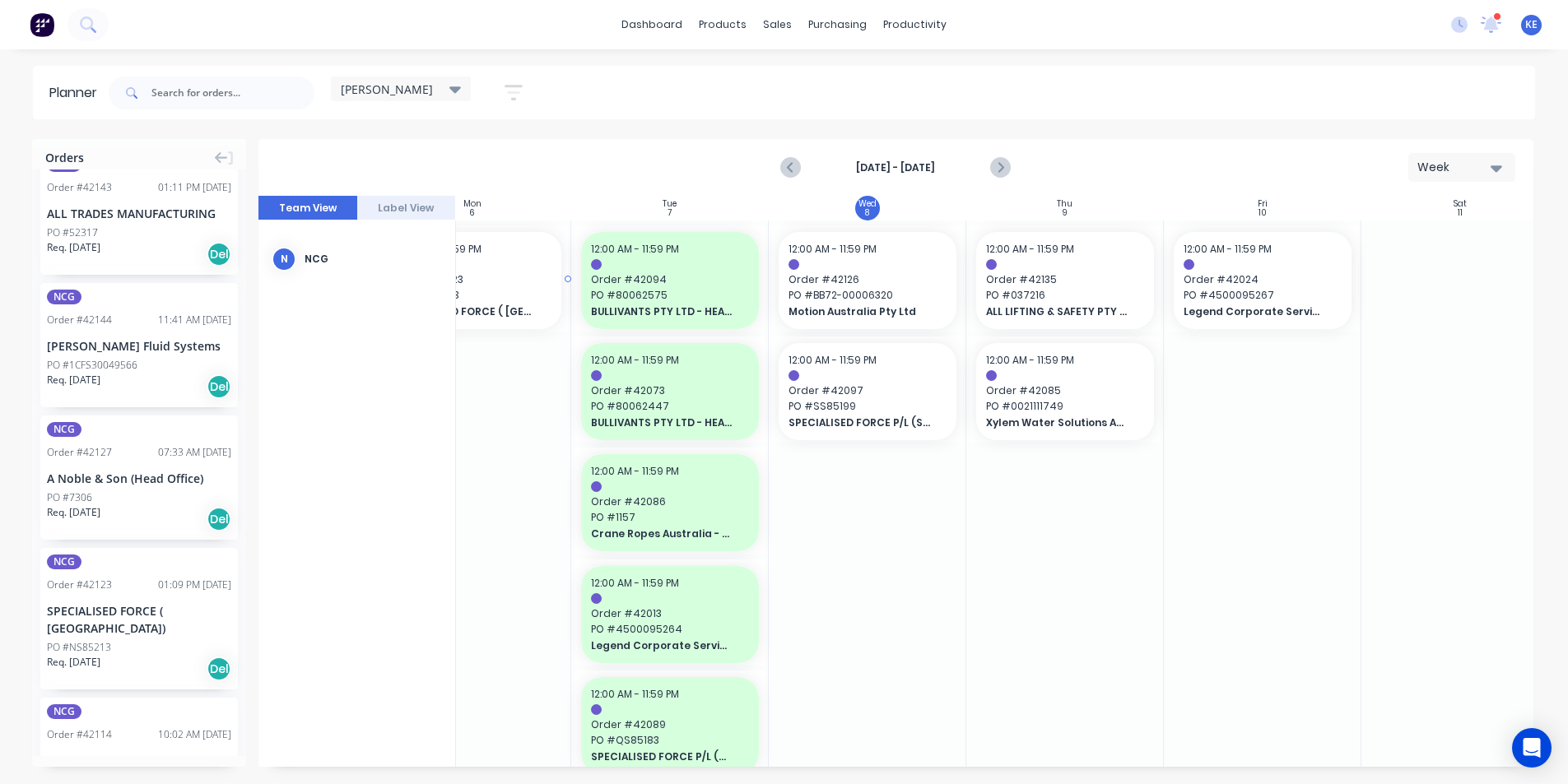
scroll to position [0, 272]
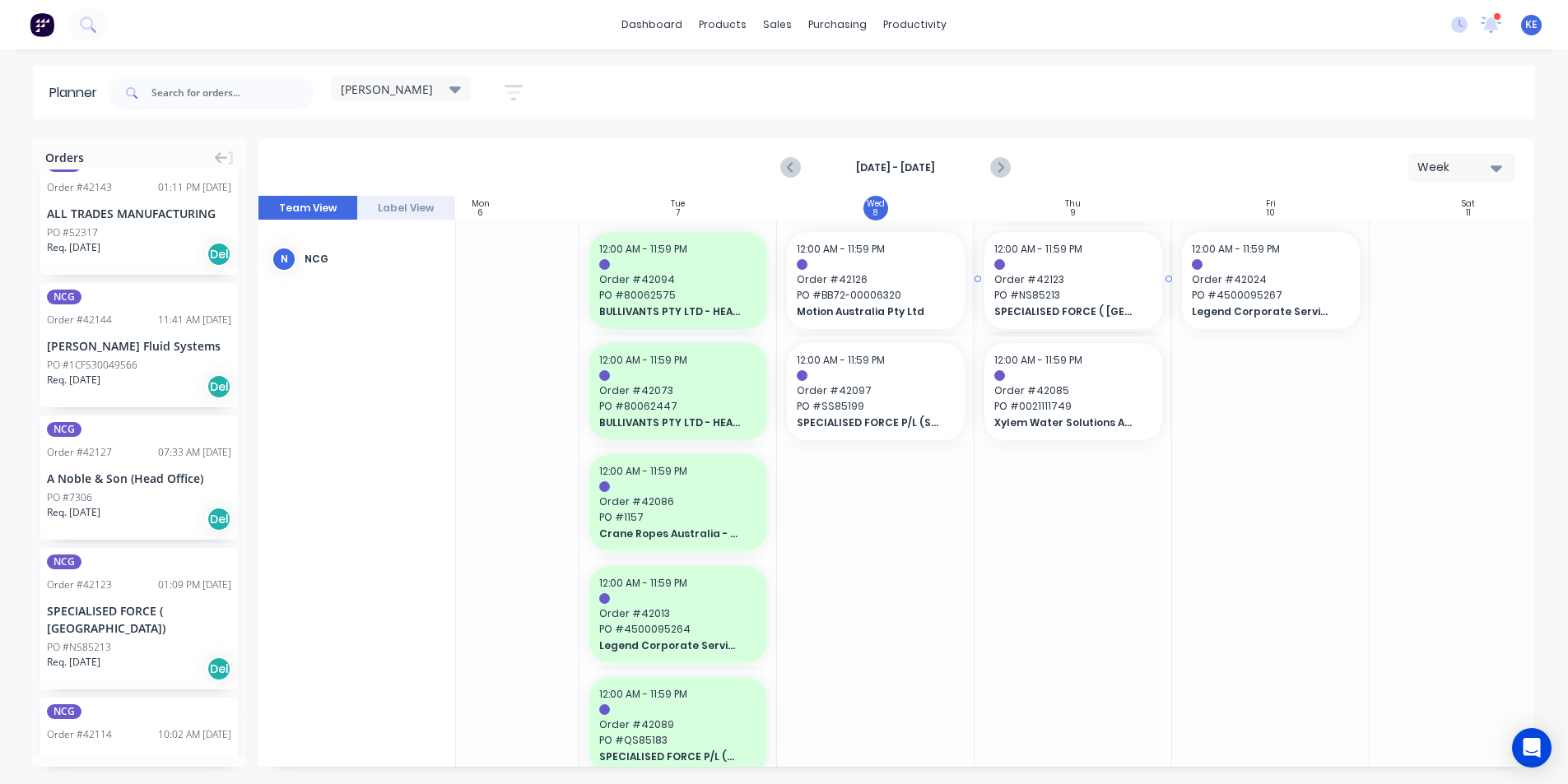
drag, startPoint x: 93, startPoint y: 609, endPoint x: 1029, endPoint y: 600, distance: 936.0
drag, startPoint x: 76, startPoint y: 652, endPoint x: 832, endPoint y: 582, distance: 759.2
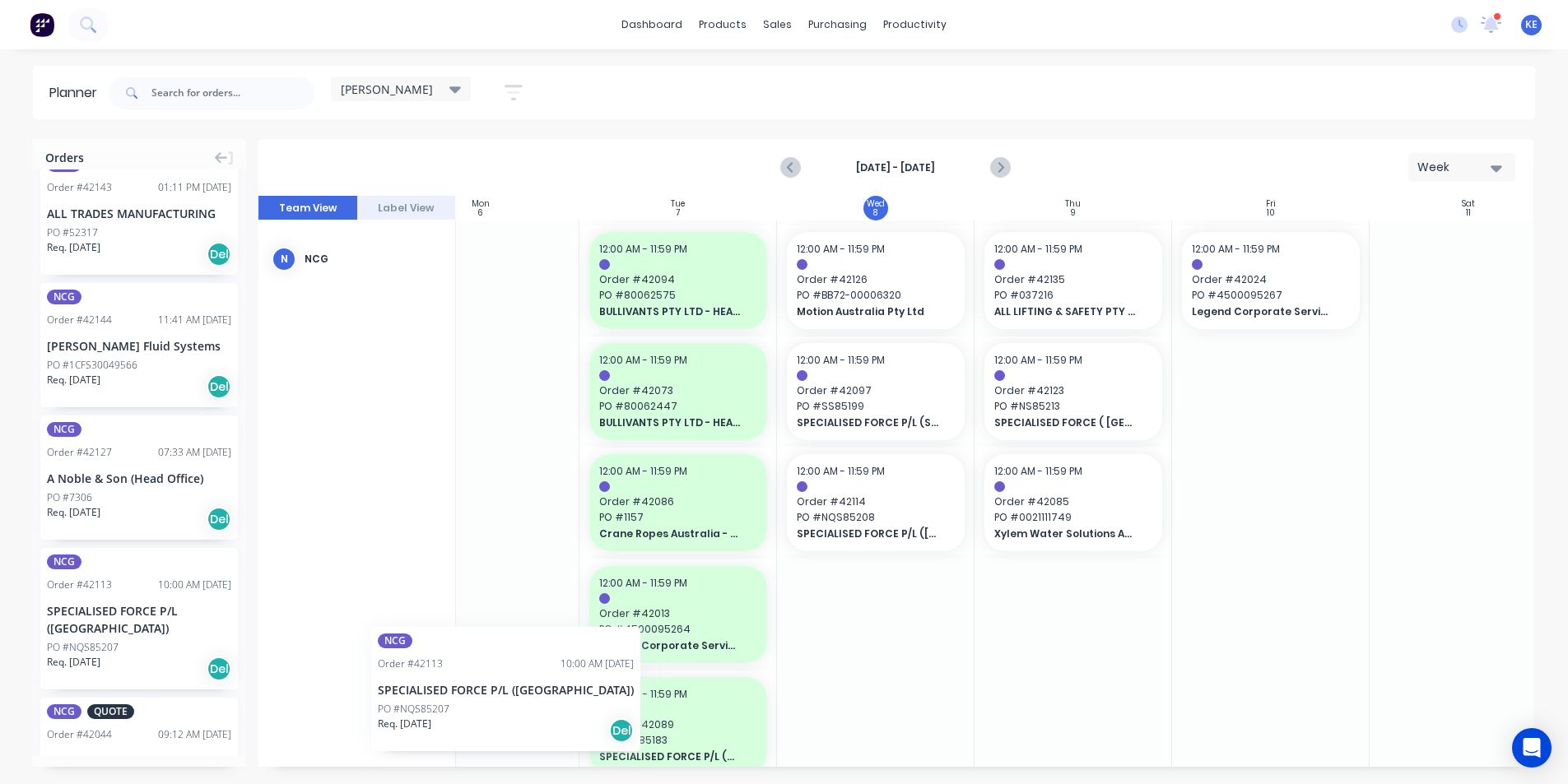
scroll to position [0, 264]
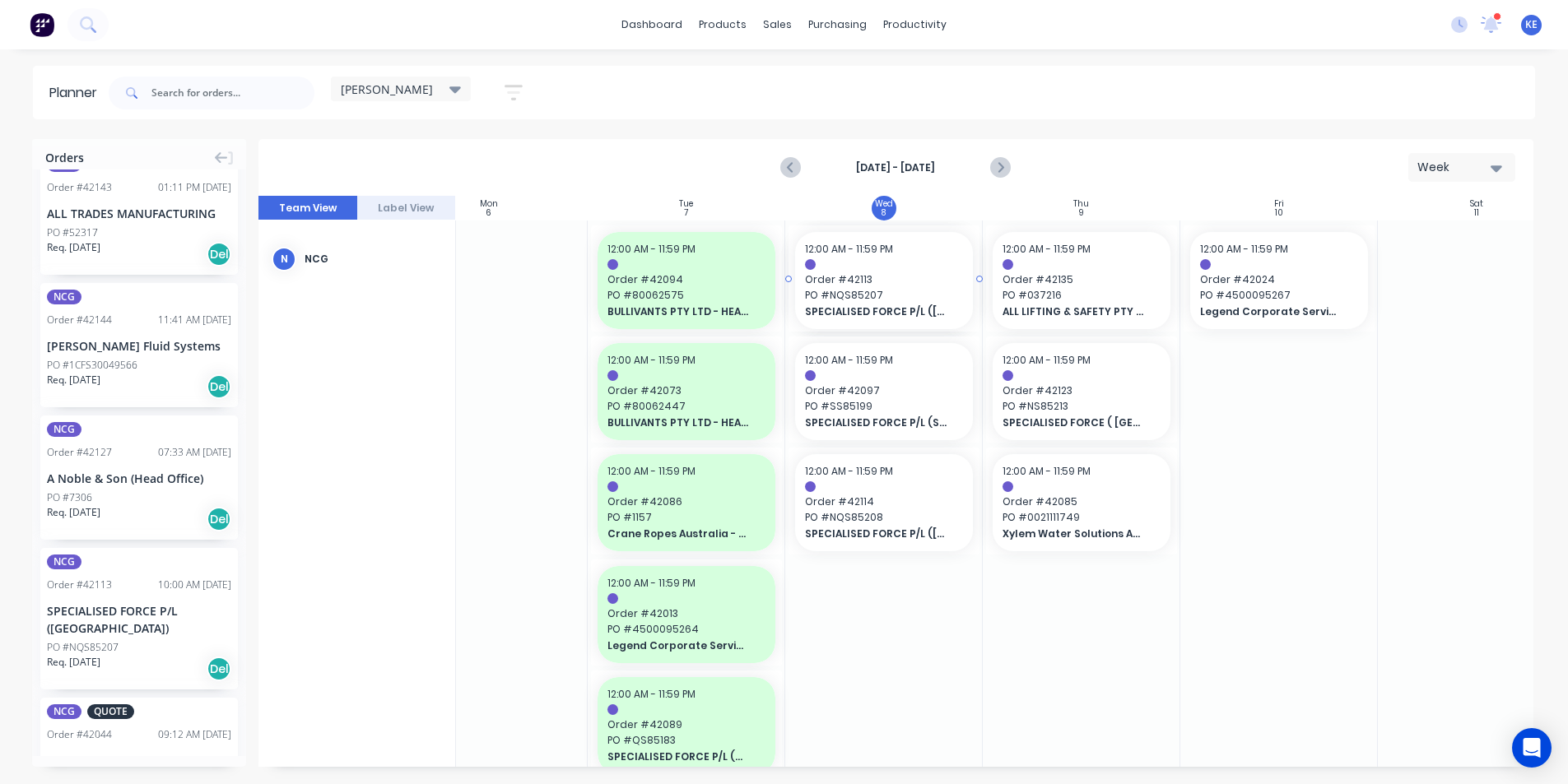
drag, startPoint x: 94, startPoint y: 634, endPoint x: 845, endPoint y: 608, distance: 751.4
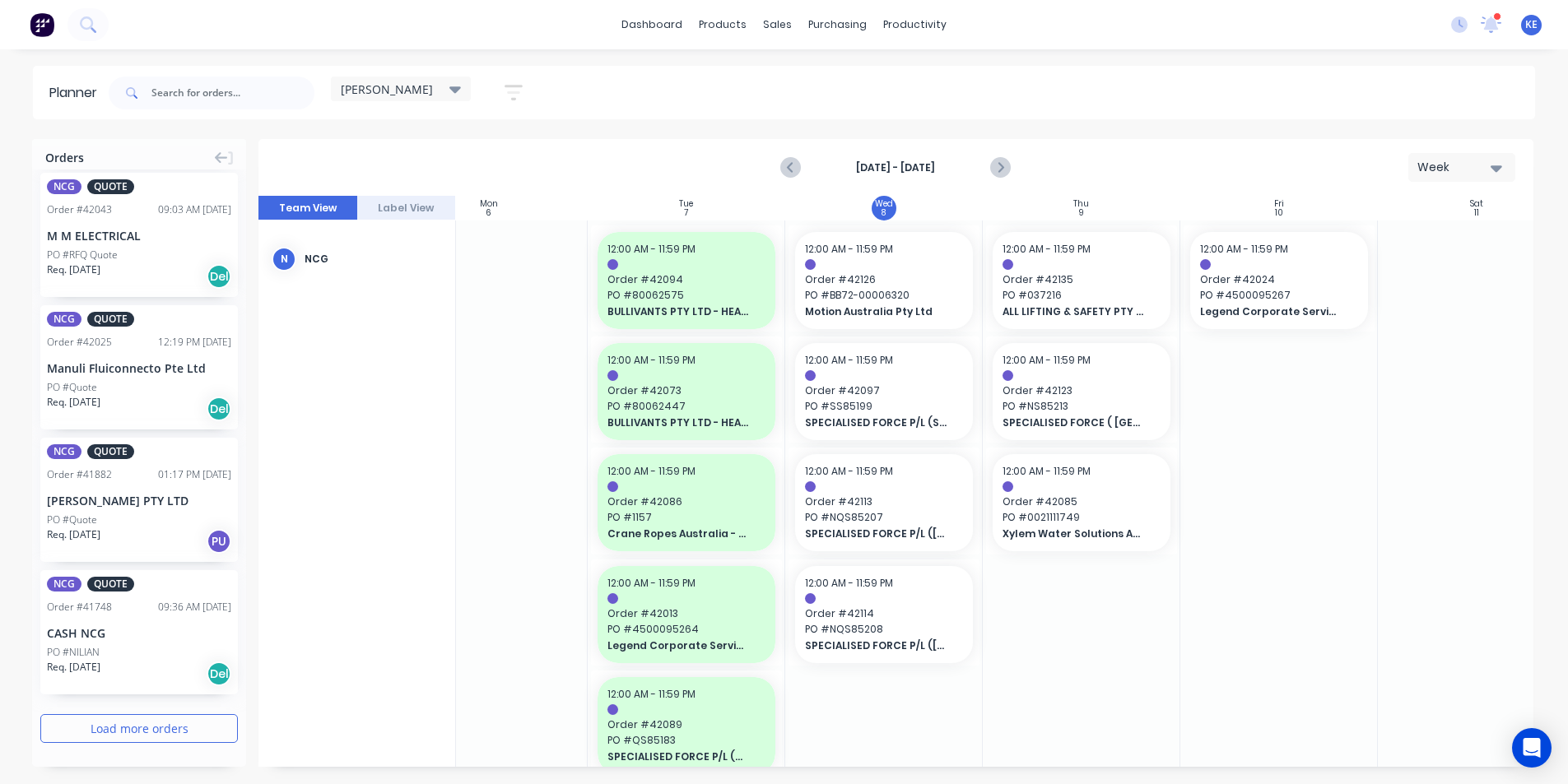
scroll to position [41, 0]
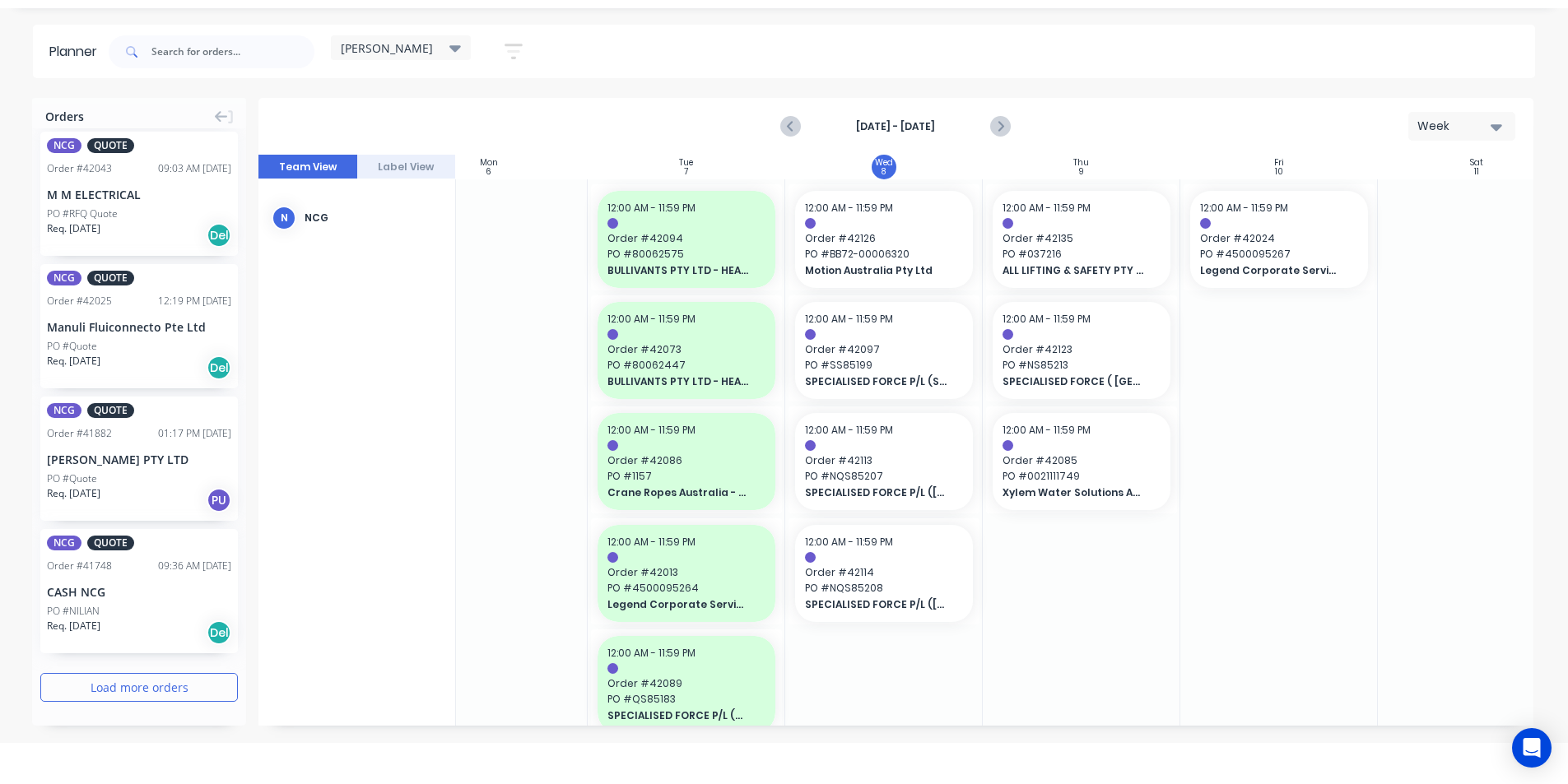
click at [169, 715] on div "Orders NCG Order # 42148 01:19 PM 07/10/25 POWERHOWSE ELECTRIC LTD PO #205150 R…" at bounding box center [139, 411] width 214 height 627
click at [168, 693] on button "Load more orders" at bounding box center [139, 687] width 198 height 28
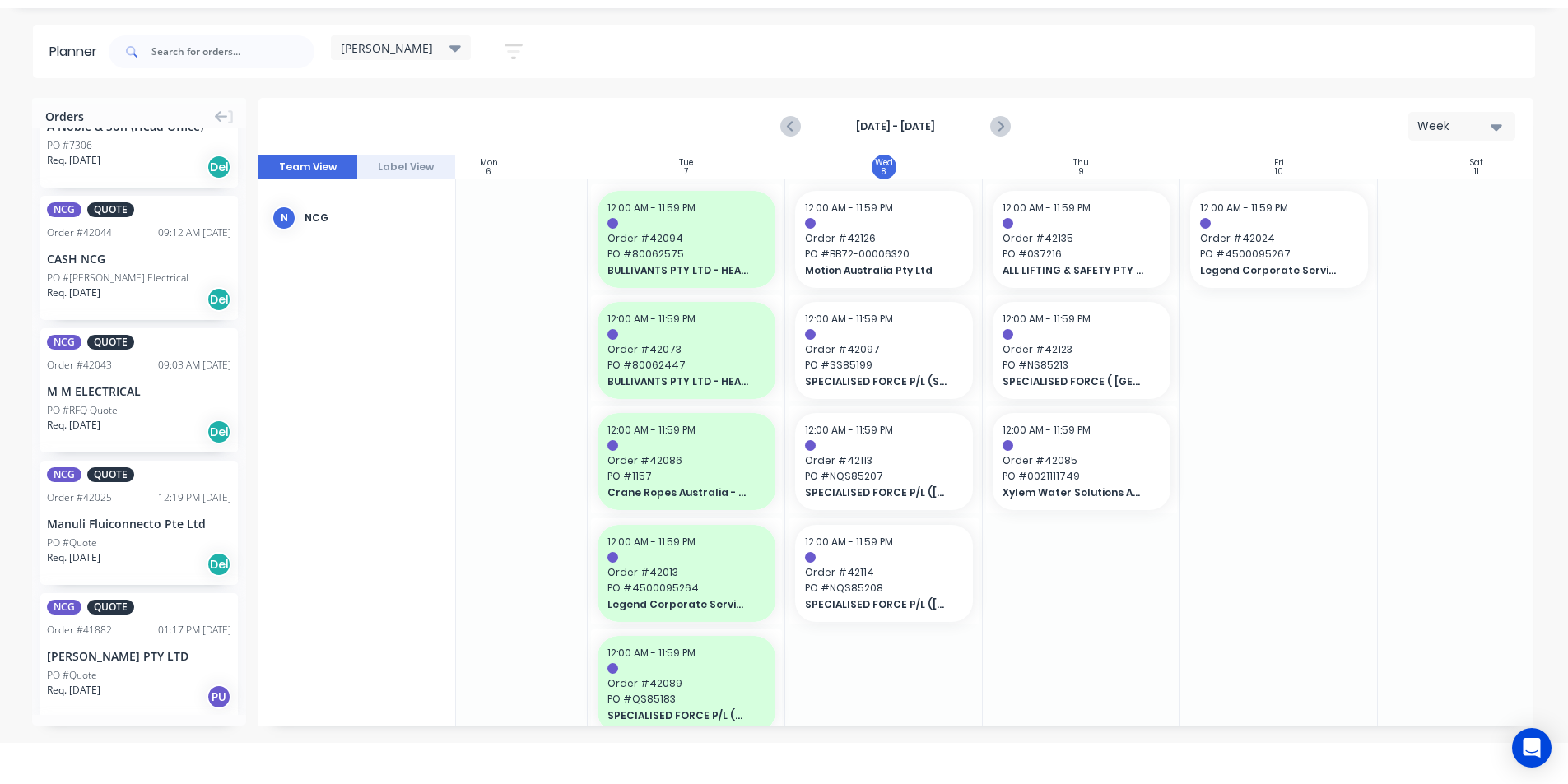
scroll to position [804, 0]
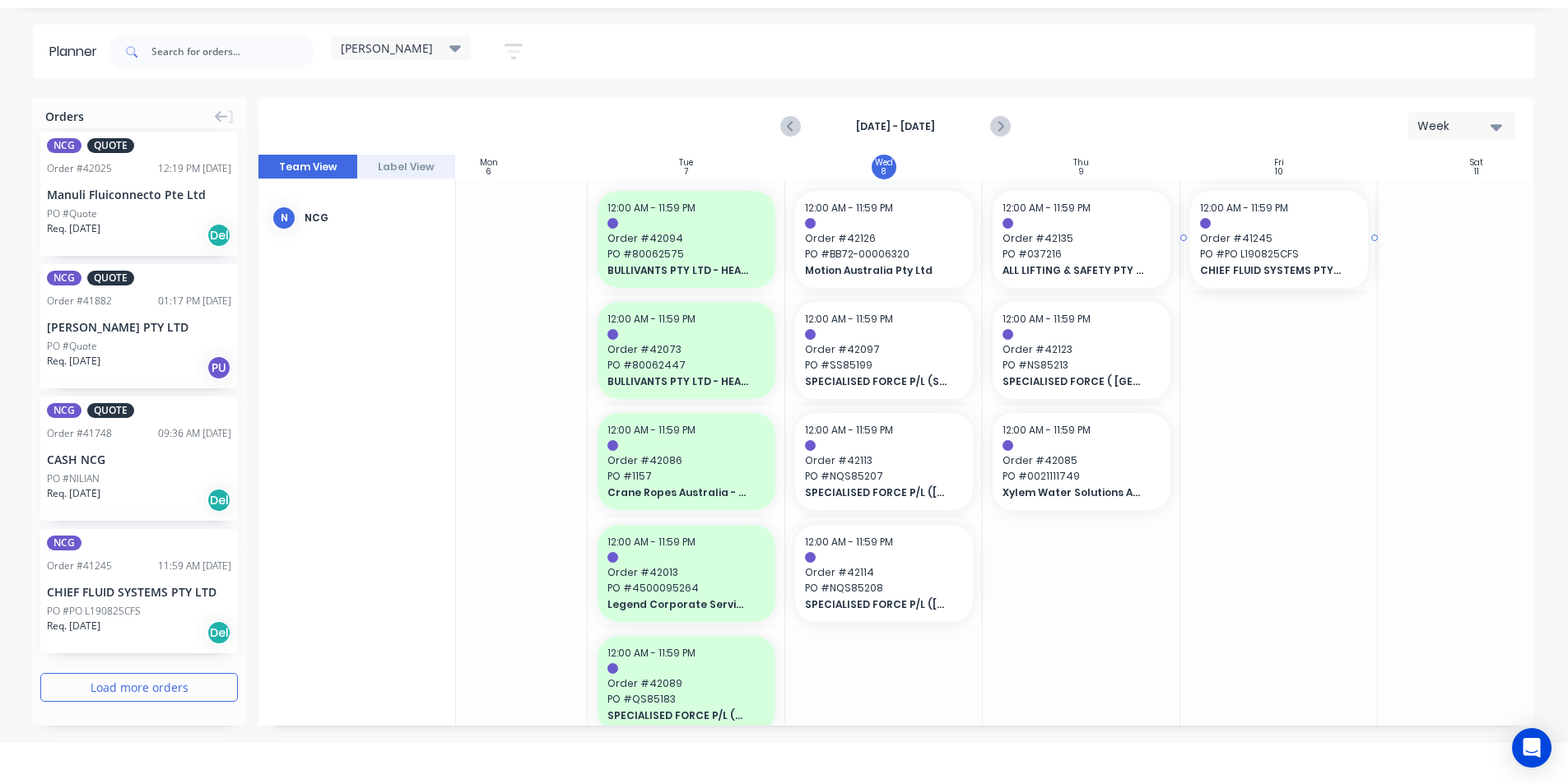
drag, startPoint x: 95, startPoint y: 605, endPoint x: 1220, endPoint y: 338, distance: 1156.2
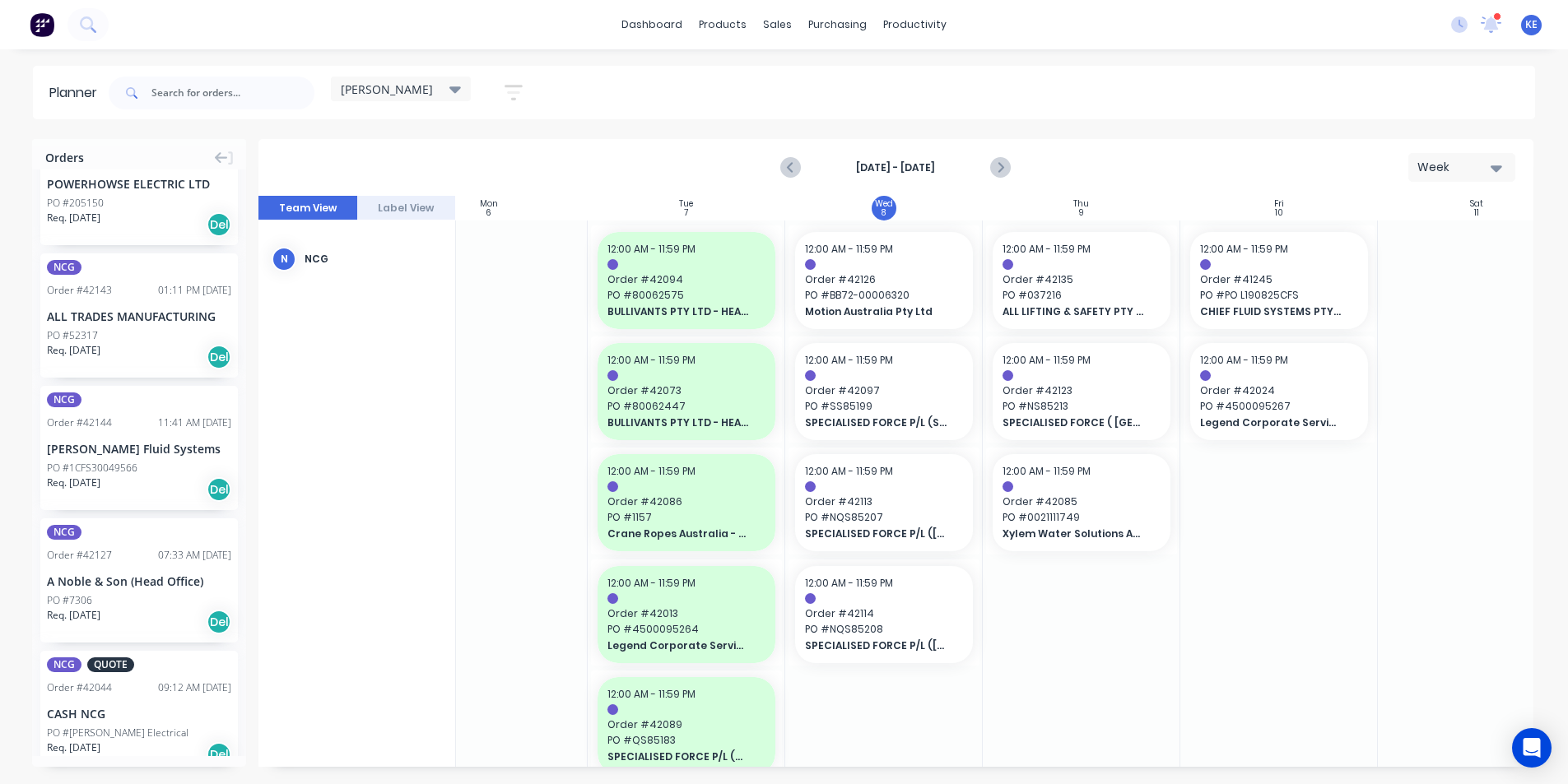
scroll to position [0, 0]
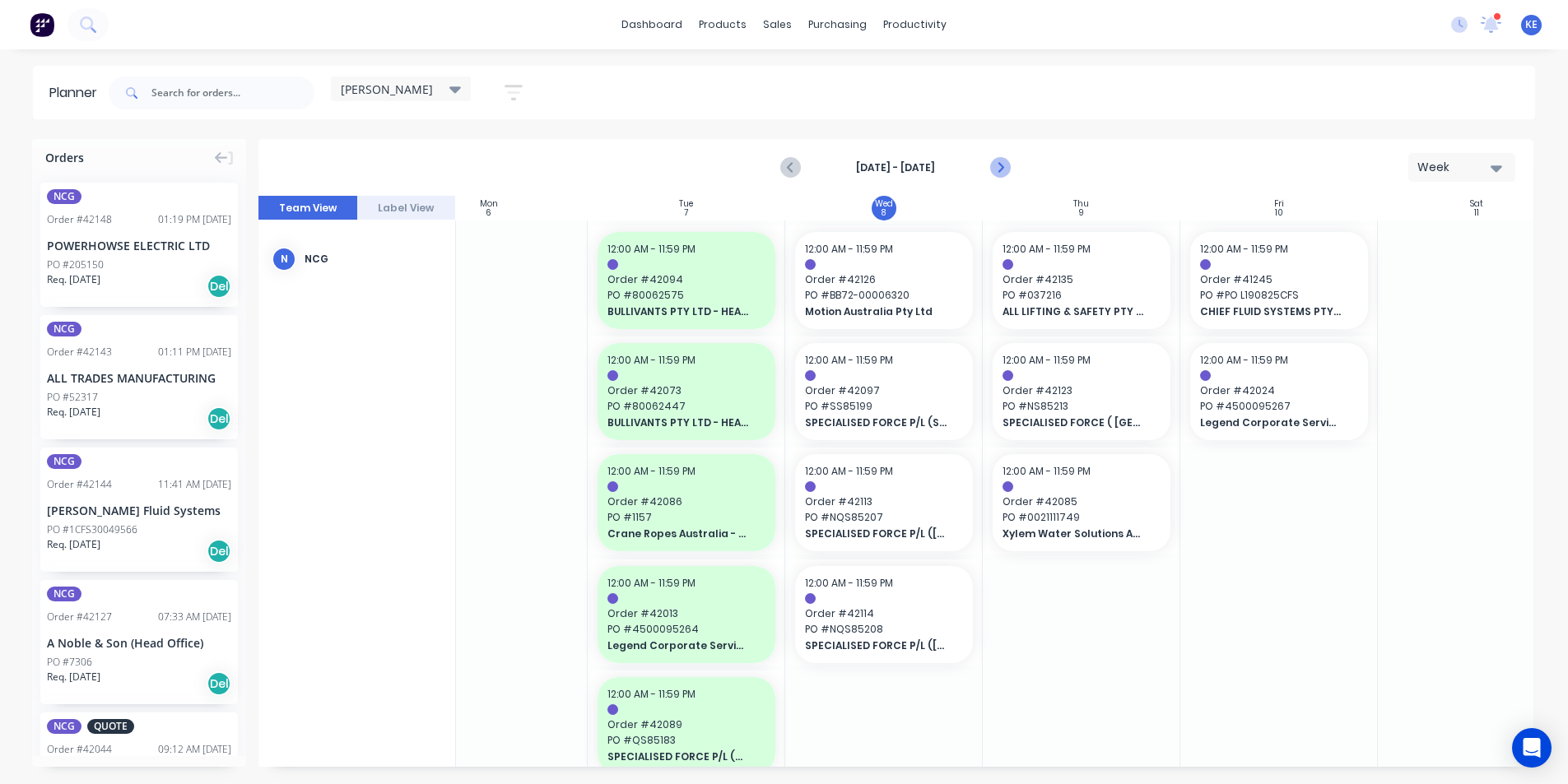
click at [998, 169] on icon "Next page" at bounding box center [1000, 167] width 20 height 20
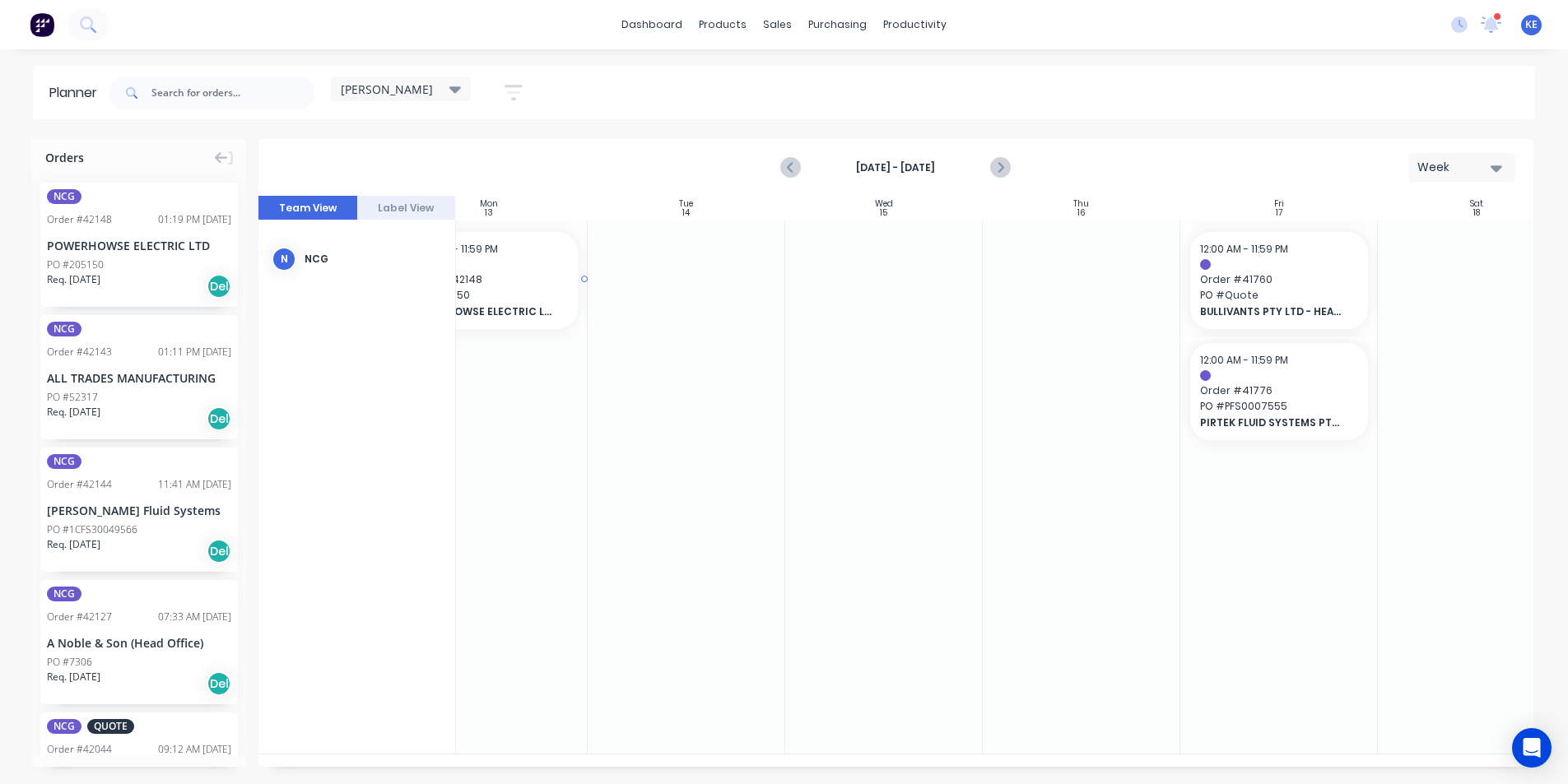
drag, startPoint x: 180, startPoint y: 245, endPoint x: 539, endPoint y: 241, distance: 359.0
drag, startPoint x: 118, startPoint y: 245, endPoint x: 555, endPoint y: 257, distance: 437.2
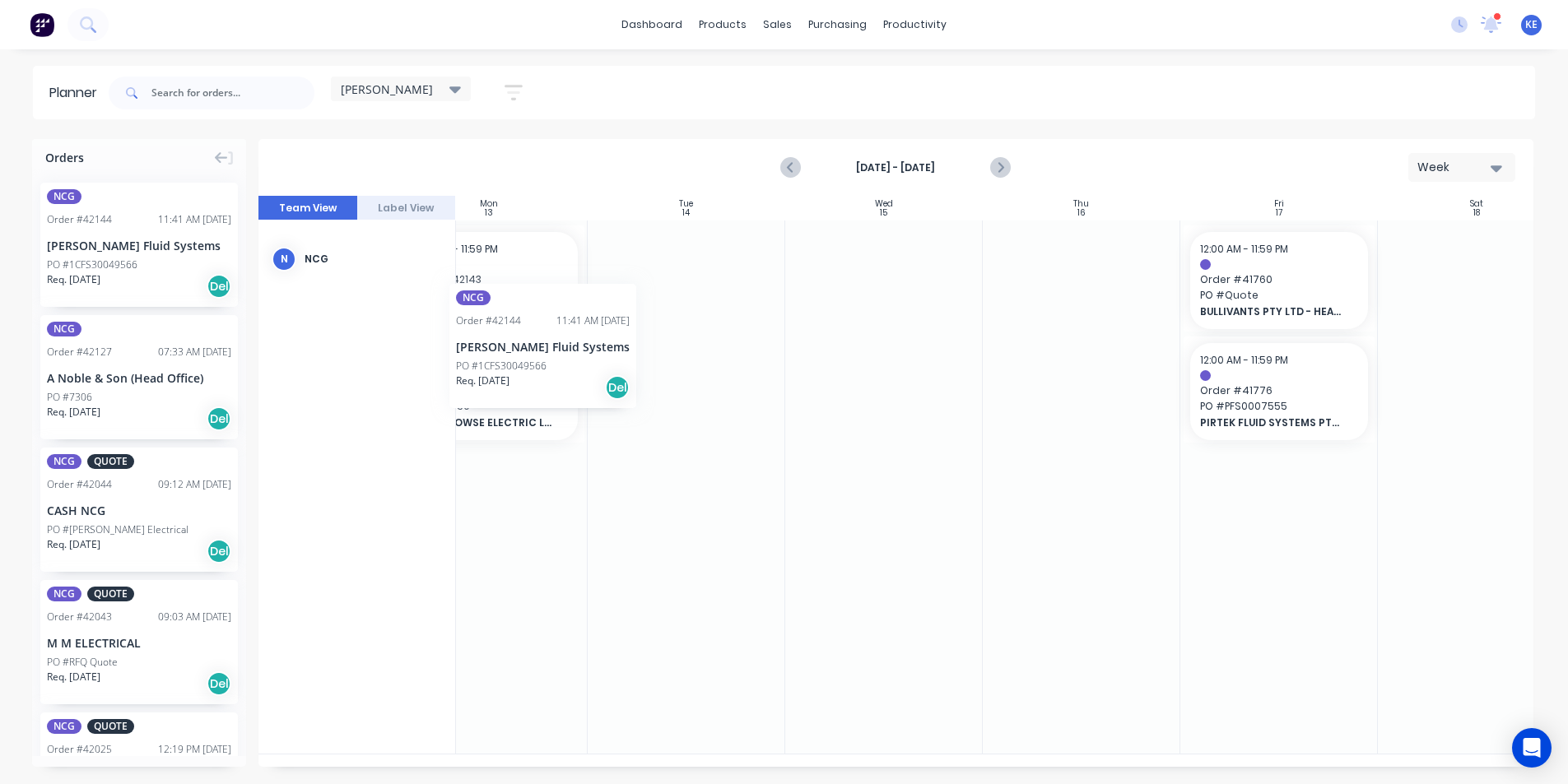
scroll to position [0, 256]
drag, startPoint x: 216, startPoint y: 263, endPoint x: 499, endPoint y: 273, distance: 283.2
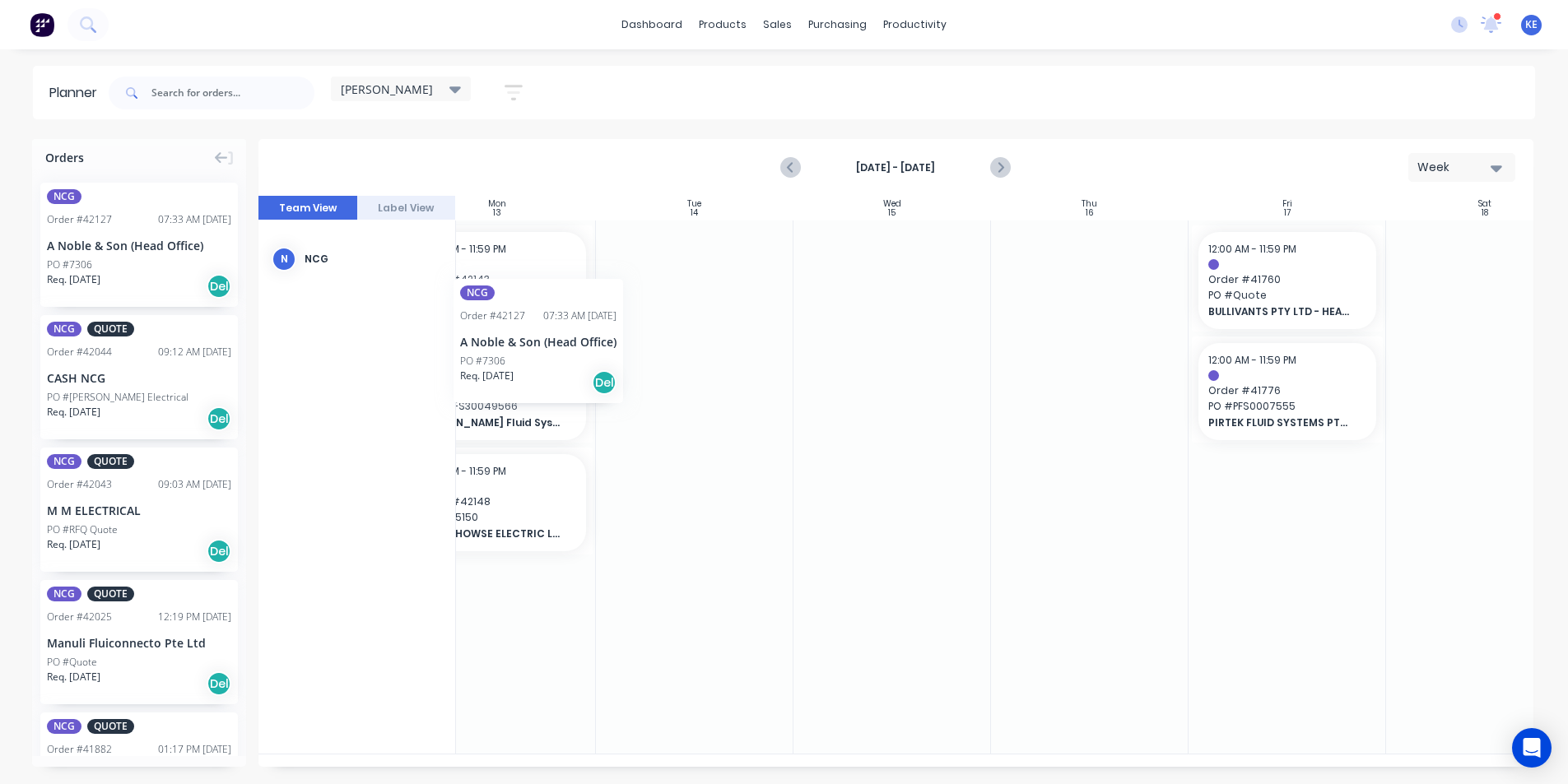
scroll to position [0, 247]
drag, startPoint x: 126, startPoint y: 258, endPoint x: 538, endPoint y: 276, distance: 412.4
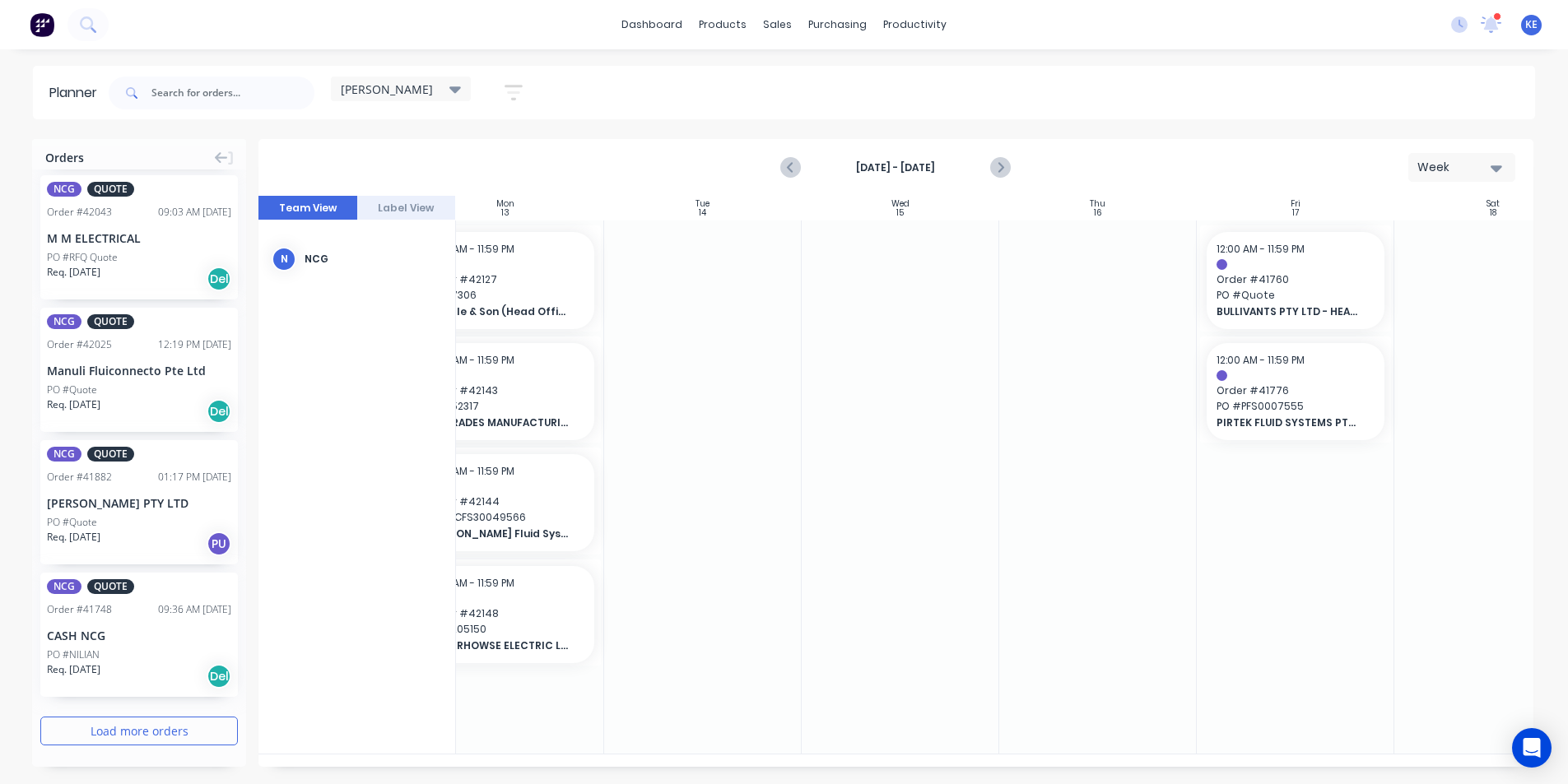
scroll to position [142, 0]
click at [113, 717] on button "Load more orders" at bounding box center [139, 728] width 198 height 28
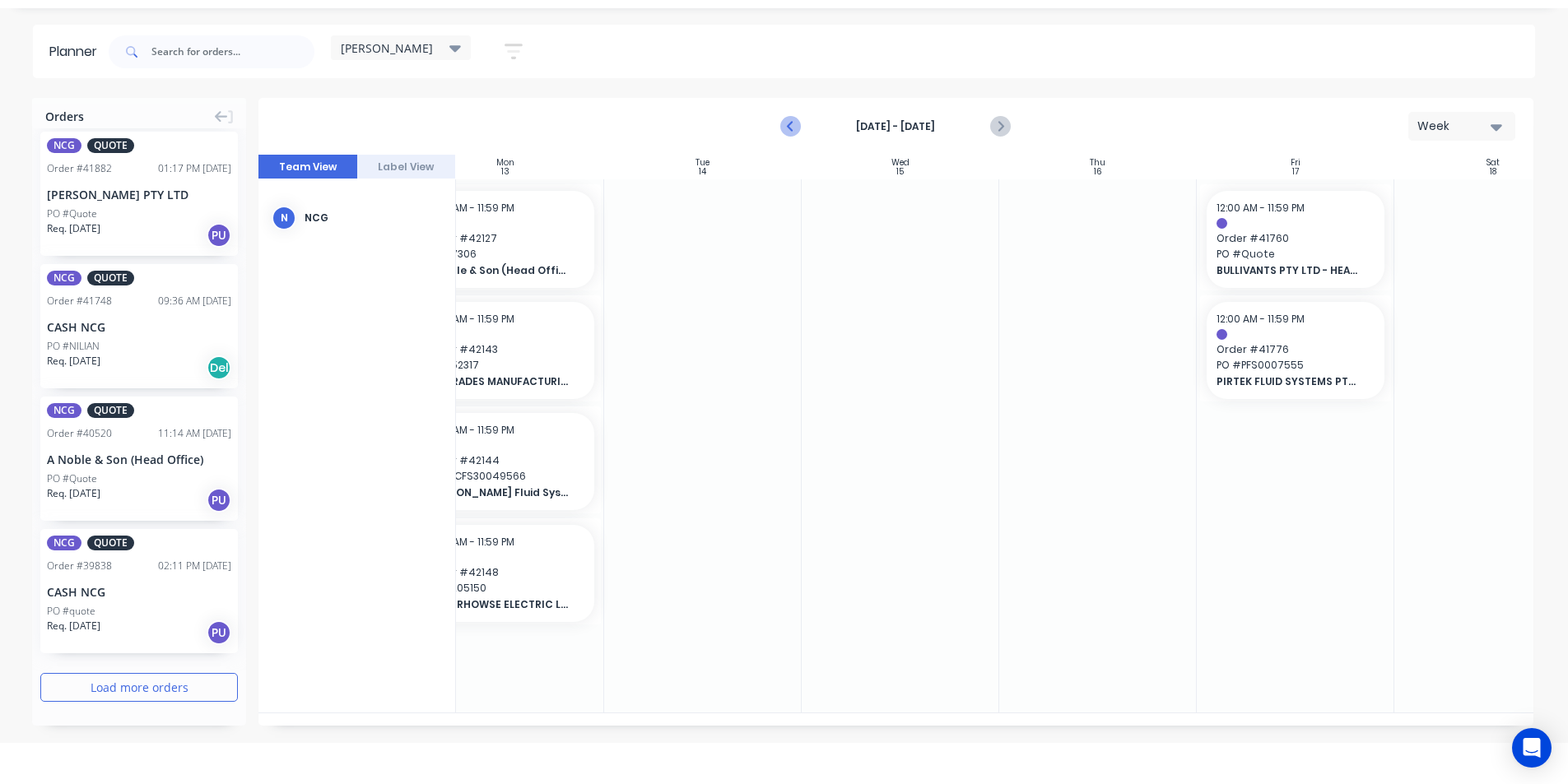
click at [783, 134] on icon "Previous page" at bounding box center [792, 126] width 20 height 20
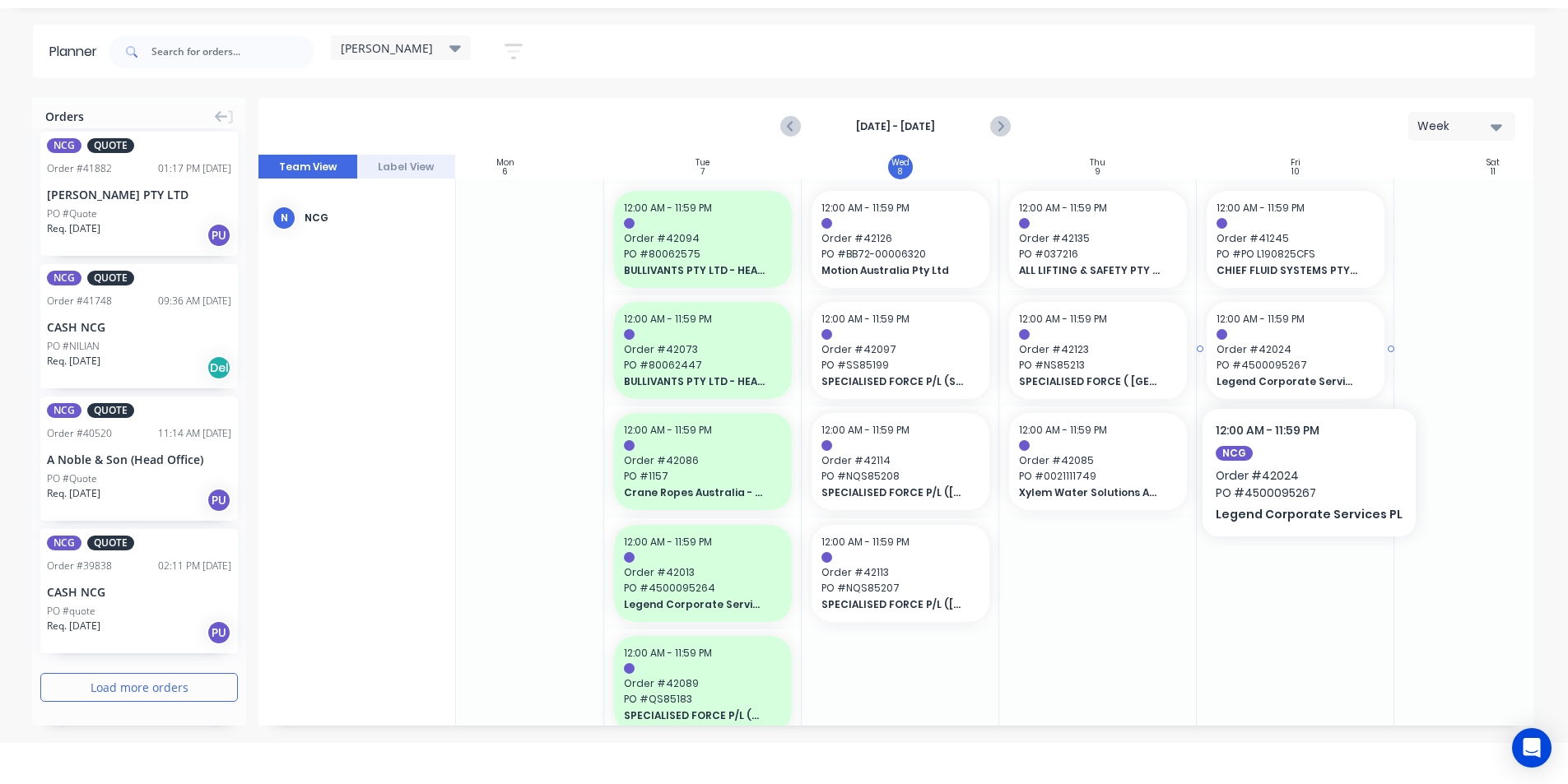
drag, startPoint x: 1302, startPoint y: 358, endPoint x: 1297, endPoint y: 346, distance: 13.0
click at [1297, 346] on div "12:00 AM - 11:59 PM Order # 42024 PO # 4500095267 Legend Corporate Services PL" at bounding box center [1296, 350] width 178 height 97
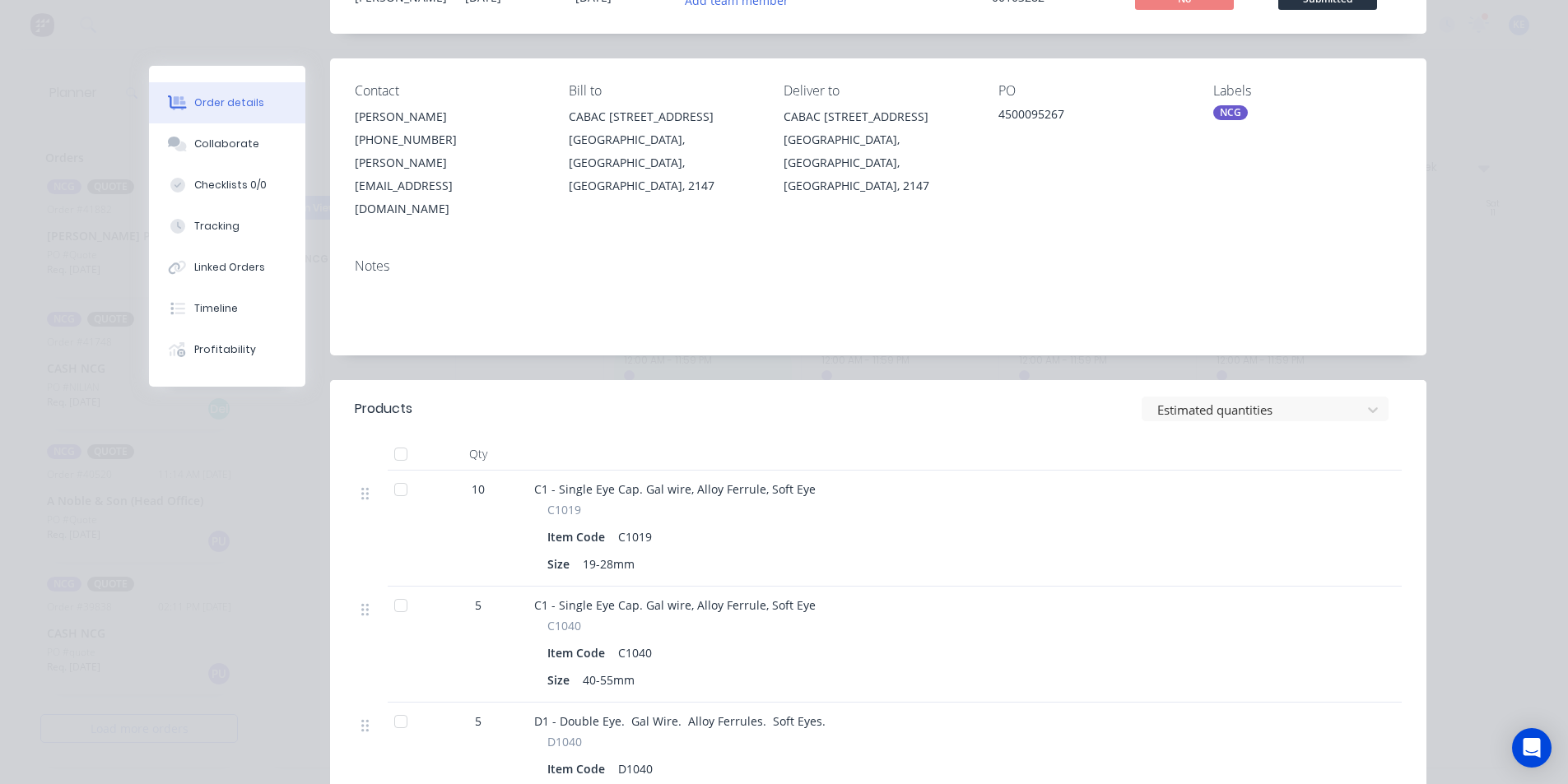
scroll to position [0, 0]
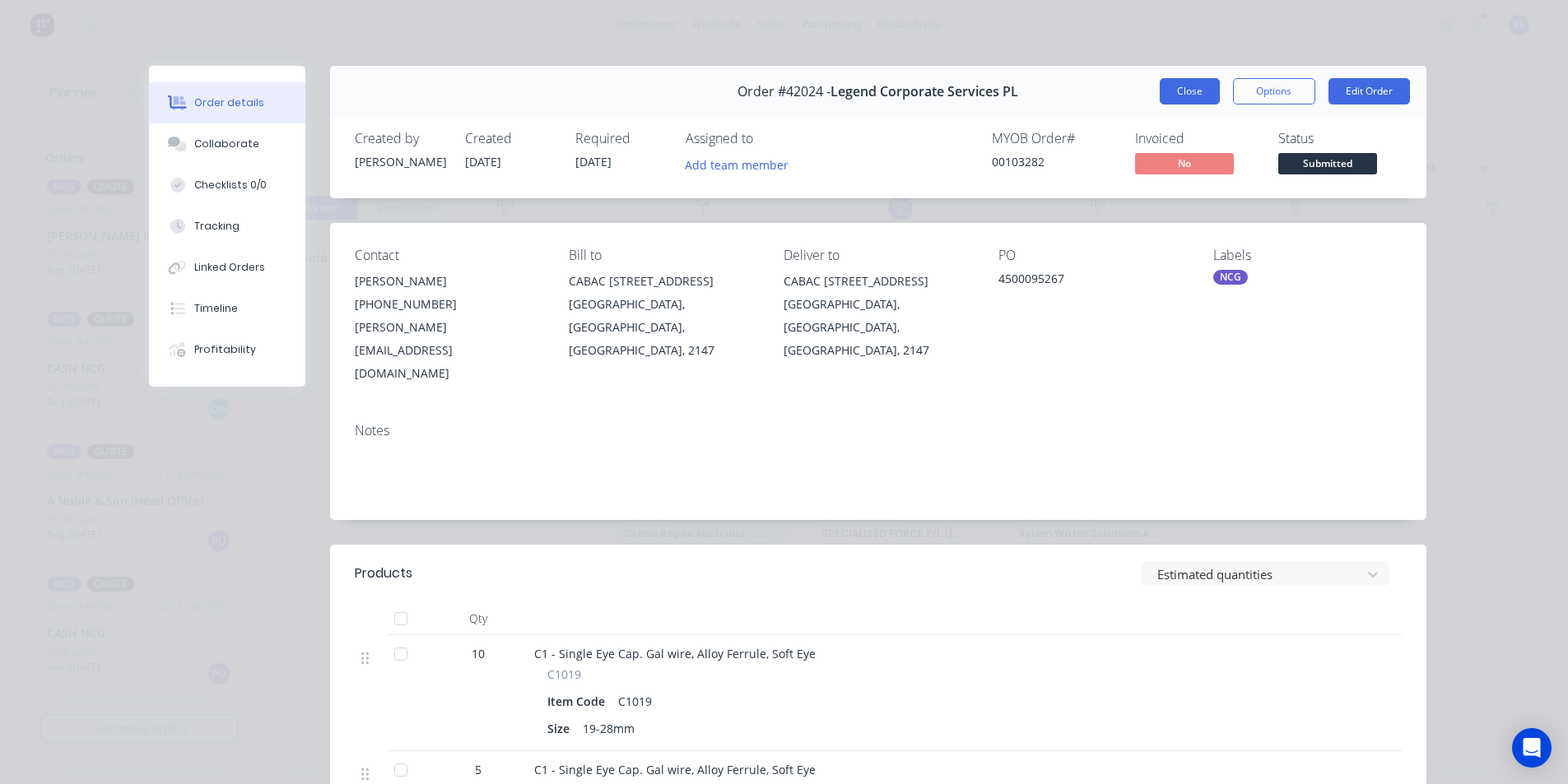
click at [1173, 91] on button "Close" at bounding box center [1190, 92] width 60 height 27
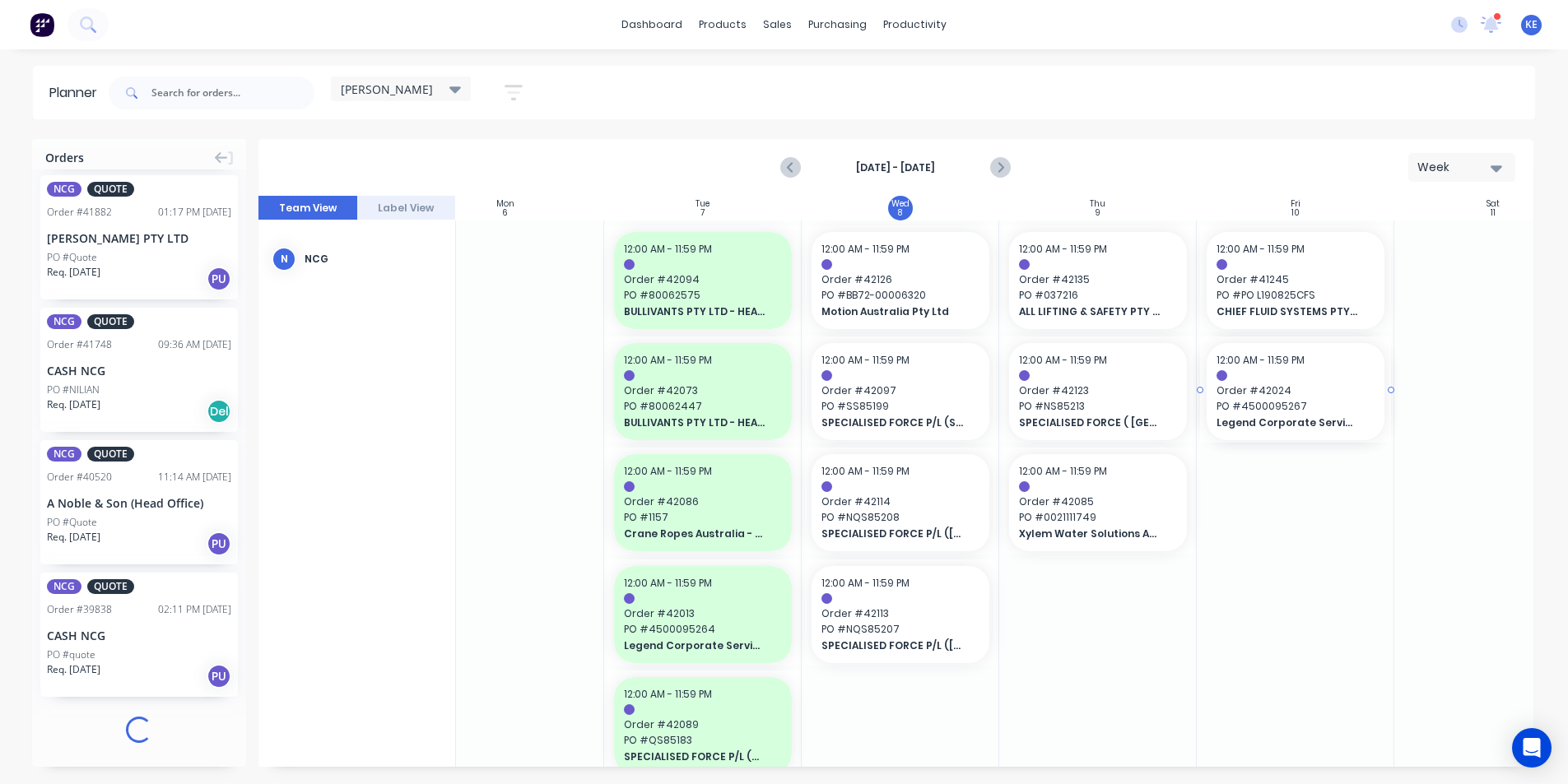
scroll to position [142, 0]
